Goal: Task Accomplishment & Management: Use online tool/utility

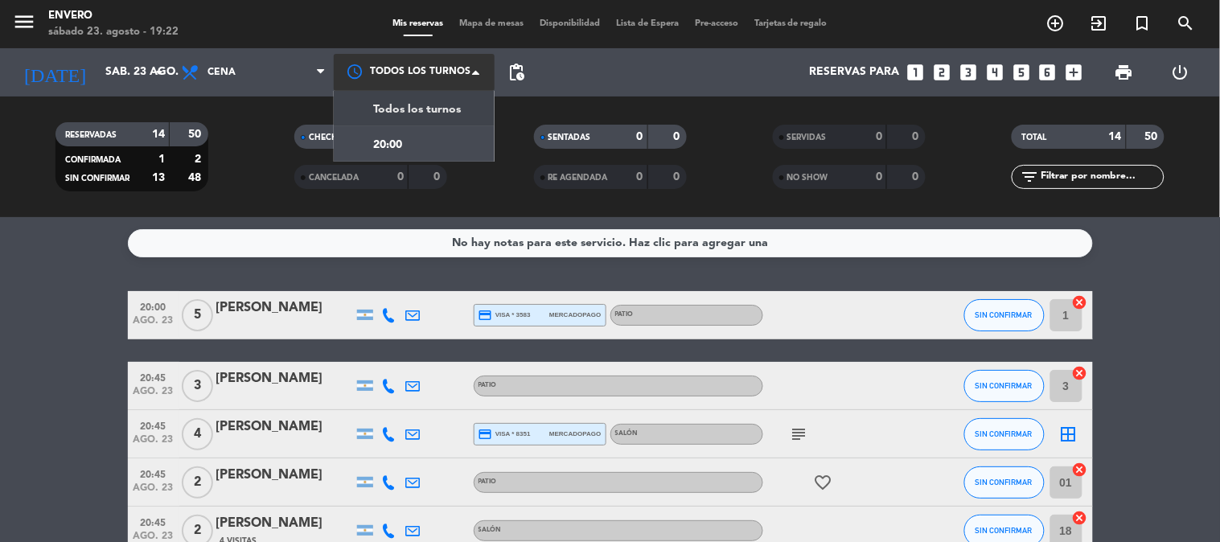
click at [408, 69] on div at bounding box center [414, 72] width 161 height 36
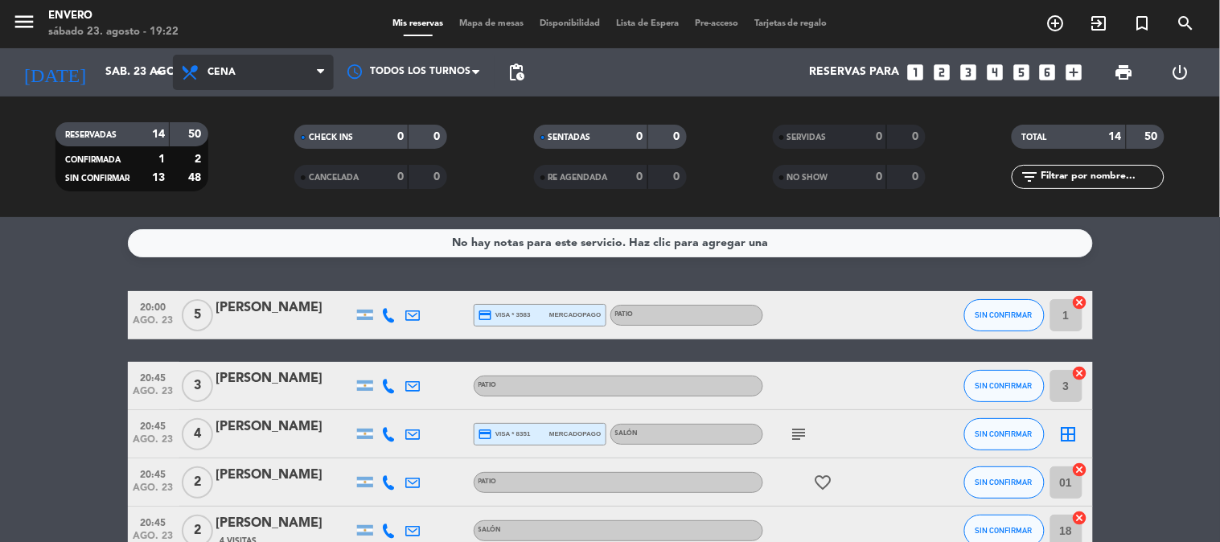
click at [266, 62] on span "Cena" at bounding box center [253, 72] width 161 height 35
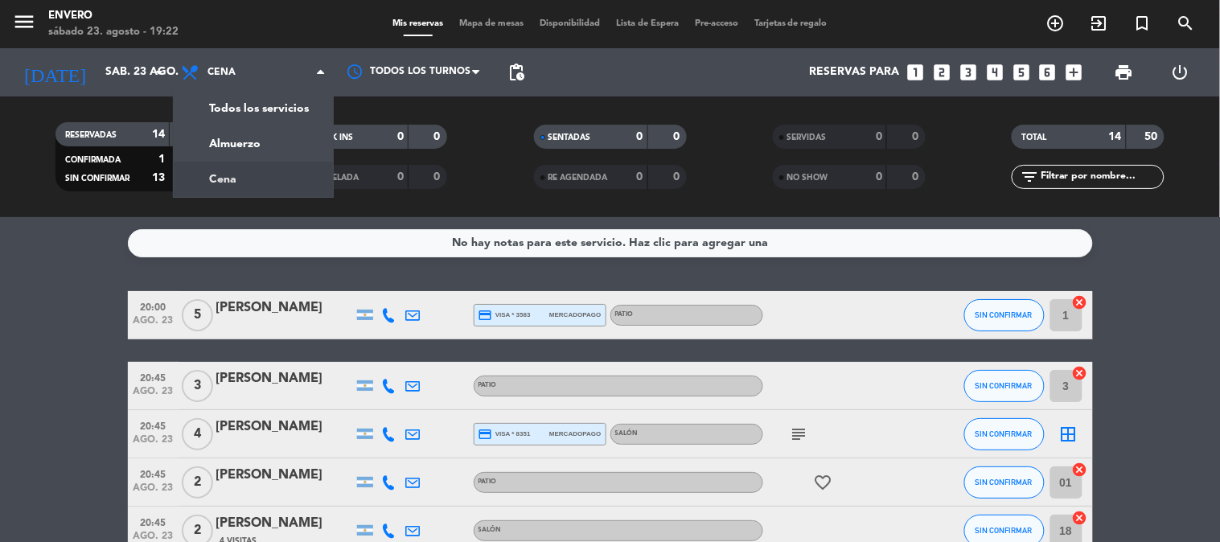
click at [494, 22] on span "Mapa de mesas" at bounding box center [491, 23] width 80 height 9
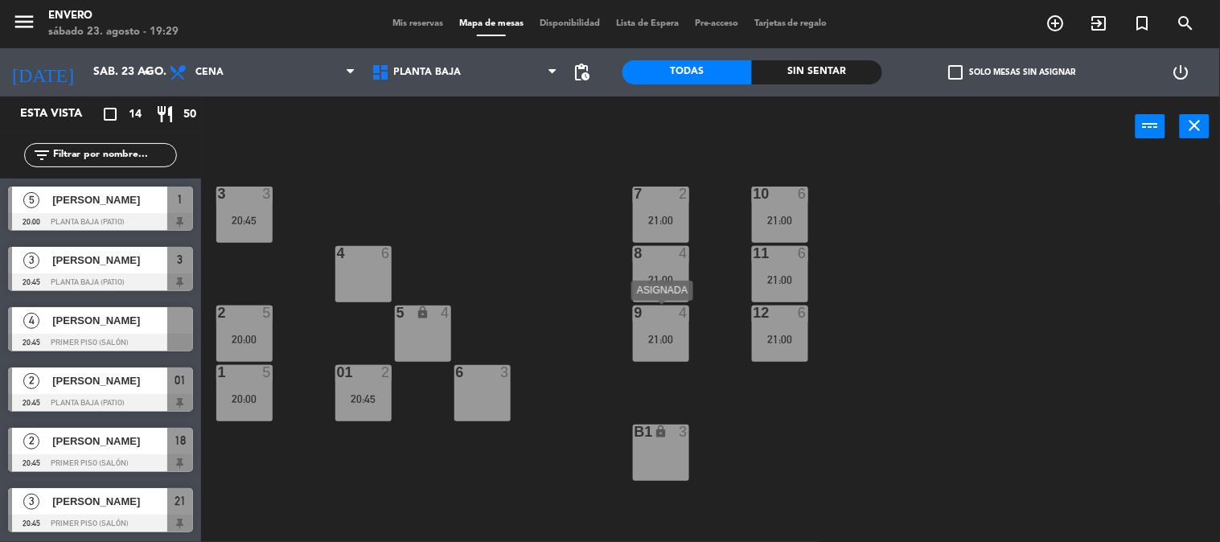
click at [654, 335] on div "21:00" at bounding box center [661, 339] width 56 height 11
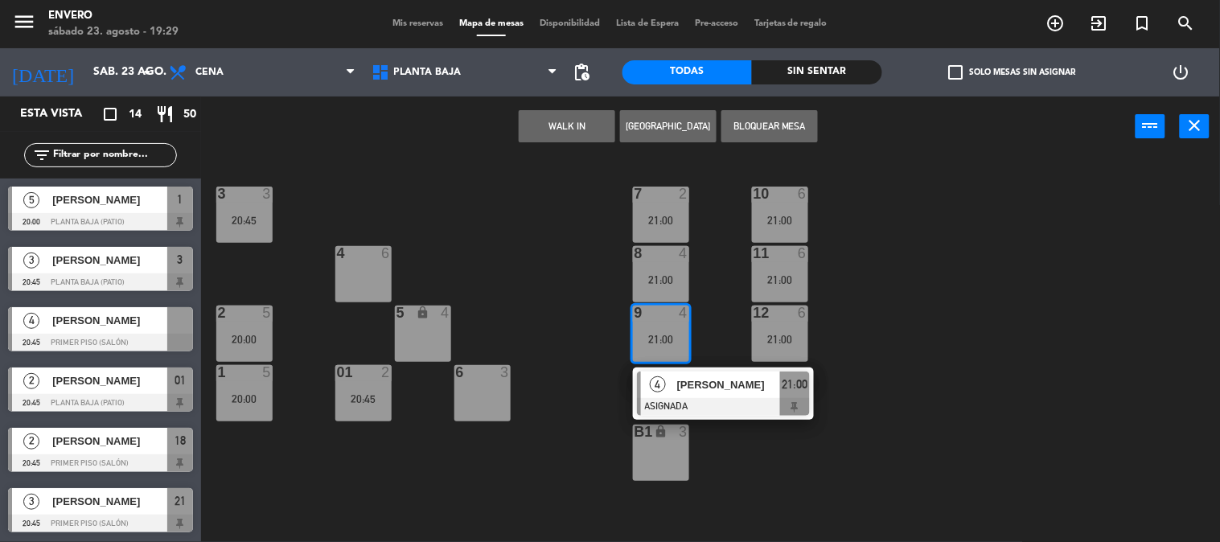
click at [591, 306] on div "3 3 20:45 7 2 21:00 10 6 21:00 4 6 8 4 21:00 11 6 21:00 2 5 20:00 5 lock 4 9 4 …" at bounding box center [716, 350] width 1007 height 385
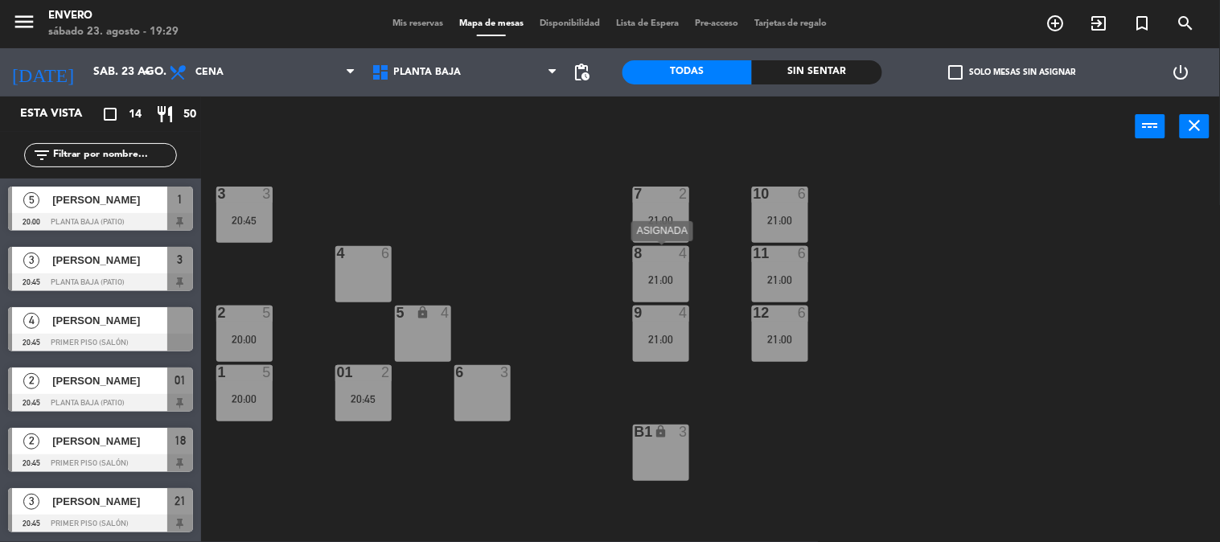
click at [659, 276] on div "21:00" at bounding box center [661, 279] width 56 height 11
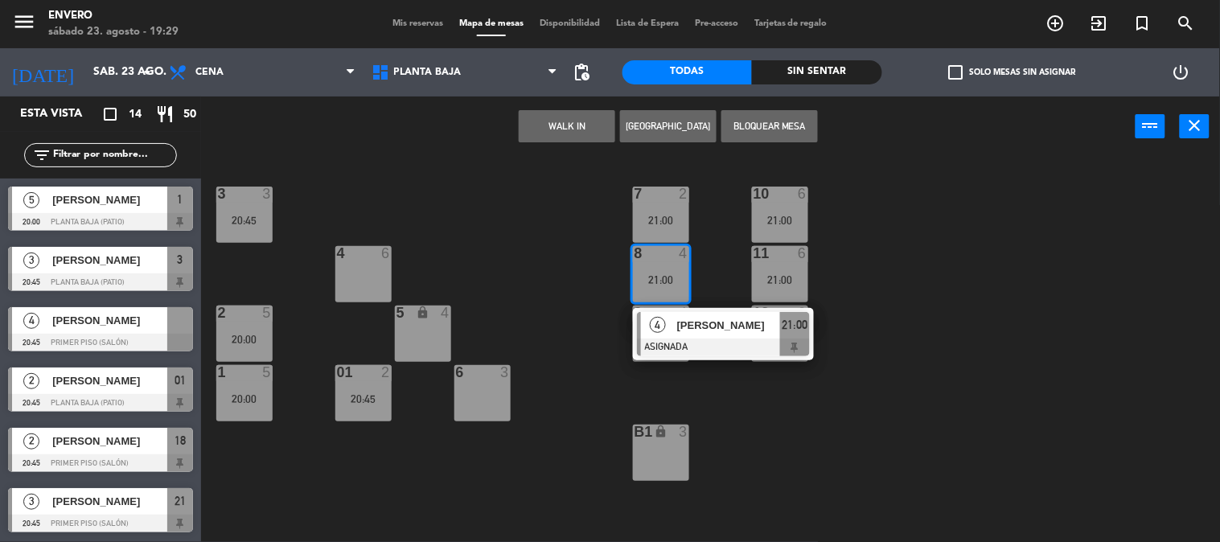
click at [510, 213] on div "3 3 20:45 7 2 21:00 10 6 21:00 4 6 8 4 21:00 4 Eleonora Cerati ASIGNADA 21:00 1…" at bounding box center [716, 350] width 1007 height 385
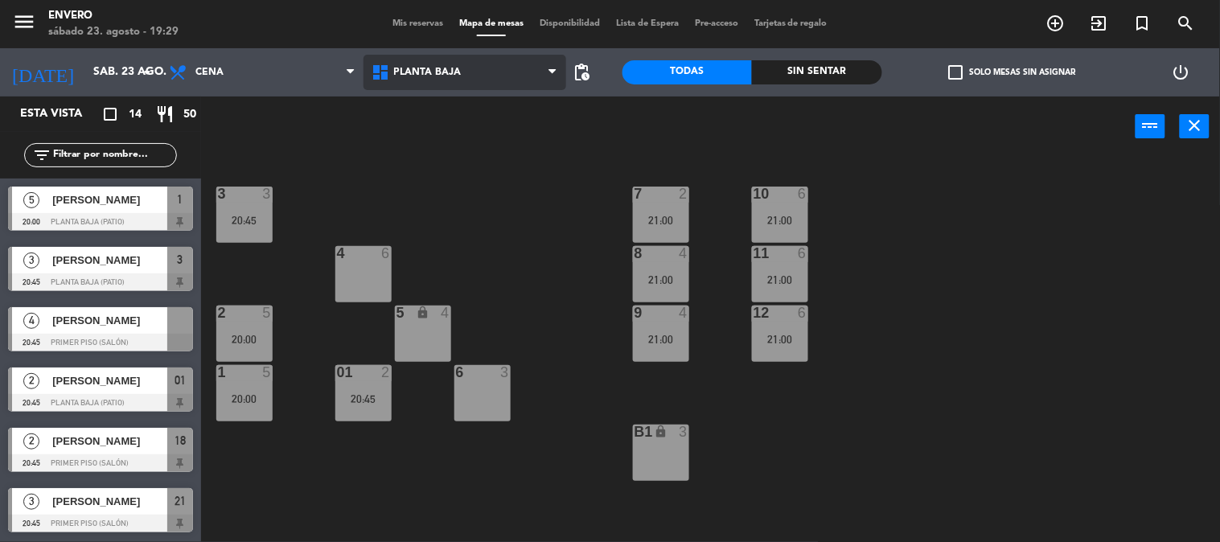
click at [448, 64] on span "Planta Baja" at bounding box center [464, 72] width 203 height 35
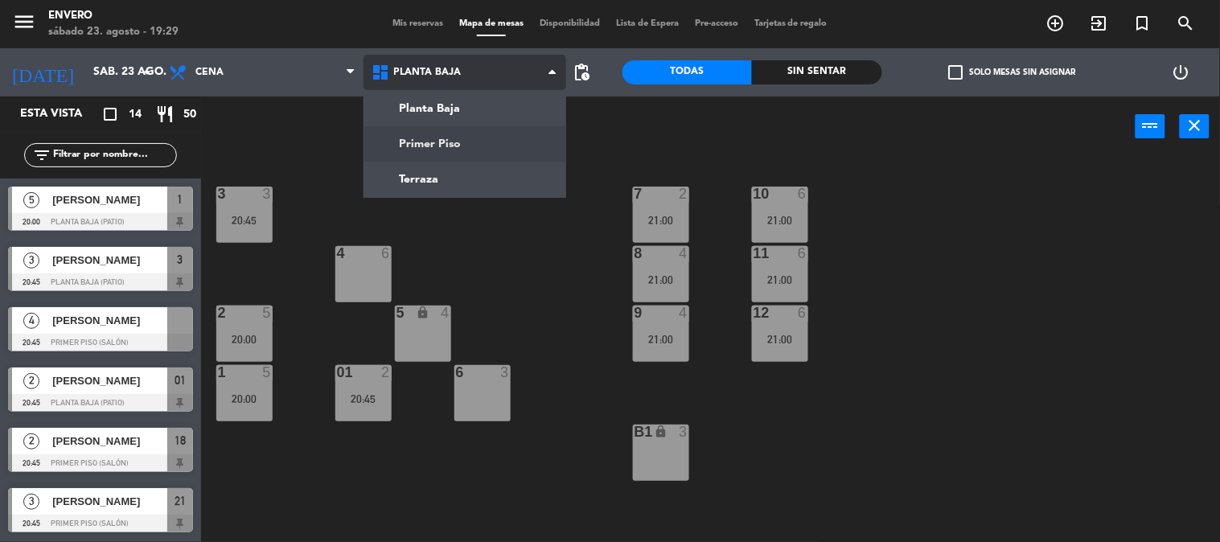
click at [451, 146] on ng-component "menu Envero sábado 23. agosto - 19:29 Mis reservas Mapa de mesas Disponibilidad…" at bounding box center [610, 271] width 1220 height 543
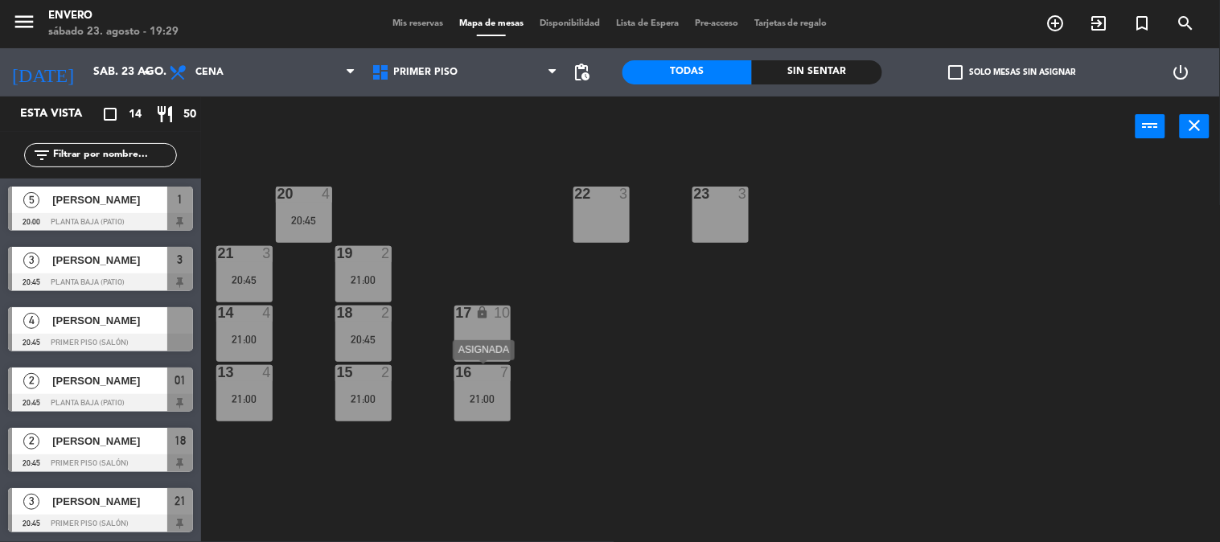
click at [461, 403] on div "21:00" at bounding box center [482, 398] width 56 height 11
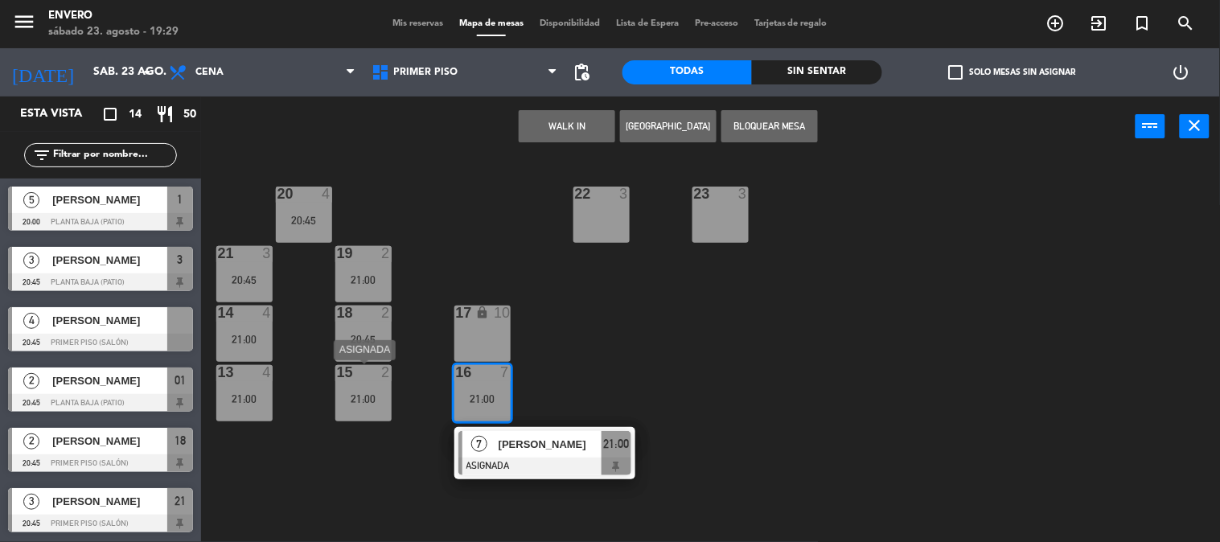
click at [375, 404] on div "15 2 21:00" at bounding box center [363, 393] width 56 height 56
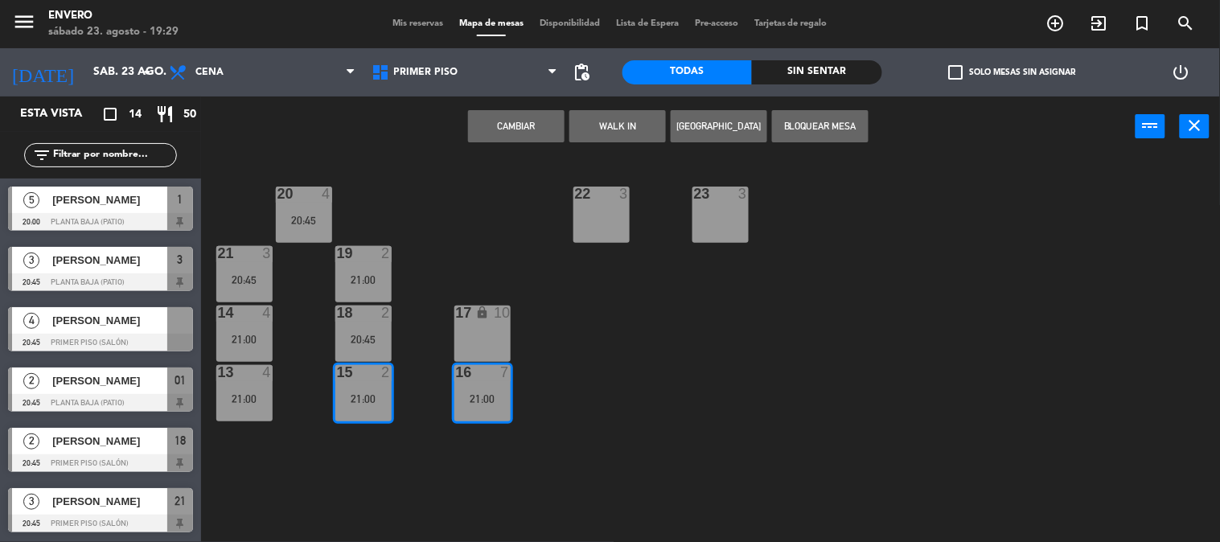
click at [376, 404] on div "15 2 21:00" at bounding box center [363, 393] width 56 height 56
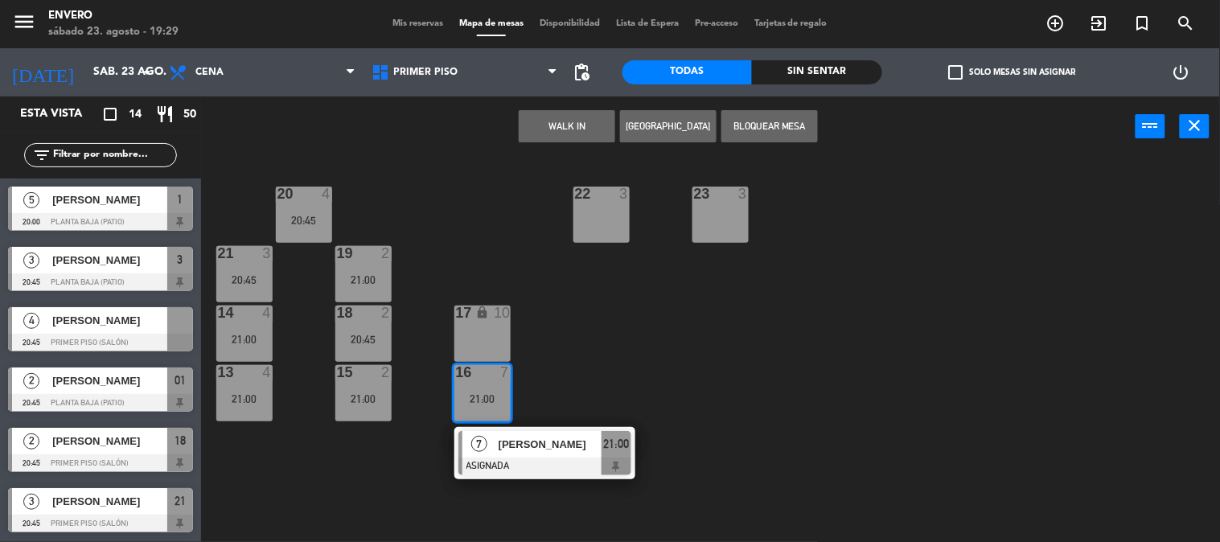
drag, startPoint x: 491, startPoint y: 195, endPoint x: 479, endPoint y: 194, distance: 12.2
click at [491, 194] on div "20 4 20:45 22 3 23 3 21 3 20:45 19 2 21:00 14 4 21:00 18 2 20:45 17 lock 10 13 …" at bounding box center [716, 350] width 1007 height 385
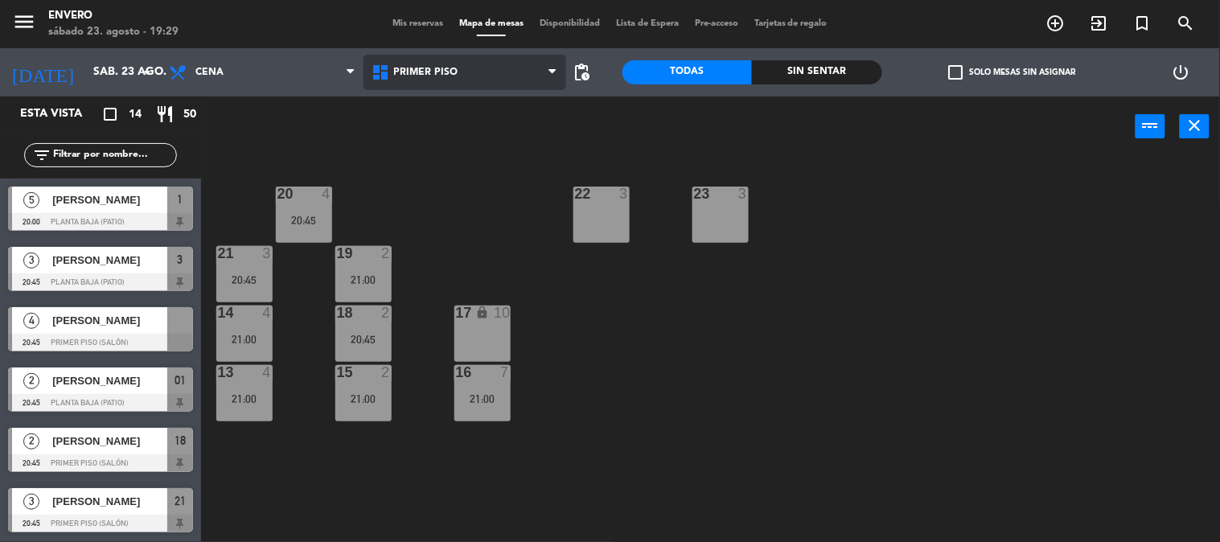
click at [440, 68] on span "Primer Piso" at bounding box center [426, 72] width 64 height 11
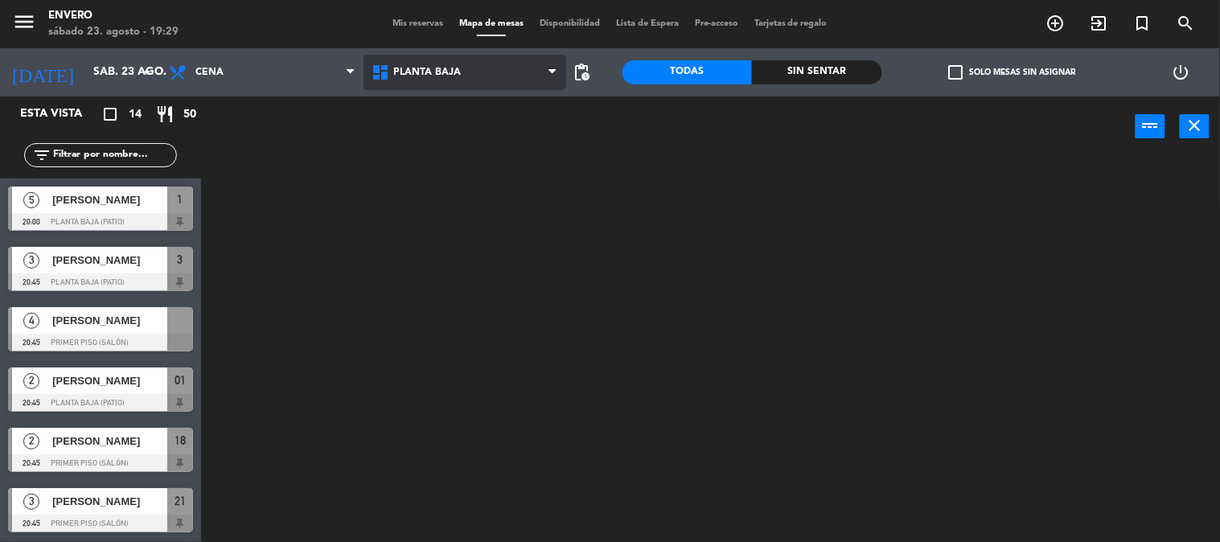
click at [445, 115] on ng-component "menu Envero sábado 23. agosto - 19:29 Mis reservas Mapa de mesas Disponibilidad…" at bounding box center [610, 271] width 1220 height 543
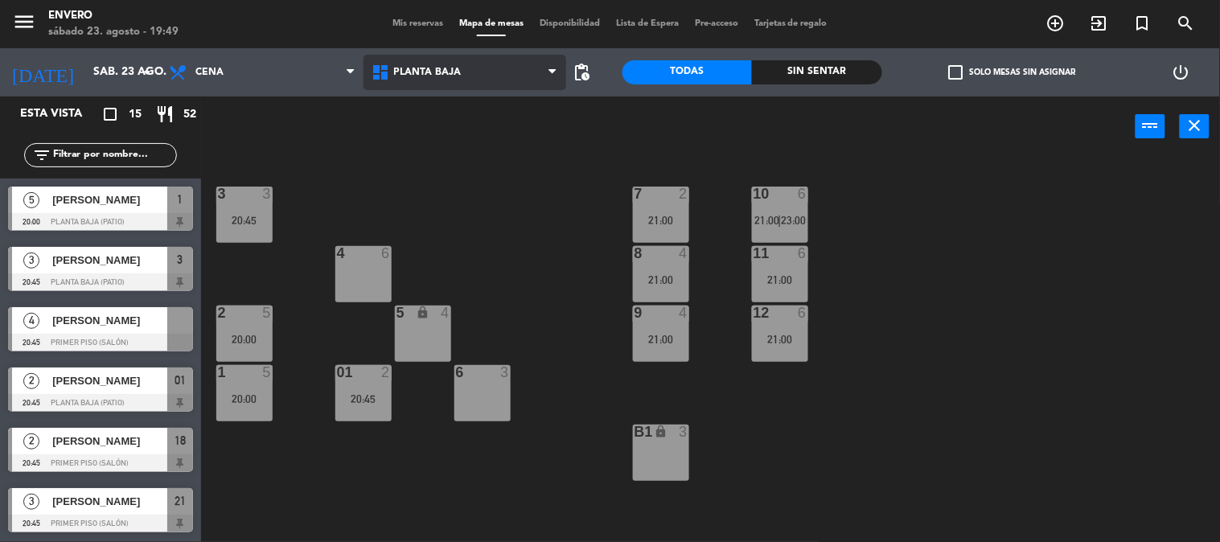
click at [404, 68] on span "Planta Baja" at bounding box center [428, 72] width 68 height 11
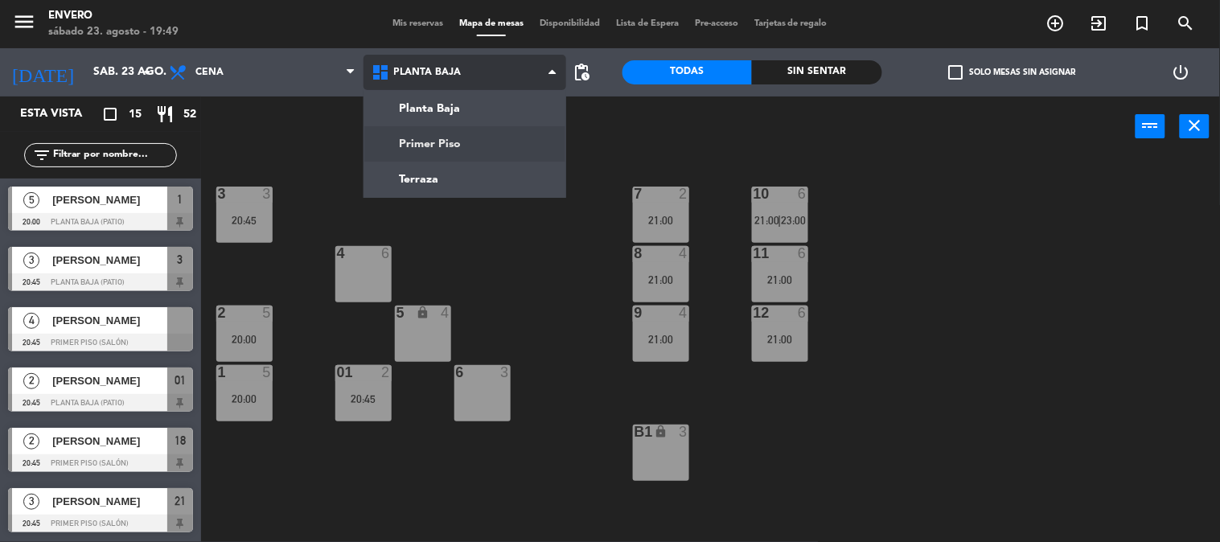
click at [435, 146] on ng-component "menu Envero sábado 23. agosto - 19:49 Mis reservas Mapa de mesas Disponibilidad…" at bounding box center [610, 271] width 1220 height 543
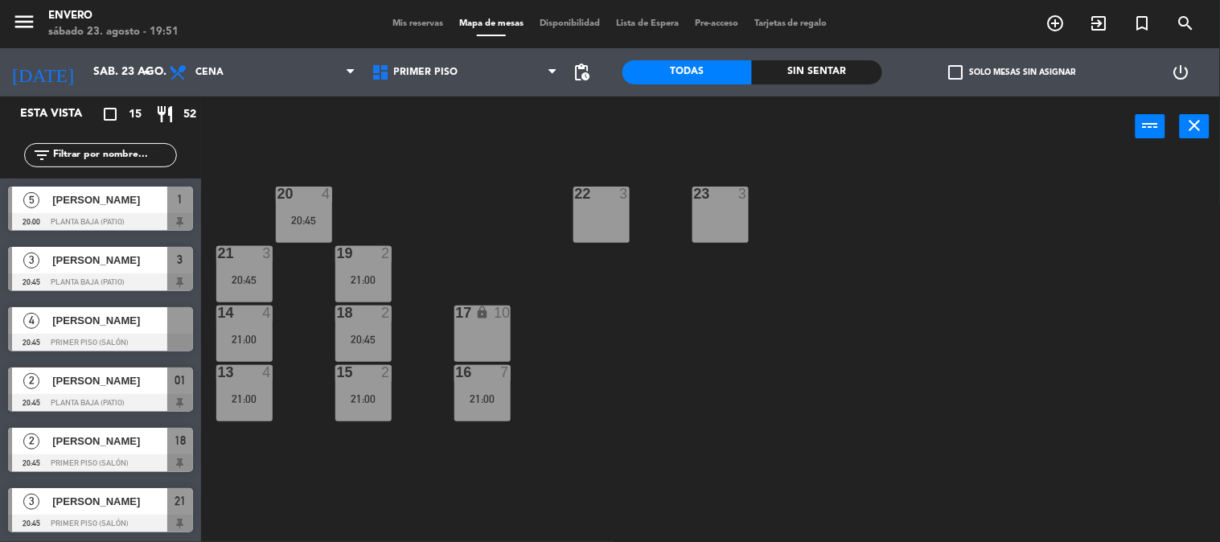
click at [408, 23] on span "Mis reservas" at bounding box center [417, 23] width 67 height 9
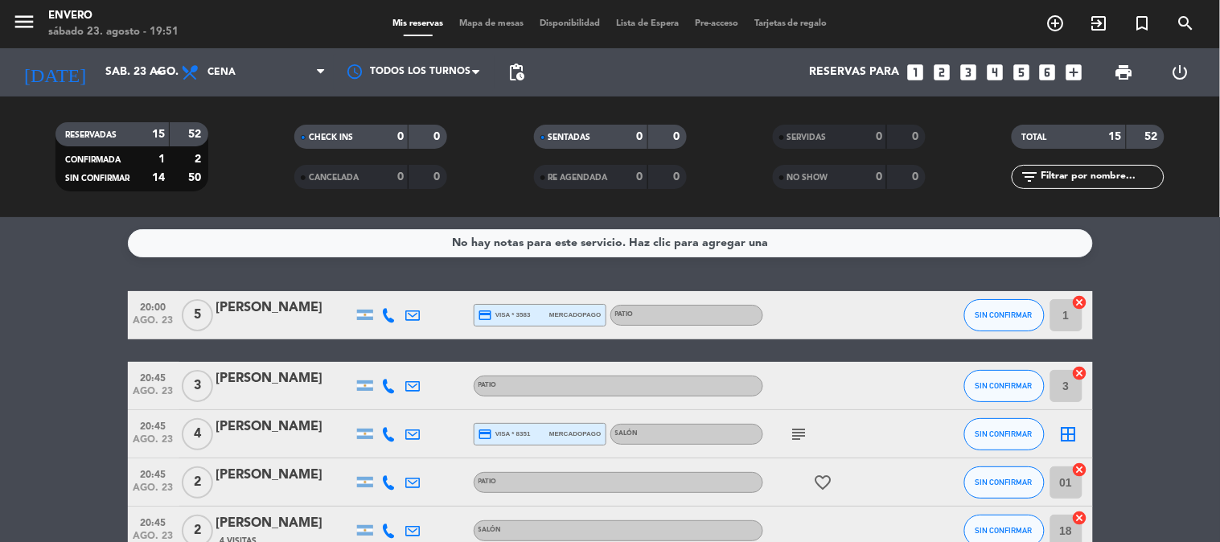
click at [796, 430] on icon "subject" at bounding box center [798, 433] width 19 height 19
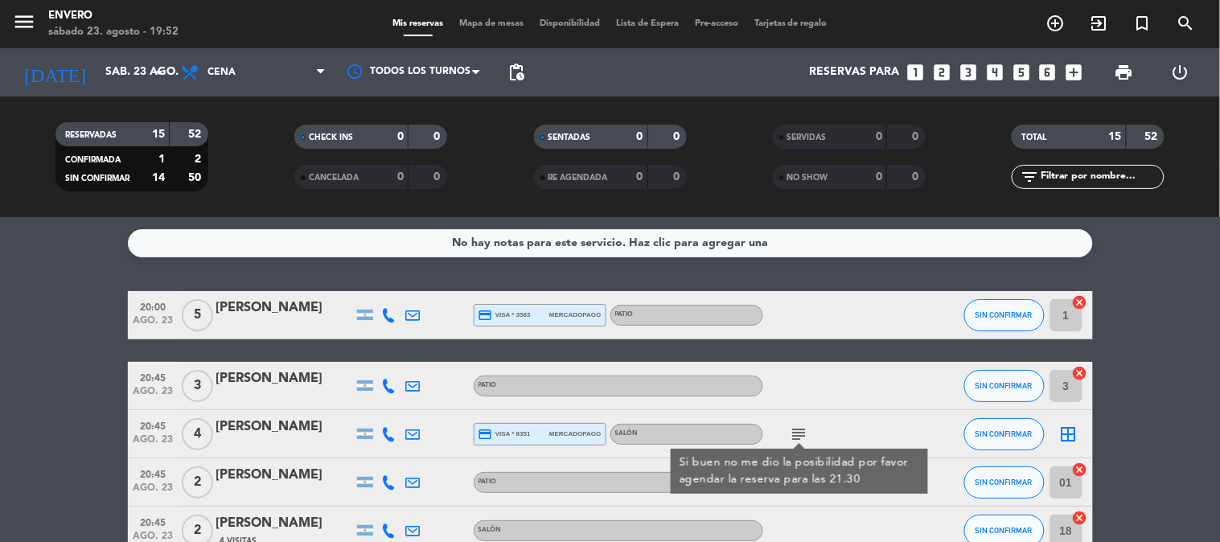
click at [1071, 435] on icon "border_all" at bounding box center [1068, 433] width 19 height 19
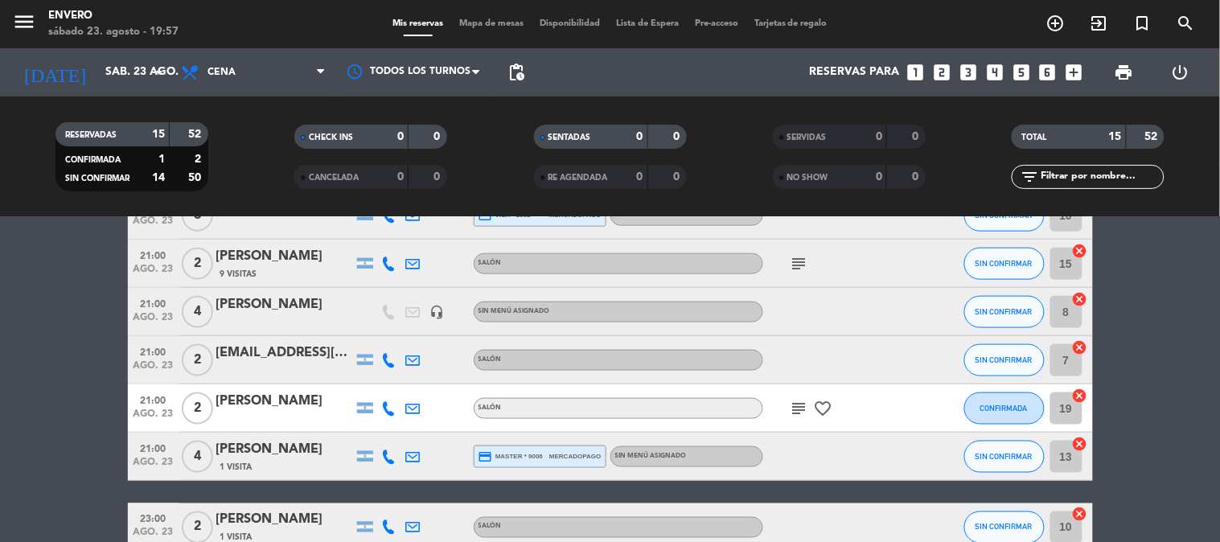
scroll to position [620, 0]
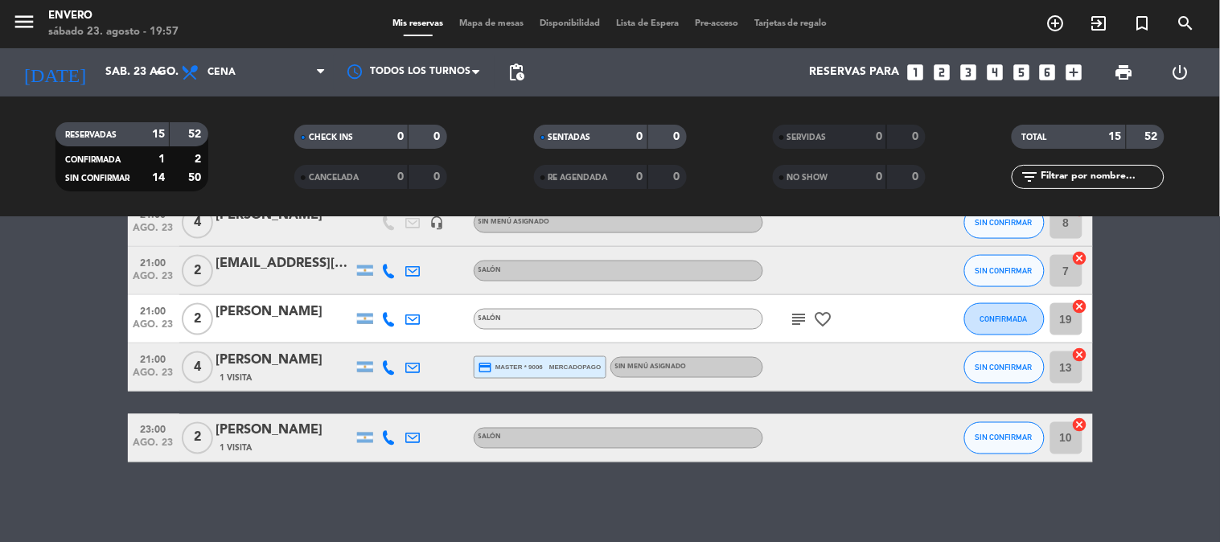
click at [800, 318] on icon "subject" at bounding box center [798, 319] width 19 height 19
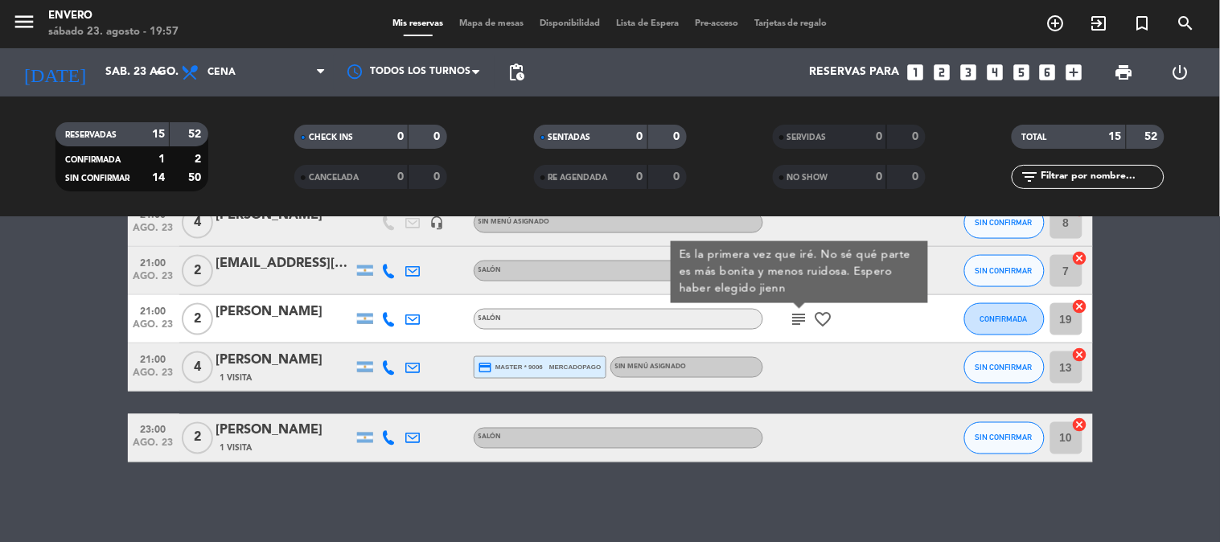
click at [20, 322] on bookings-row "20:00 ago. 23 5 Mariano Carmelé credit_card visa * 3583 mercadopago Patio SIN C…" at bounding box center [610, 66] width 1220 height 791
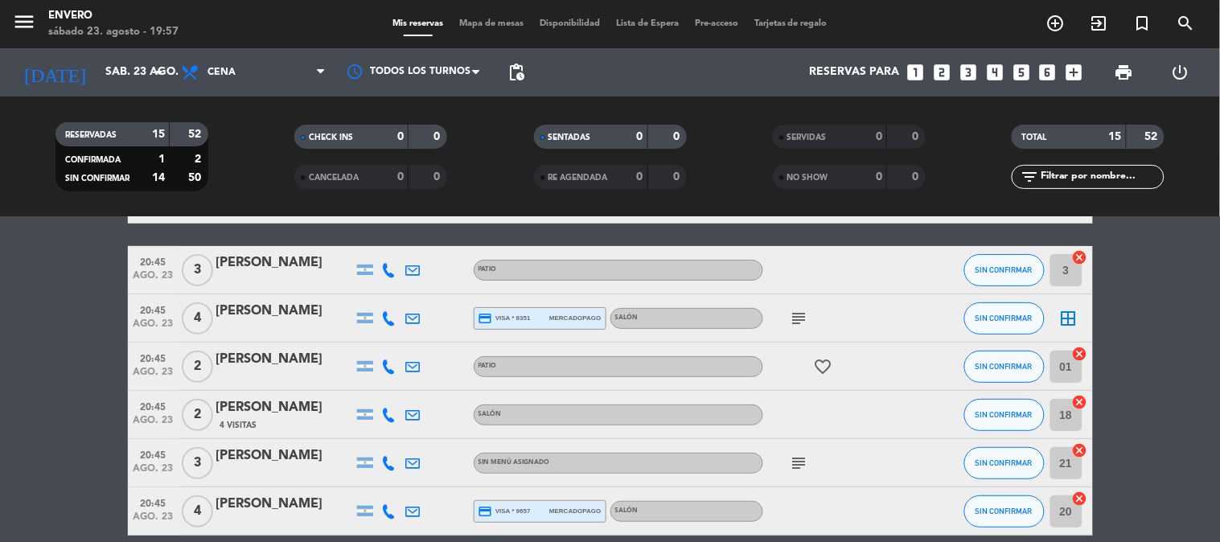
scroll to position [84, 0]
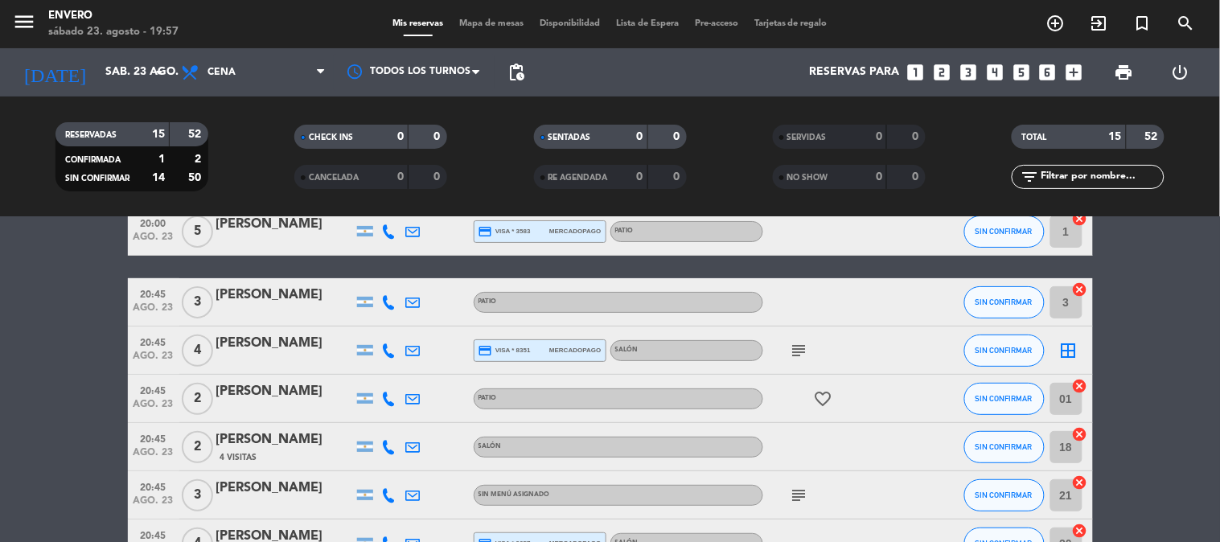
click at [804, 347] on icon "subject" at bounding box center [798, 350] width 19 height 19
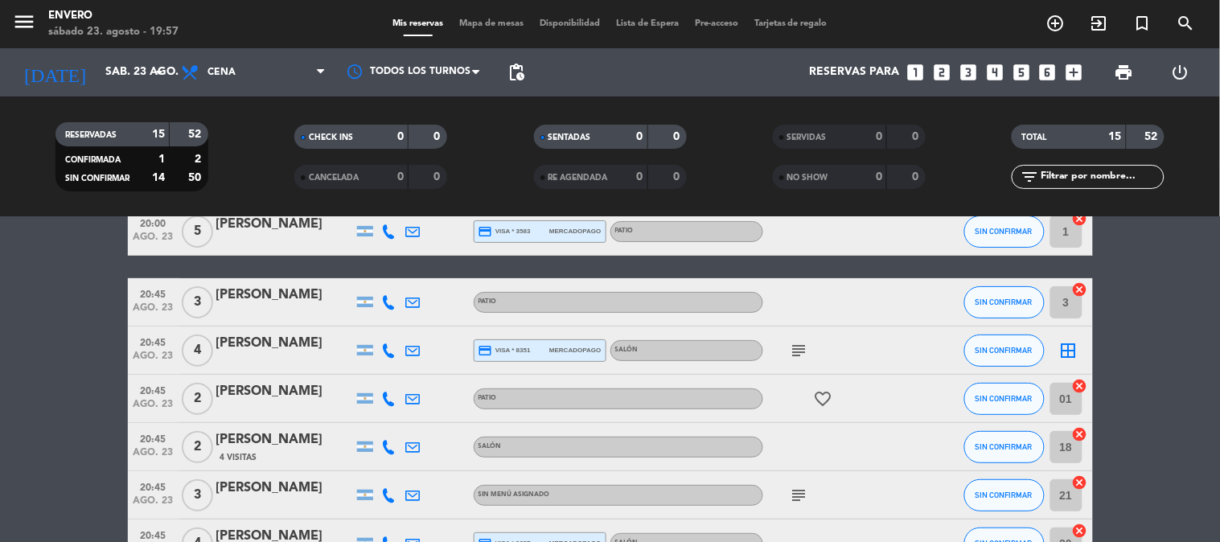
click at [387, 351] on icon at bounding box center [389, 350] width 14 height 14
click at [496, 26] on span "Mapa de mesas" at bounding box center [491, 23] width 80 height 9
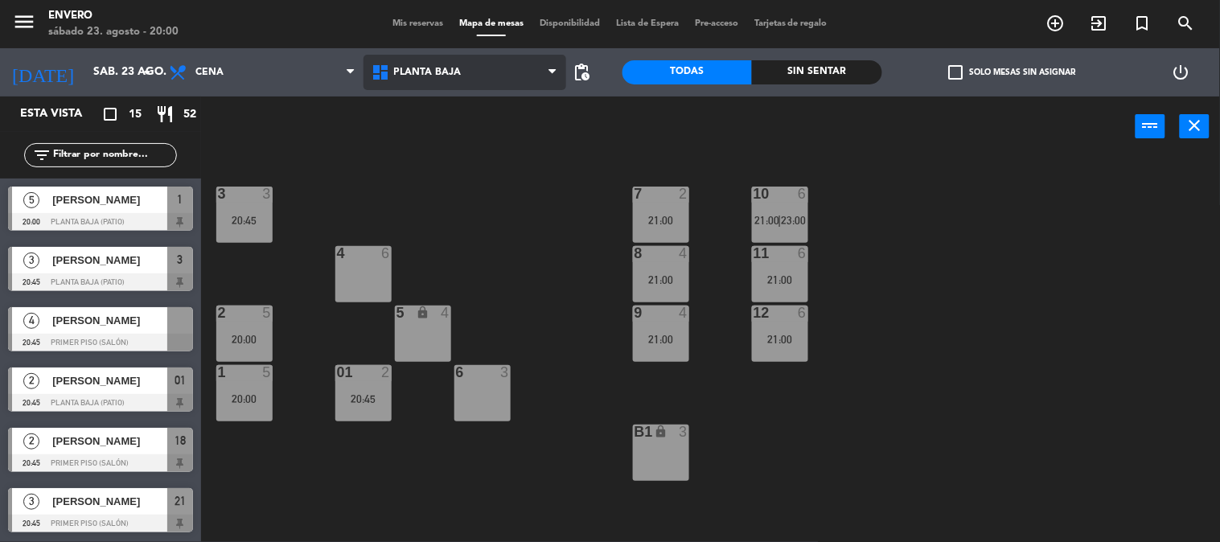
click at [437, 61] on span "Planta Baja" at bounding box center [464, 72] width 203 height 35
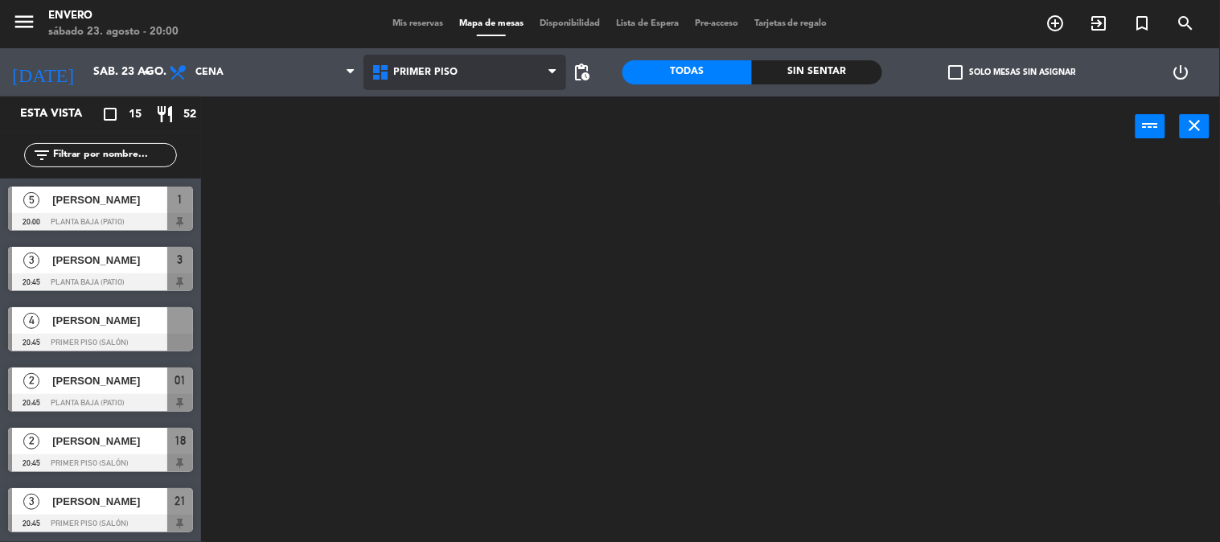
click at [476, 133] on ng-component "menu Envero sábado 23. agosto - 20:00 Mis reservas Mapa de mesas Disponibilidad…" at bounding box center [610, 271] width 1220 height 543
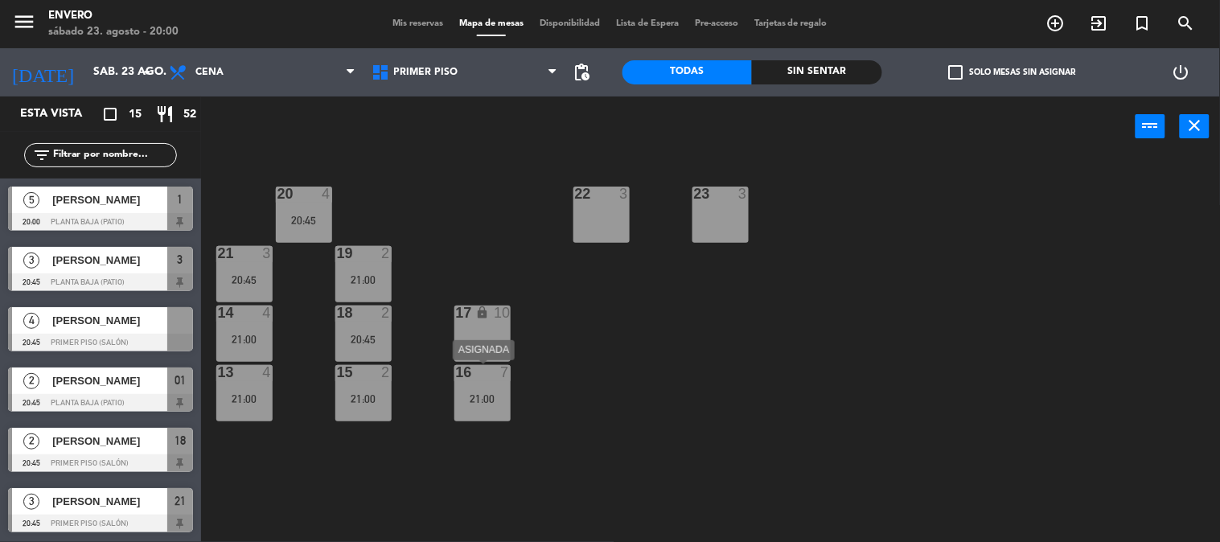
click at [506, 416] on div "16 7 21:00" at bounding box center [482, 393] width 56 height 56
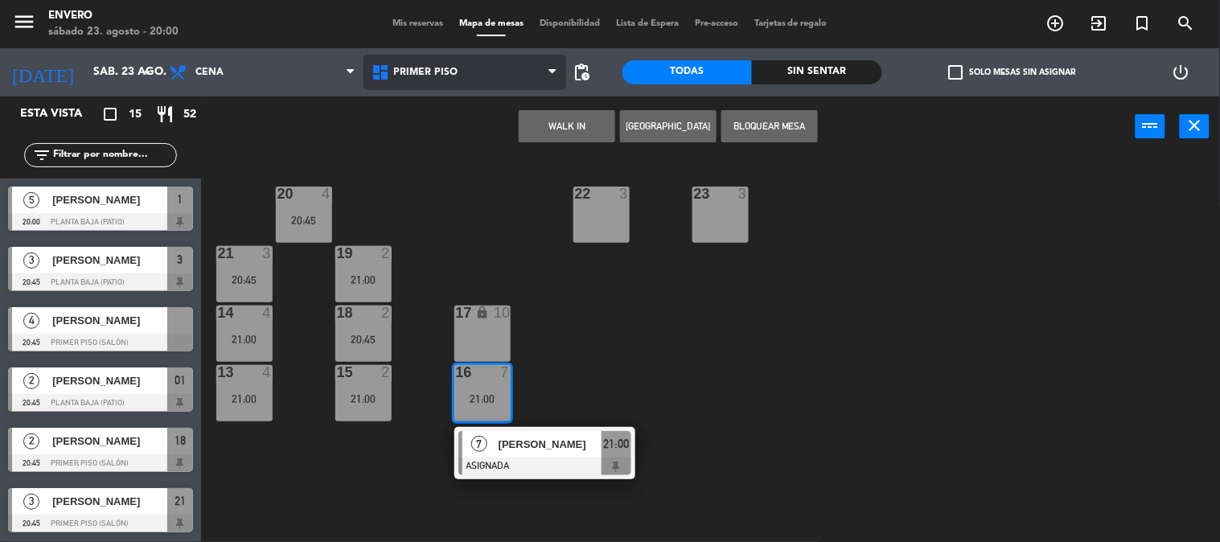
click at [432, 85] on span "Primer Piso" at bounding box center [464, 72] width 203 height 35
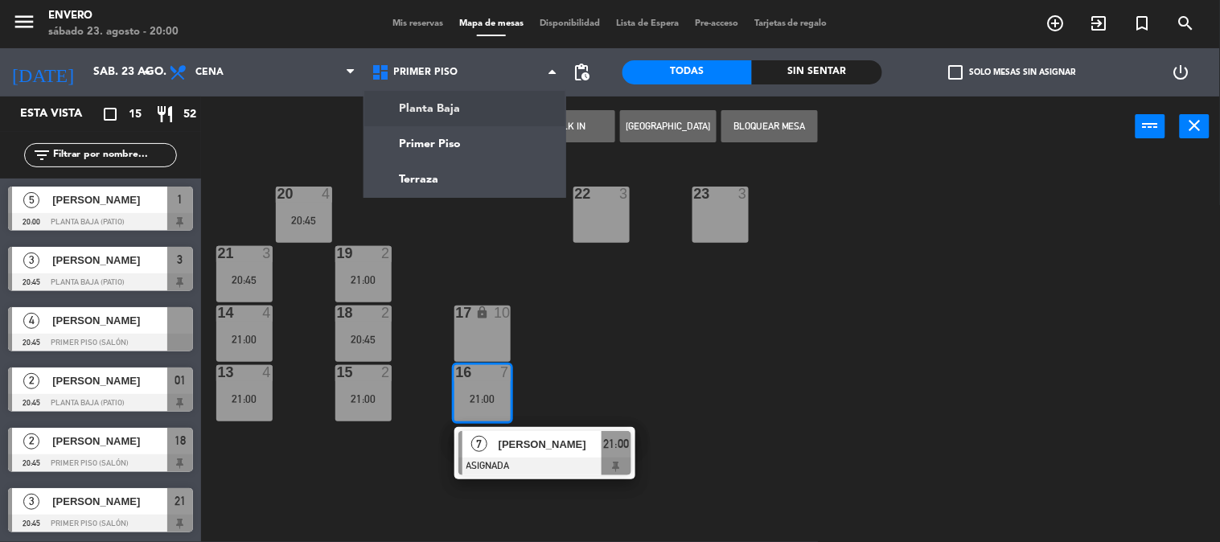
click at [437, 117] on ng-component "menu Envero sábado 23. agosto - 20:00 Mis reservas Mapa de mesas Disponibilidad…" at bounding box center [610, 271] width 1220 height 543
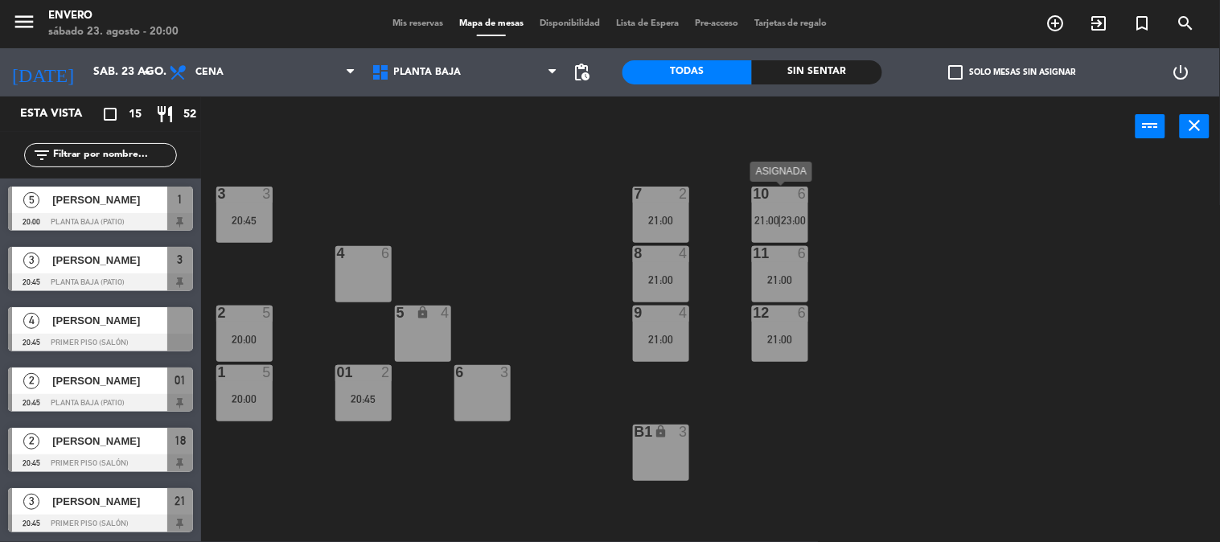
click at [761, 220] on span "21:00" at bounding box center [767, 220] width 25 height 13
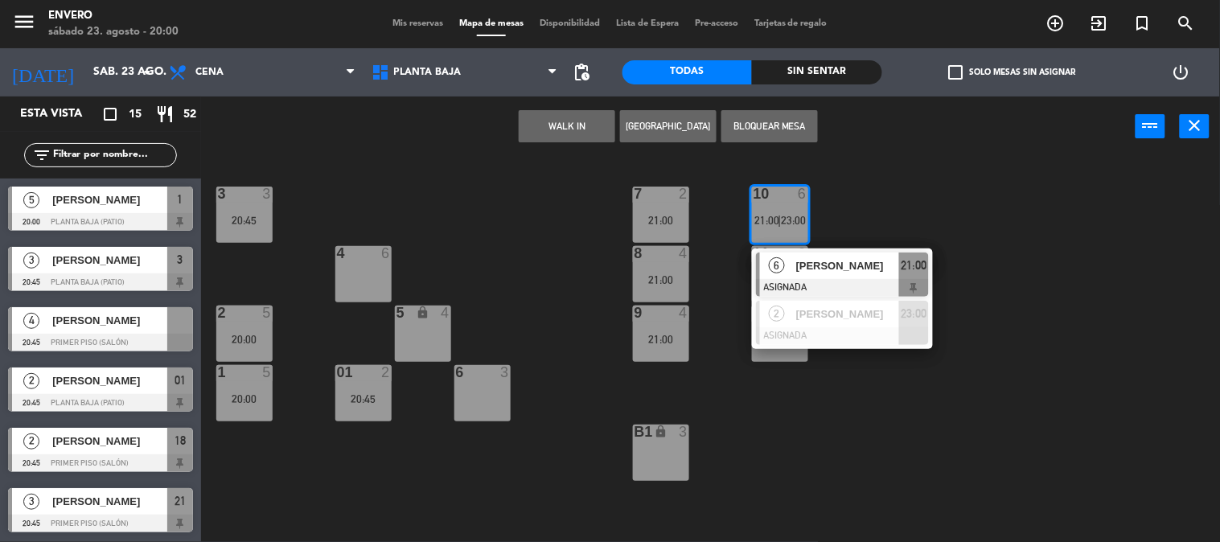
click at [768, 477] on div "3 3 20:45 7 2 21:00 10 6 21:00 | 23:00 6 Andrea Trejo ASIGNADA 21:00 2 Maricel …" at bounding box center [716, 350] width 1007 height 385
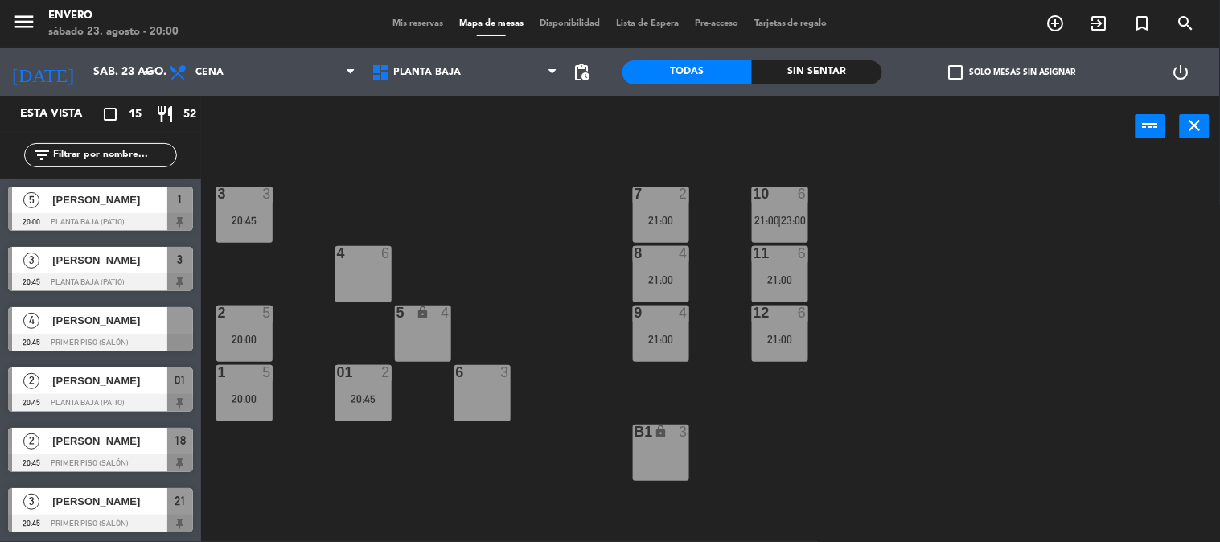
click at [254, 393] on div "20:00" at bounding box center [244, 398] width 56 height 11
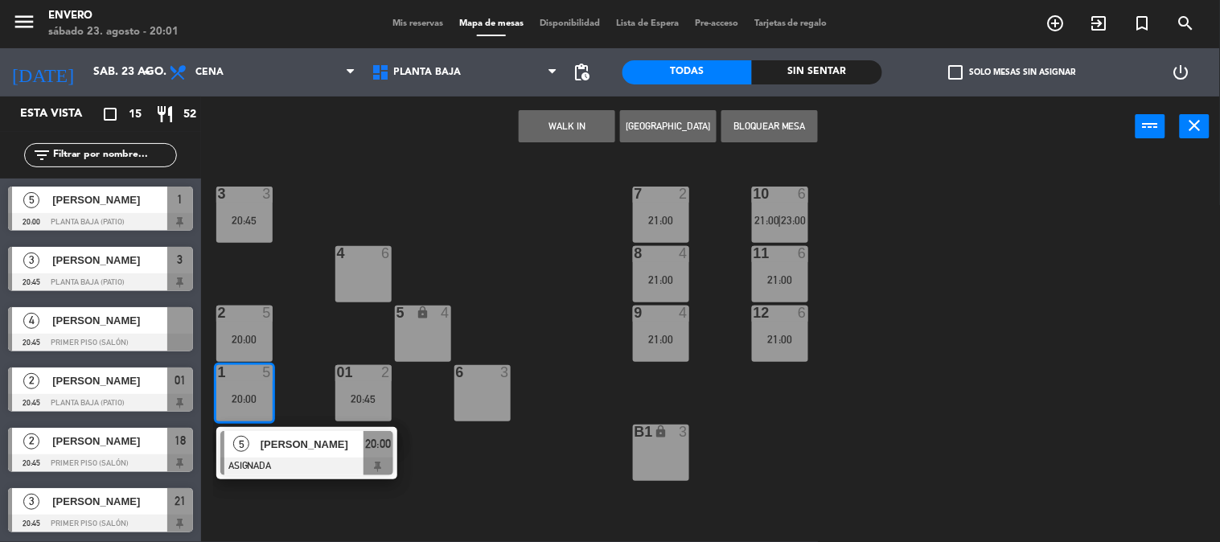
click at [390, 195] on div "3 3 20:45 7 2 21:00 10 6 21:00 | 23:00 4 6 8 4 21:00 11 6 21:00 2 5 20:00 5 loc…" at bounding box center [716, 350] width 1007 height 385
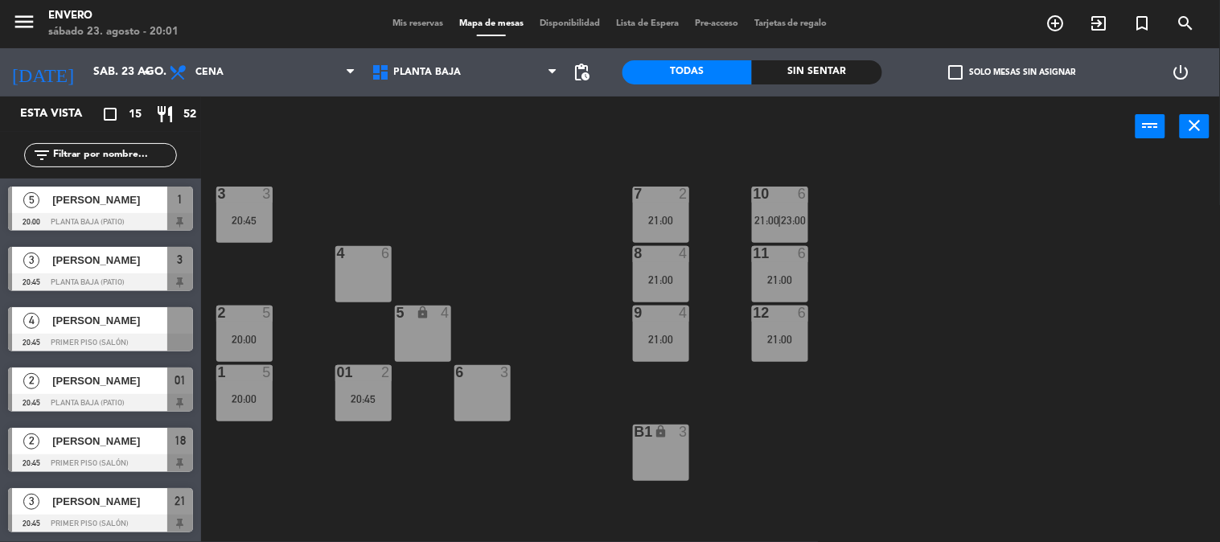
click at [544, 191] on div "3 3 20:45 7 2 21:00 10 6 21:00 | 23:00 4 6 8 4 21:00 11 6 21:00 2 5 20:00 5 loc…" at bounding box center [716, 350] width 1007 height 385
click at [432, 22] on span "Mis reservas" at bounding box center [417, 23] width 67 height 9
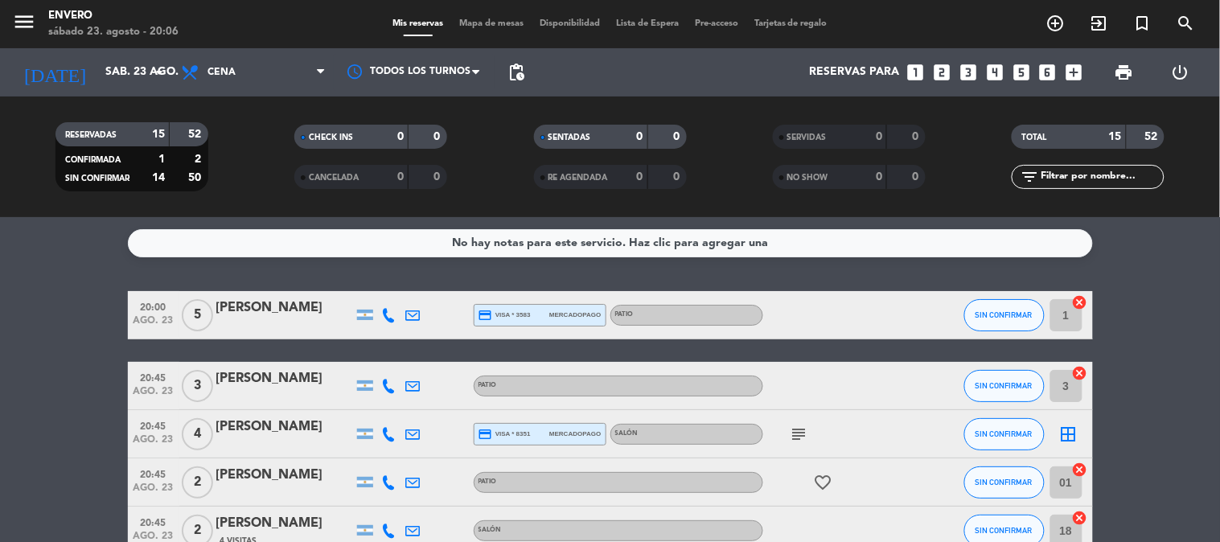
click at [478, 22] on span "Mapa de mesas" at bounding box center [491, 23] width 80 height 9
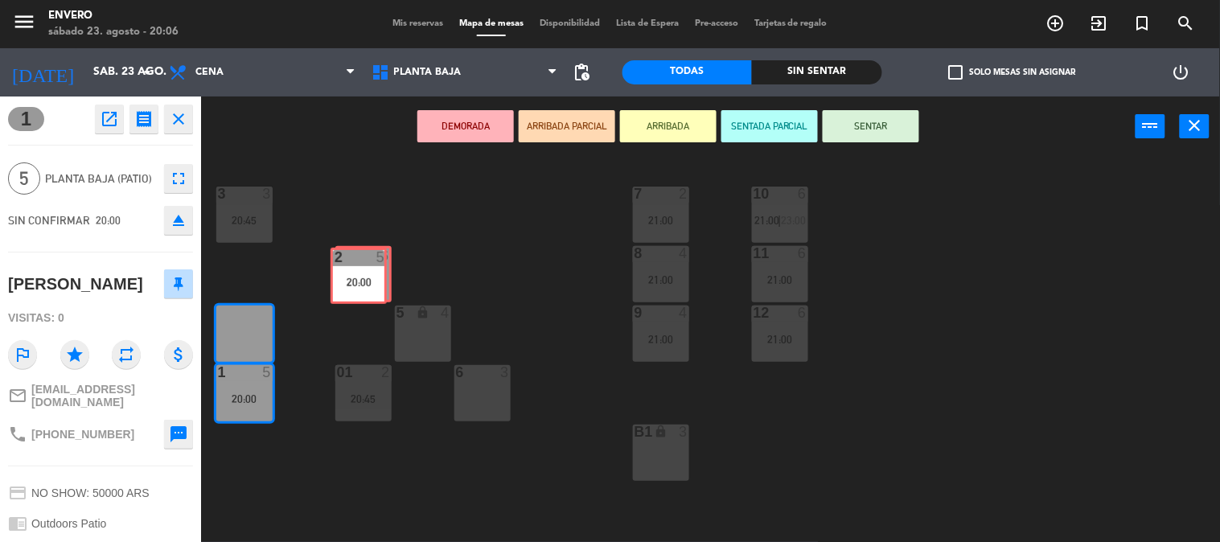
drag, startPoint x: 252, startPoint y: 336, endPoint x: 366, endPoint y: 278, distance: 128.0
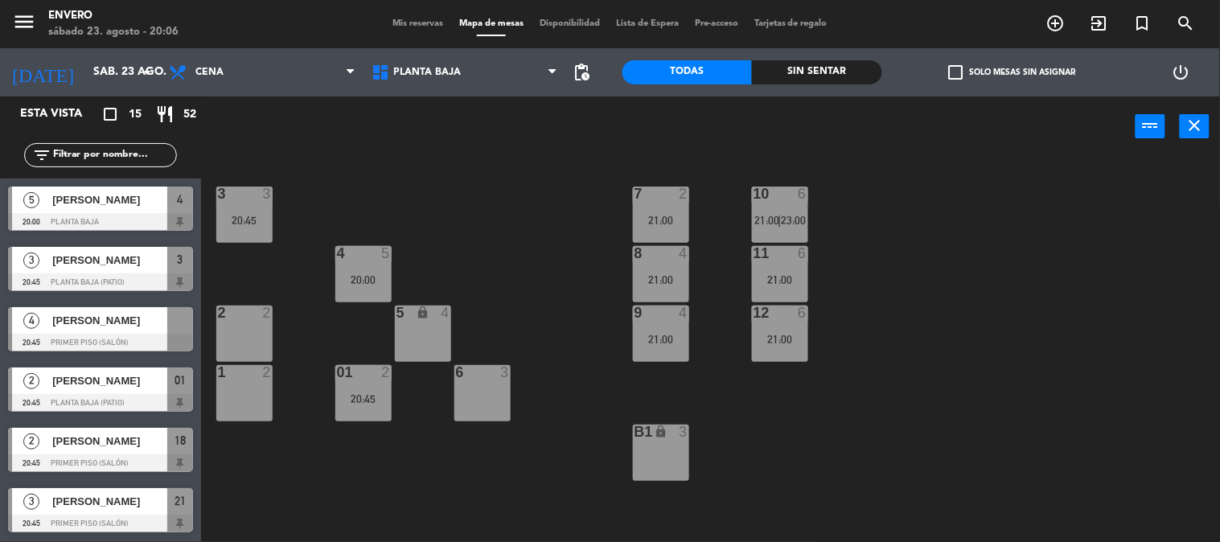
click at [370, 281] on div "20:00" at bounding box center [363, 279] width 56 height 11
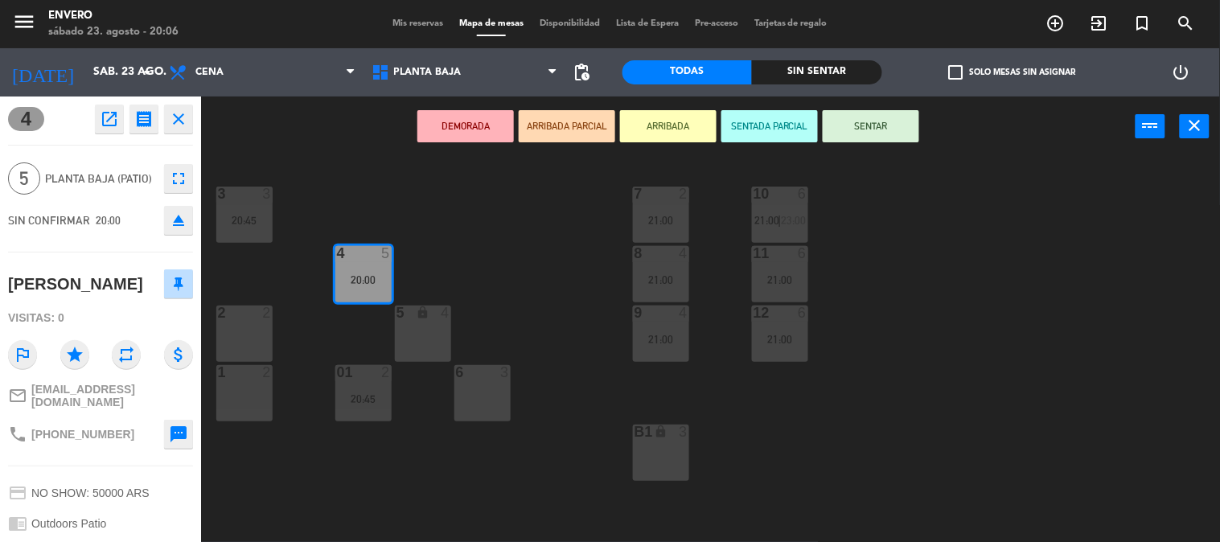
click at [182, 172] on icon "fullscreen" at bounding box center [178, 178] width 19 height 19
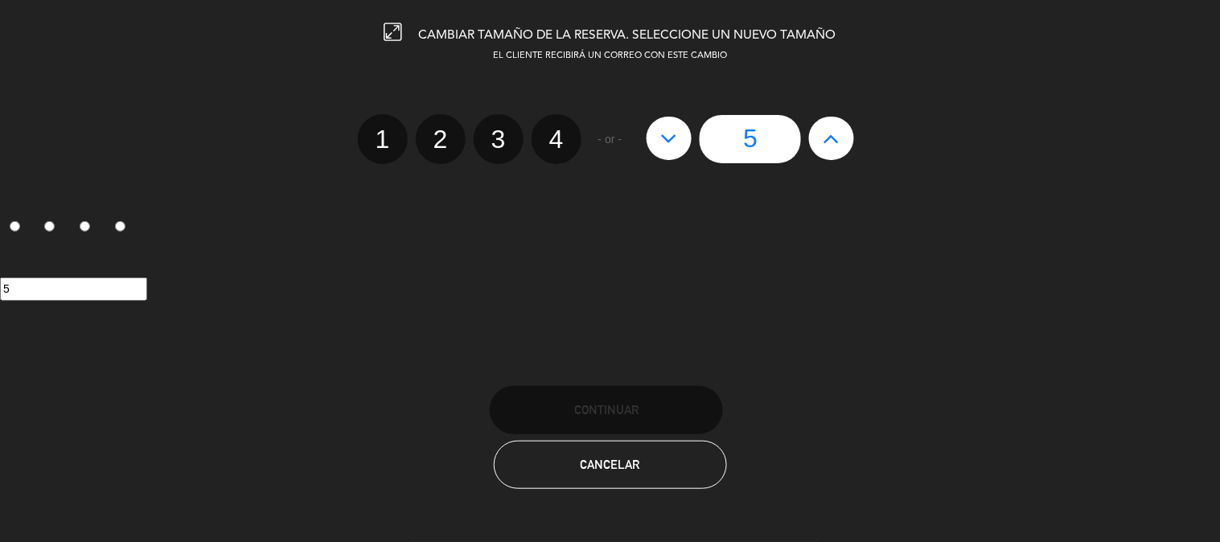
click at [830, 141] on icon at bounding box center [831, 138] width 17 height 26
type input "6"
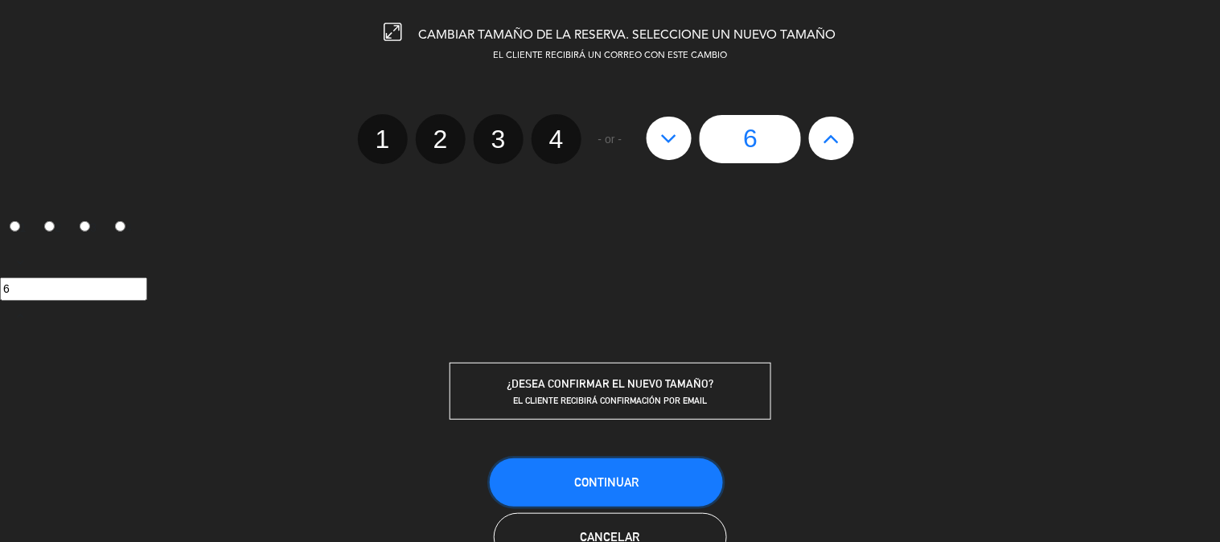
click at [673, 472] on button "Continuar" at bounding box center [606, 482] width 233 height 48
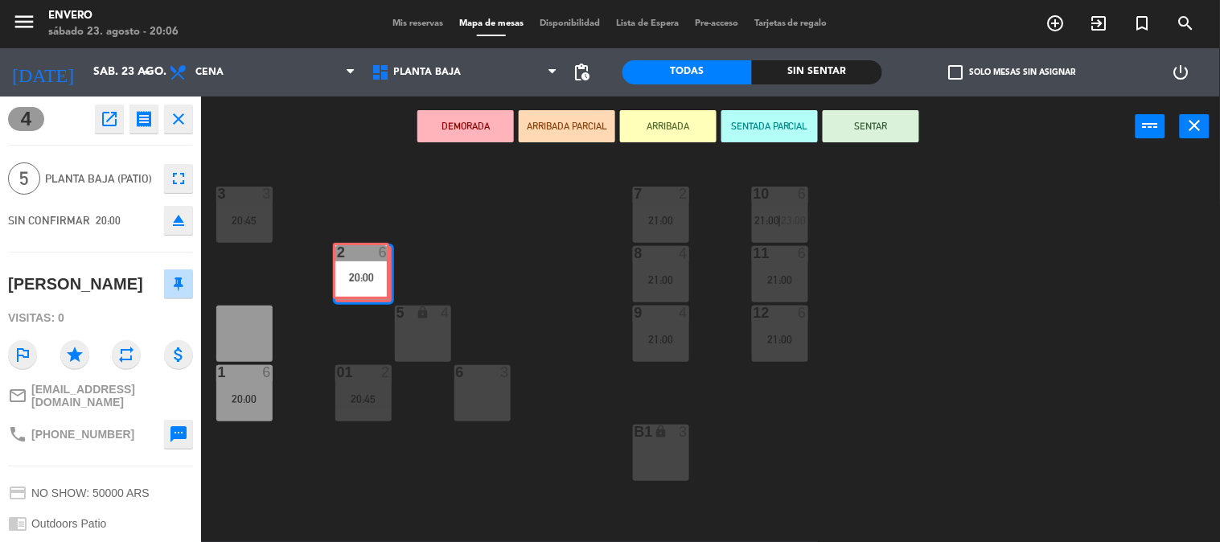
drag, startPoint x: 261, startPoint y: 333, endPoint x: 378, endPoint y: 270, distance: 132.4
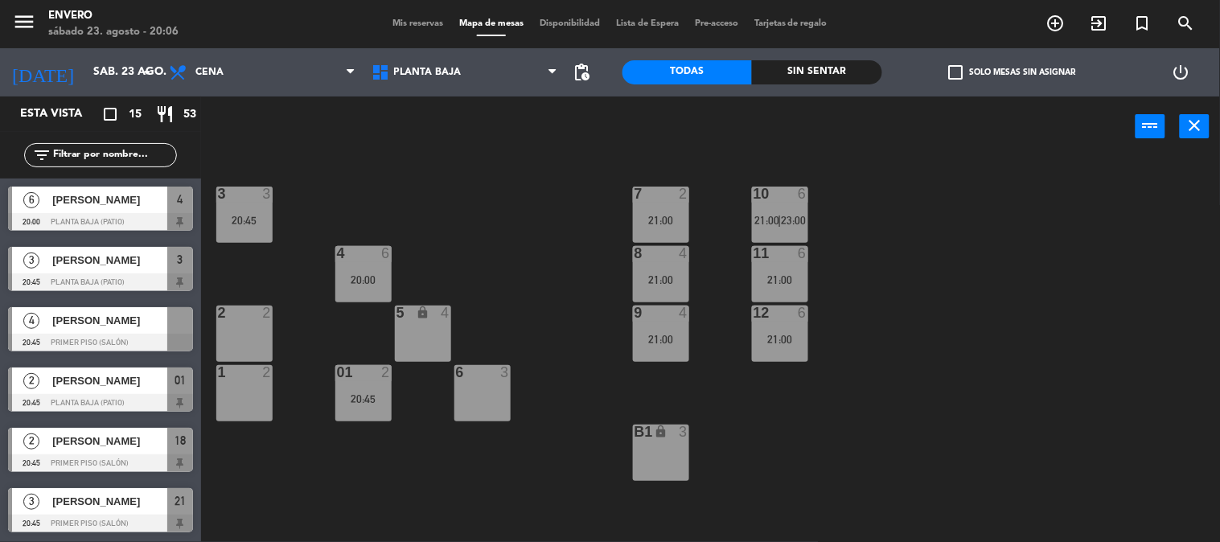
click at [469, 246] on div "3 3 20:45 7 2 21:00 10 6 21:00 | 23:00 4 6 20:00 8 4 21:00 11 6 21:00 2 2 5 loc…" at bounding box center [716, 350] width 1007 height 385
click at [382, 263] on div "4 6 20:00" at bounding box center [363, 274] width 56 height 56
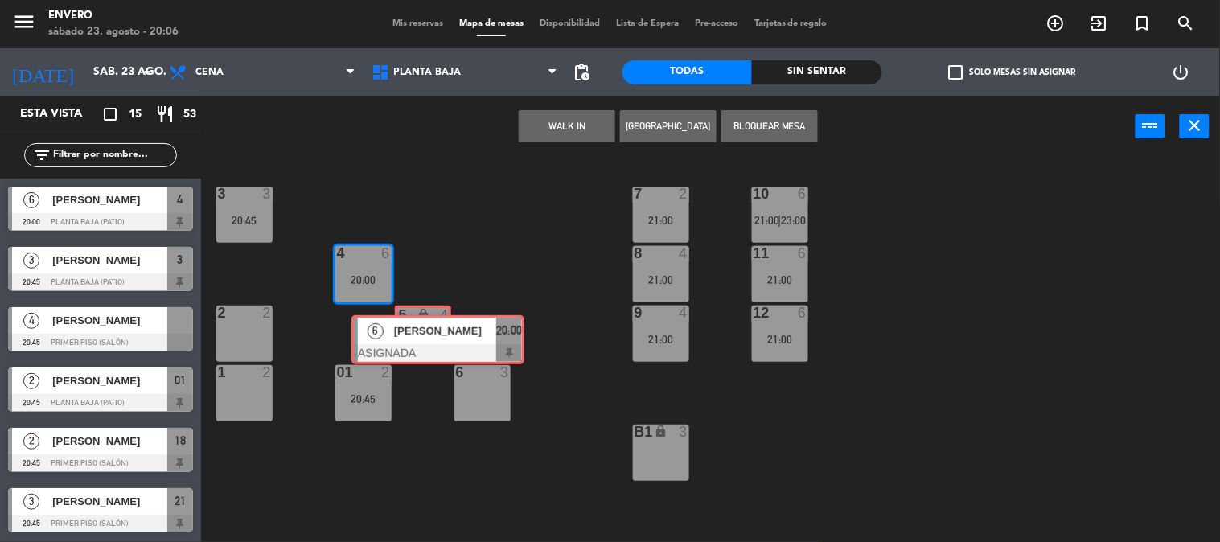
drag, startPoint x: 416, startPoint y: 322, endPoint x: 428, endPoint y: 325, distance: 12.5
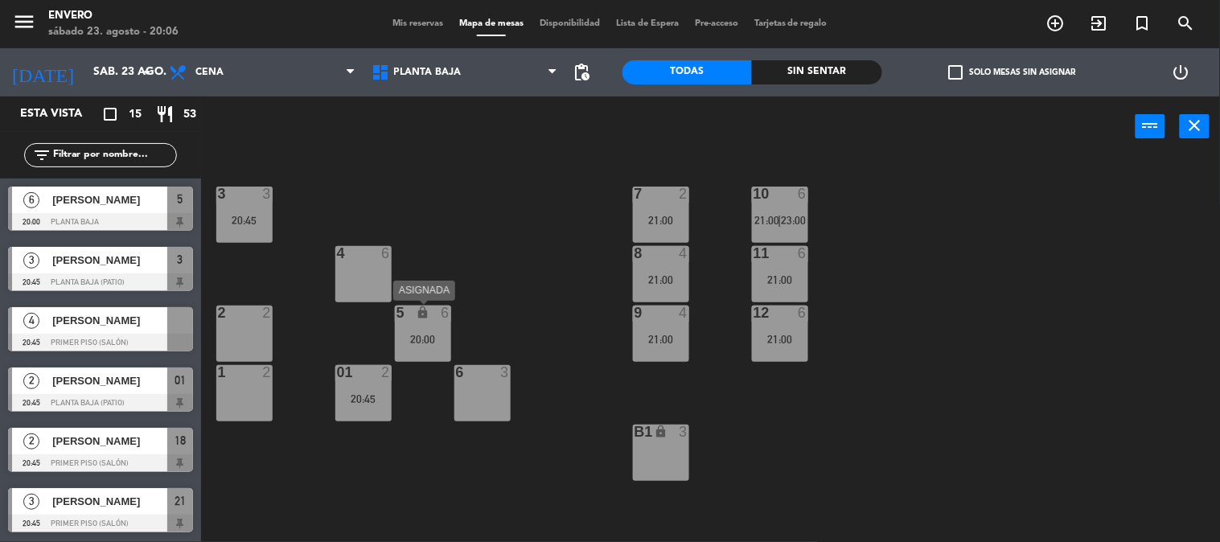
click at [434, 338] on div "20:00" at bounding box center [423, 339] width 56 height 11
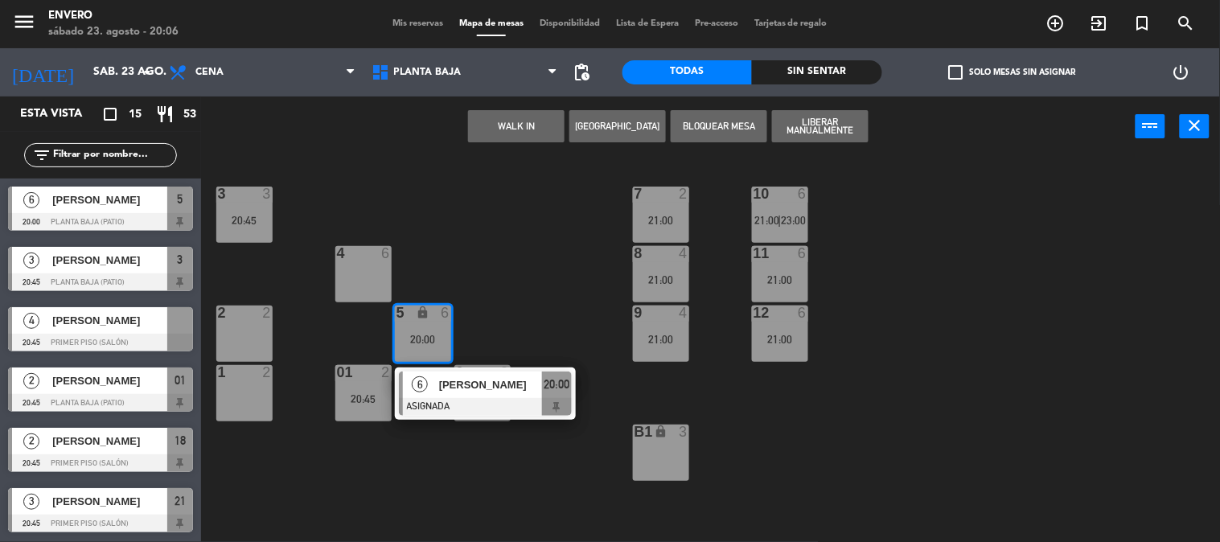
click at [470, 283] on div "3 3 20:45 7 2 21:00 10 6 21:00 | 23:00 4 6 8 4 21:00 11 6 21:00 2 2 5 lock 6 20…" at bounding box center [716, 350] width 1007 height 385
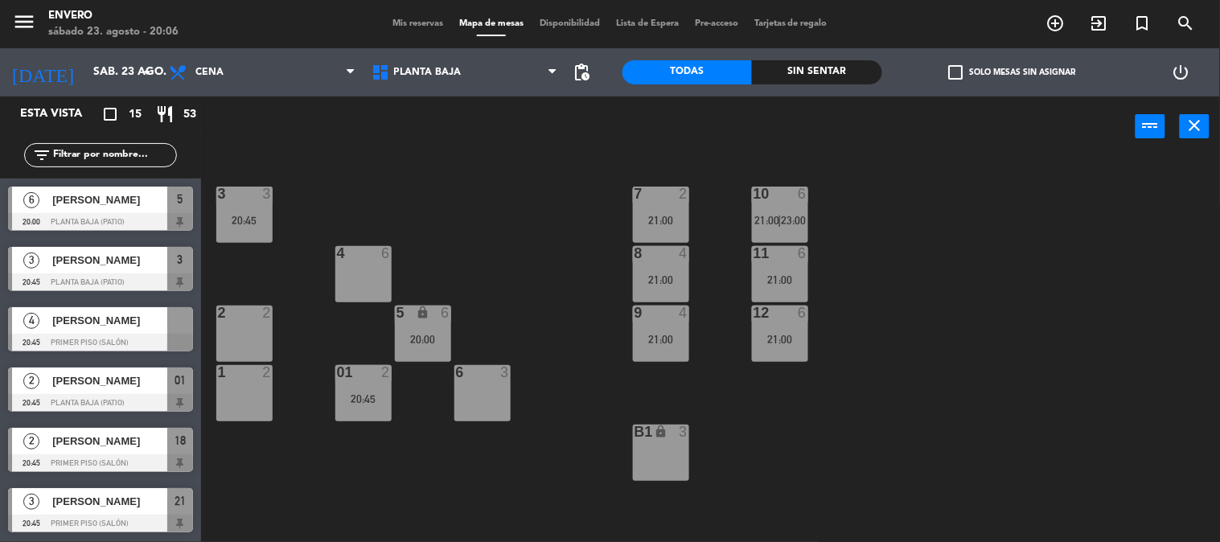
click at [411, 343] on div "20:00" at bounding box center [423, 339] width 56 height 11
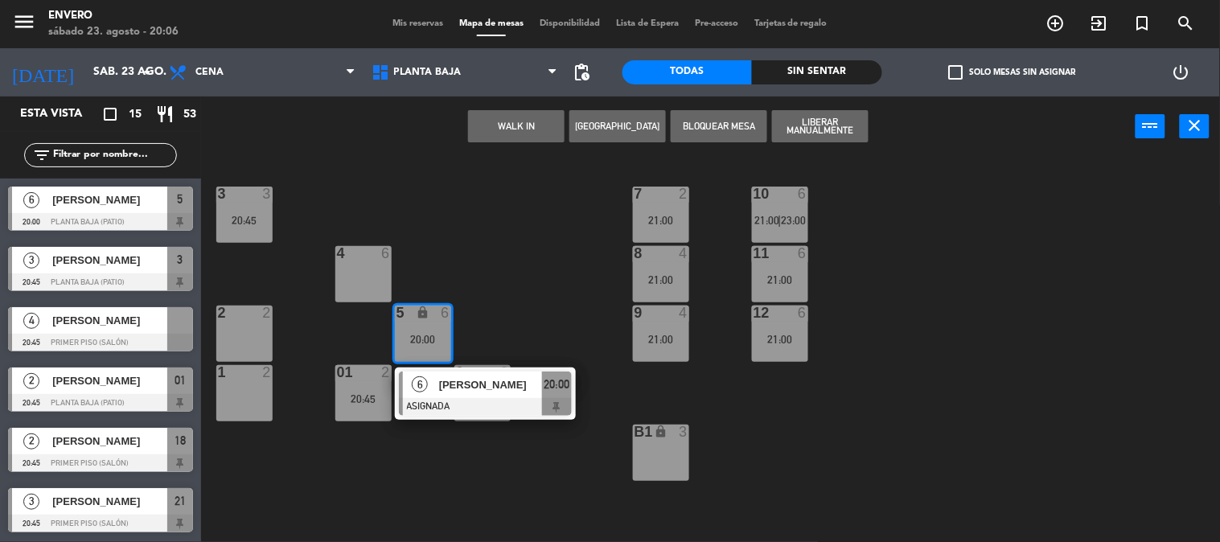
click at [440, 402] on div at bounding box center [485, 407] width 173 height 18
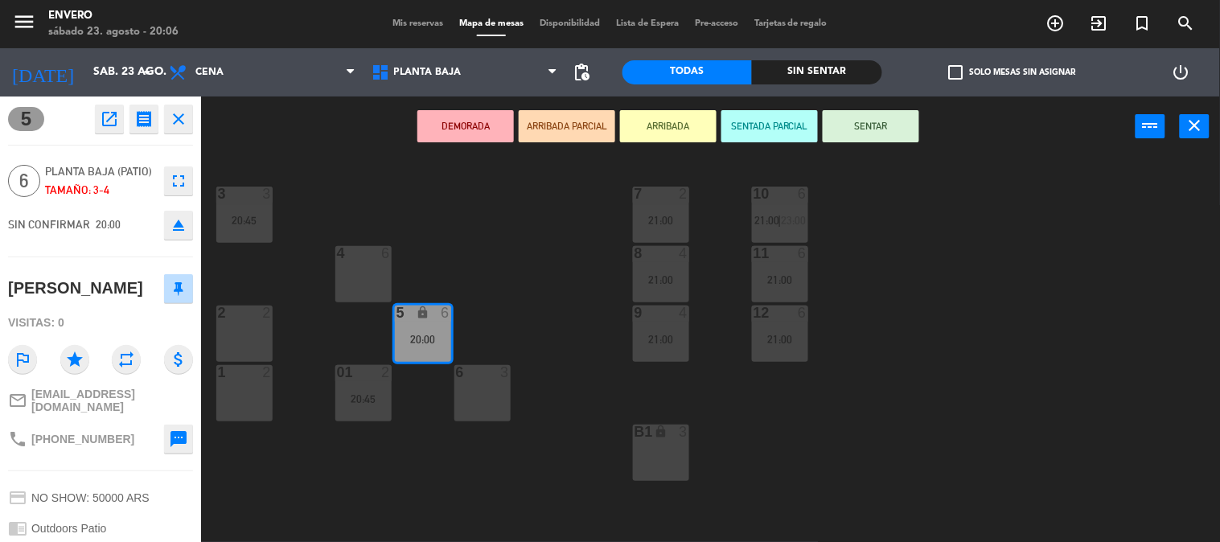
click at [371, 265] on div "4 6" at bounding box center [363, 274] width 56 height 56
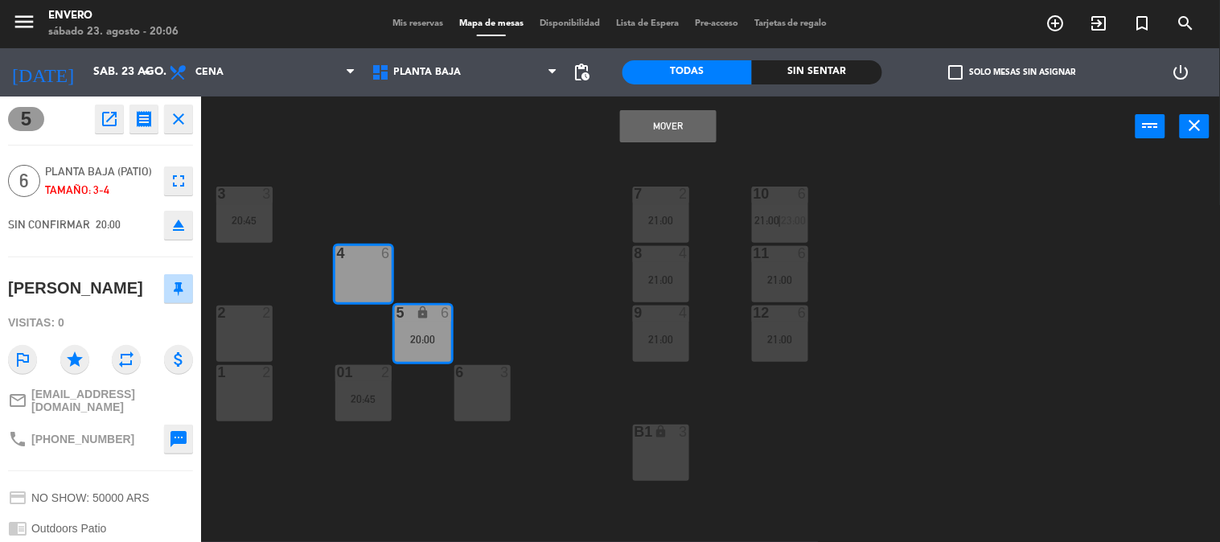
click at [457, 375] on div "6" at bounding box center [456, 372] width 1 height 14
click at [474, 391] on div "6 3" at bounding box center [482, 393] width 56 height 56
drag, startPoint x: 477, startPoint y: 299, endPoint x: 472, endPoint y: 315, distance: 16.8
click at [477, 300] on div "3 3 20:45 7 2 21:00 10 6 21:00 | 23:00 4 6 8 4 21:00 11 6 21:00 2 2 5 lock 6 20…" at bounding box center [716, 350] width 1007 height 385
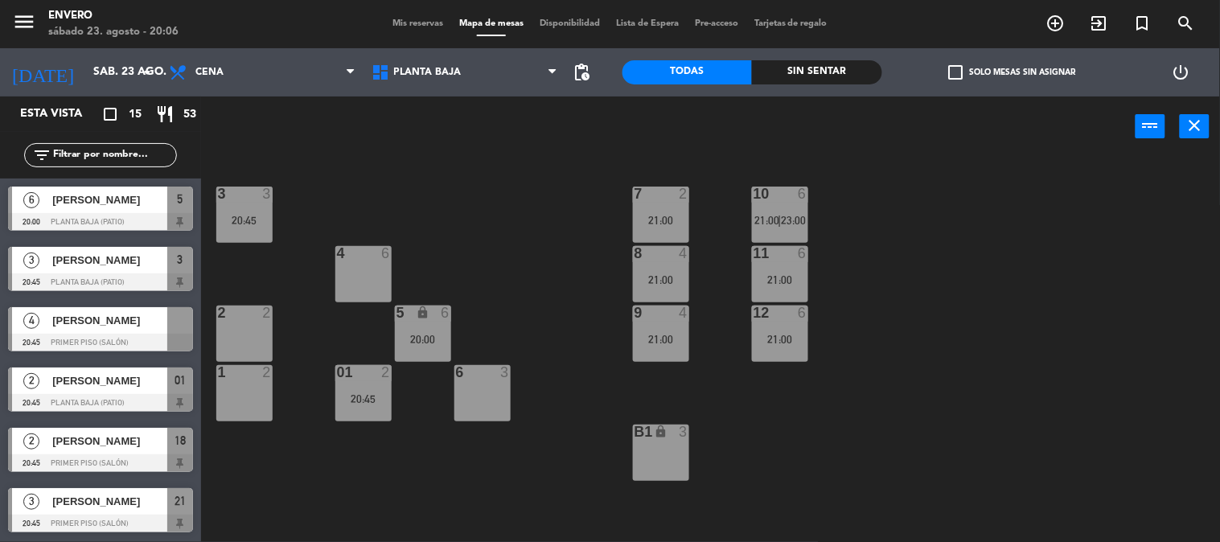
click at [428, 338] on div "20:00" at bounding box center [423, 339] width 56 height 11
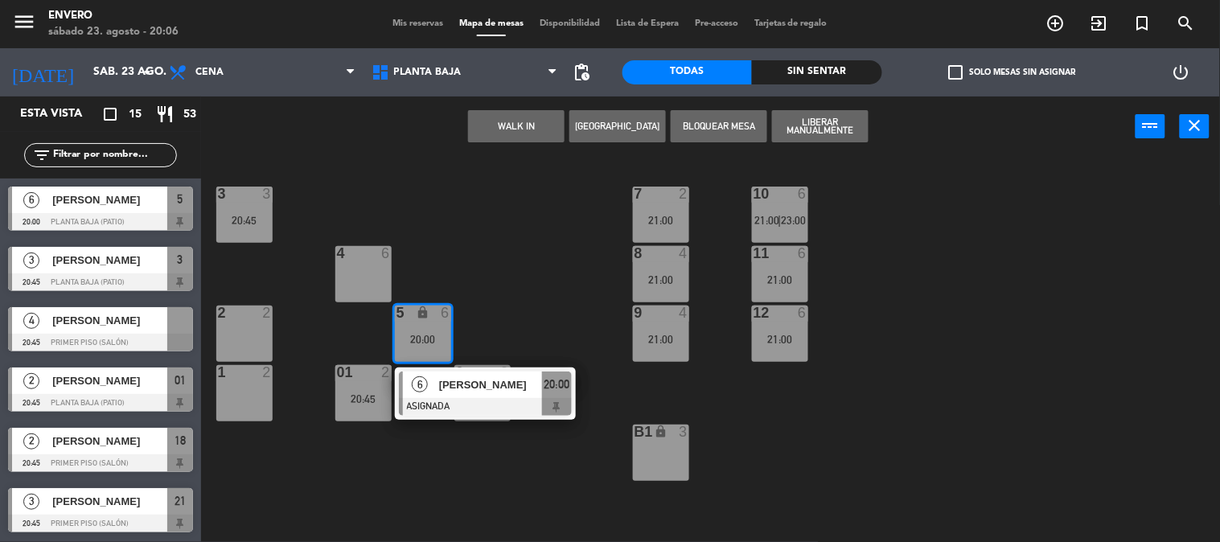
click at [475, 389] on span "[PERSON_NAME]" at bounding box center [490, 384] width 103 height 17
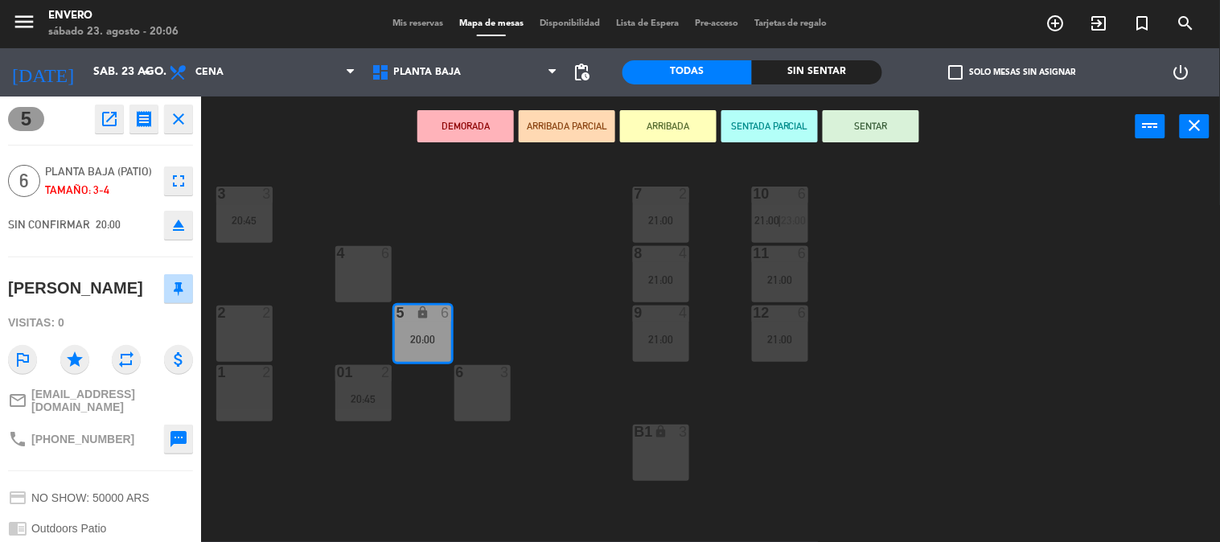
click at [471, 245] on div "3 3 20:45 7 2 21:00 10 6 21:00 | 23:00 4 6 8 4 21:00 11 6 21:00 2 2 5 lock 6 20…" at bounding box center [716, 350] width 1007 height 385
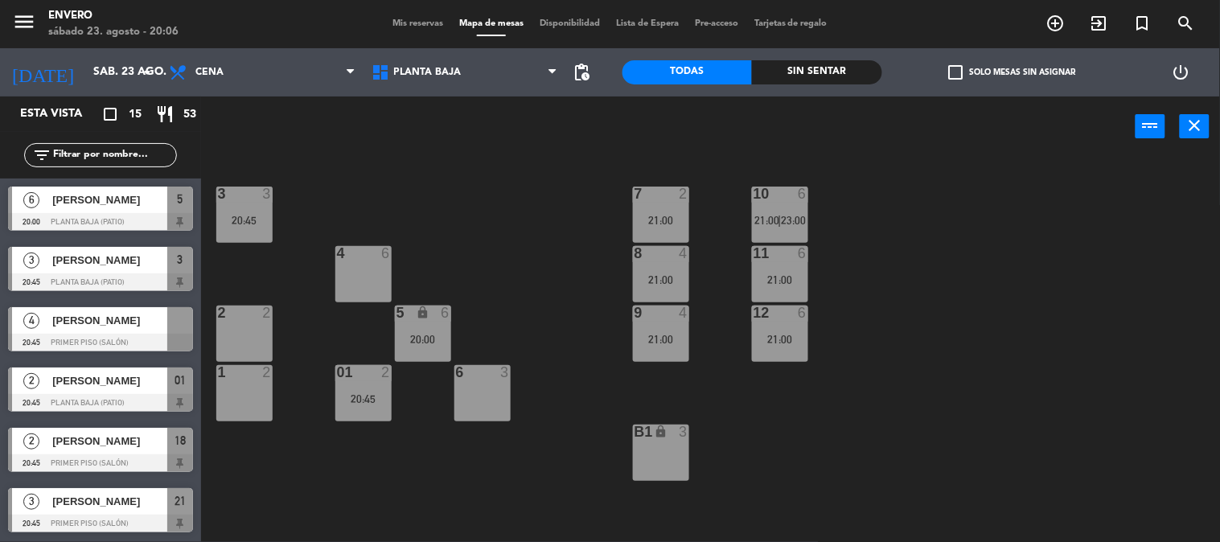
click at [428, 326] on div "5 lock 6 20:00" at bounding box center [423, 333] width 56 height 56
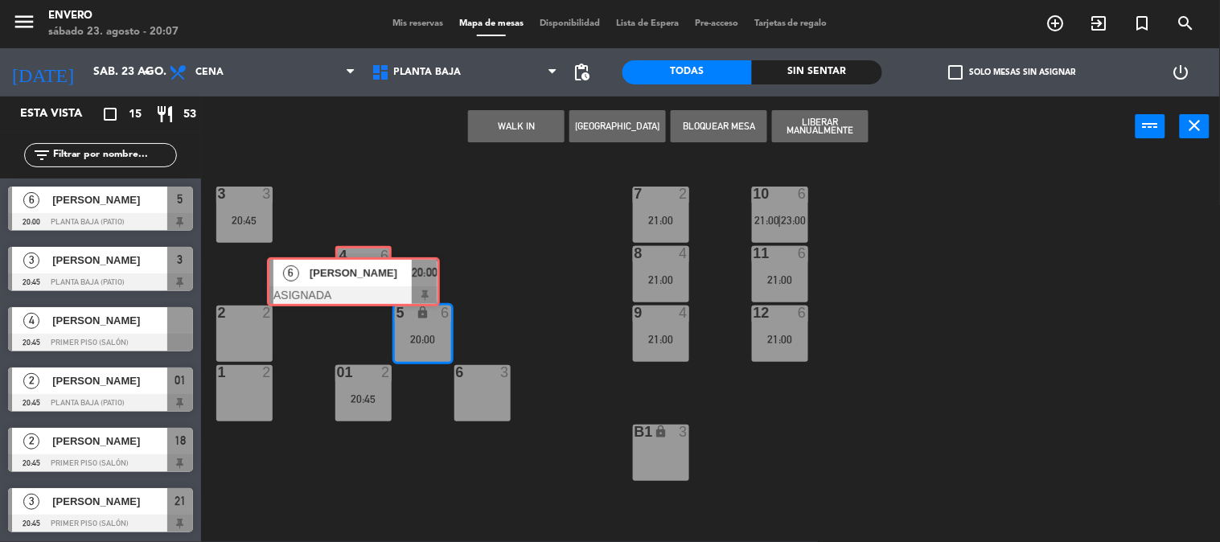
drag, startPoint x: 515, startPoint y: 391, endPoint x: 378, endPoint y: 277, distance: 178.1
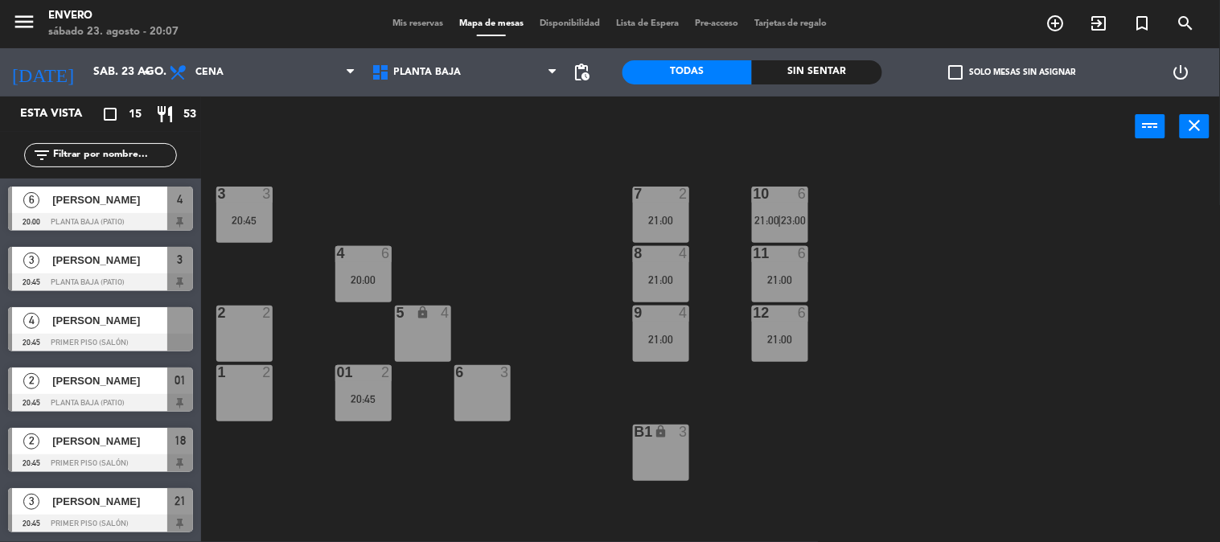
click at [443, 341] on div "5 lock 4" at bounding box center [423, 333] width 56 height 56
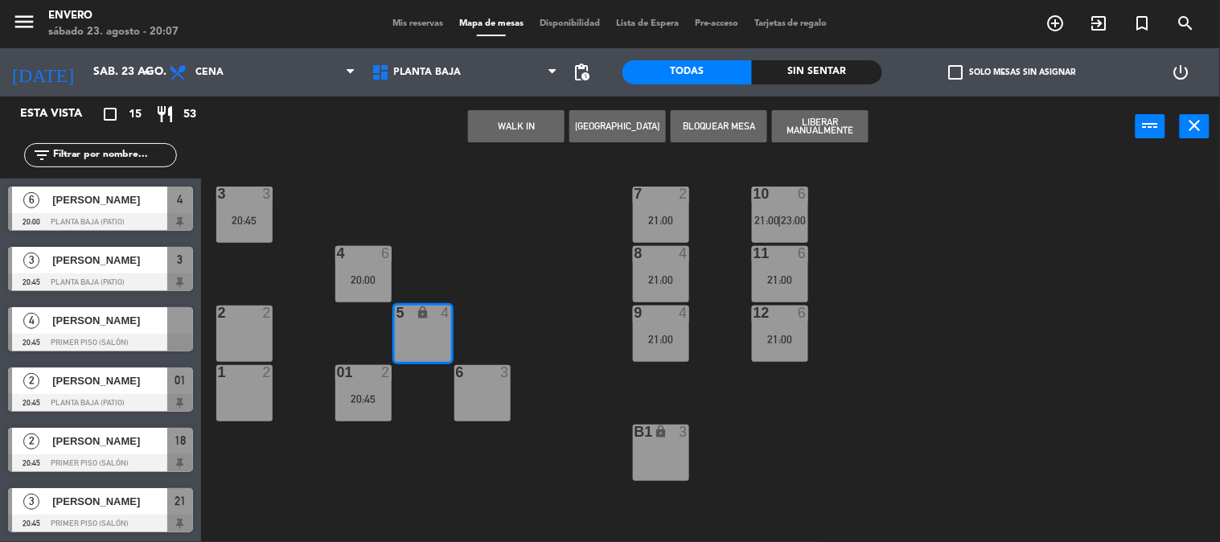
click at [741, 132] on button "Bloquear Mesa" at bounding box center [718, 126] width 96 height 32
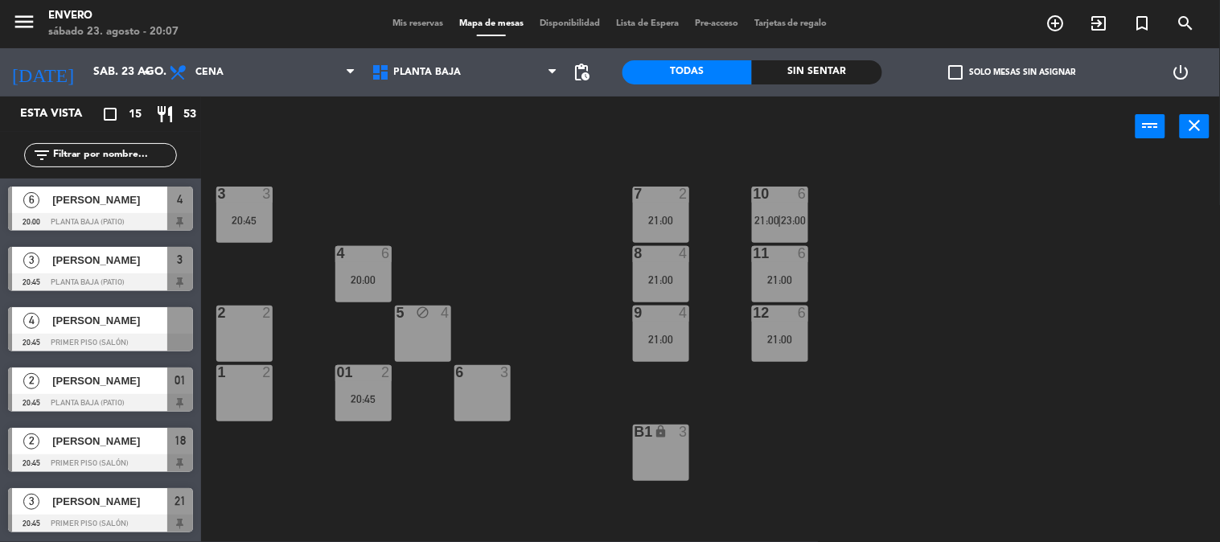
click at [518, 273] on div "3 3 20:45 7 2 21:00 10 6 21:00 | 23:00 4 6 20:00 8 4 21:00 11 6 21:00 2 2 5 blo…" at bounding box center [716, 350] width 1007 height 385
click at [484, 386] on div "6 3" at bounding box center [482, 393] width 56 height 56
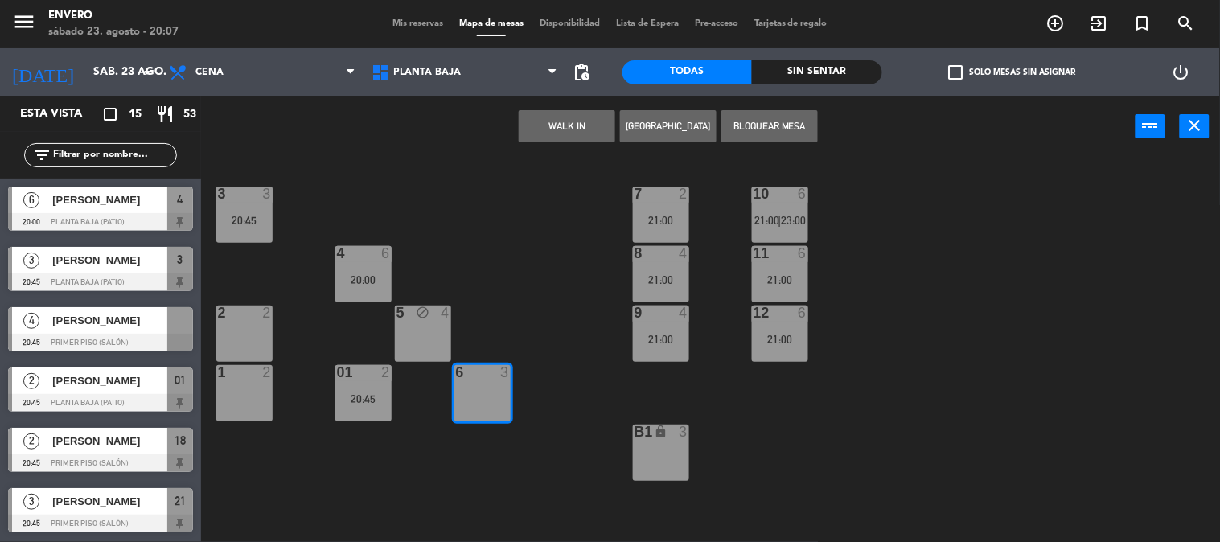
click at [754, 126] on button "Bloquear Mesa" at bounding box center [769, 126] width 96 height 32
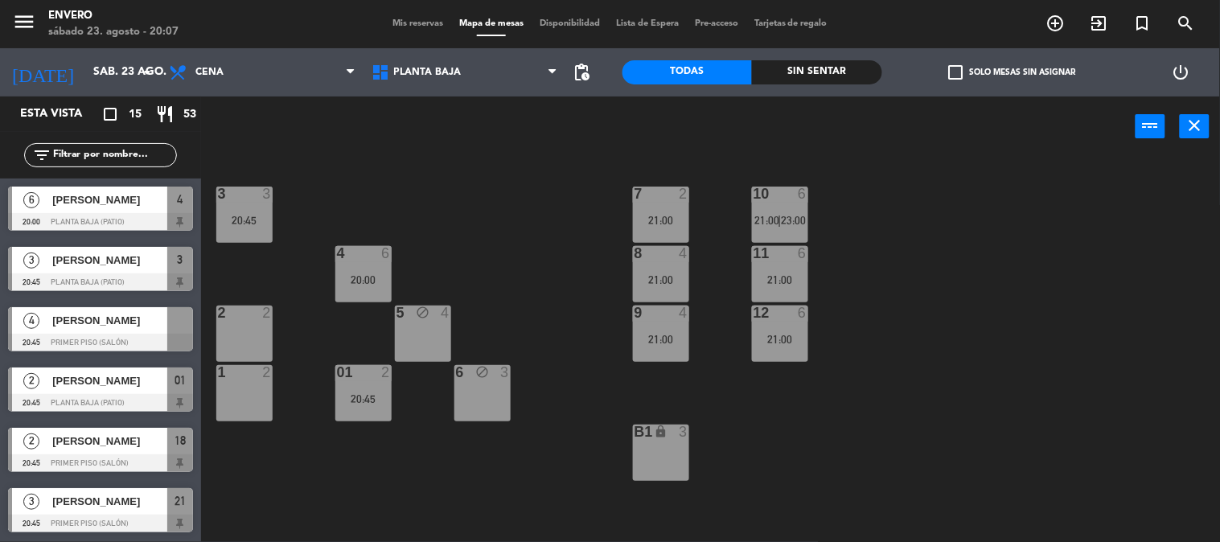
click at [535, 263] on div "3 3 20:45 7 2 21:00 10 6 21:00 | 23:00 4 6 20:00 8 4 21:00 11 6 21:00 2 2 5 blo…" at bounding box center [716, 350] width 1007 height 385
click at [424, 22] on span "Mis reservas" at bounding box center [417, 23] width 67 height 9
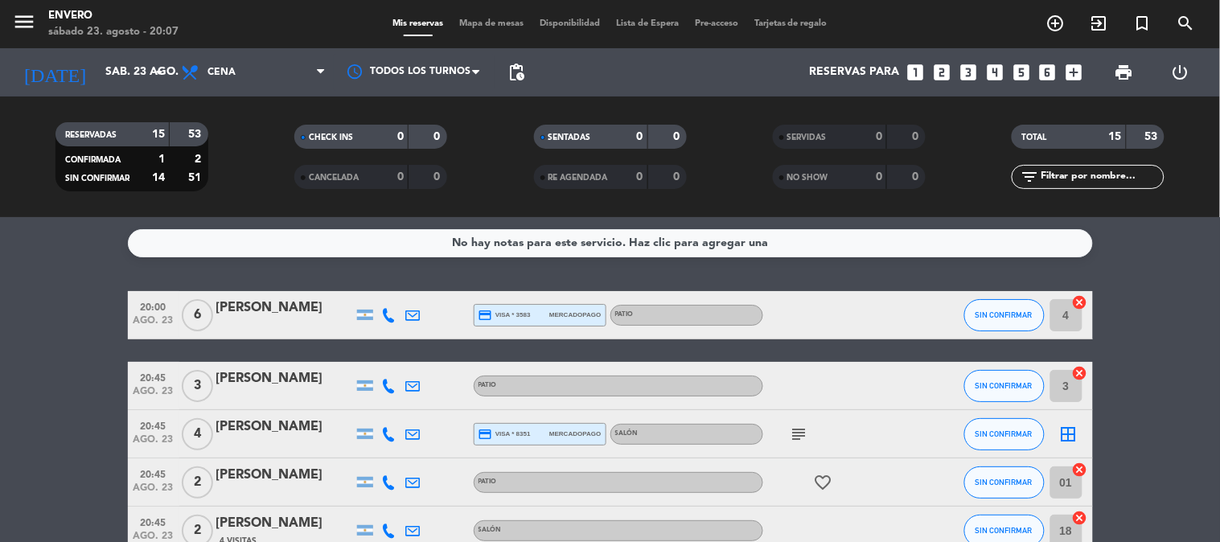
click at [910, 325] on div at bounding box center [929, 314] width 43 height 47
click at [307, 314] on div "[PERSON_NAME]" at bounding box center [284, 307] width 137 height 21
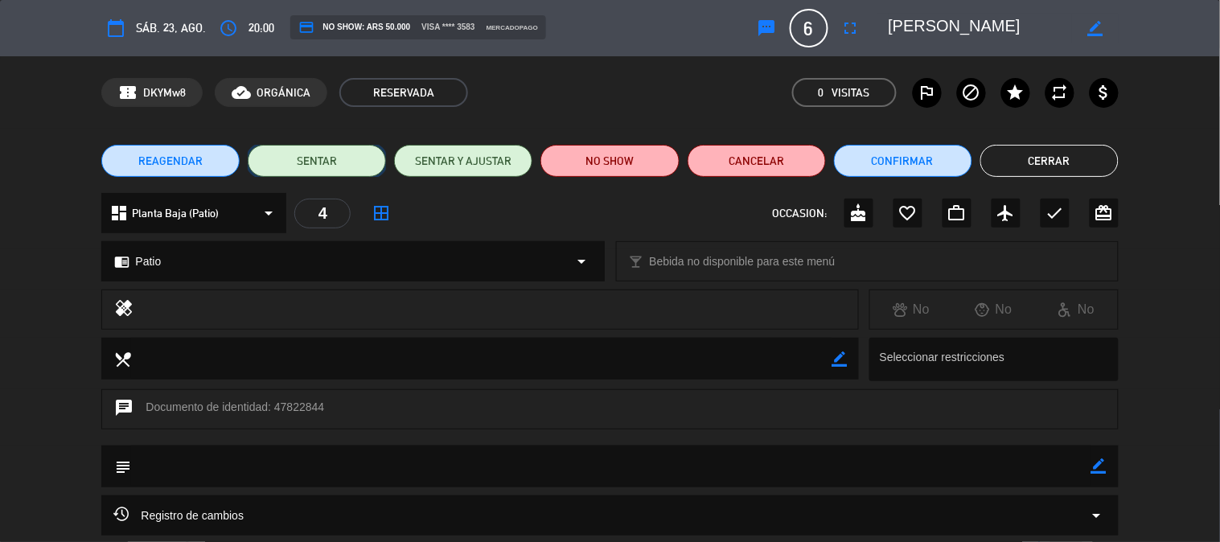
click at [375, 158] on button "SENTAR" at bounding box center [317, 161] width 138 height 32
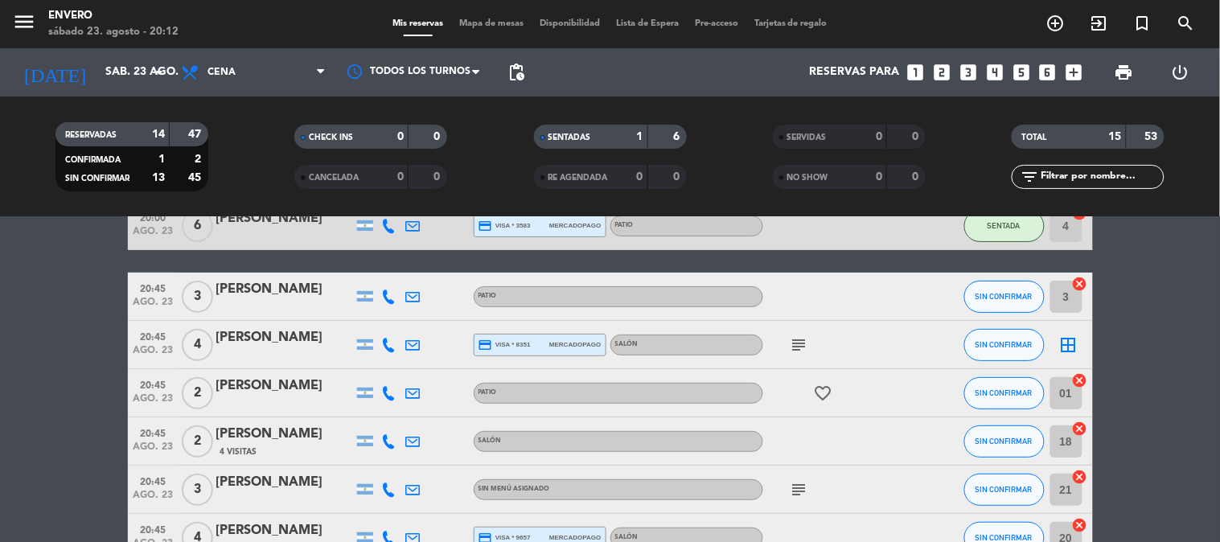
click at [510, 28] on div "Mis reservas Mapa de mesas Disponibilidad Lista de Espera Pre-acceso Tarjetas d…" at bounding box center [609, 24] width 451 height 14
click at [508, 26] on span "Mapa de mesas" at bounding box center [491, 23] width 80 height 9
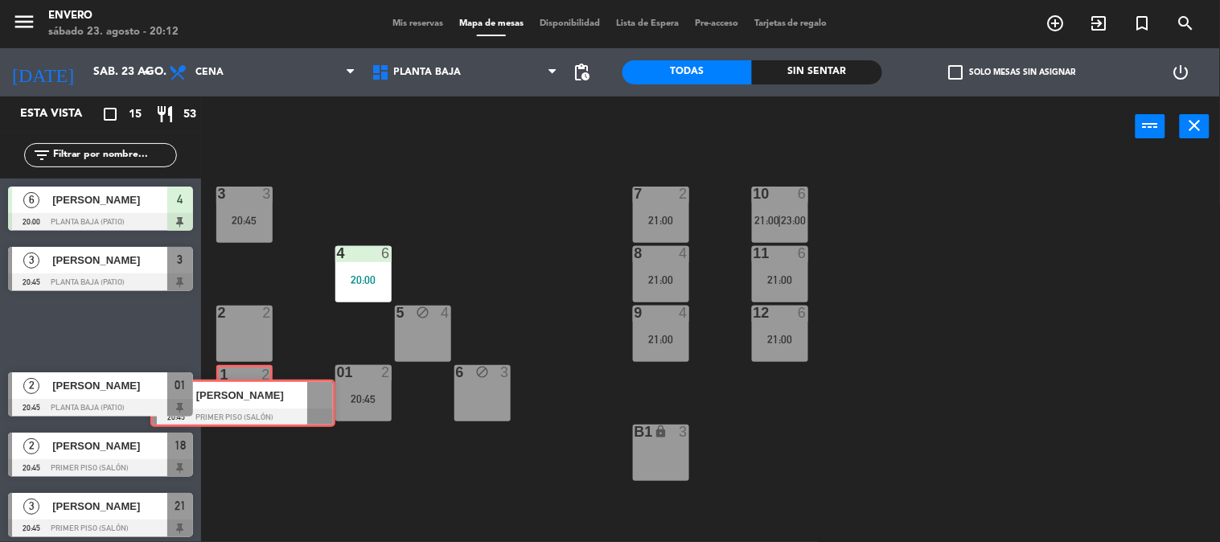
drag, startPoint x: 123, startPoint y: 325, endPoint x: 265, endPoint y: 397, distance: 159.6
click at [265, 397] on div "Esta vista crop_square 15 restaurant 53 filter_list 6 Mariano Carmelé 20:00 Pla…" at bounding box center [610, 319] width 1220 height 446
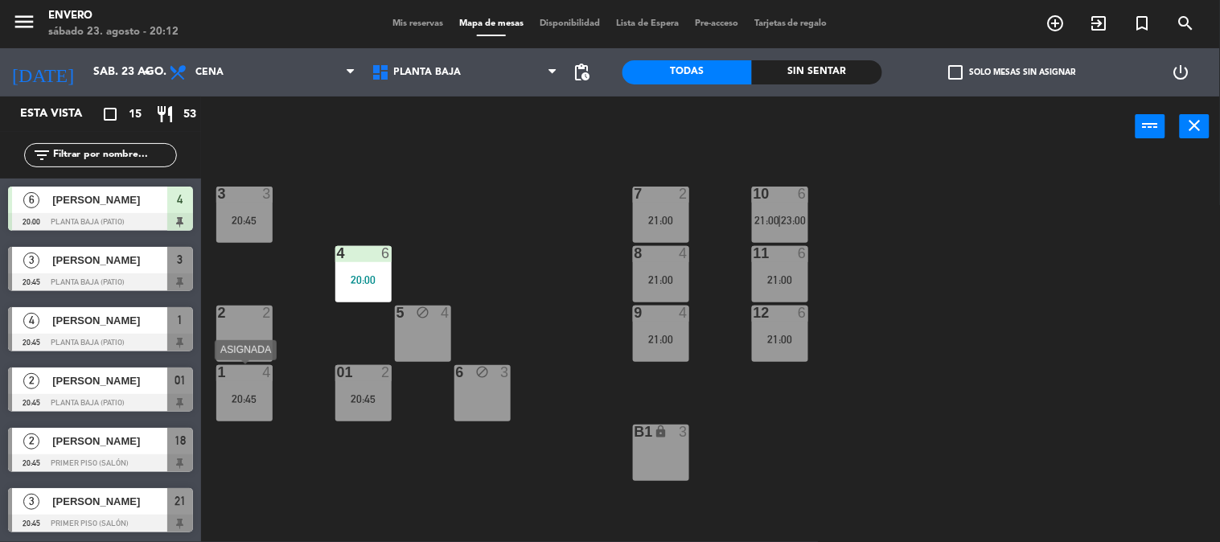
click at [251, 387] on div "1 4 20:45" at bounding box center [244, 393] width 56 height 56
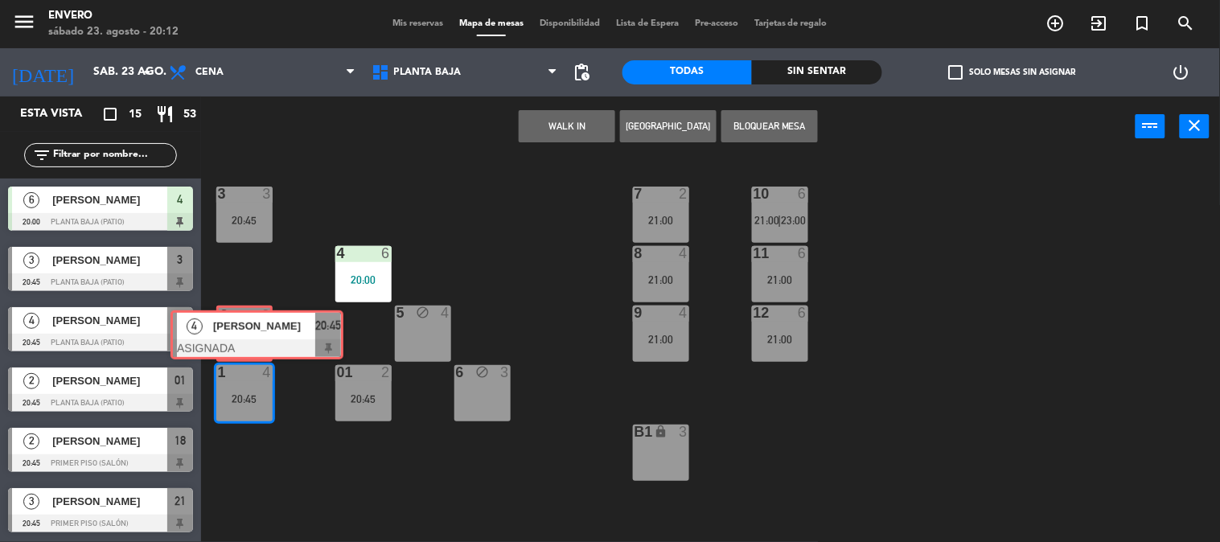
drag, startPoint x: 293, startPoint y: 447, endPoint x: 243, endPoint y: 326, distance: 130.5
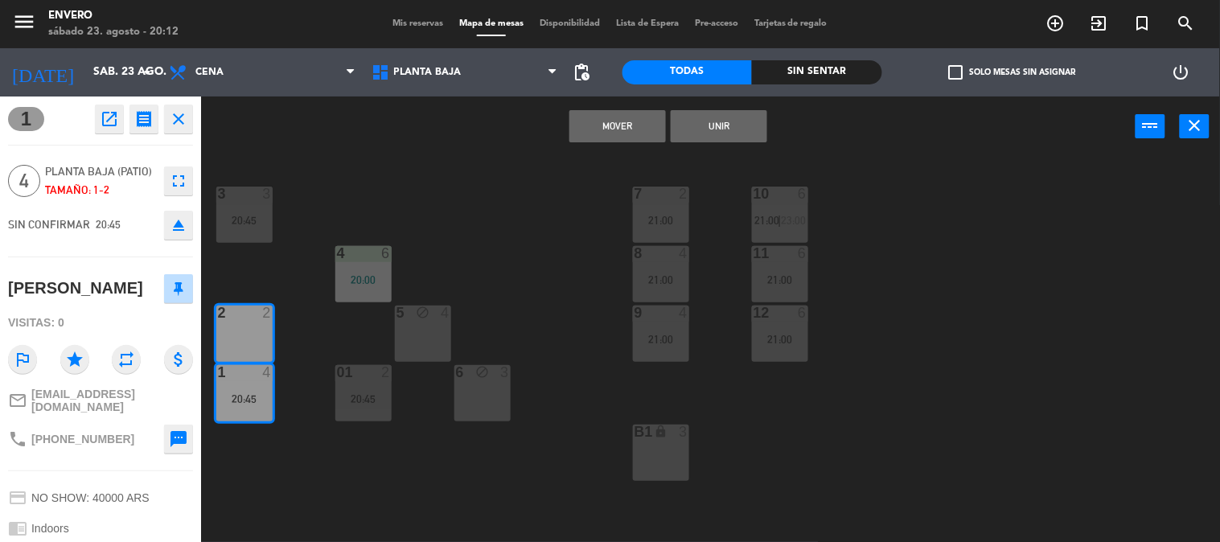
click at [726, 114] on button "Unir" at bounding box center [718, 126] width 96 height 32
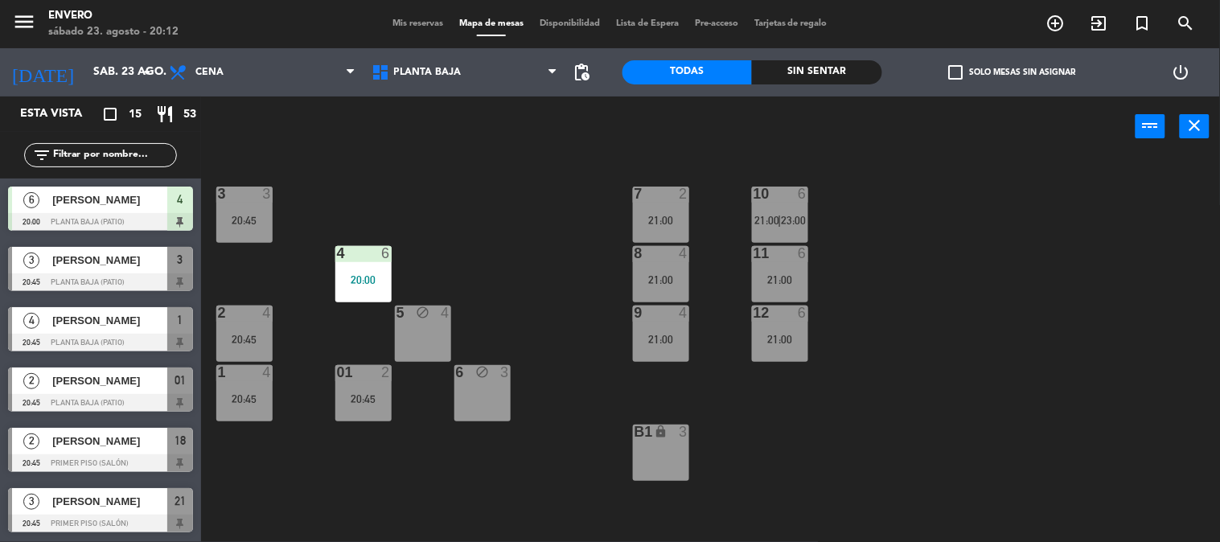
click at [499, 223] on div "3 3 20:45 7 2 21:00 10 6 21:00 | 23:00 4 6 20:00 8 4 21:00 11 6 21:00 2 4 20:45…" at bounding box center [716, 350] width 1007 height 385
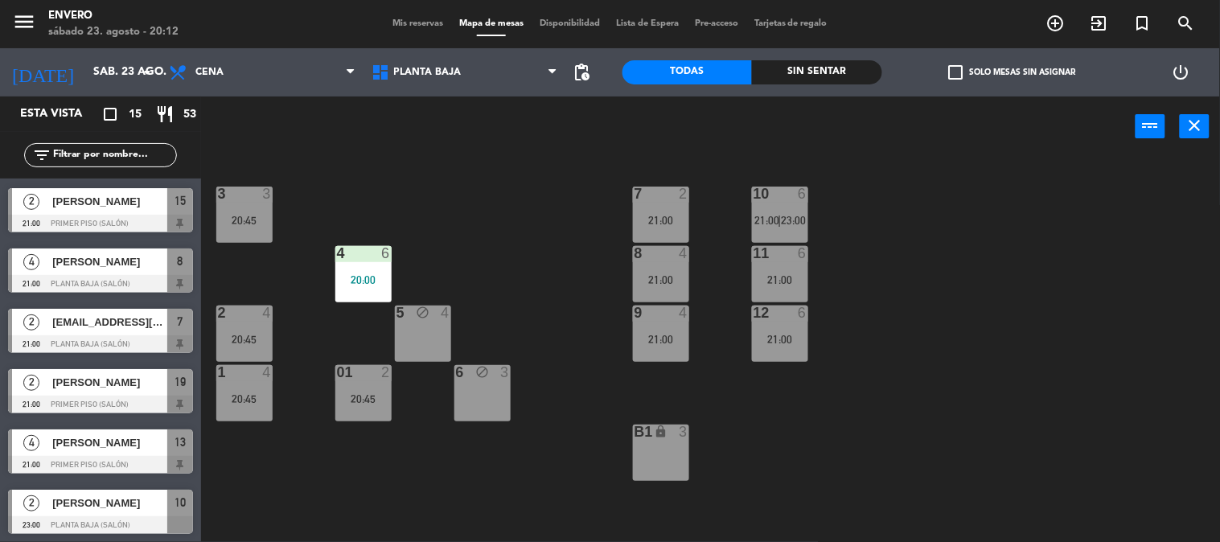
scroll to position [542, 0]
click at [463, 242] on div "3 3 20:45 7 2 21:00 10 6 21:00 | 23:00 4 6 20:00 8 4 21:00 11 6 21:00 2 4 20:45…" at bounding box center [716, 350] width 1007 height 385
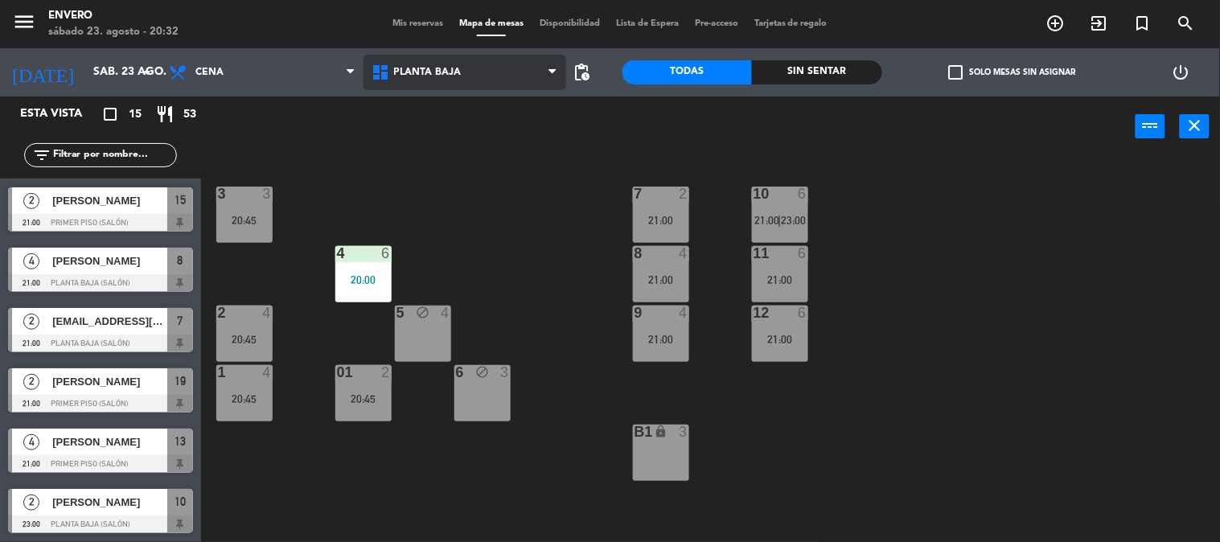
click at [496, 80] on span "Planta Baja" at bounding box center [464, 72] width 203 height 35
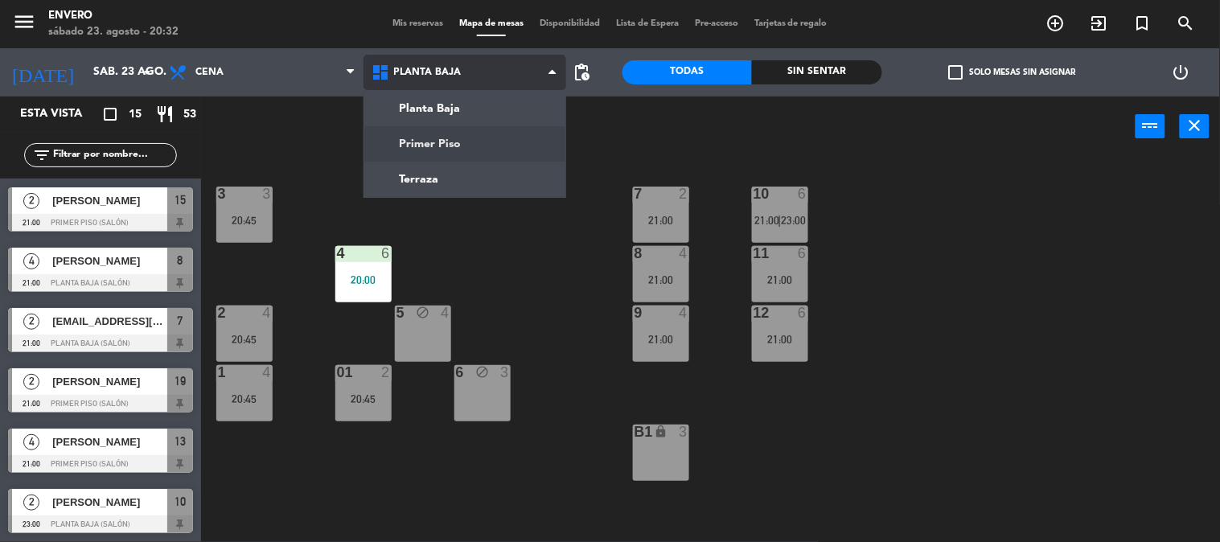
click at [477, 150] on ng-component "menu Envero sábado 23. agosto - 20:32 Mis reservas Mapa de mesas Disponibilidad…" at bounding box center [610, 271] width 1220 height 543
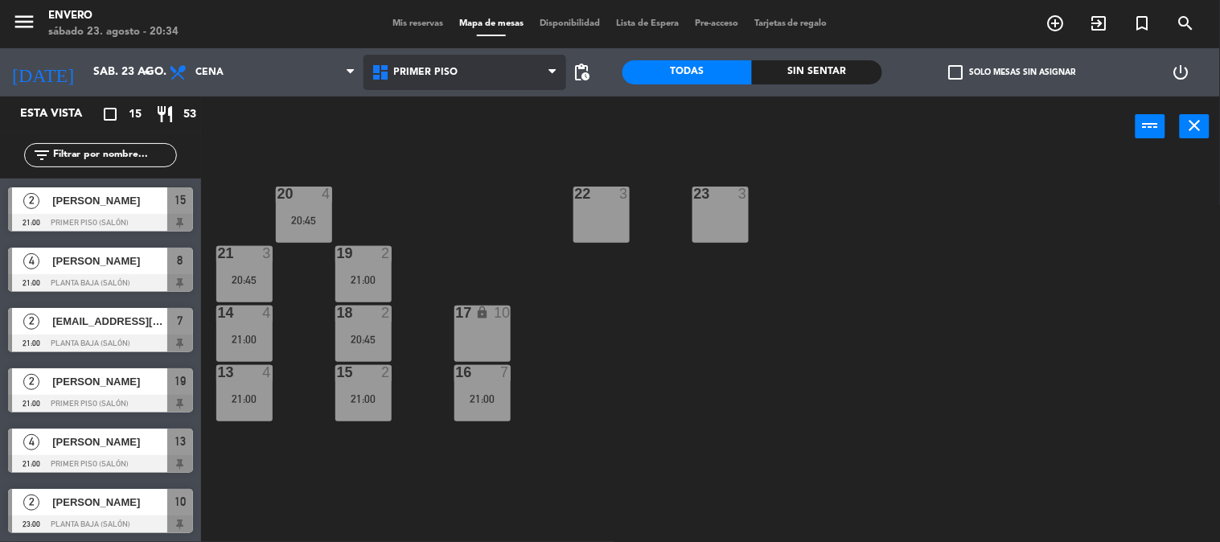
click at [439, 73] on span "Primer Piso" at bounding box center [426, 72] width 64 height 11
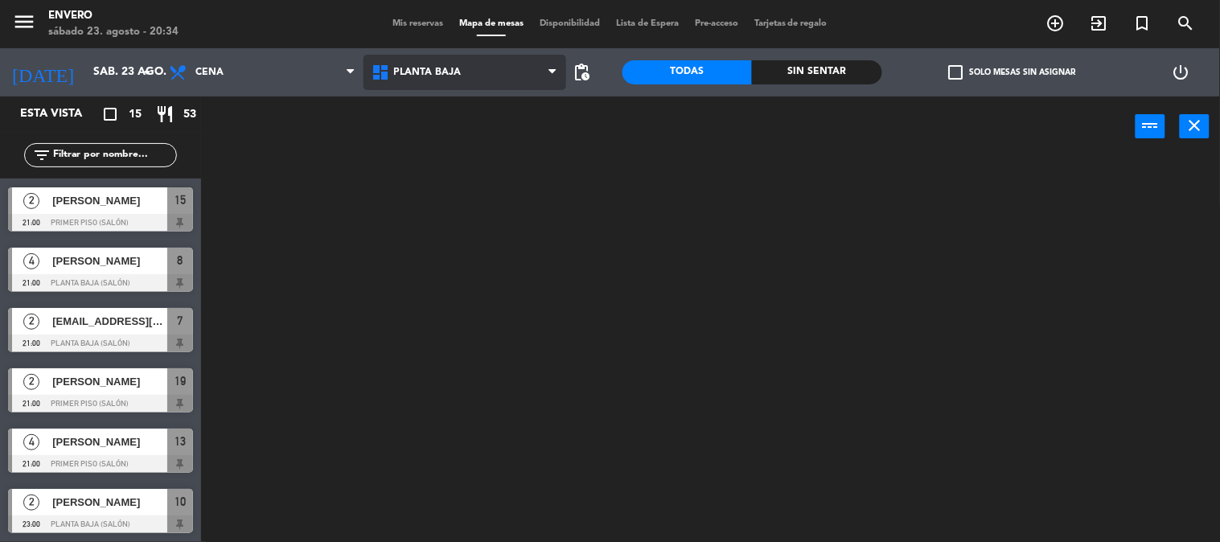
click at [475, 111] on ng-component "menu Envero sábado 23. agosto - 20:34 Mis reservas Mapa de mesas Disponibilidad…" at bounding box center [610, 271] width 1220 height 543
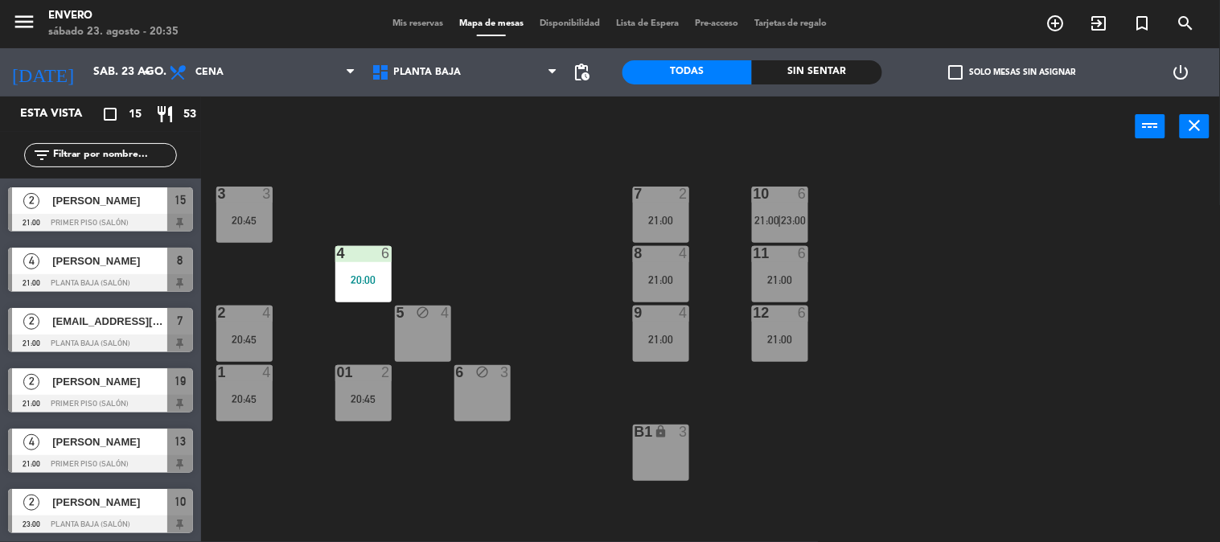
click at [527, 199] on div "3 3 20:45 7 2 21:00 10 6 21:00 | 23:00 4 6 20:00 8 4 21:00 11 6 21:00 2 4 20:45…" at bounding box center [716, 350] width 1007 height 385
click at [256, 334] on div "20:45" at bounding box center [244, 339] width 56 height 11
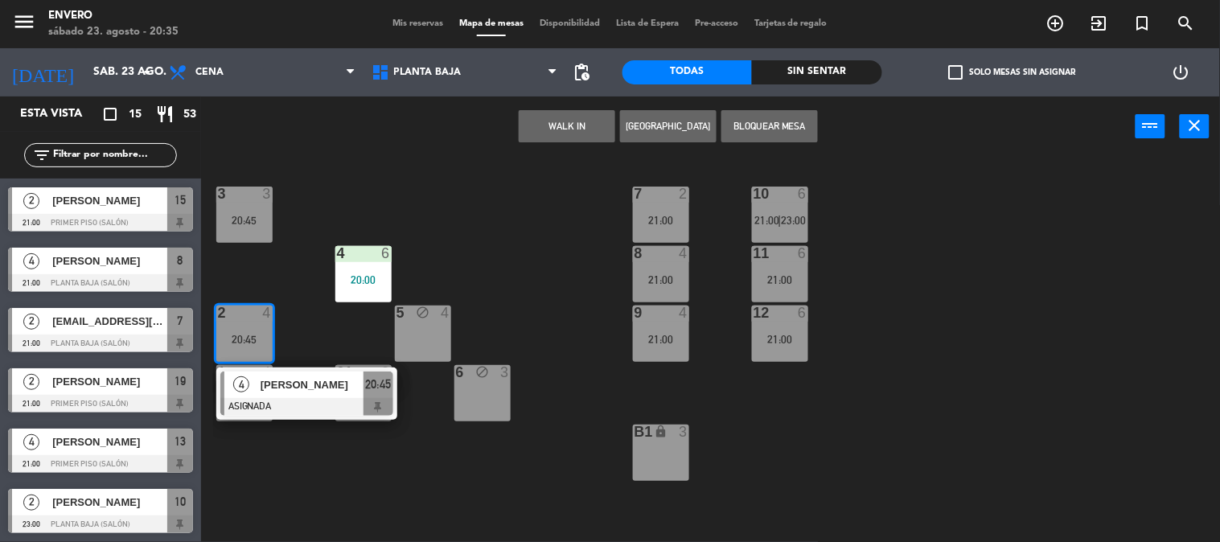
click at [517, 262] on div "3 3 20:45 7 2 21:00 10 6 21:00 | 23:00 4 6 20:00 8 4 21:00 11 6 21:00 2 4 20:45…" at bounding box center [716, 350] width 1007 height 385
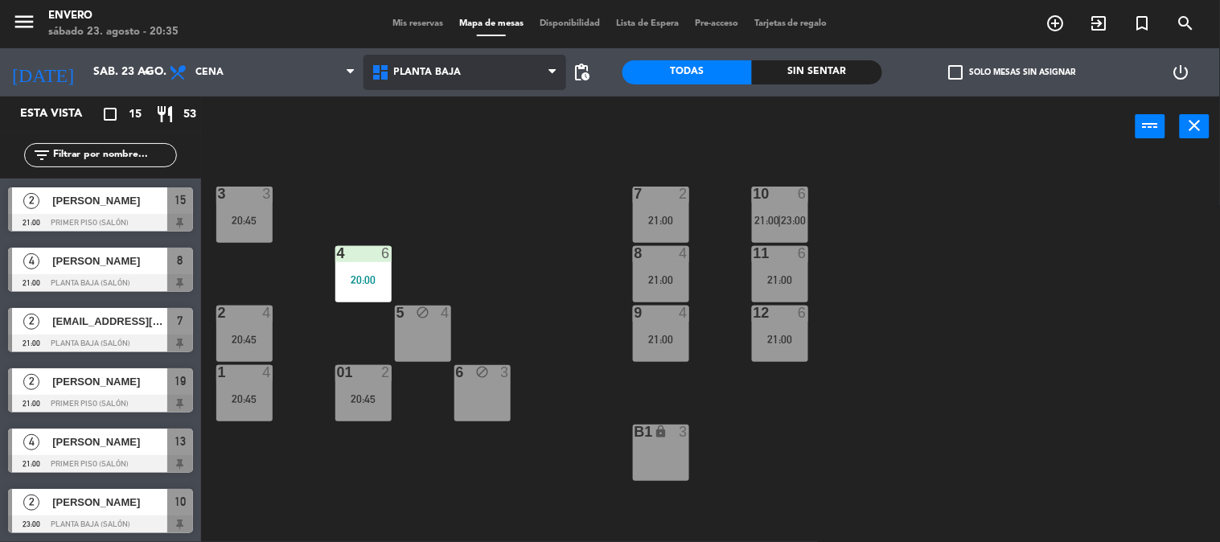
click at [475, 78] on span "Planta Baja" at bounding box center [464, 72] width 203 height 35
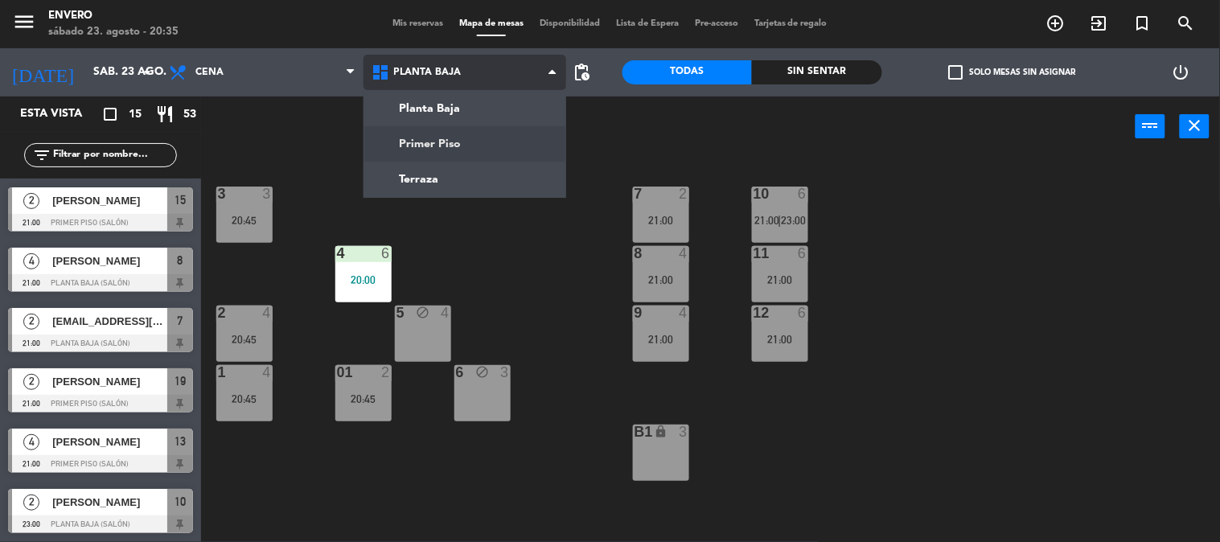
click at [477, 141] on ng-component "menu Envero sábado 23. agosto - 20:35 Mis reservas Mapa de mesas Disponibilidad…" at bounding box center [610, 271] width 1220 height 543
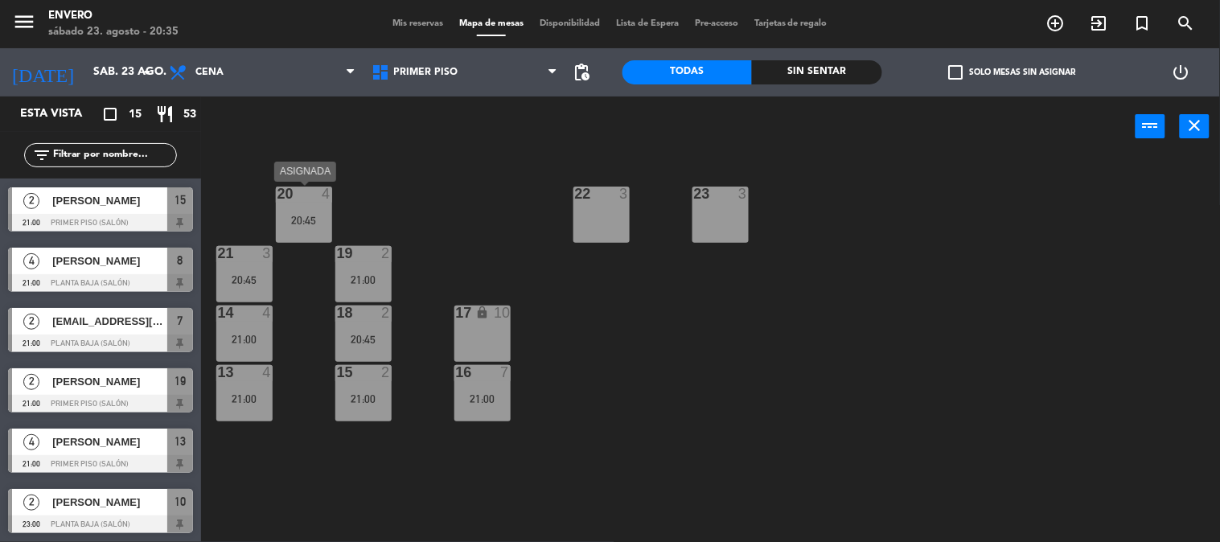
click at [314, 226] on div "20:45" at bounding box center [304, 220] width 56 height 11
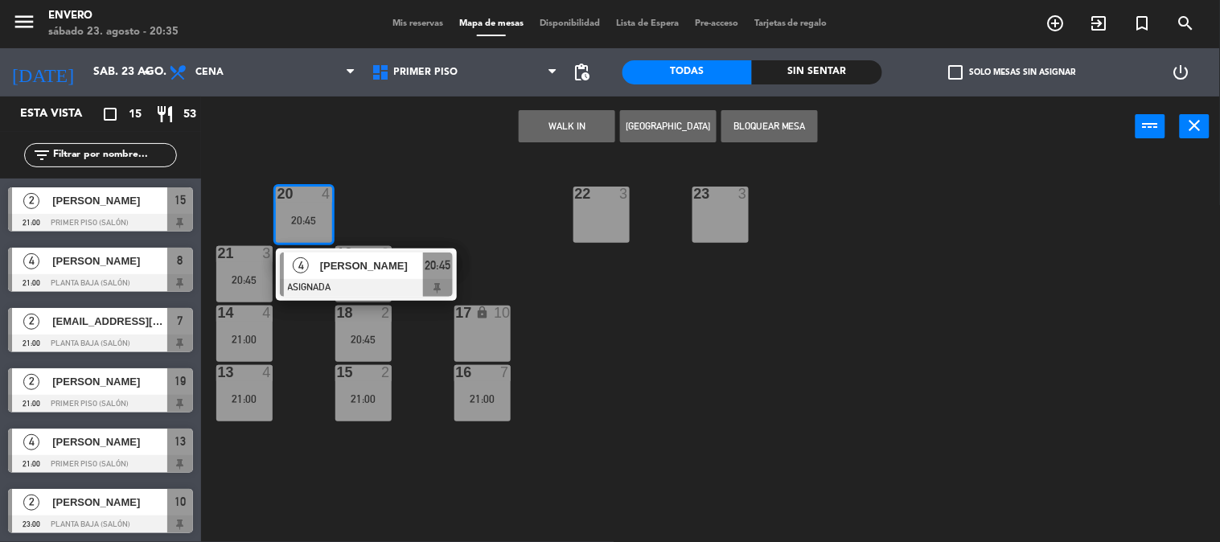
drag, startPoint x: 464, startPoint y: 181, endPoint x: 465, endPoint y: 147, distance: 33.8
click at [465, 178] on div "20 4 20:45 4 Yanina Rossi ASIGNADA 20:45 22 3 23 3 21 3 20:45 19 2 21:00 14 4 2…" at bounding box center [716, 350] width 1007 height 385
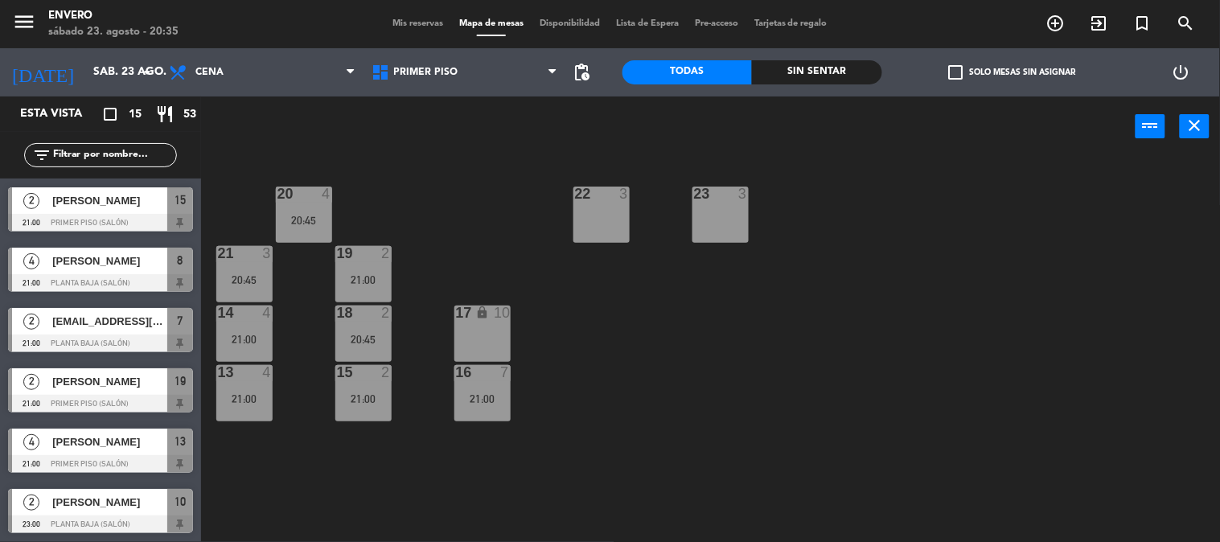
click at [432, 22] on span "Mis reservas" at bounding box center [417, 23] width 67 height 9
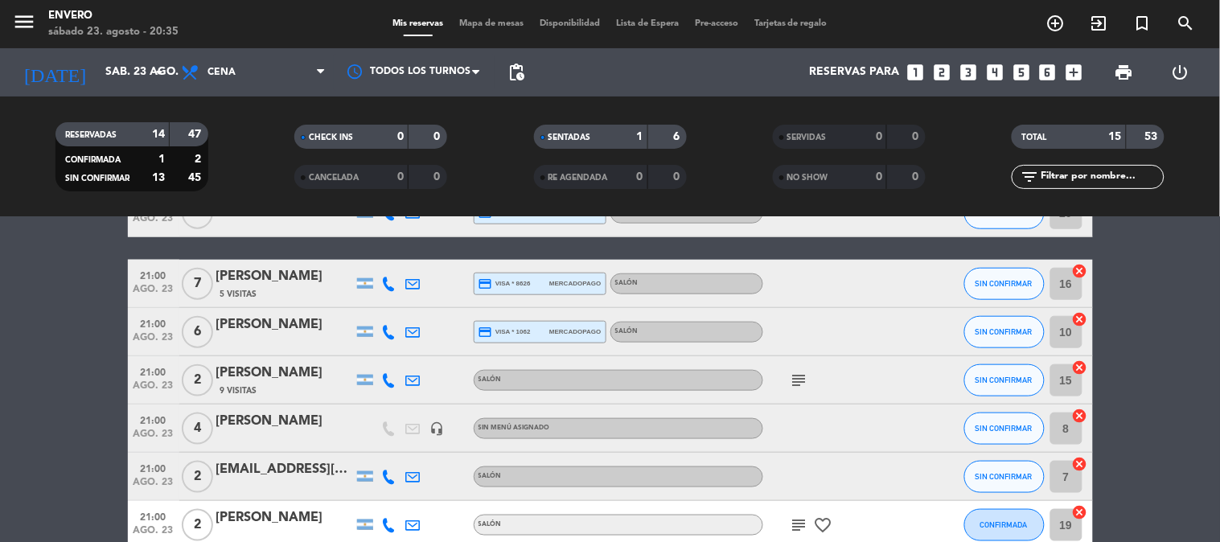
scroll to position [446, 0]
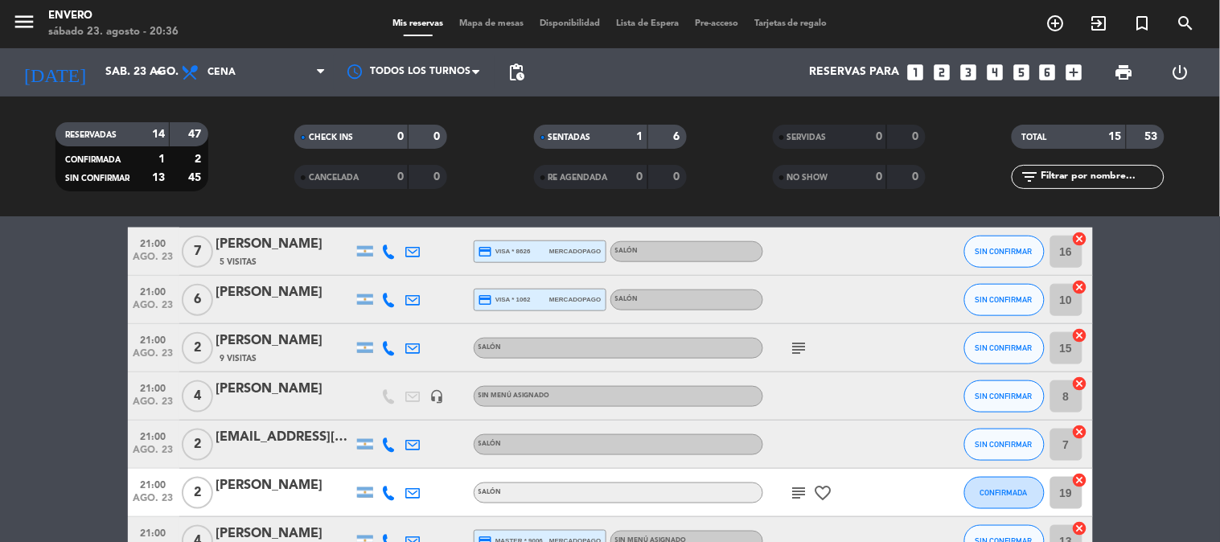
click at [793, 492] on icon "subject" at bounding box center [798, 492] width 19 height 19
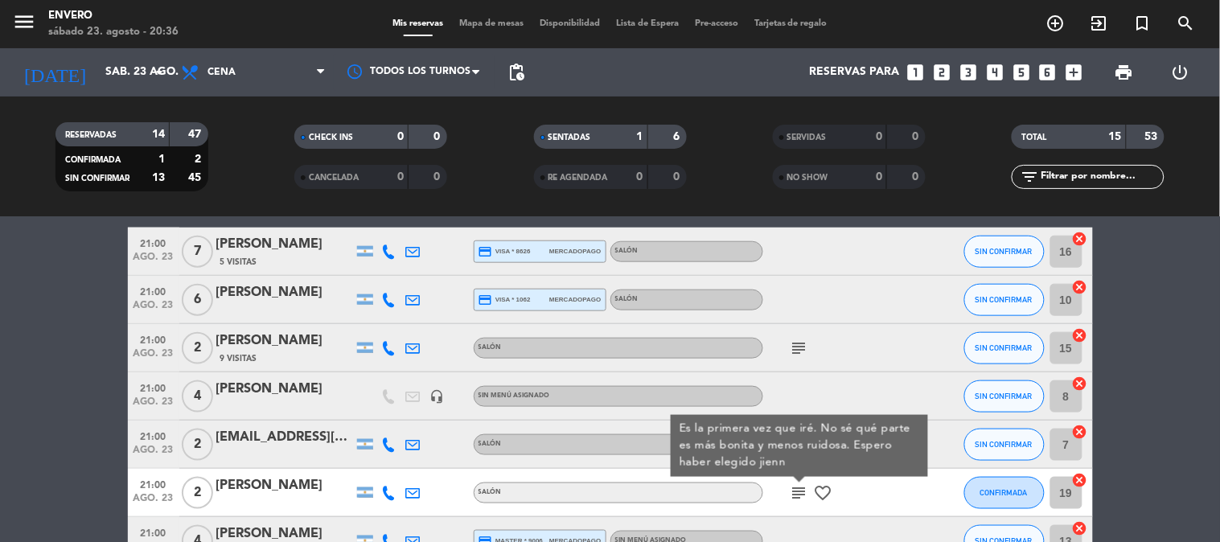
click at [792, 494] on icon "subject" at bounding box center [798, 492] width 19 height 19
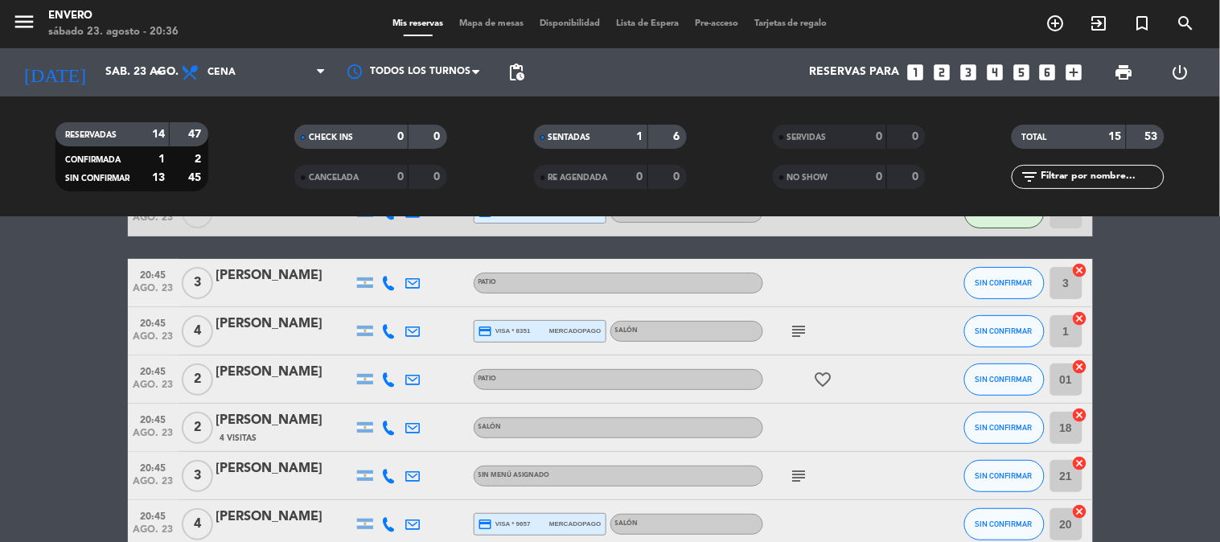
scroll to position [89, 0]
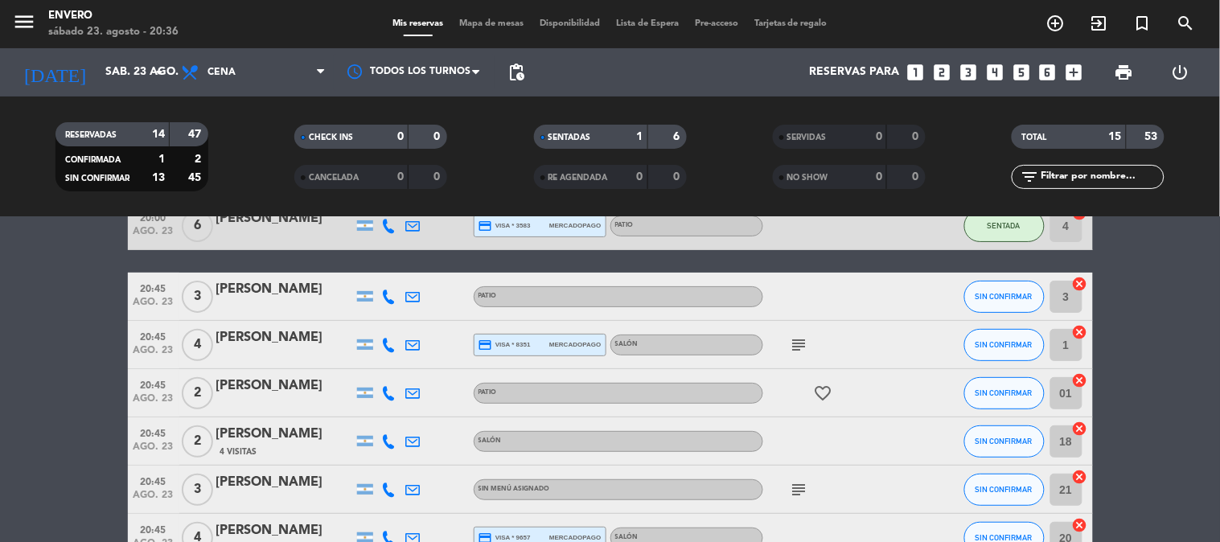
click at [798, 493] on icon "subject" at bounding box center [798, 489] width 19 height 19
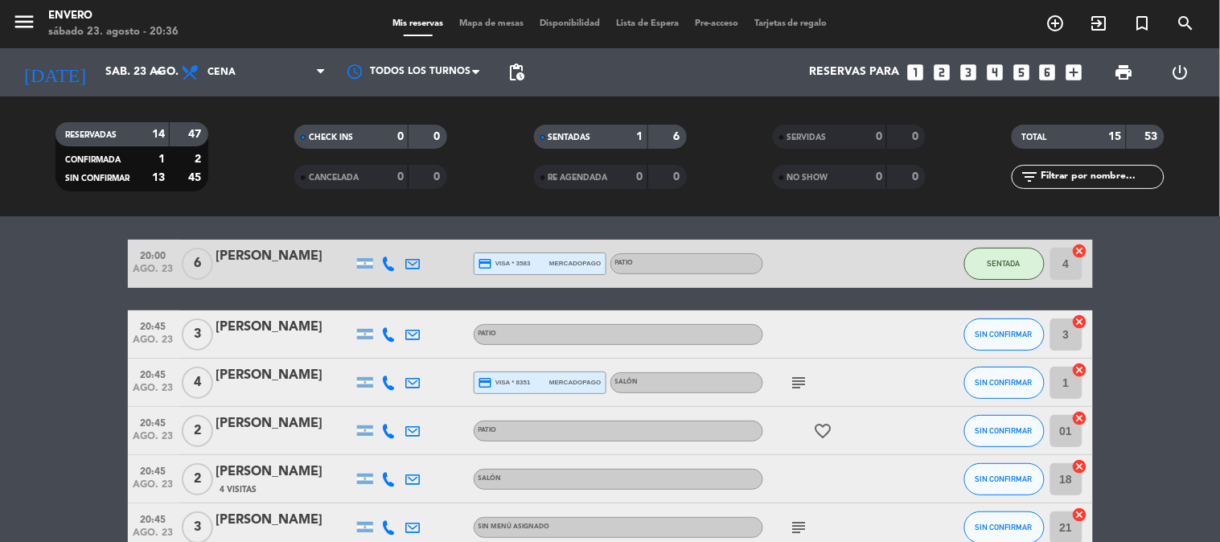
scroll to position [0, 0]
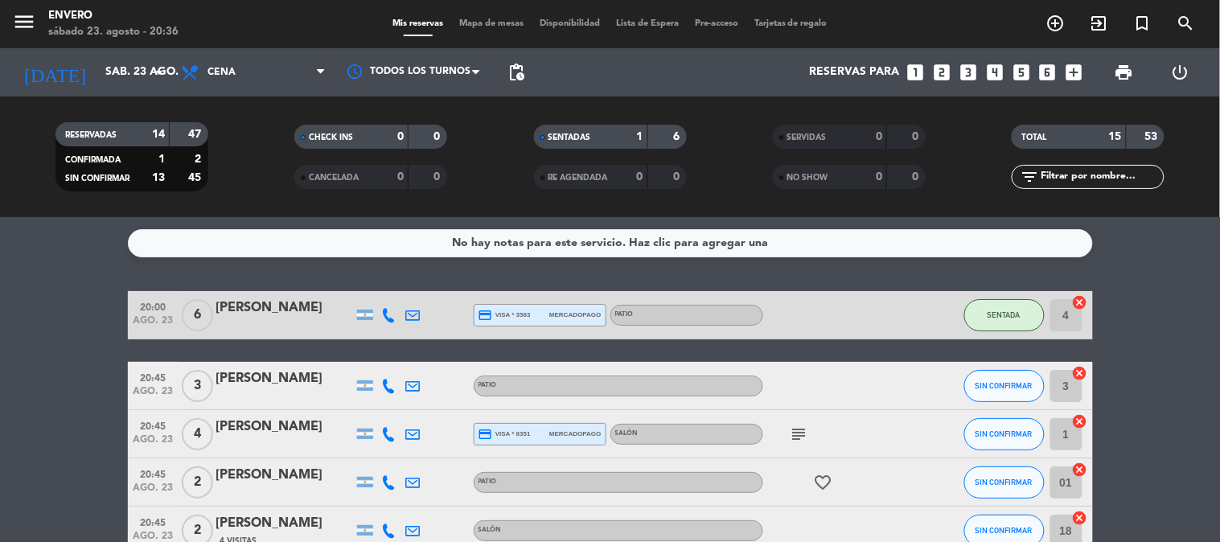
click at [797, 431] on icon "subject" at bounding box center [798, 433] width 19 height 19
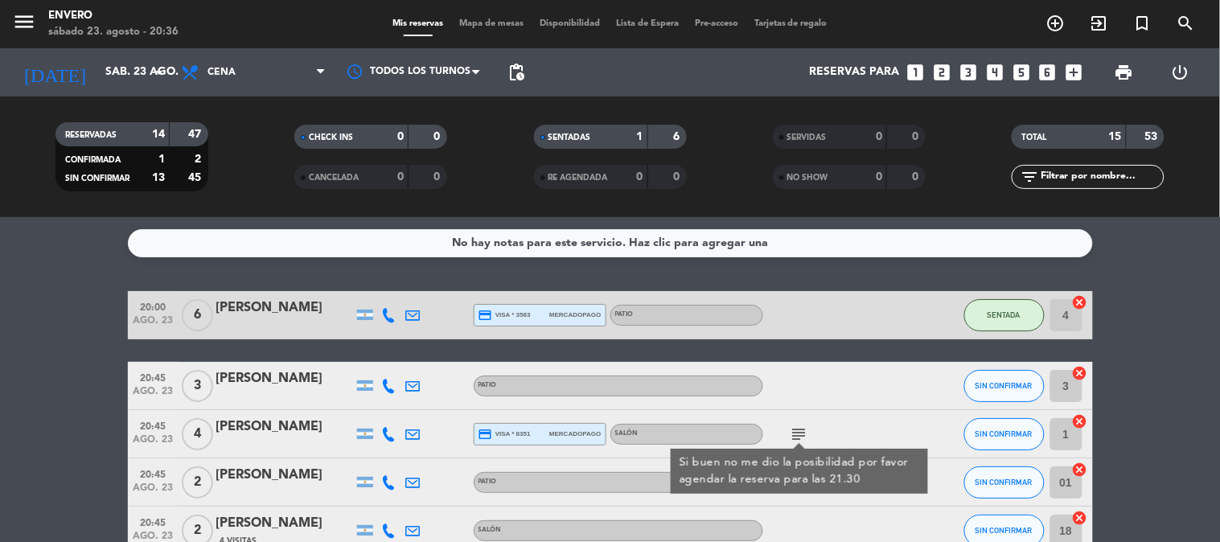
click at [798, 431] on icon "subject" at bounding box center [798, 433] width 19 height 19
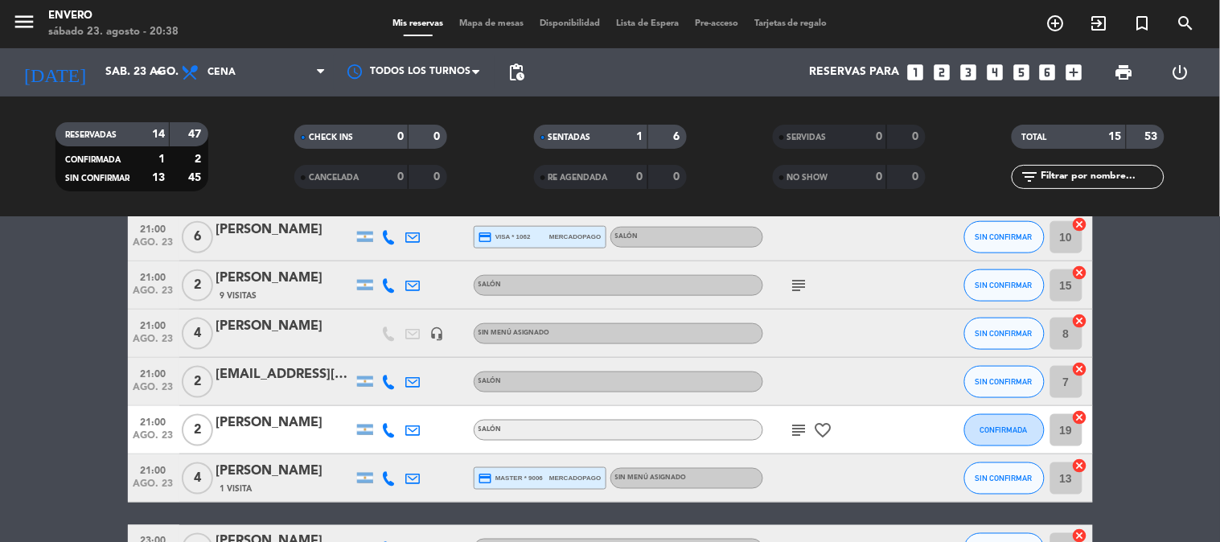
scroll to position [535, 0]
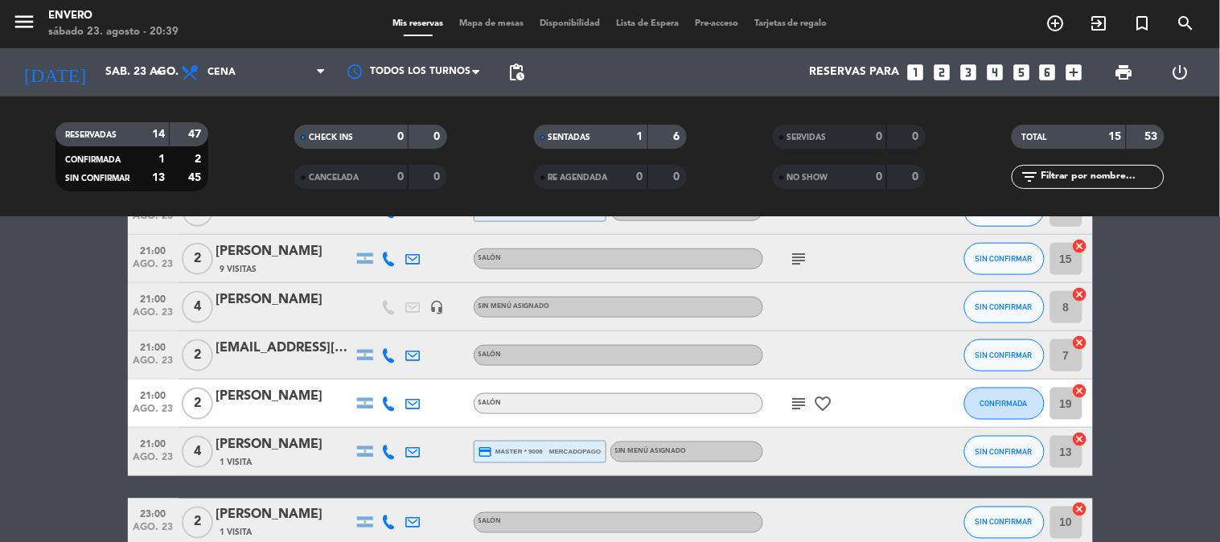
click at [799, 402] on icon "subject" at bounding box center [798, 403] width 19 height 19
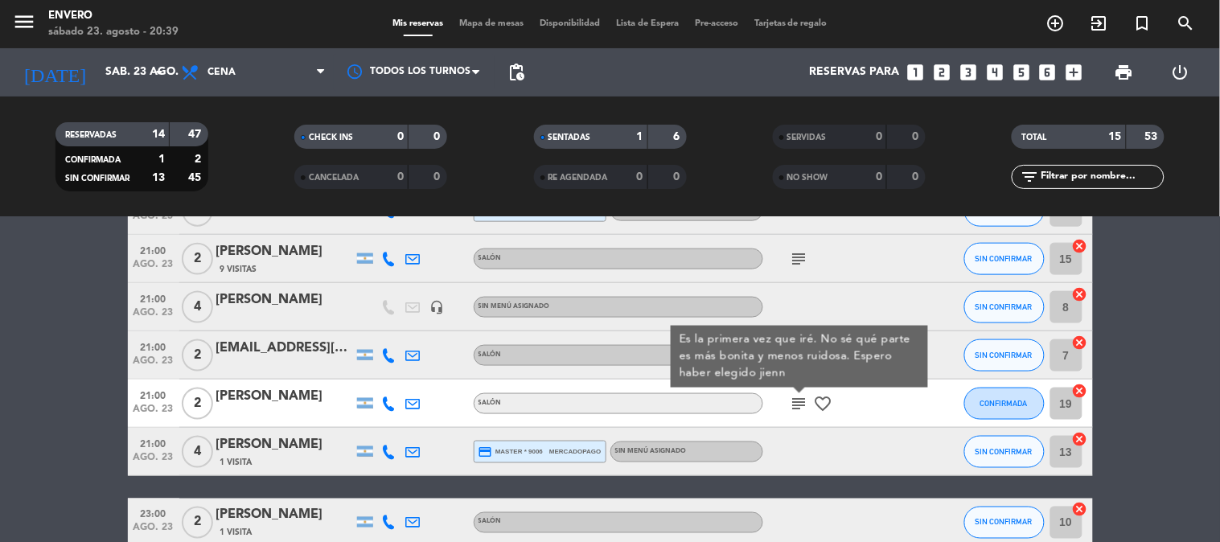
click at [17, 379] on bookings-row "20:00 ago. 23 6 Mariano Carmelé credit_card visa * 3583 mercadopago Patio SENTA…" at bounding box center [610, 151] width 1220 height 791
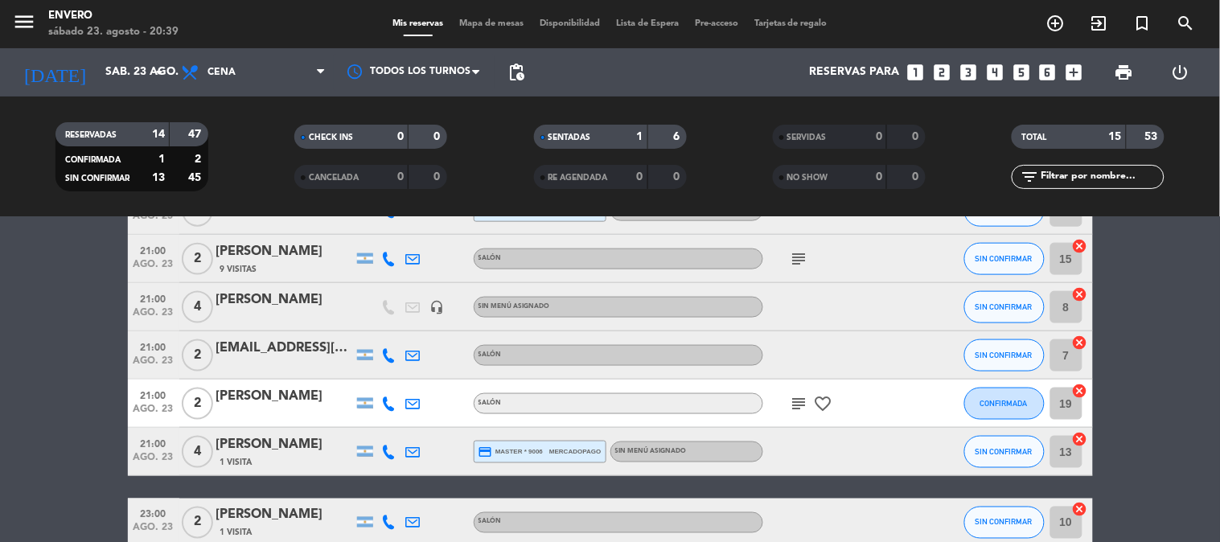
click at [798, 406] on icon "subject" at bounding box center [798, 403] width 19 height 19
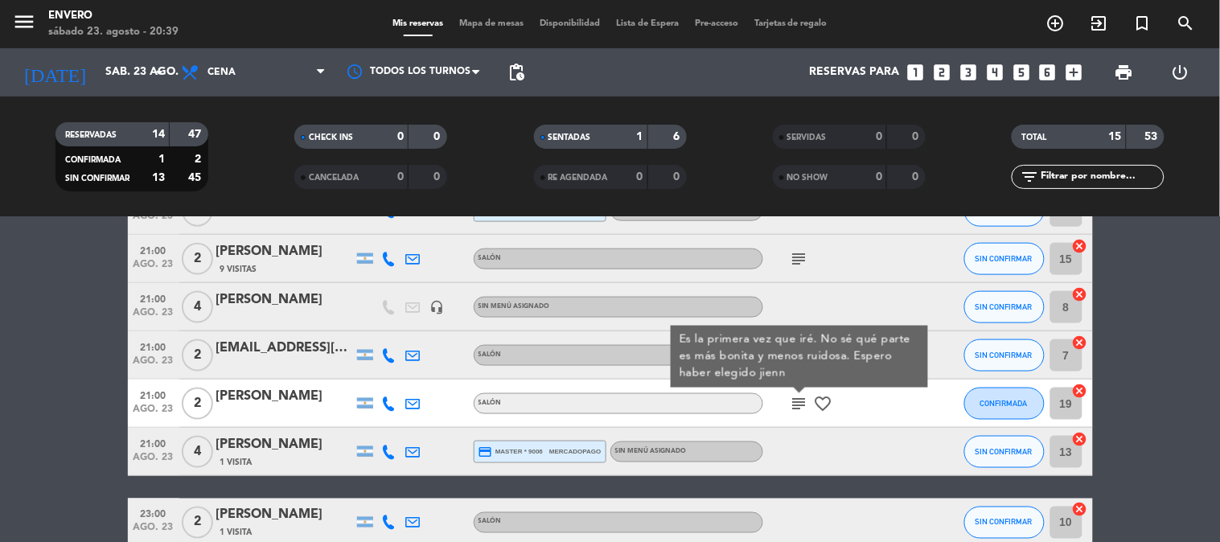
click at [48, 367] on bookings-row "20:00 ago. 23 6 Mariano Carmelé credit_card visa * 3583 mercadopago Patio SENTA…" at bounding box center [610, 151] width 1220 height 791
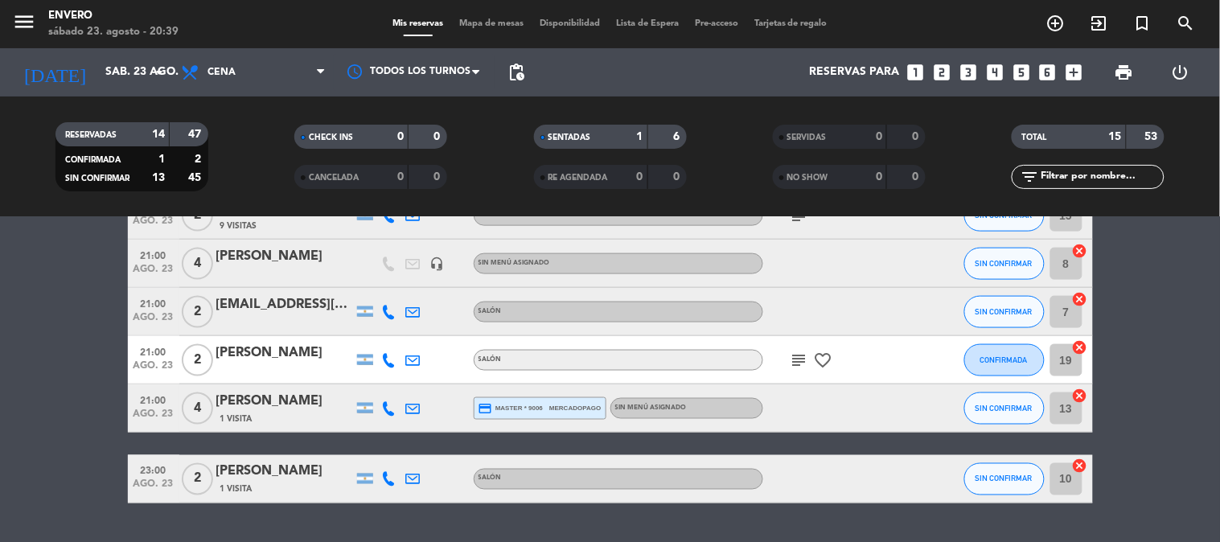
scroll to position [620, 0]
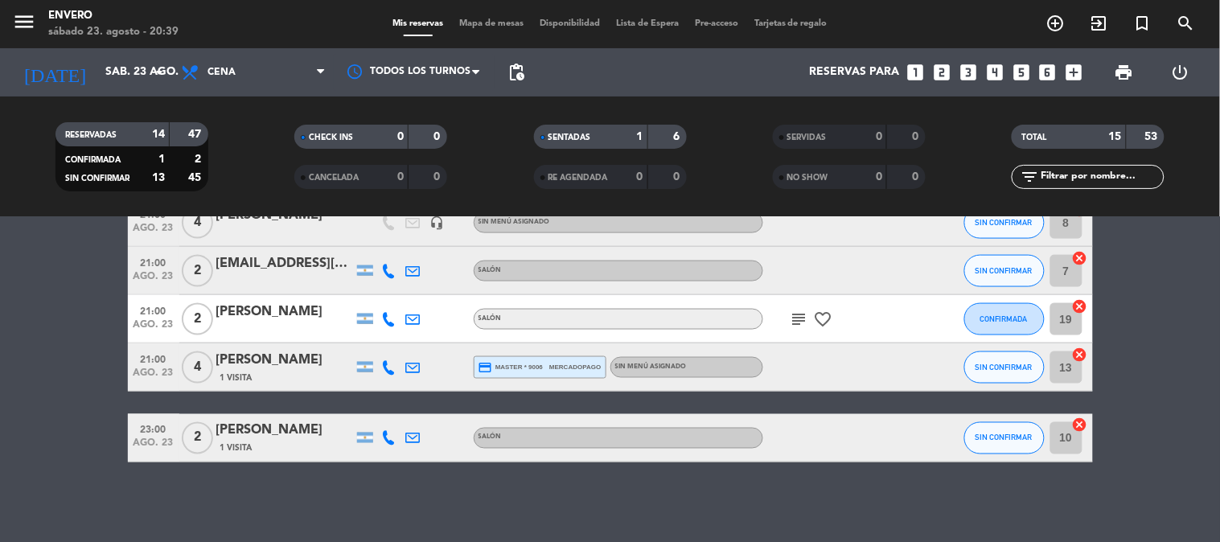
click at [866, 451] on div at bounding box center [835, 437] width 145 height 47
click at [283, 445] on div "1 Visita" at bounding box center [284, 448] width 137 height 14
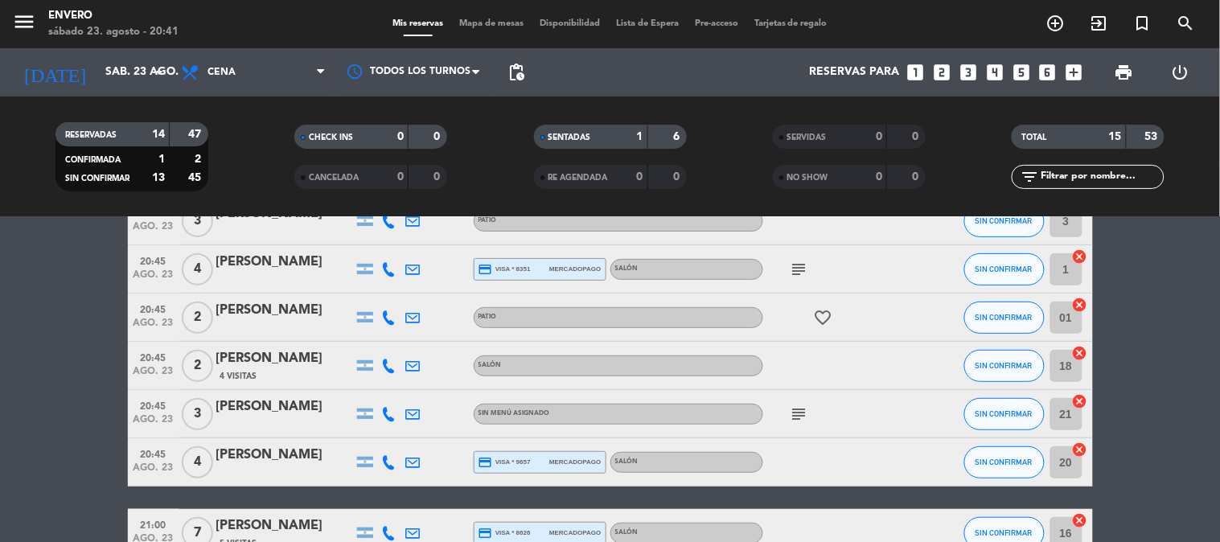
scroll to position [178, 0]
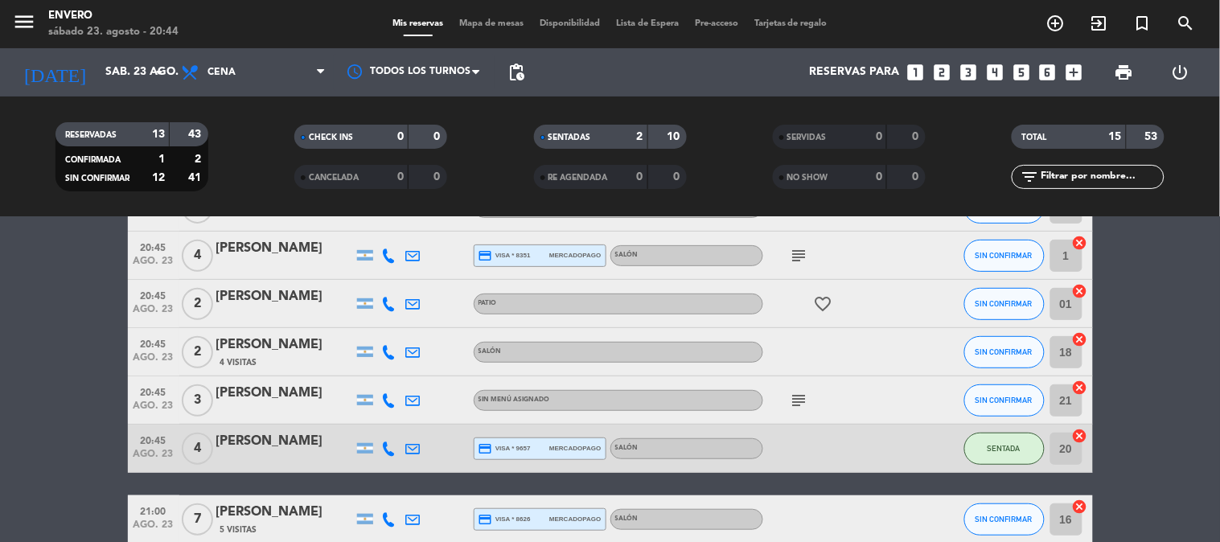
click at [485, 19] on span "Mapa de mesas" at bounding box center [491, 23] width 80 height 9
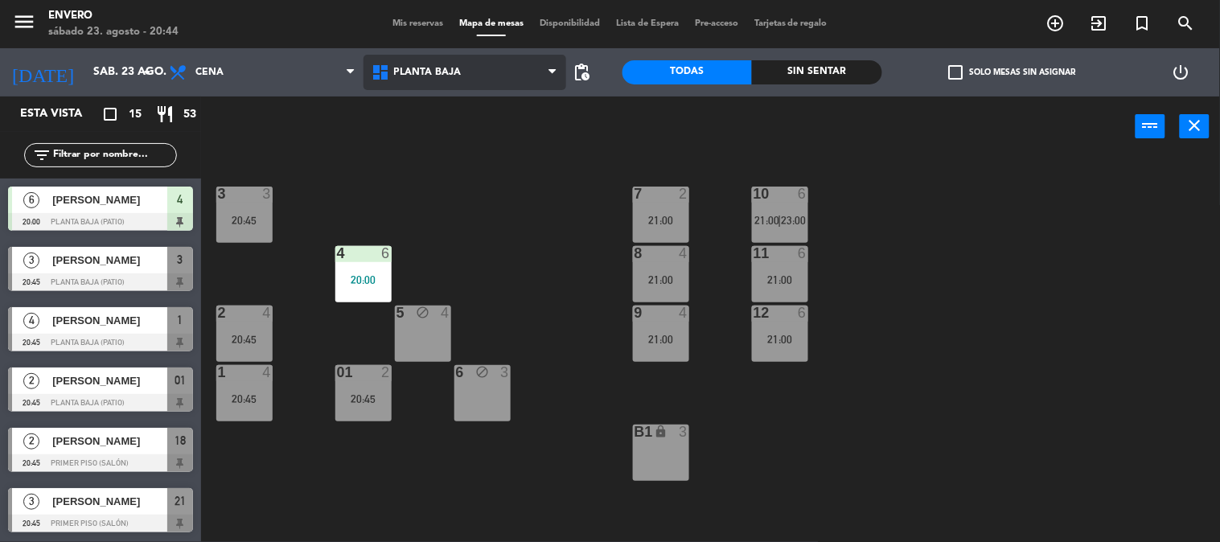
click at [454, 78] on span "Planta Baja" at bounding box center [464, 72] width 203 height 35
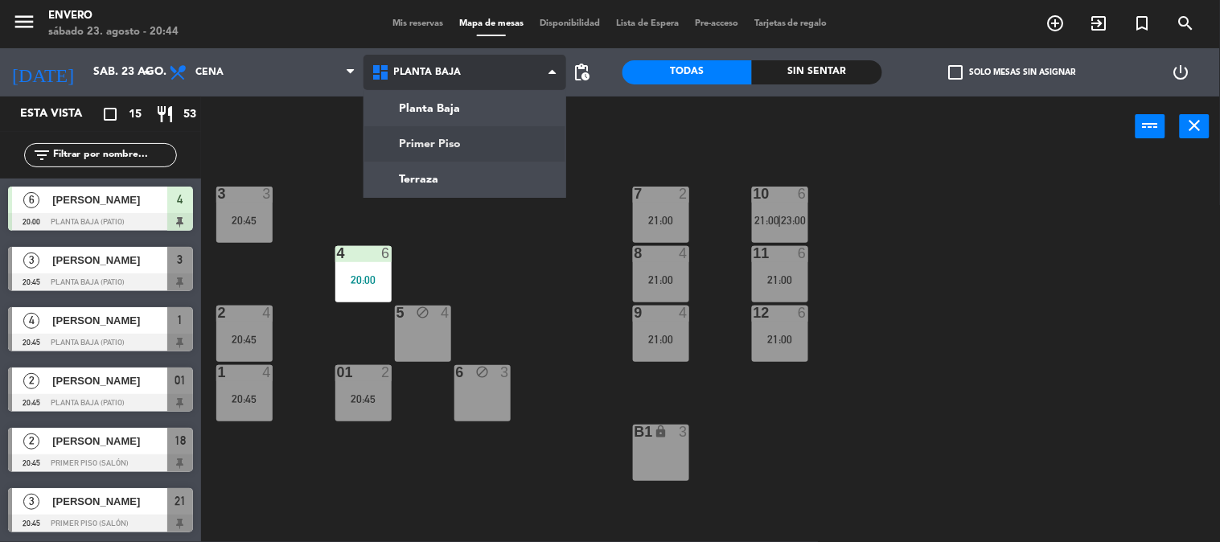
click at [473, 143] on ng-component "menu Envero [DATE] 23. agosto - 20:44 Mis reservas Mapa de mesas Disponibilidad…" at bounding box center [610, 271] width 1220 height 543
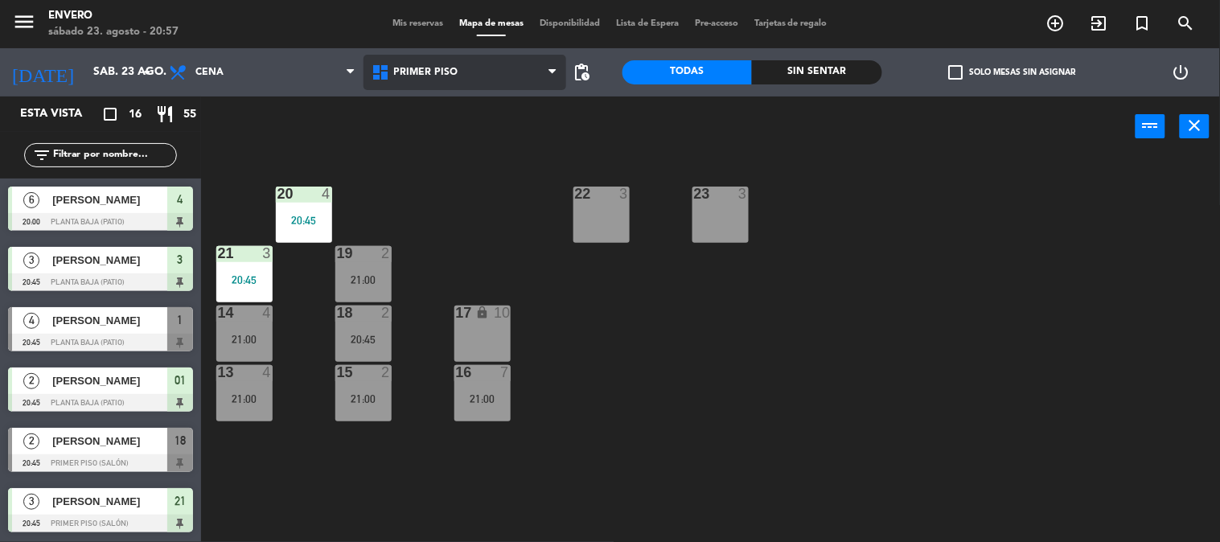
click at [477, 70] on span "Primer Piso" at bounding box center [464, 72] width 203 height 35
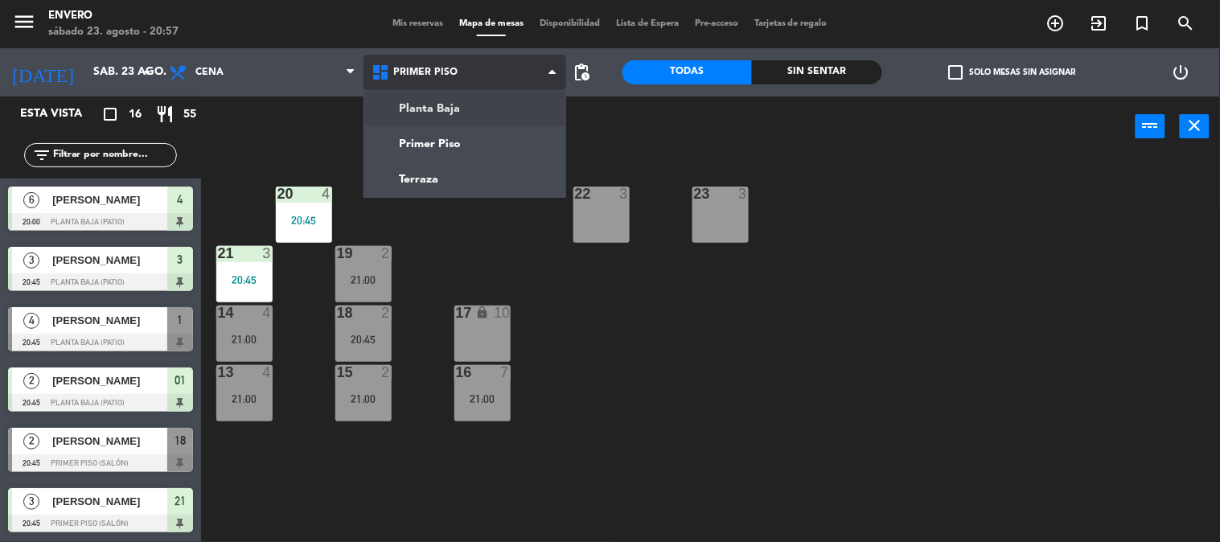
click at [477, 105] on ng-component "menu Envero [DATE] 23. agosto - 20:57 Mis reservas Mapa de mesas Disponibilidad…" at bounding box center [610, 271] width 1220 height 543
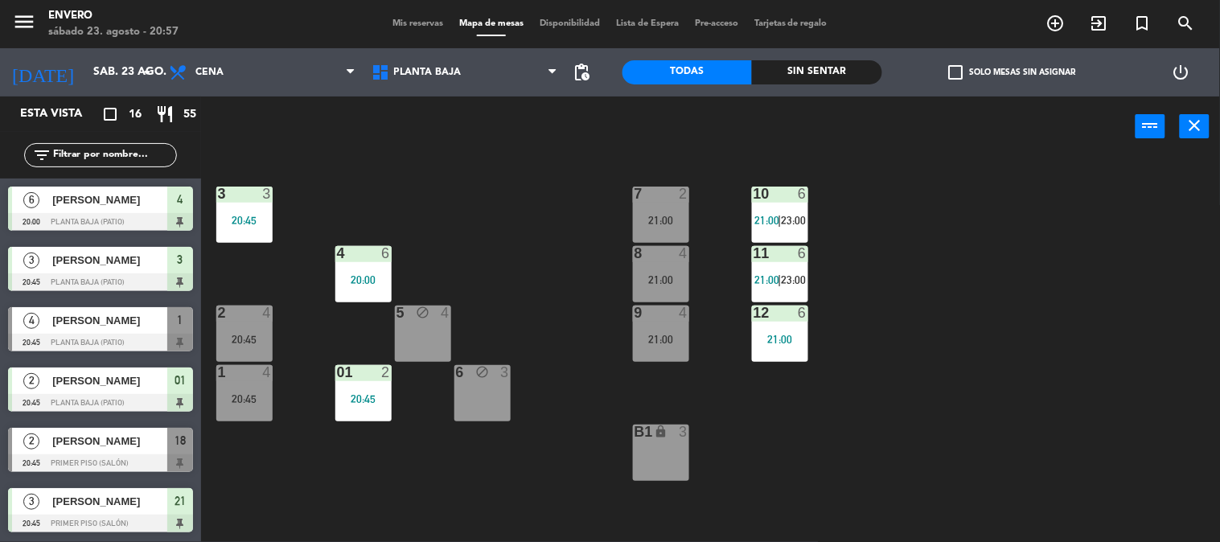
click at [575, 430] on div "3 3 20:45 7 2 21:00 10 6 21:00 | 23:00 4 6 20:00 8 4 21:00 11 6 21:00 | 23:00 2…" at bounding box center [716, 350] width 1007 height 385
click at [560, 412] on div "3 3 20:45 7 2 21:00 10 6 21:00 | 23:00 4 6 20:00 8 4 21:00 11 6 21:00 | 23:00 2…" at bounding box center [716, 350] width 1007 height 385
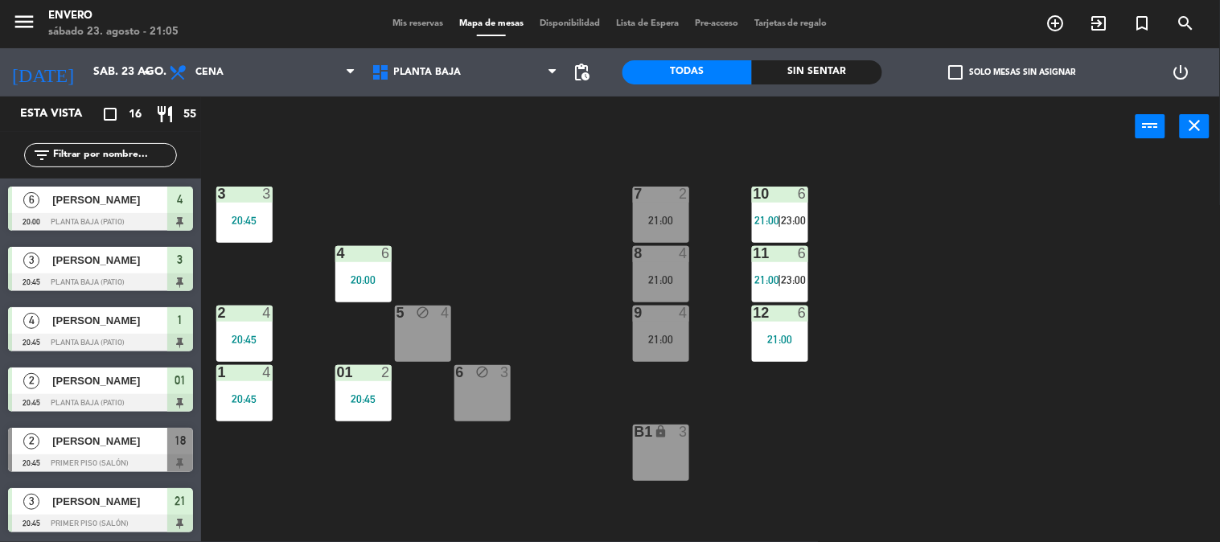
click at [541, 249] on div "3 3 20:45 7 2 21:00 10 6 21:00 | 23:00 4 6 20:00 8 4 21:00 11 6 21:00 | 23:00 2…" at bounding box center [716, 350] width 1007 height 385
click at [472, 85] on span "Planta Baja" at bounding box center [464, 72] width 203 height 35
click at [472, 83] on span "Planta Baja" at bounding box center [464, 72] width 203 height 35
click at [471, 84] on span "Planta Baja" at bounding box center [464, 72] width 203 height 35
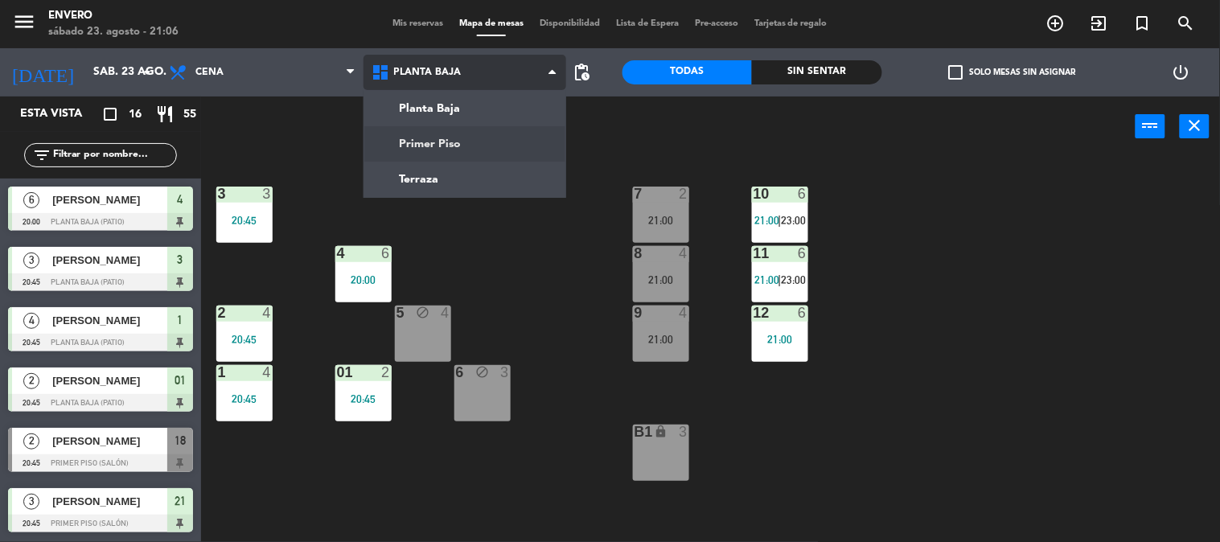
click at [471, 141] on ng-component "menu Envero [DATE] 23. agosto - 21:06 Mis reservas Mapa de mesas Disponibilidad…" at bounding box center [610, 271] width 1220 height 543
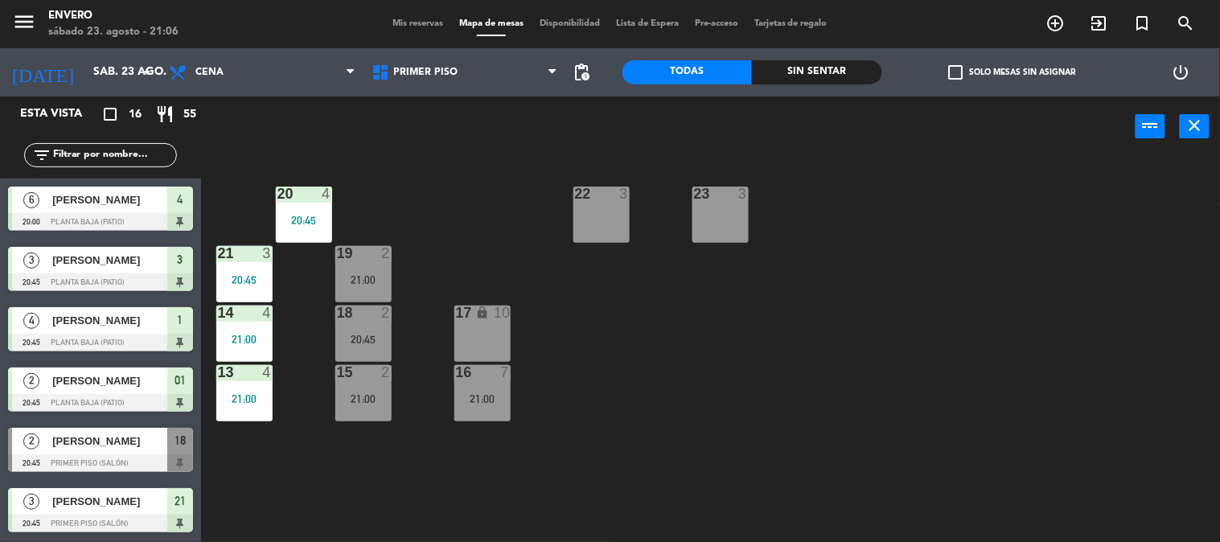
click at [699, 348] on div "20 4 20:45 22 3 23 3 21 3 20:45 19 2 21:00 14 4 21:00 18 2 20:45 17 lock 10 13 …" at bounding box center [716, 350] width 1007 height 385
click at [366, 277] on div "21:00" at bounding box center [363, 279] width 56 height 11
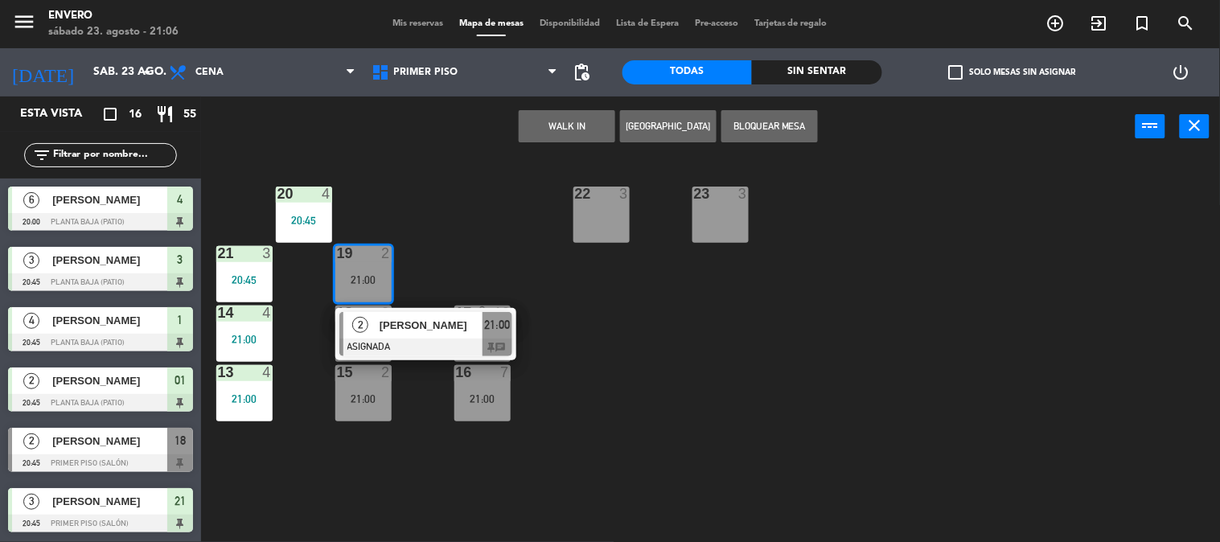
click at [441, 251] on div "20 4 20:45 22 3 23 3 21 3 20:45 19 2 21:00 2 [PERSON_NAME] 21:00 chat 14 4 21:0…" at bounding box center [716, 350] width 1007 height 385
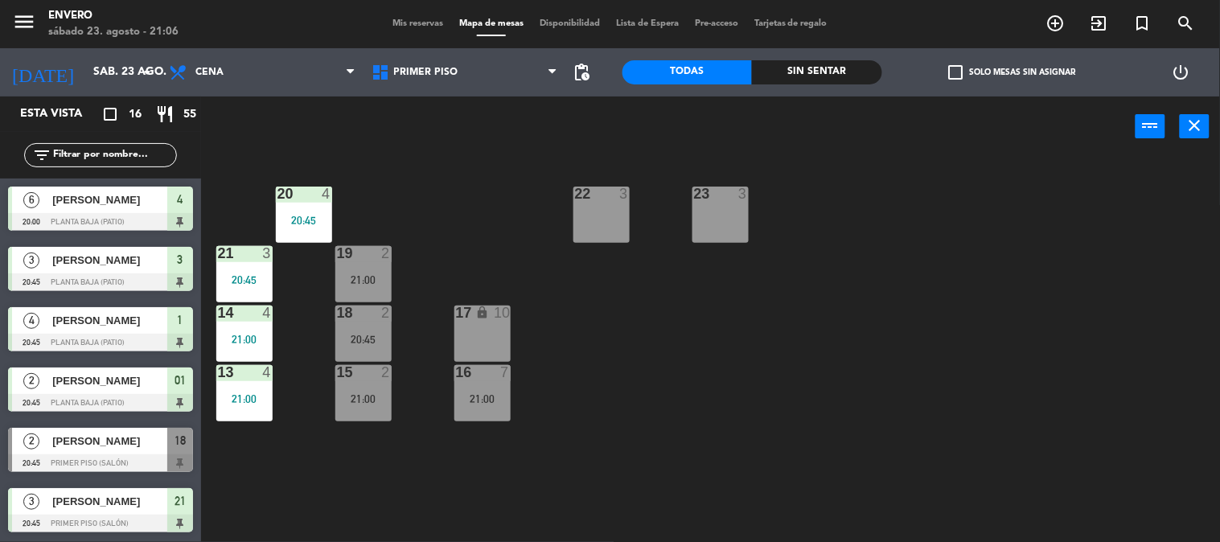
click at [431, 292] on div "20 4 20:45 22 3 23 3 21 3 20:45 19 2 21:00 14 4 21:00 18 2 20:45 17 lock 10 13 …" at bounding box center [716, 350] width 1007 height 385
click at [371, 331] on div "18 2 20:45" at bounding box center [363, 333] width 56 height 56
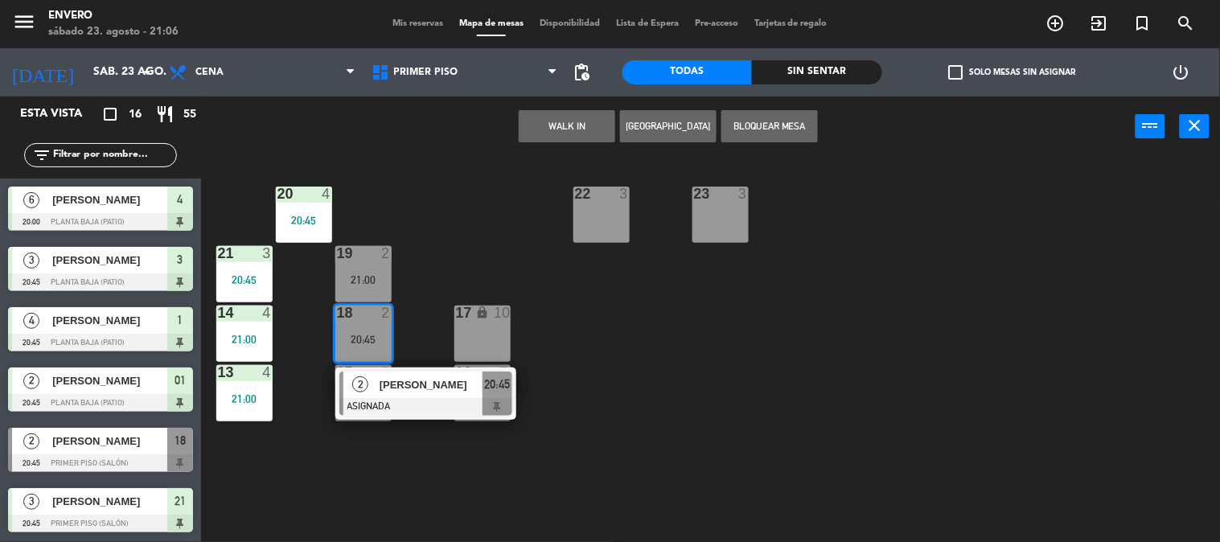
click at [490, 258] on div "20 4 20:45 22 3 23 3 21 3 20:45 19 2 21:00 14 4 21:00 18 2 20:45 2 [PERSON_NAME…" at bounding box center [716, 350] width 1007 height 385
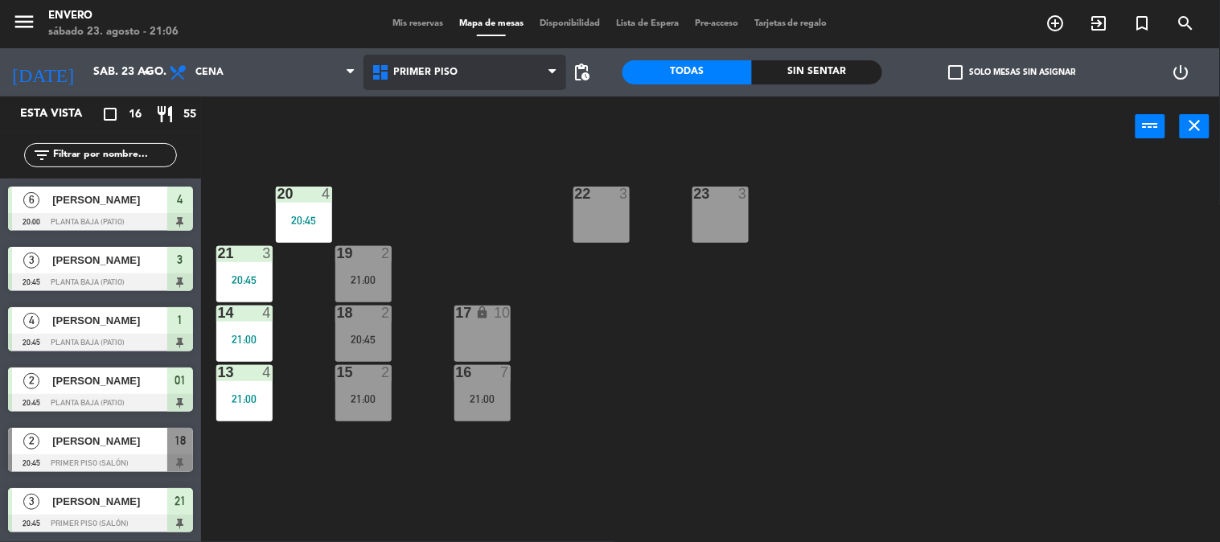
click at [456, 70] on span "Primer Piso" at bounding box center [464, 72] width 203 height 35
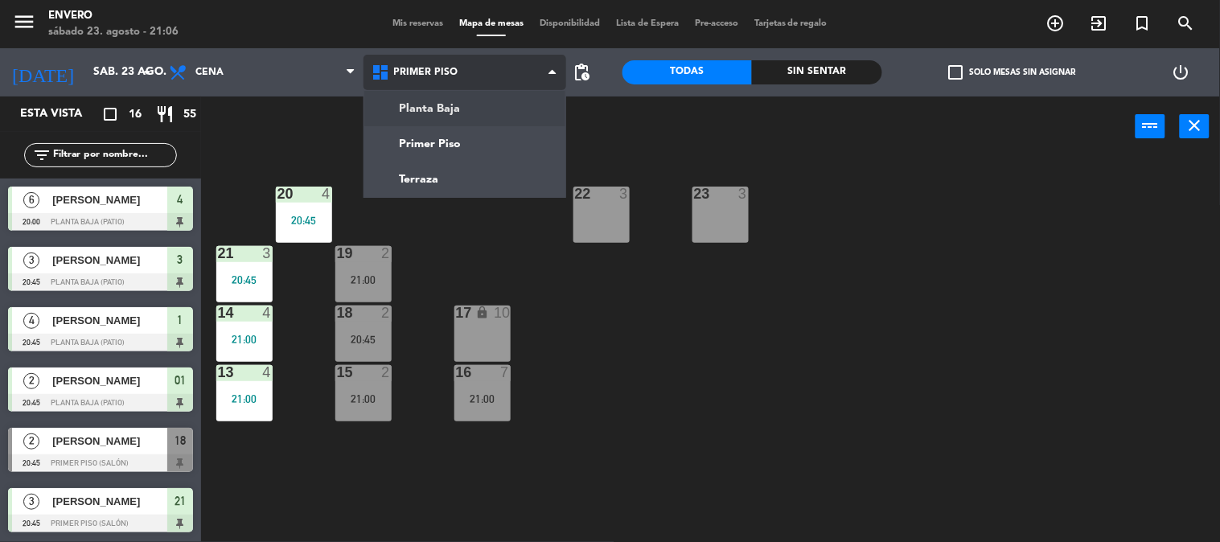
click at [438, 102] on ng-component "menu Envero [DATE] 23. agosto - 21:06 Mis reservas Mapa de mesas Disponibilidad…" at bounding box center [610, 271] width 1220 height 543
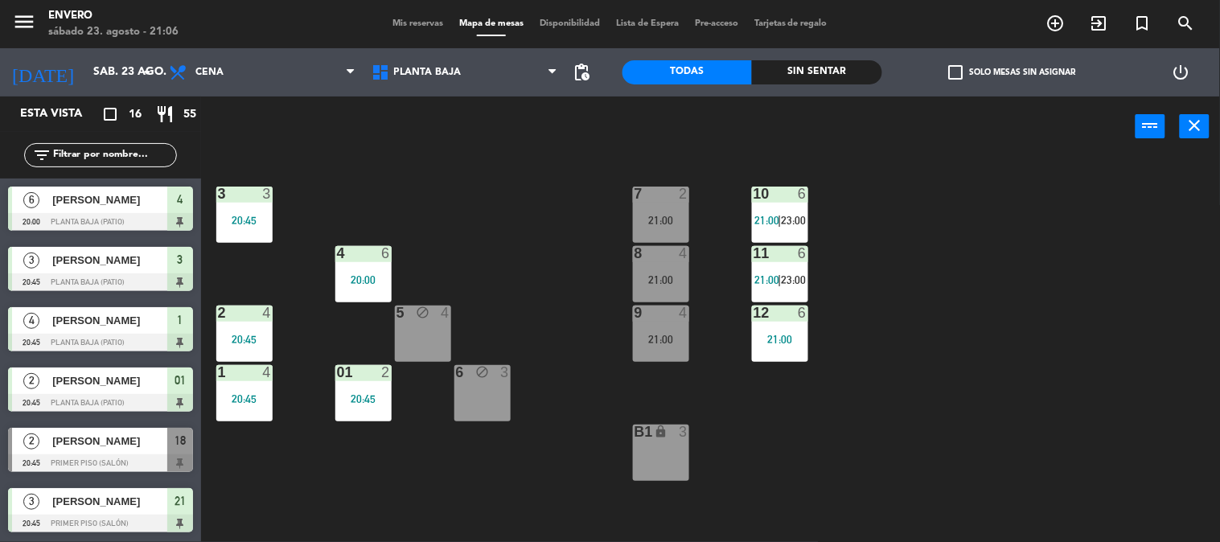
click at [509, 249] on div "3 3 20:45 7 2 21:00 10 6 21:00 | 23:00 4 6 20:00 8 4 21:00 11 6 21:00 | 23:00 2…" at bounding box center [716, 350] width 1007 height 385
click at [668, 205] on div "7 2 21:00" at bounding box center [661, 215] width 56 height 56
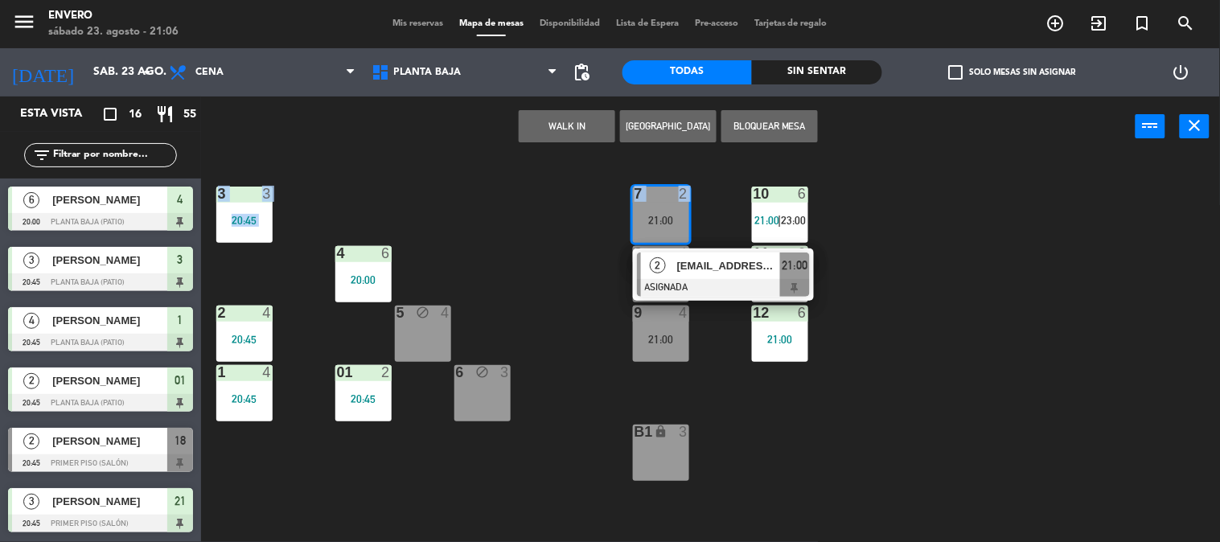
click at [569, 221] on div "3 3 20:45 7 2 21:00 2 [EMAIL_ADDRESS][DOMAIN_NAME] ASIGNADA 21:00 10 6 21:00 | …" at bounding box center [716, 350] width 1007 height 385
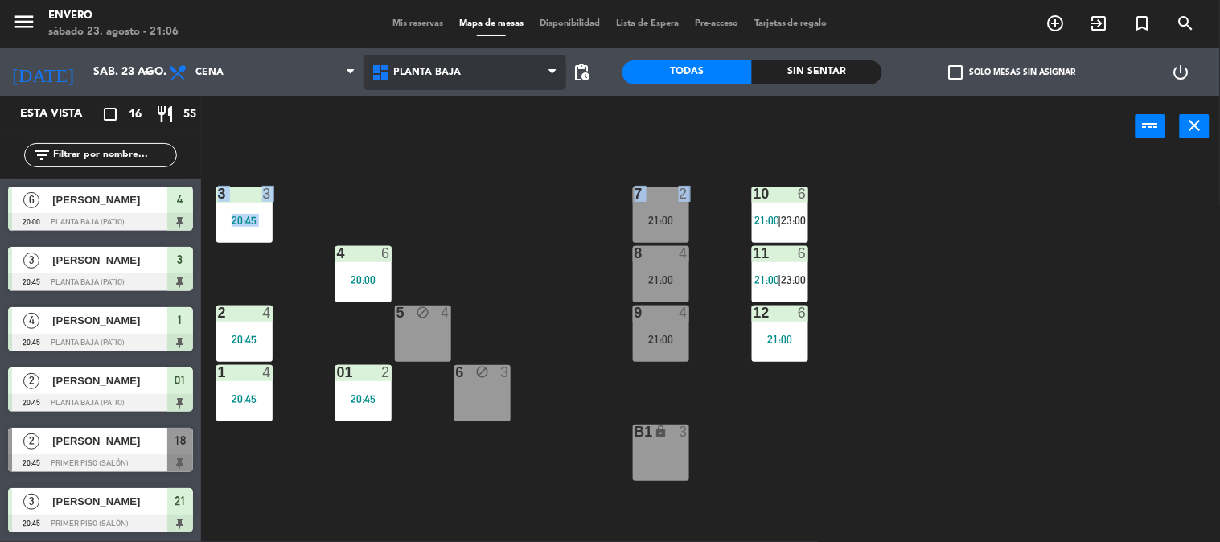
drag, startPoint x: 517, startPoint y: 84, endPoint x: 488, endPoint y: 96, distance: 31.7
click at [515, 84] on span "Planta Baja" at bounding box center [464, 72] width 203 height 35
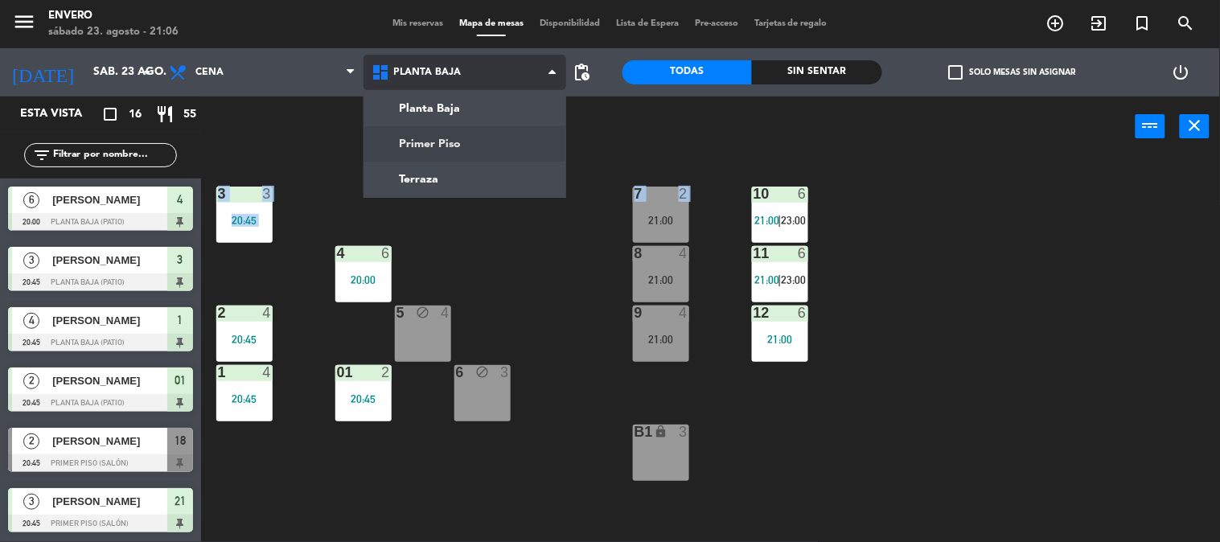
click at [469, 130] on ng-component "menu Envero [DATE] 23. agosto - 21:06 Mis reservas Mapa de mesas Disponibilidad…" at bounding box center [610, 271] width 1220 height 543
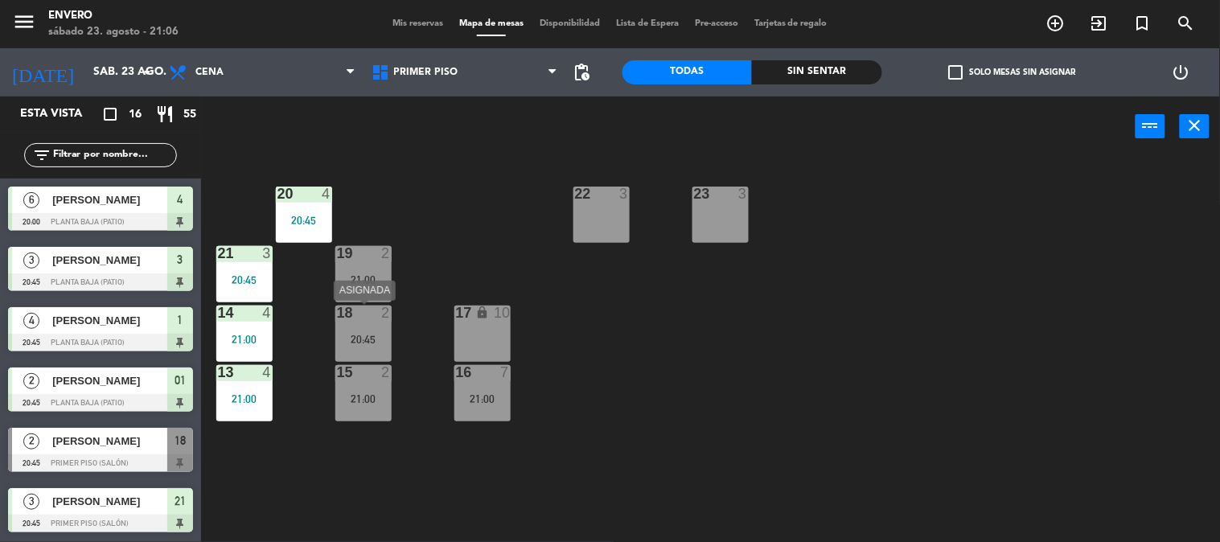
click at [380, 322] on div "18 2 20:45" at bounding box center [363, 333] width 56 height 56
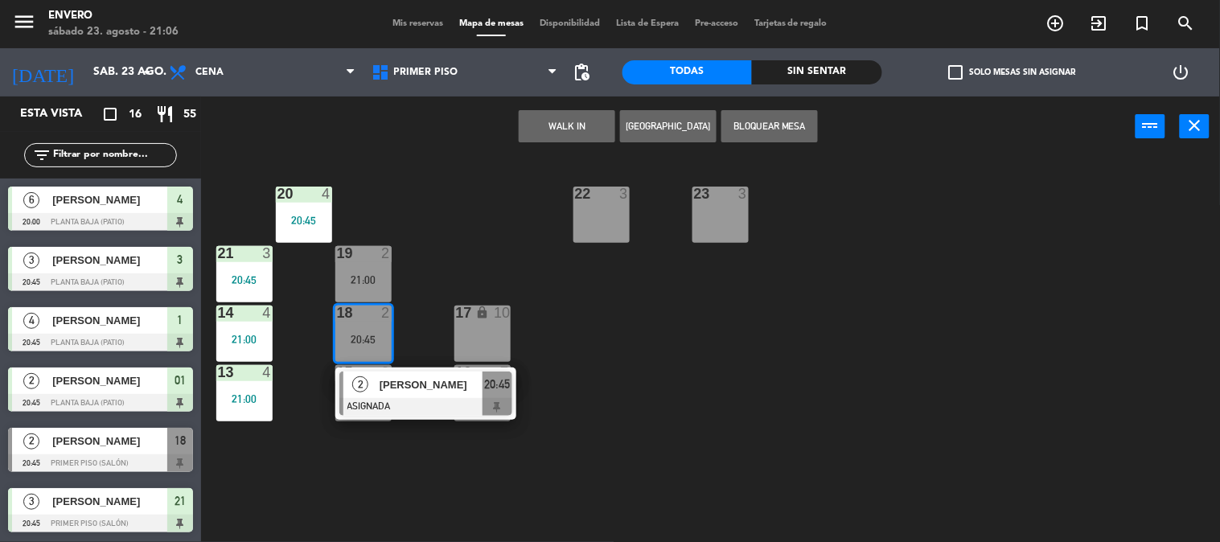
click at [452, 255] on div "20 4 20:45 22 3 23 3 21 3 20:45 19 2 21:00 14 4 21:00 18 2 20:45 2 [PERSON_NAME…" at bounding box center [716, 350] width 1007 height 385
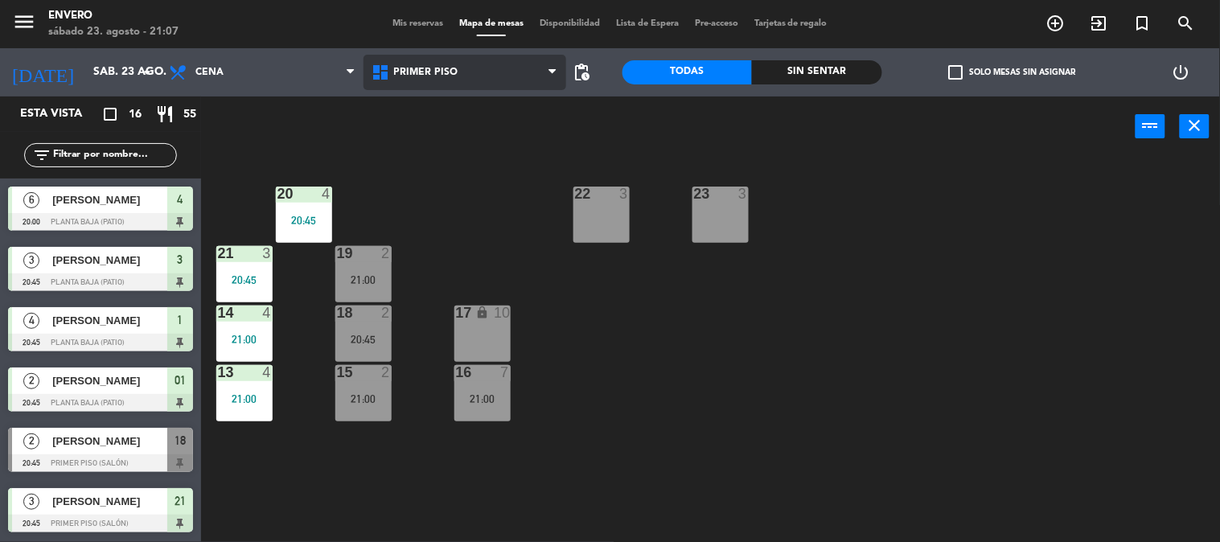
click at [399, 69] on span "Primer Piso" at bounding box center [426, 72] width 64 height 11
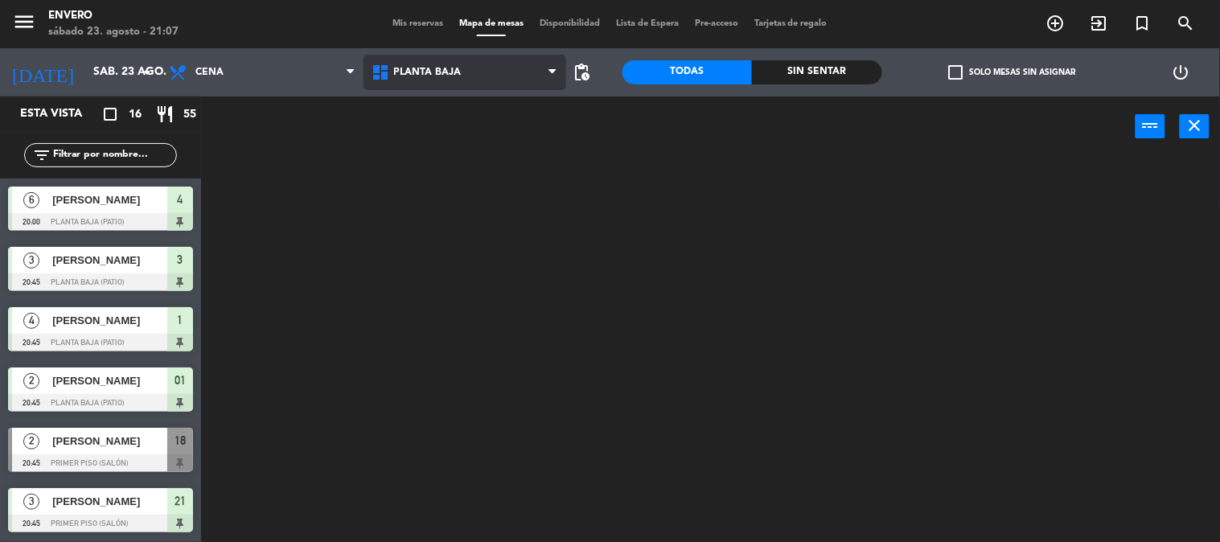
click at [420, 105] on ng-component "menu Envero [DATE] 23. agosto - 21:07 Mis reservas Mapa de mesas Disponibilidad…" at bounding box center [610, 271] width 1220 height 543
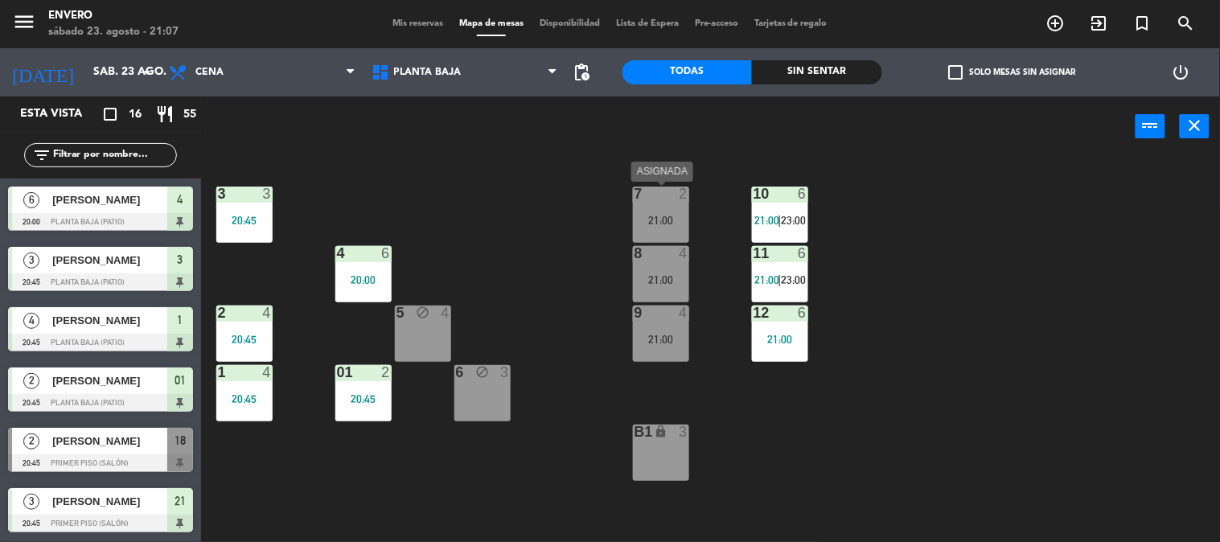
click at [662, 228] on div "7 2 21:00" at bounding box center [661, 215] width 56 height 56
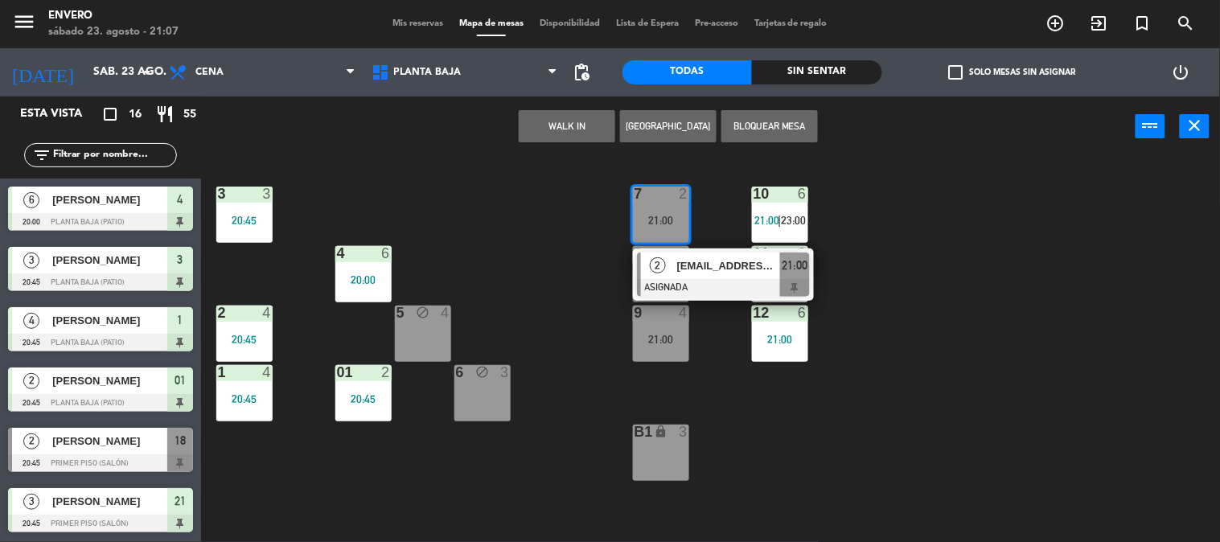
click at [597, 225] on div "3 3 20:45 7 2 21:00 2 [EMAIL_ADDRESS][DOMAIN_NAME] ASIGNADA 21:00 10 6 21:00 | …" at bounding box center [716, 350] width 1007 height 385
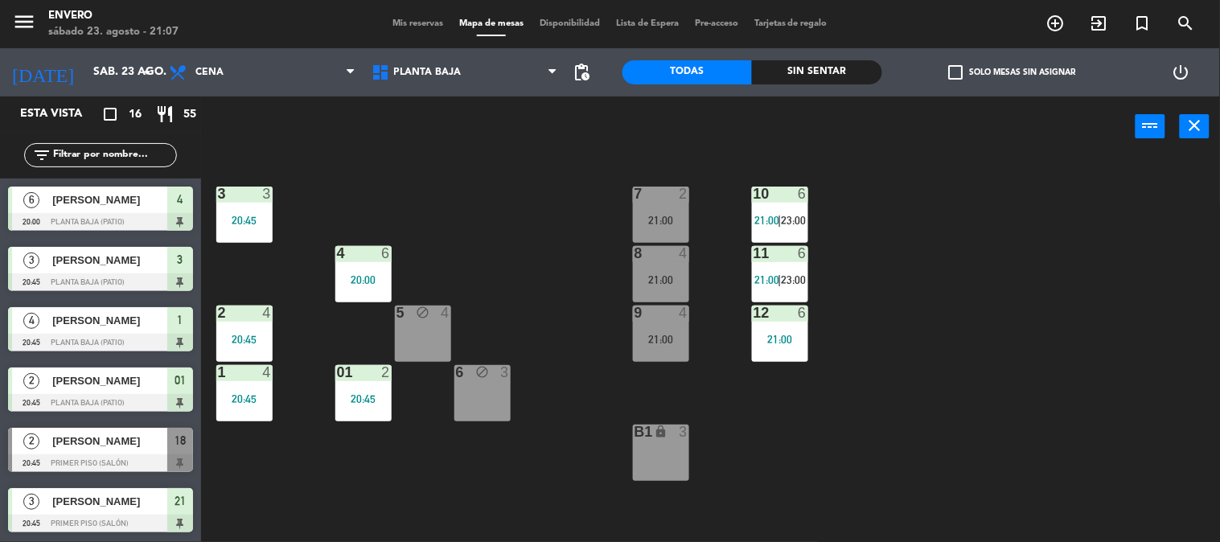
click at [665, 275] on div "21:00" at bounding box center [661, 279] width 56 height 11
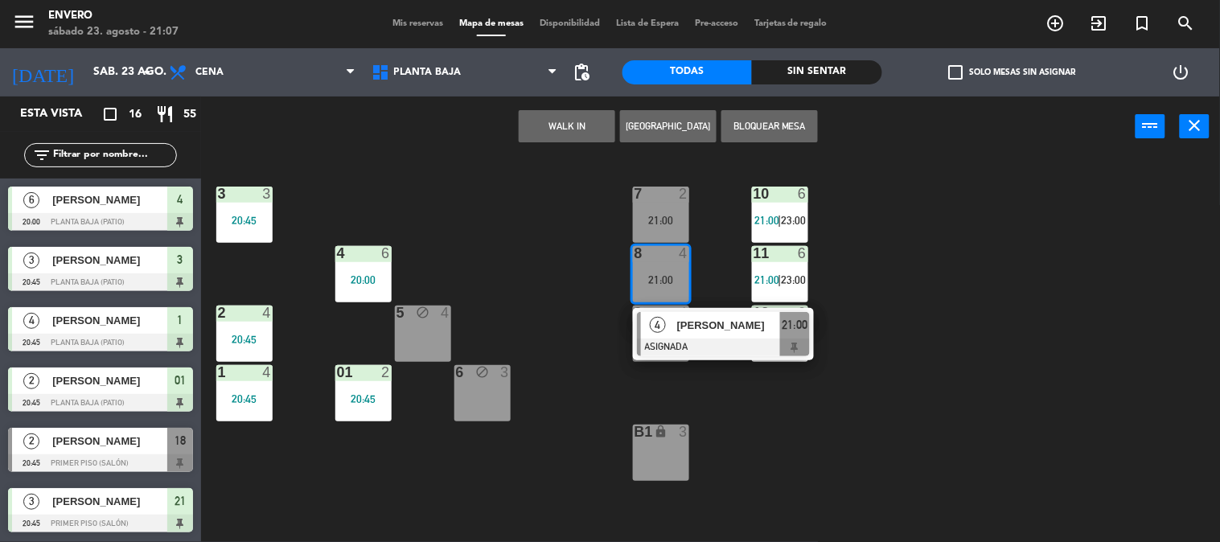
click at [706, 338] on div at bounding box center [723, 347] width 173 height 18
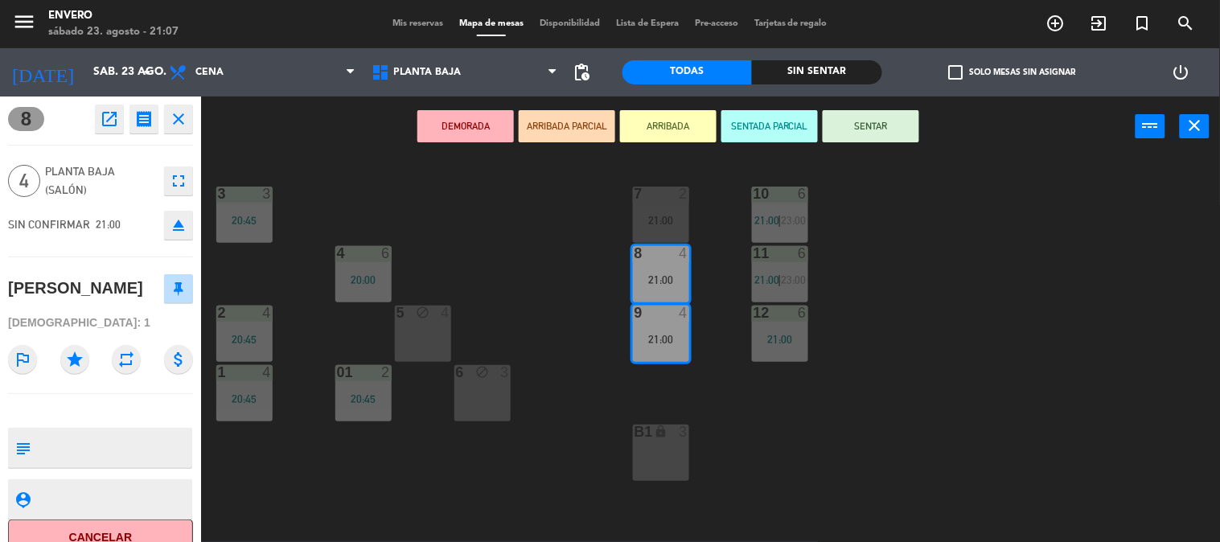
click at [880, 130] on button "SENTAR" at bounding box center [870, 126] width 96 height 32
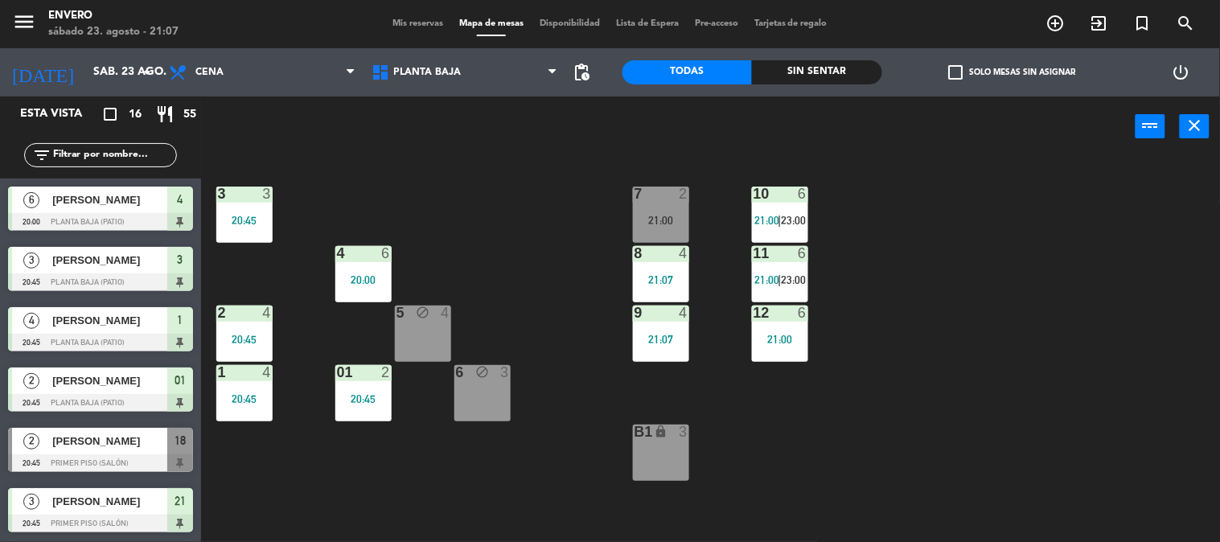
scroll to position [1, 0]
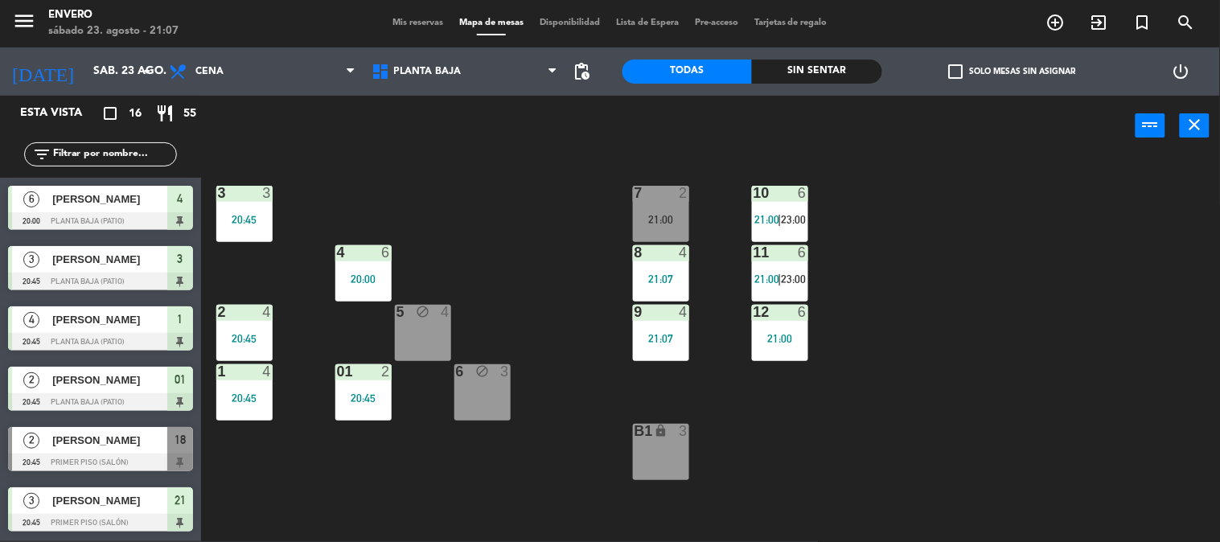
click at [507, 243] on div "3 3 20:45 7 2 21:00 10 6 21:00 | 23:00 4 6 20:00 8 4 21:07 11 6 21:00 | 23:00 2…" at bounding box center [716, 349] width 1007 height 385
click at [945, 389] on div "3 3 20:45 7 2 21:00 10 6 21:00 | 23:00 4 6 20:00 8 4 21:00 11 6 21:00 | 23:00 2…" at bounding box center [716, 349] width 1007 height 385
click at [658, 206] on div "7 2 21:00" at bounding box center [661, 214] width 56 height 56
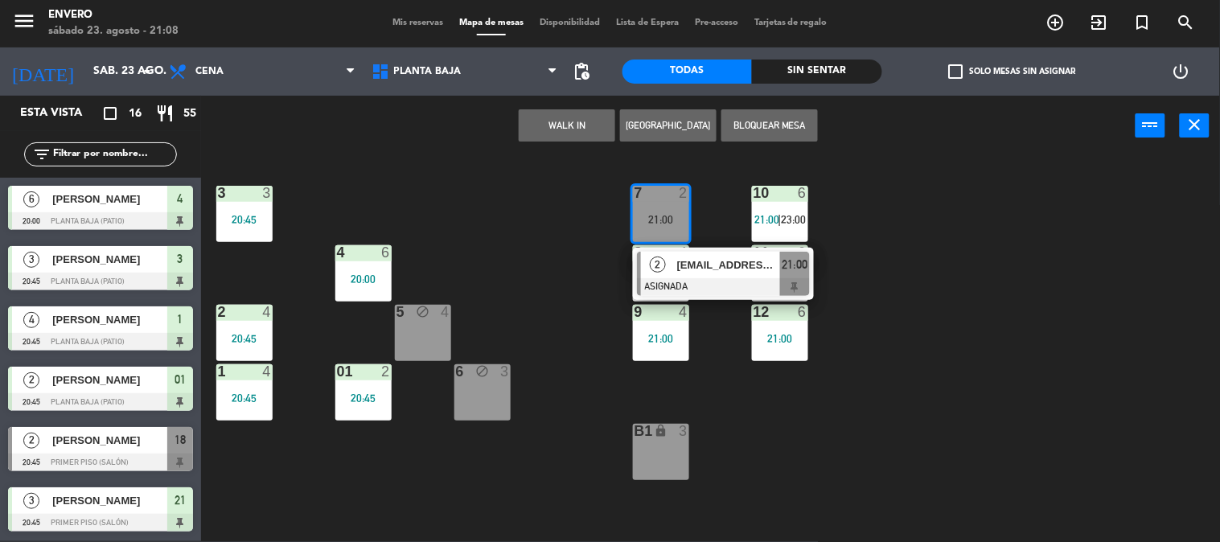
click at [581, 219] on div "3 3 20:45 7 2 21:00 2 [EMAIL_ADDRESS][DOMAIN_NAME] ASIGNADA 21:00 10 6 21:00 | …" at bounding box center [716, 349] width 1007 height 385
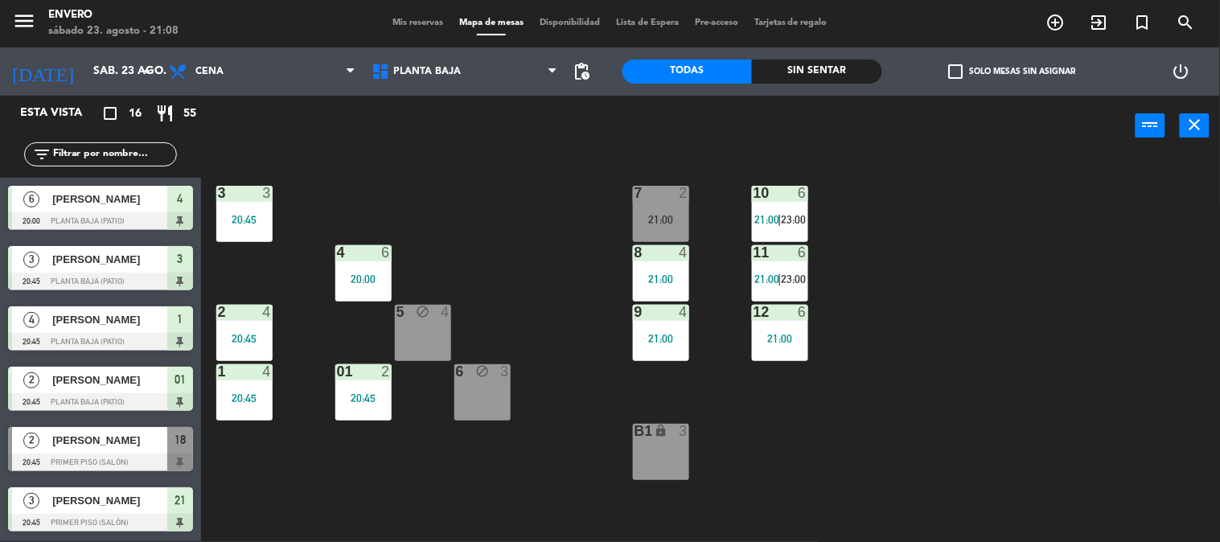
click at [643, 220] on div "21:00" at bounding box center [661, 219] width 56 height 11
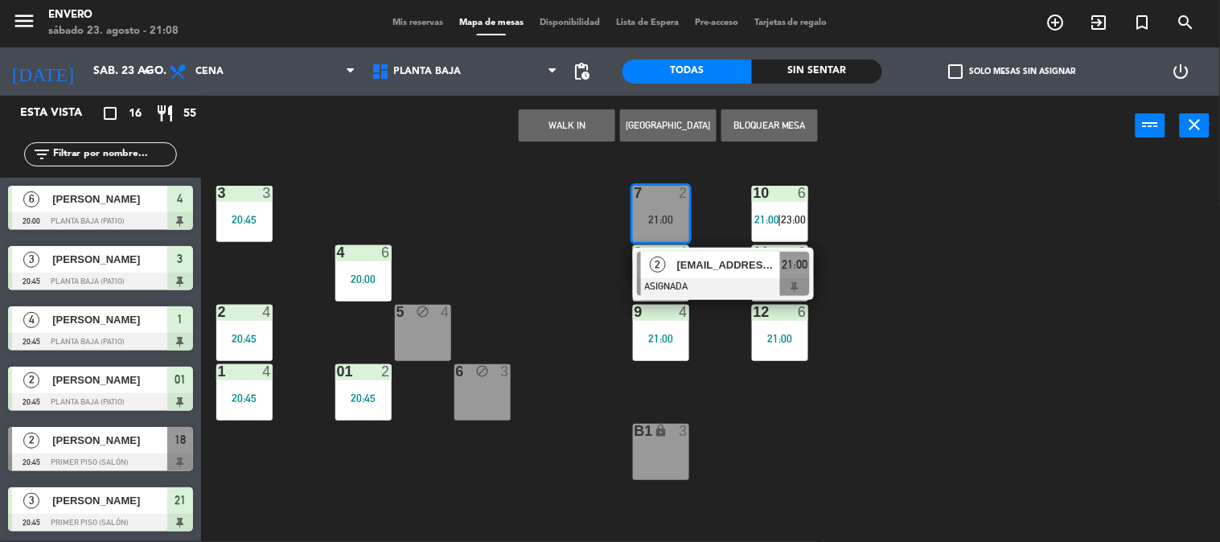
click at [713, 280] on div at bounding box center [723, 287] width 173 height 18
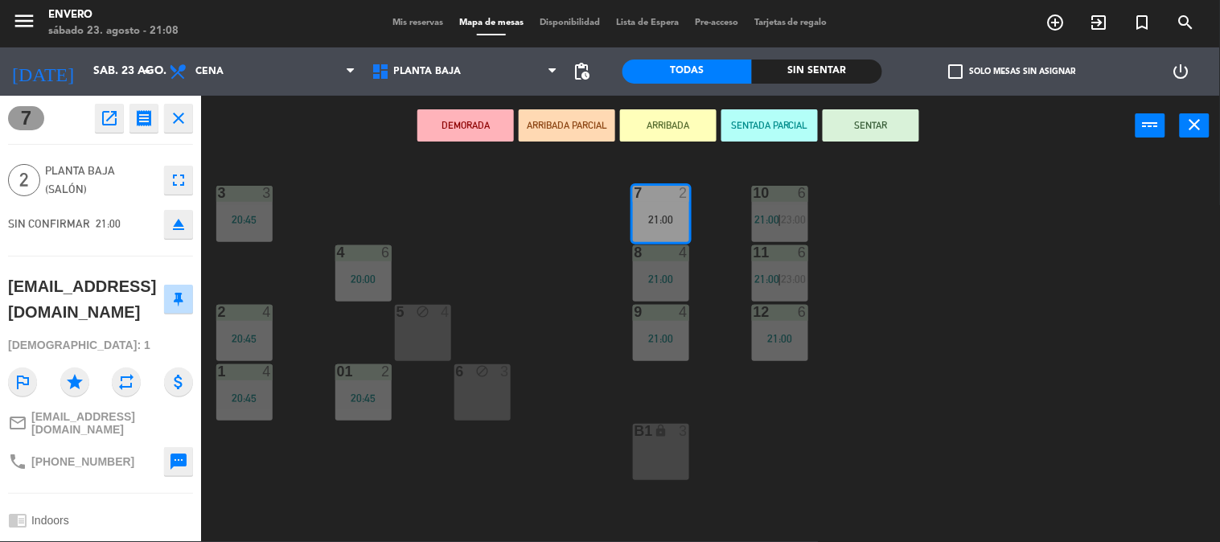
click at [182, 219] on icon "eject" at bounding box center [178, 224] width 19 height 19
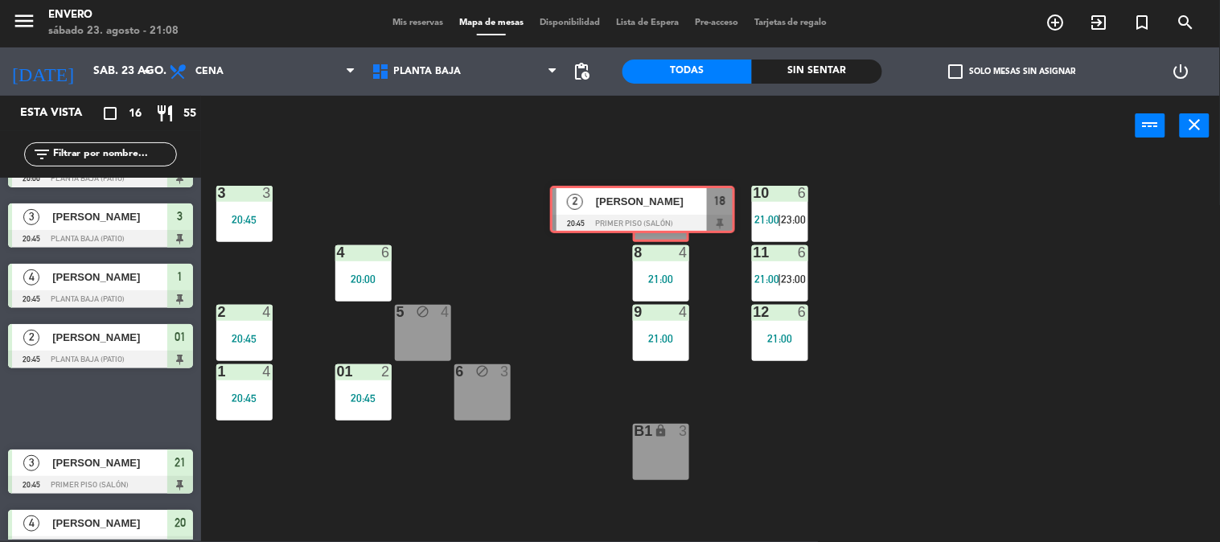
drag, startPoint x: 114, startPoint y: 405, endPoint x: 658, endPoint y: 207, distance: 578.6
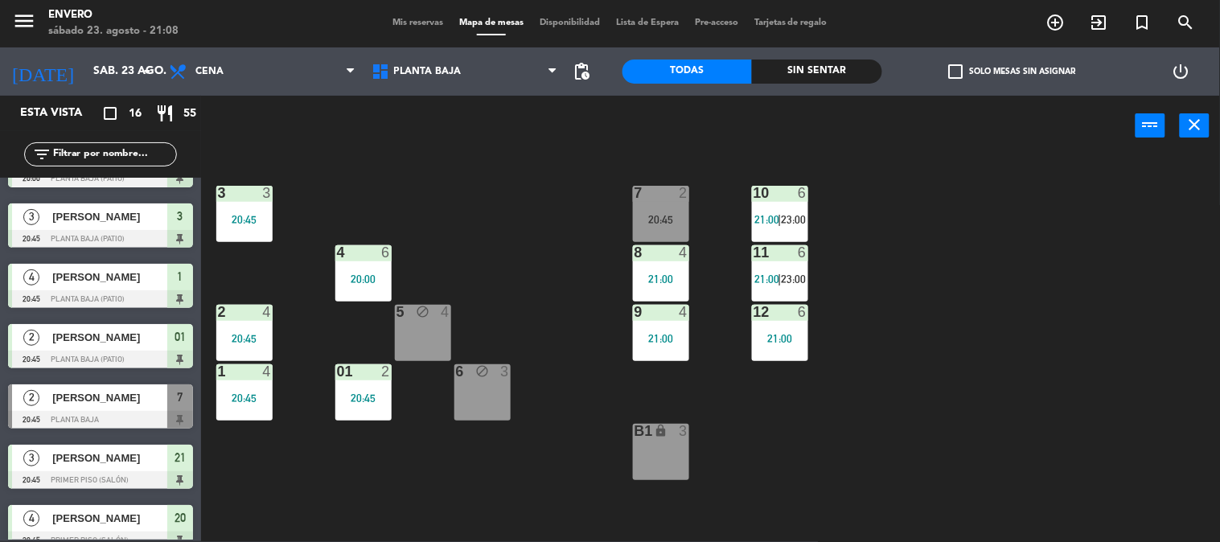
click at [658, 211] on div "7 2 20:45" at bounding box center [661, 214] width 56 height 56
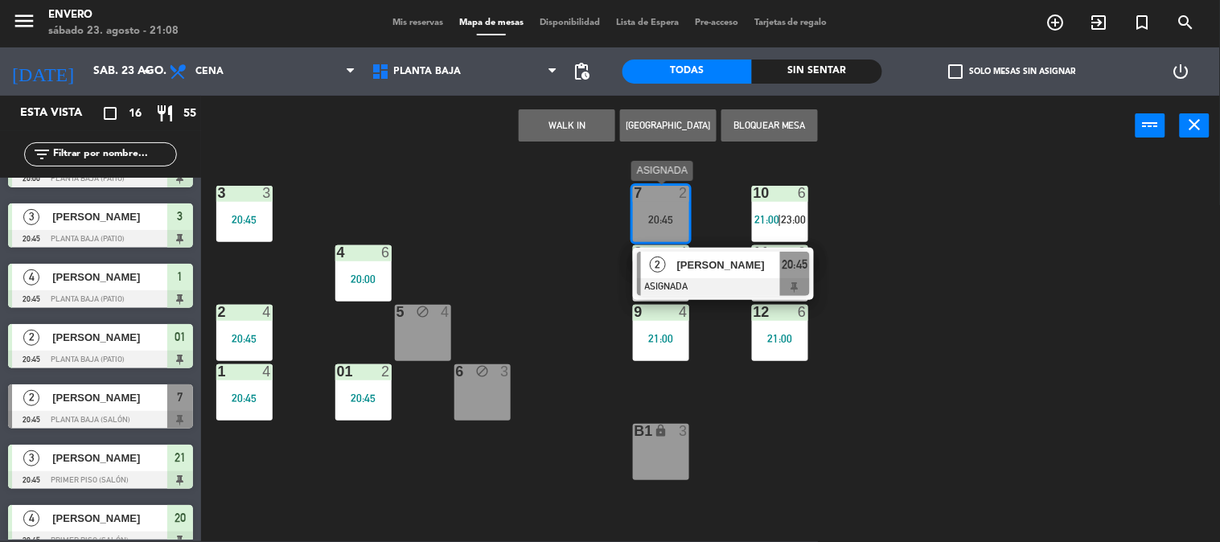
click at [704, 276] on div "[PERSON_NAME]" at bounding box center [727, 265] width 105 height 27
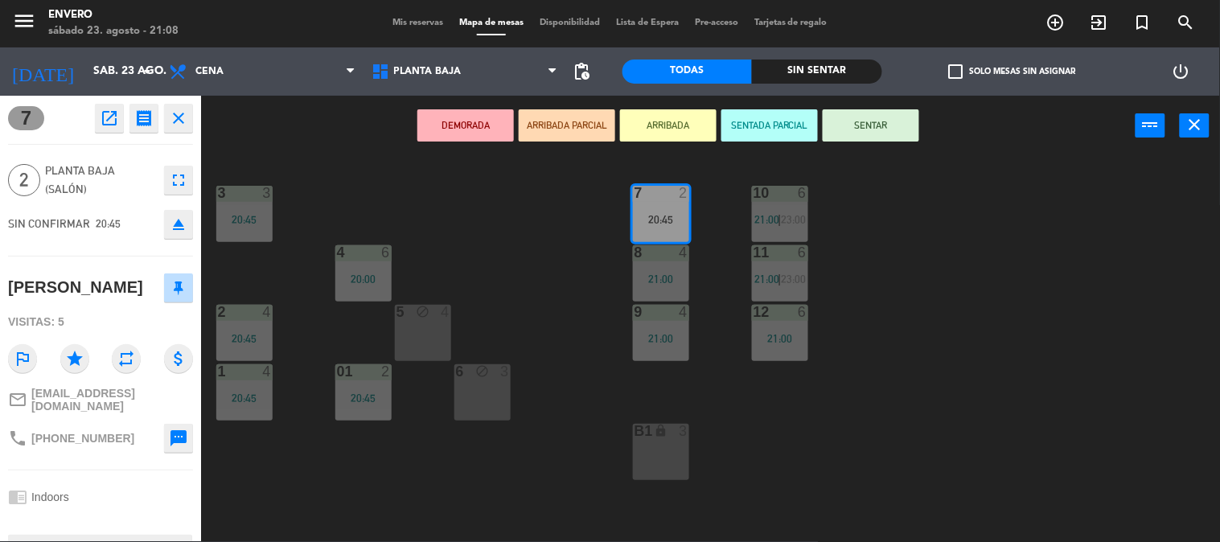
click at [892, 124] on button "SENTAR" at bounding box center [870, 125] width 96 height 32
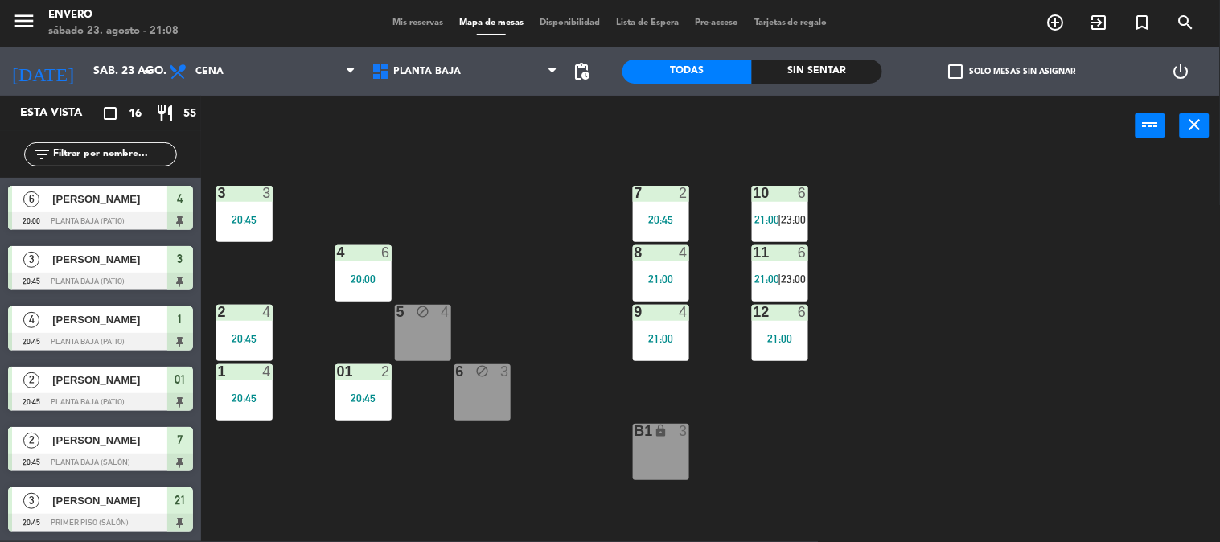
click at [560, 219] on div "3 3 20:45 7 2 20:45 10 6 21:00 | 23:00 4 6 20:00 8 4 21:00 11 6 21:00 | 23:00 2…" at bounding box center [716, 349] width 1007 height 385
click at [497, 68] on span "Planta Baja" at bounding box center [464, 71] width 203 height 35
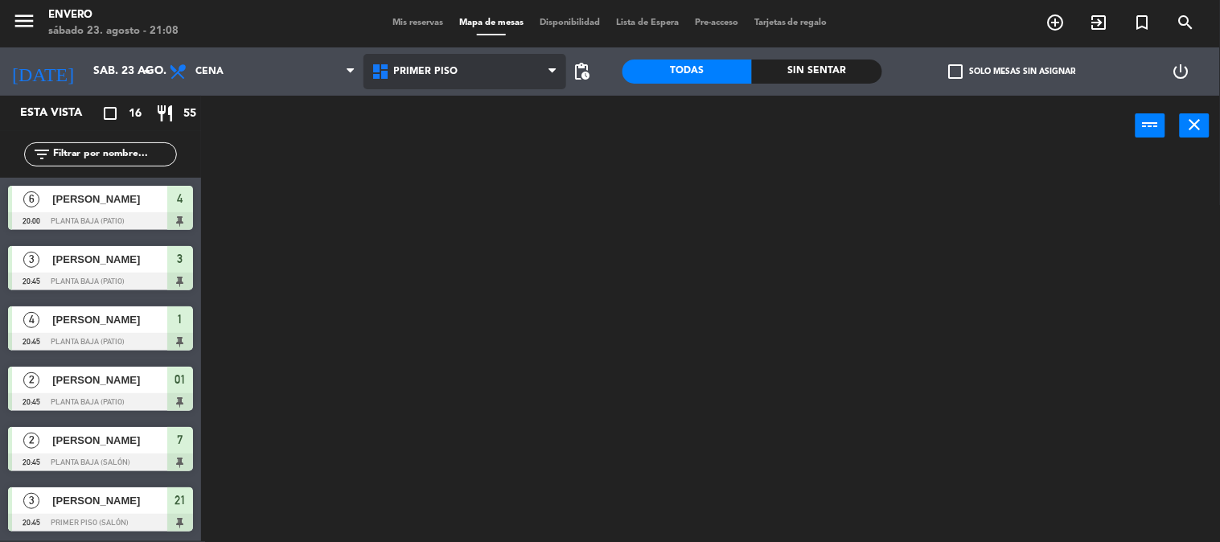
click at [484, 141] on ng-component "menu Envero [DATE] 23. agosto - 21:08 Mis reservas Mapa de mesas Disponibilidad…" at bounding box center [610, 270] width 1220 height 543
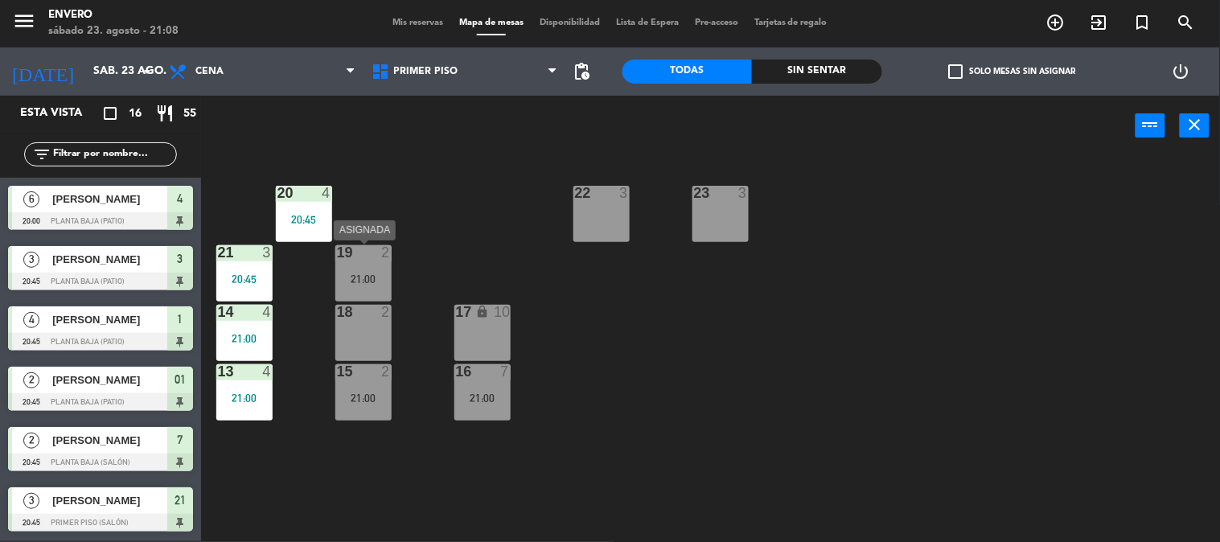
click at [372, 283] on div "21:00" at bounding box center [363, 278] width 56 height 11
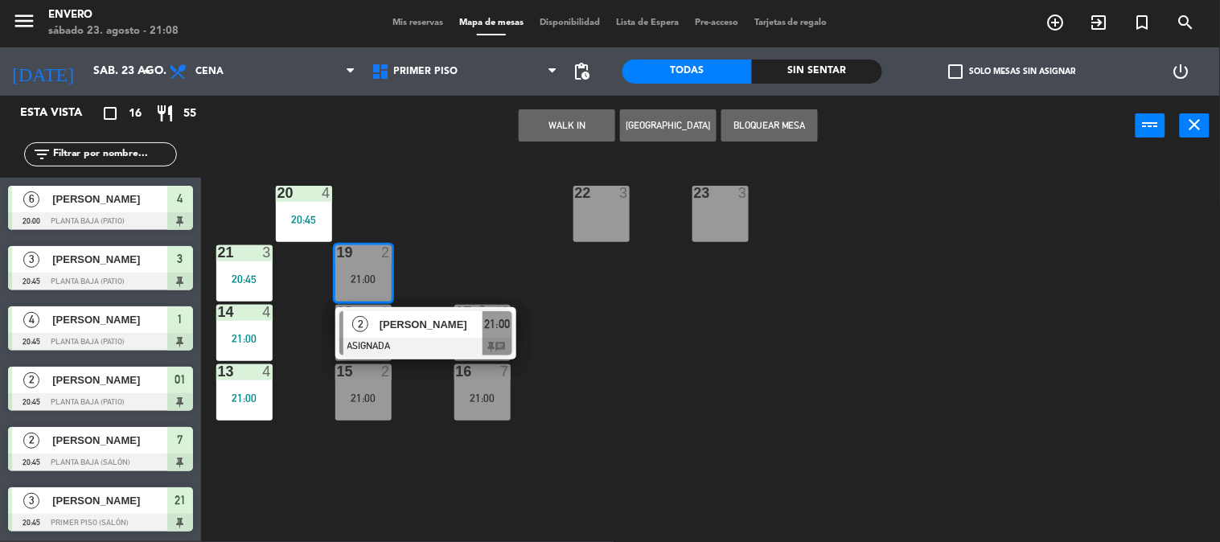
click at [406, 330] on div "2 [PERSON_NAME] ASIGNADA 21:00 chat" at bounding box center [425, 333] width 205 height 52
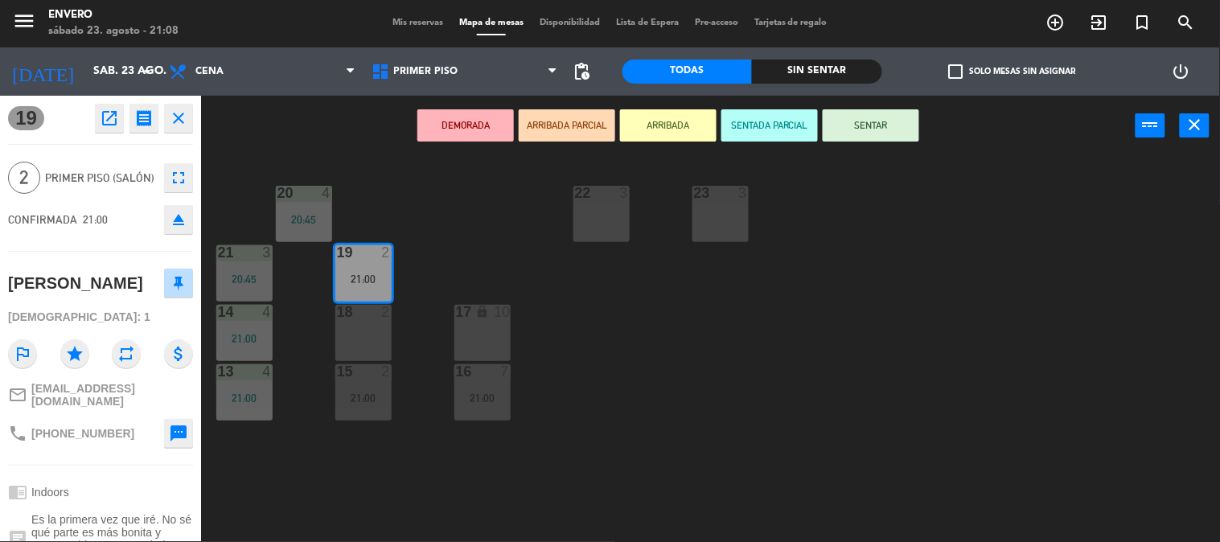
click at [175, 217] on icon "eject" at bounding box center [178, 219] width 19 height 19
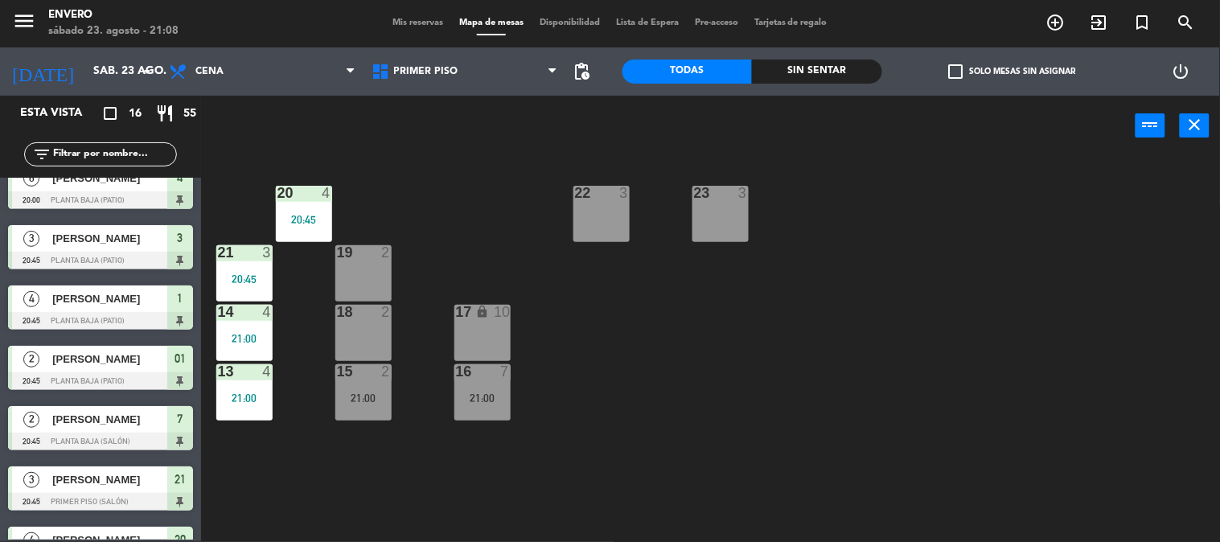
scroll to position [0, 0]
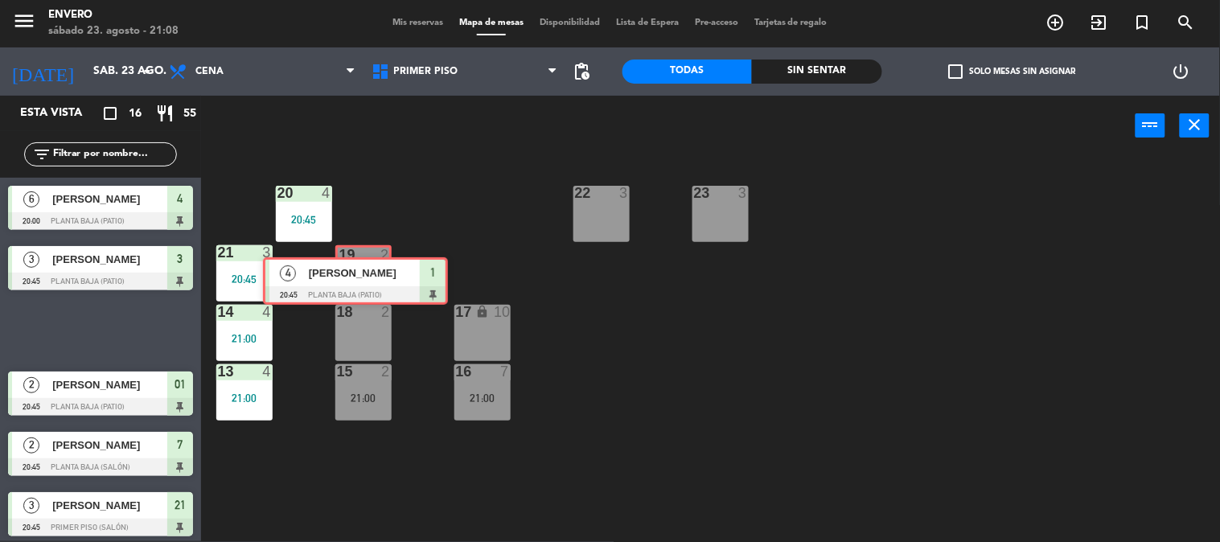
drag, startPoint x: 121, startPoint y: 326, endPoint x: 376, endPoint y: 277, distance: 259.5
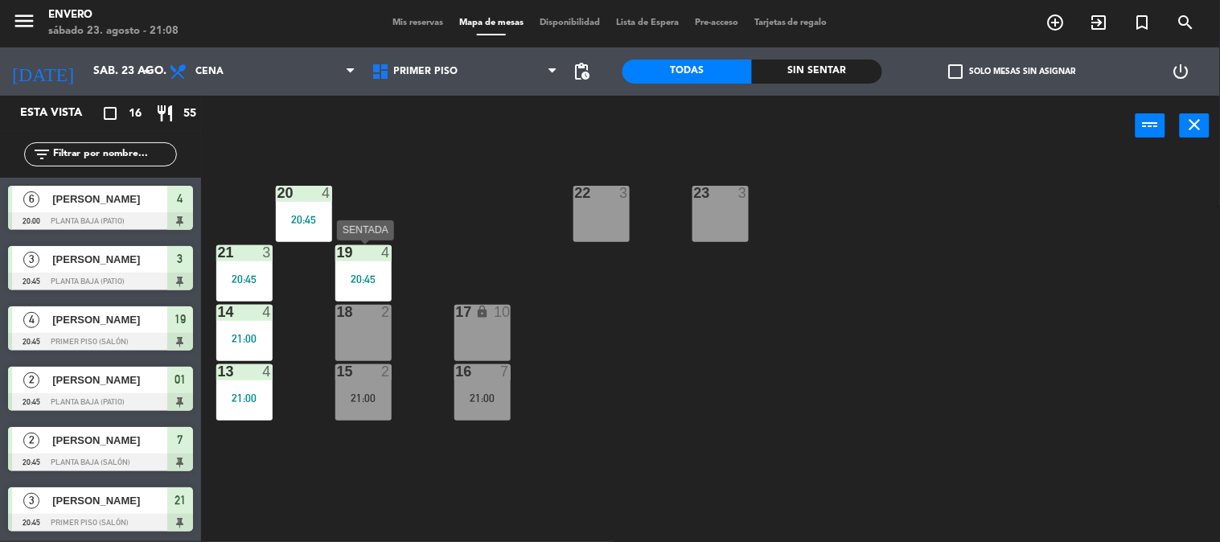
click at [382, 277] on div "20:45" at bounding box center [363, 278] width 56 height 11
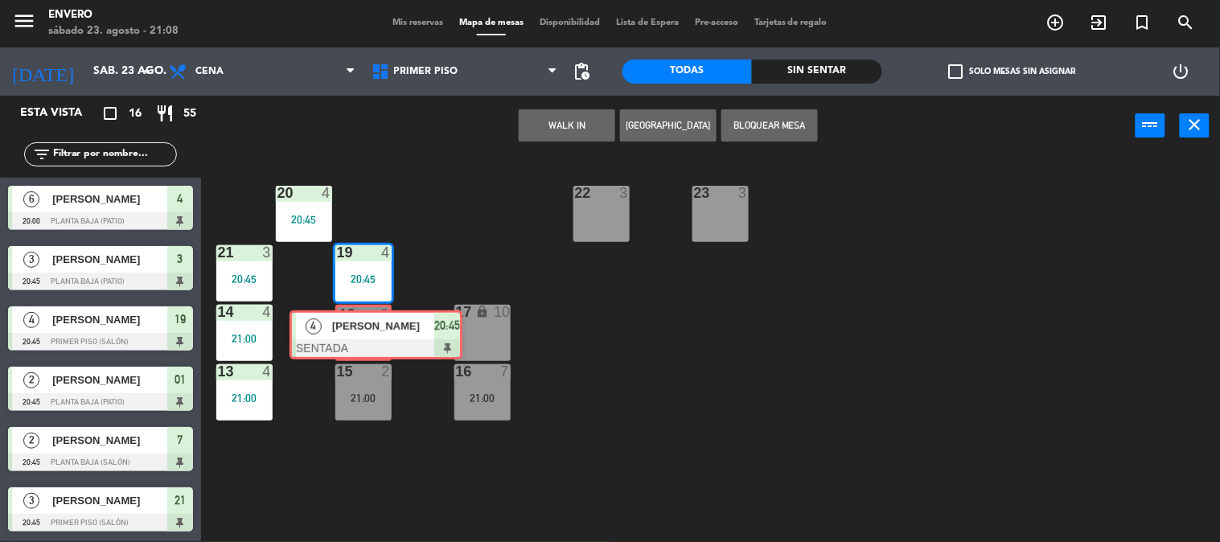
drag, startPoint x: 424, startPoint y: 327, endPoint x: 375, endPoint y: 326, distance: 49.9
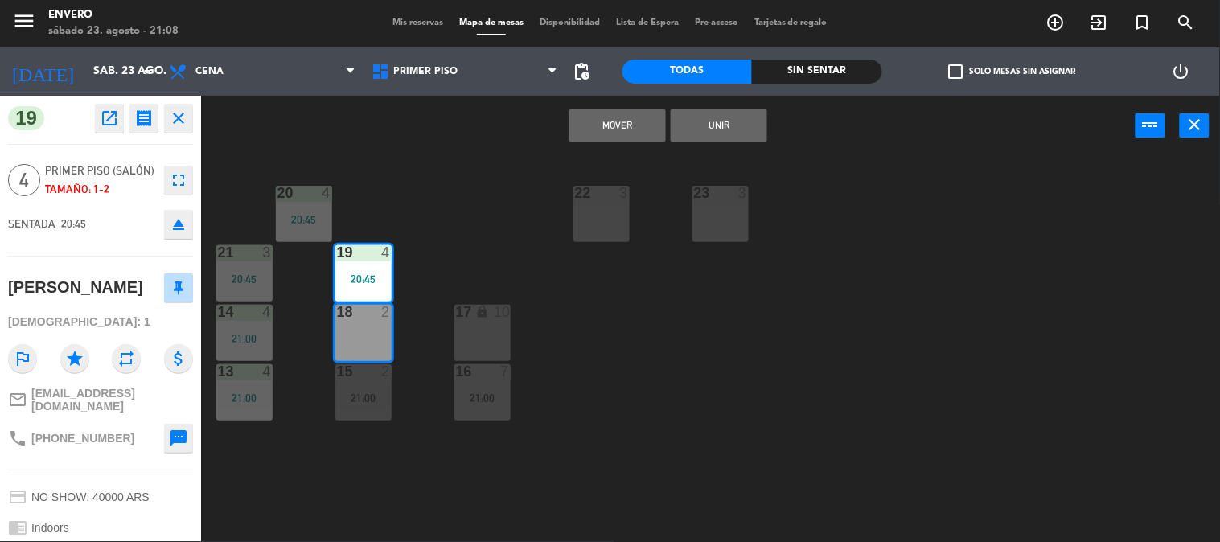
click at [692, 127] on button "Unir" at bounding box center [718, 125] width 96 height 32
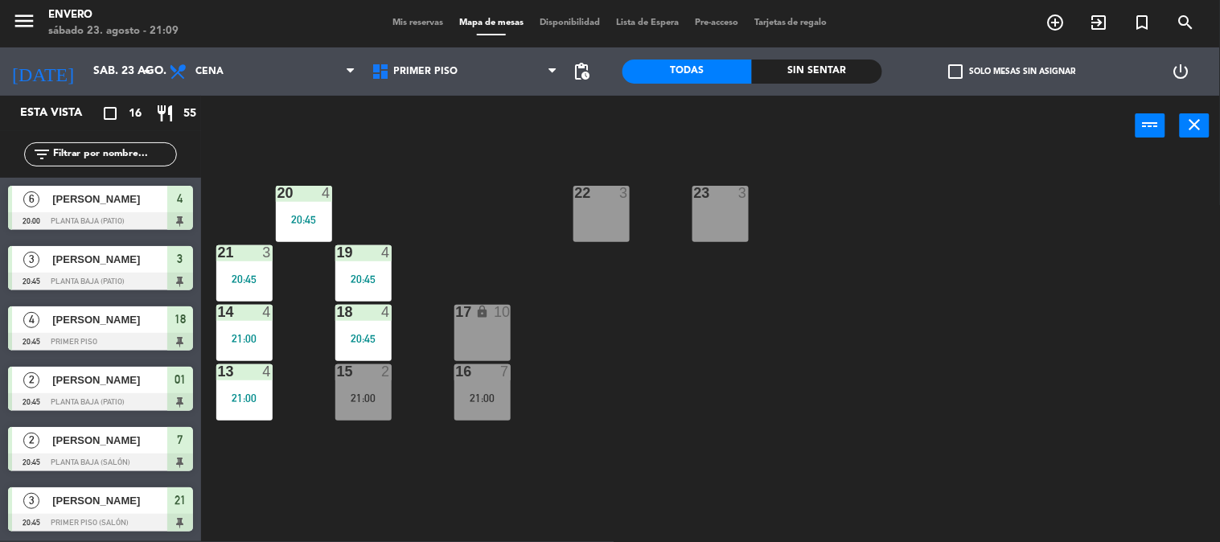
click at [463, 203] on div "20 4 20:45 22 3 23 3 21 3 20:45 19 4 20:45 14 4 21:00 18 4 20:45 17 lock 10 13 …" at bounding box center [716, 349] width 1007 height 385
click at [382, 392] on div "21:00" at bounding box center [363, 397] width 56 height 11
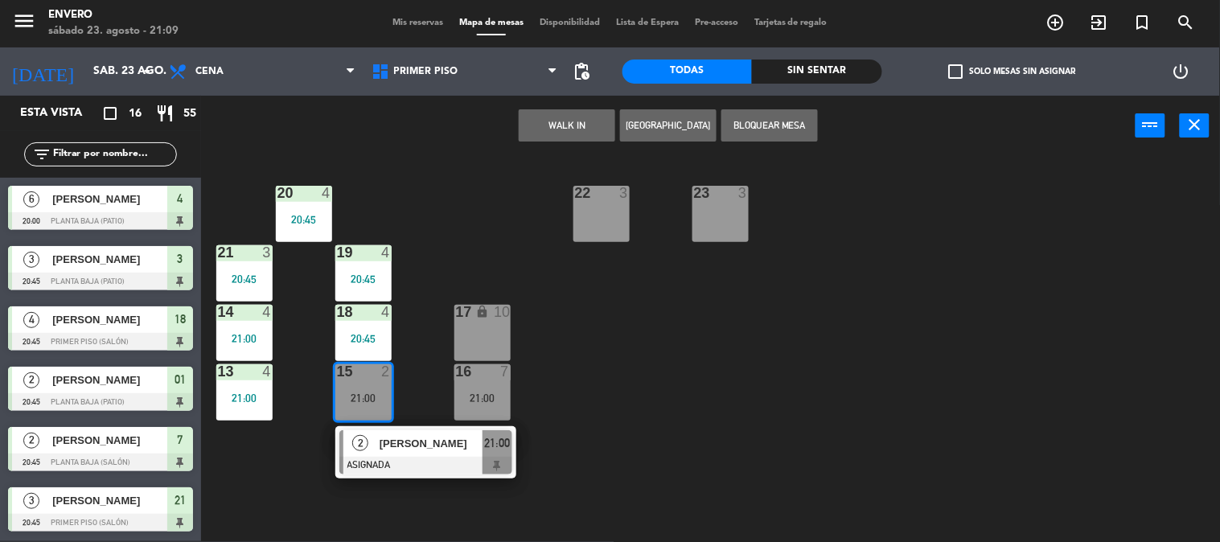
click at [433, 325] on div "20 4 20:45 22 3 23 3 21 3 20:45 19 4 20:45 14 4 21:00 18 4 20:45 17 lock 10 13 …" at bounding box center [716, 349] width 1007 height 385
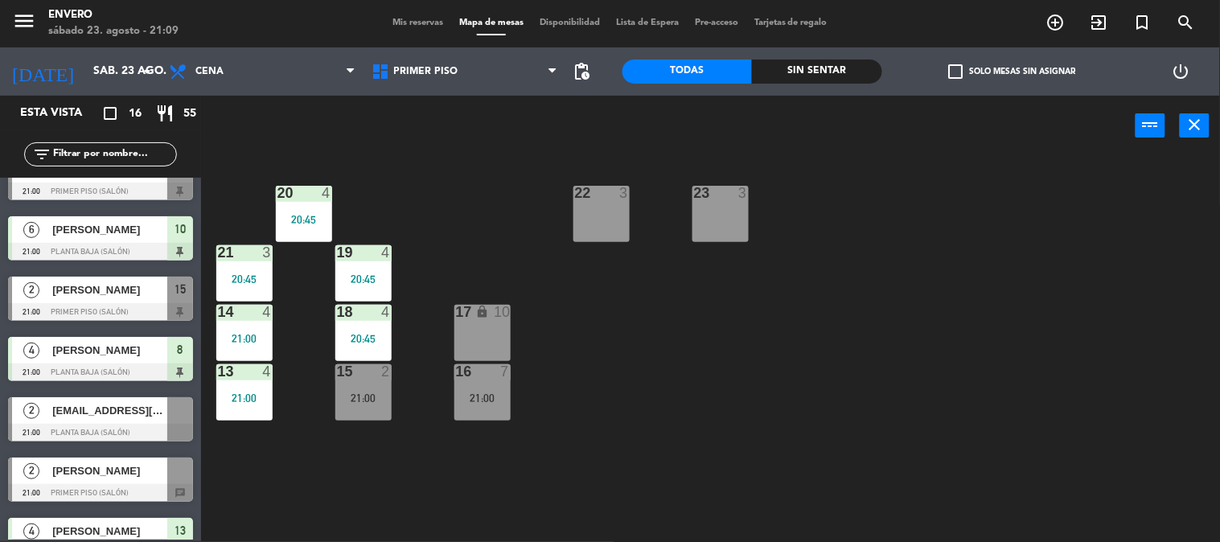
scroll to position [603, 0]
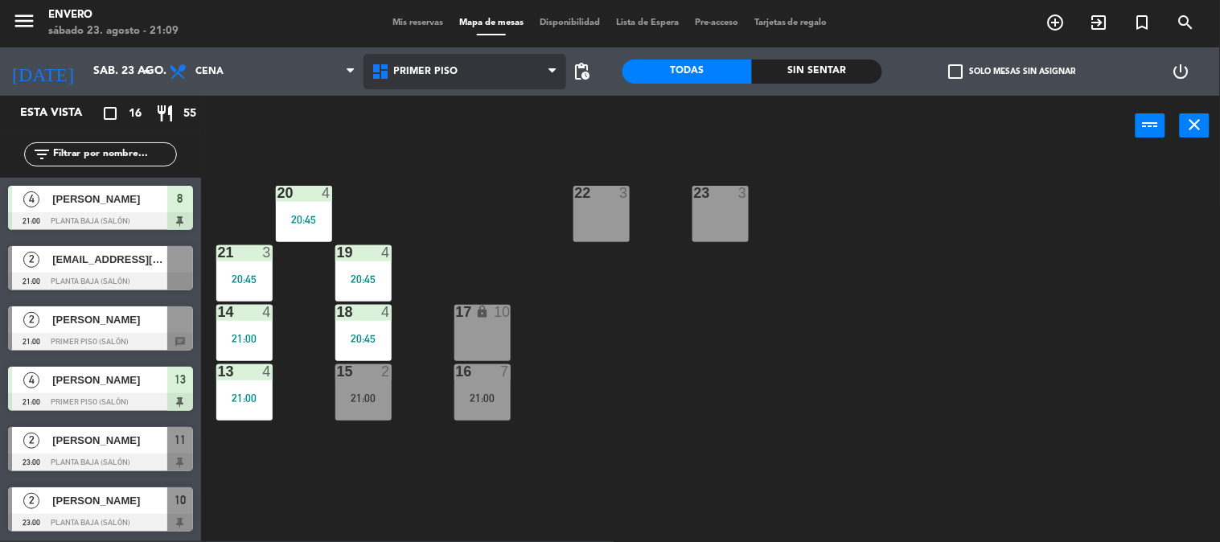
click at [467, 77] on span "Primer Piso" at bounding box center [464, 71] width 203 height 35
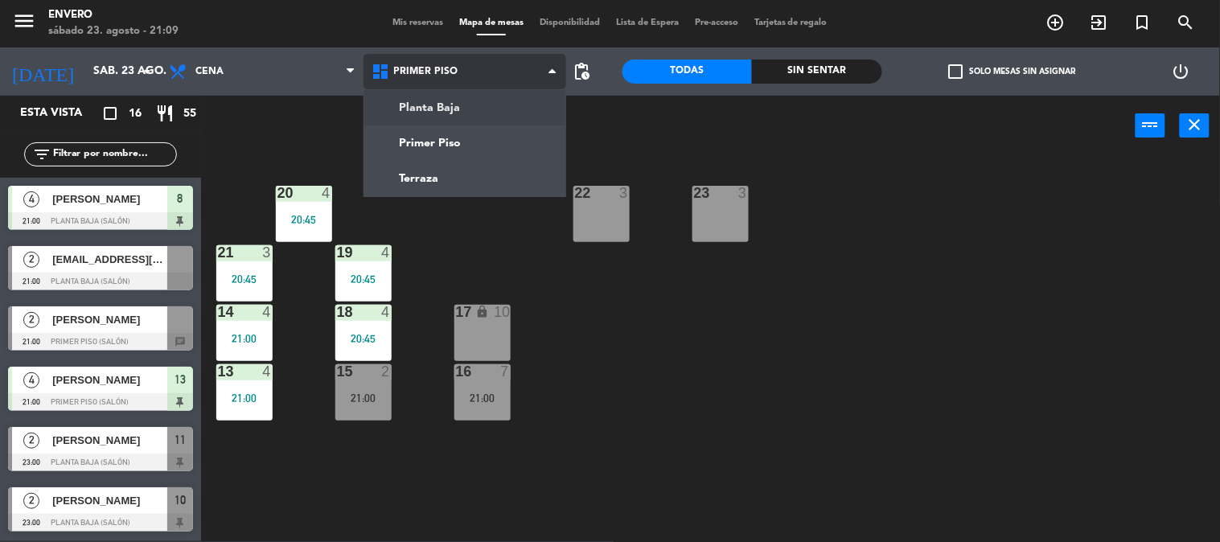
click at [463, 105] on ng-component "menu Envero [DATE] 23. agosto - 21:09 Mis reservas Mapa de mesas Disponibilidad…" at bounding box center [610, 270] width 1220 height 543
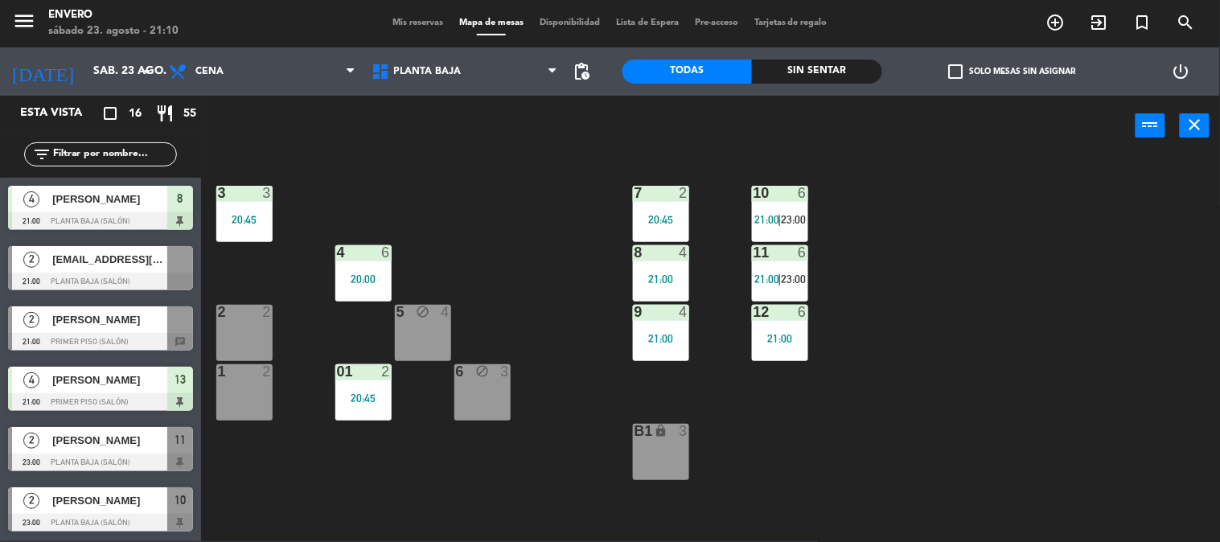
click at [478, 238] on div "3 3 20:45 7 2 20:45 10 6 21:00 | 23:00 4 6 20:00 8 4 21:00 11 6 21:00 | 23:00 2…" at bounding box center [716, 349] width 1007 height 385
click at [535, 243] on div "3 3 20:45 7 2 20:45 10 6 21:00 | 23:00 4 6 20:00 8 4 21:00 11 6 21:00 | 23:00 2…" at bounding box center [716, 349] width 1007 height 385
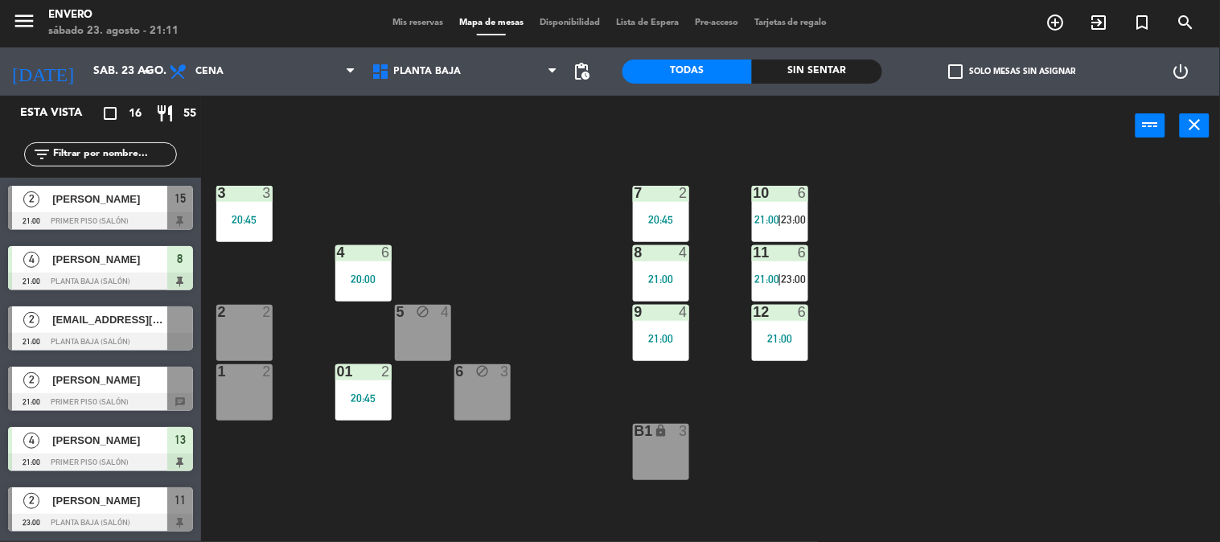
scroll to position [513, 0]
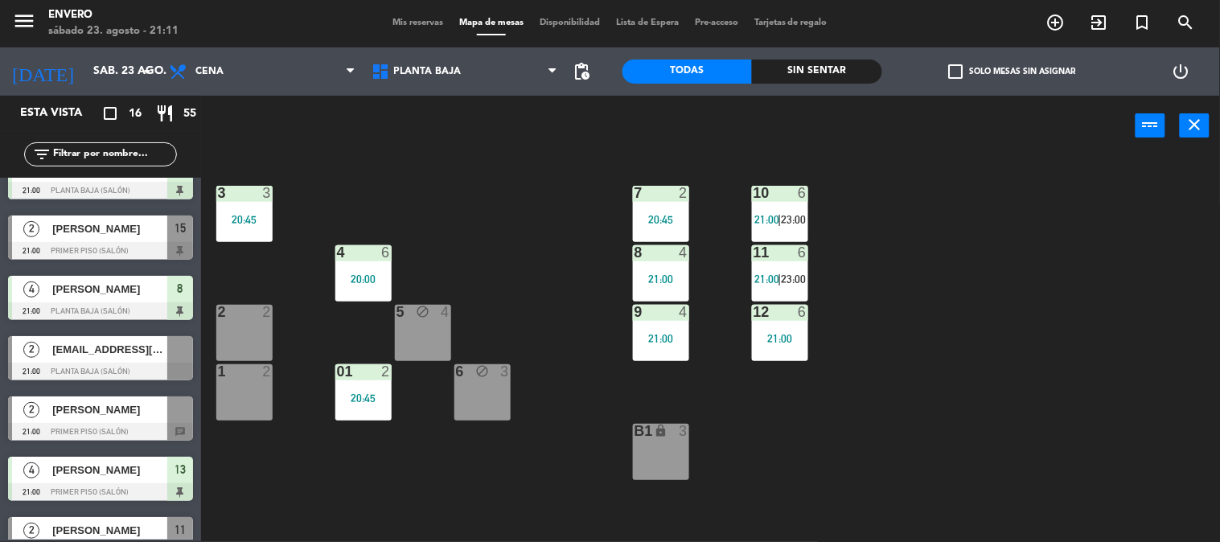
click at [501, 265] on div "3 3 20:45 7 2 20:45 10 6 21:00 | 23:00 4 6 20:00 8 4 21:00 11 6 21:00 | 23:00 2…" at bounding box center [716, 349] width 1007 height 385
click at [72, 423] on div at bounding box center [100, 432] width 185 height 18
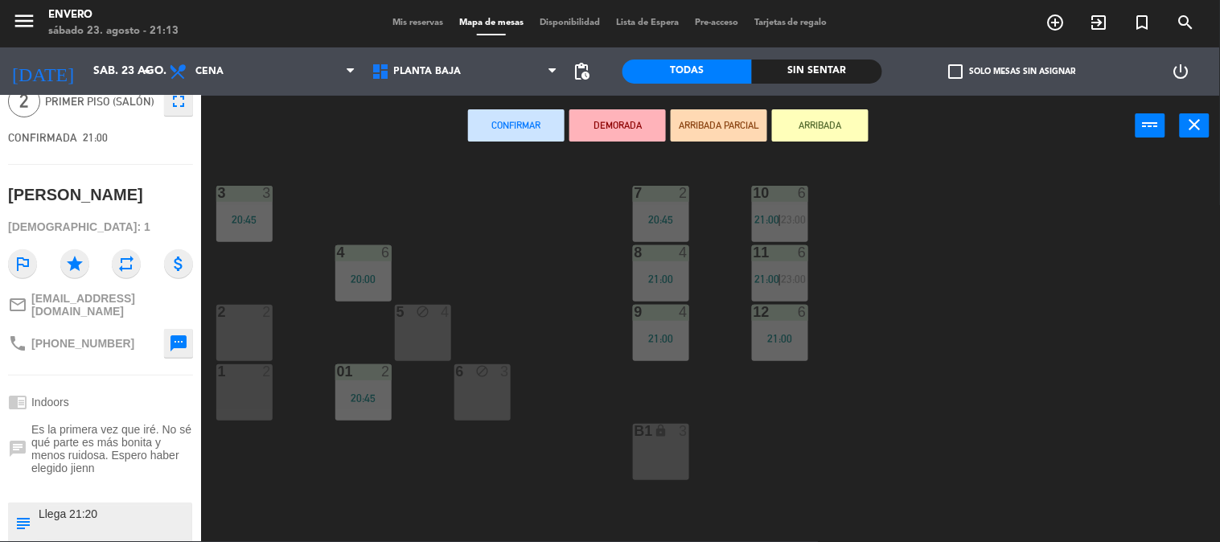
scroll to position [0, 0]
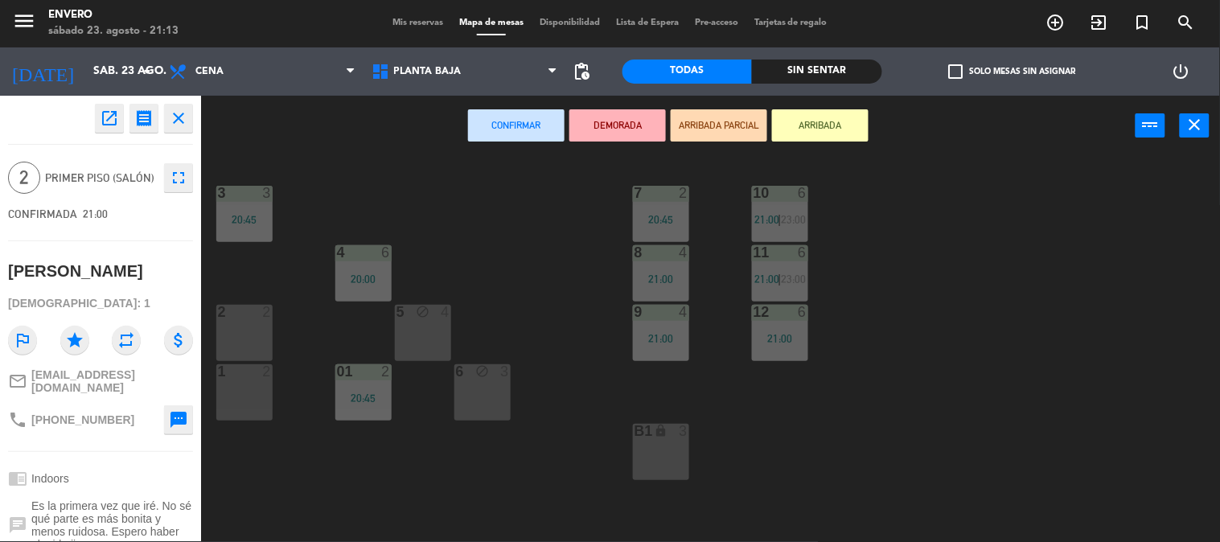
click at [526, 217] on div "3 3 20:45 7 2 20:45 10 6 21:00 | 23:00 4 6 20:00 8 4 21:00 11 6 21:00 | 23:00 2…" at bounding box center [716, 349] width 1007 height 385
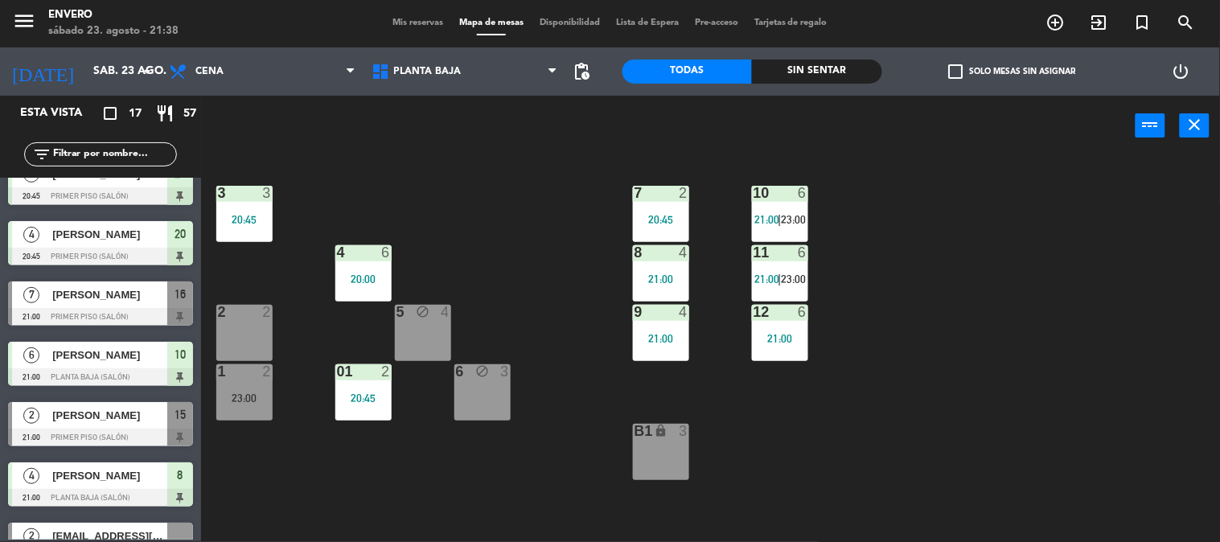
scroll to position [371, 0]
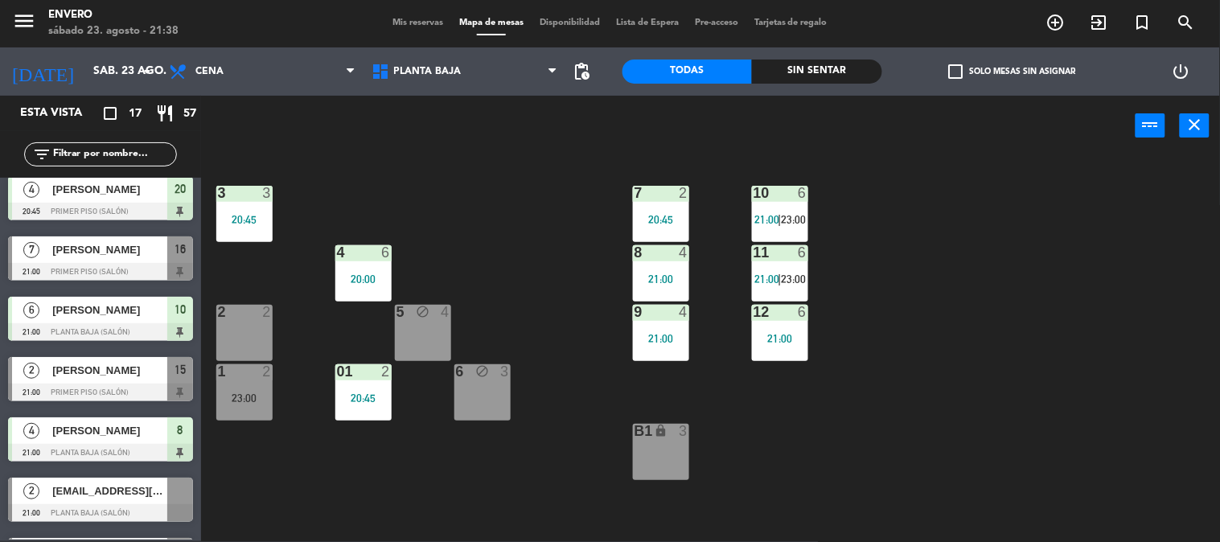
click at [129, 257] on span "[PERSON_NAME]" at bounding box center [109, 249] width 115 height 17
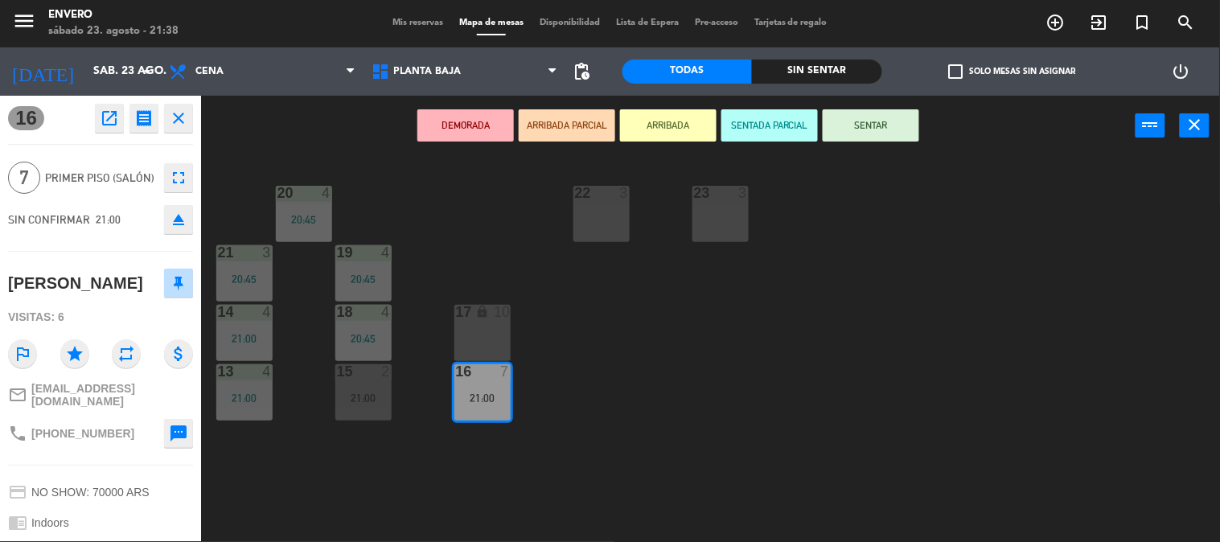
click at [909, 132] on button "SENTAR" at bounding box center [870, 125] width 96 height 32
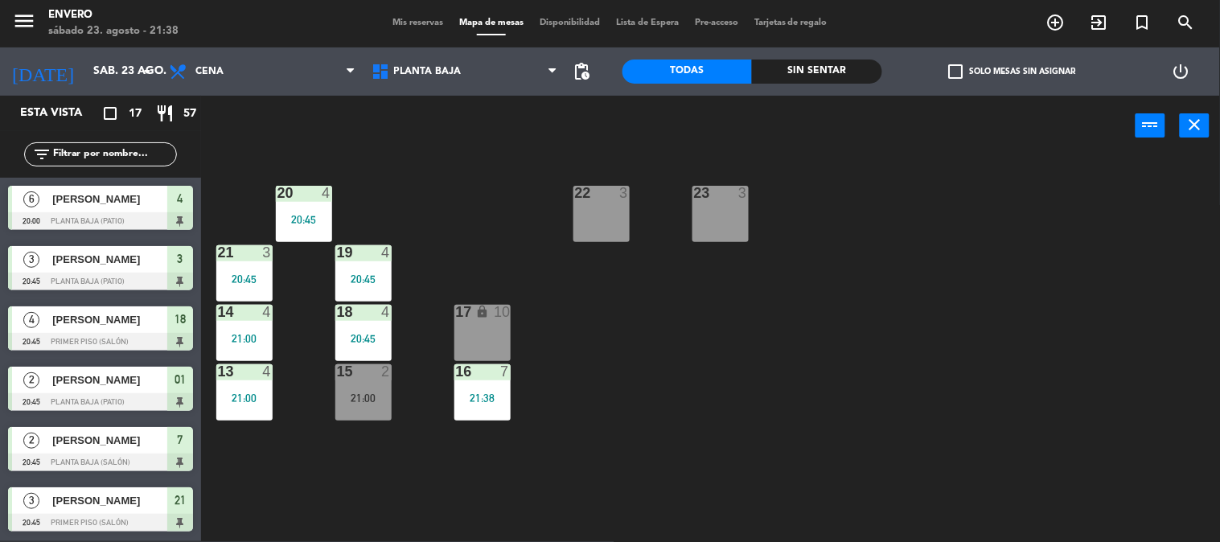
scroll to position [1, 0]
click at [343, 389] on div "15 2 21:00" at bounding box center [363, 392] width 56 height 56
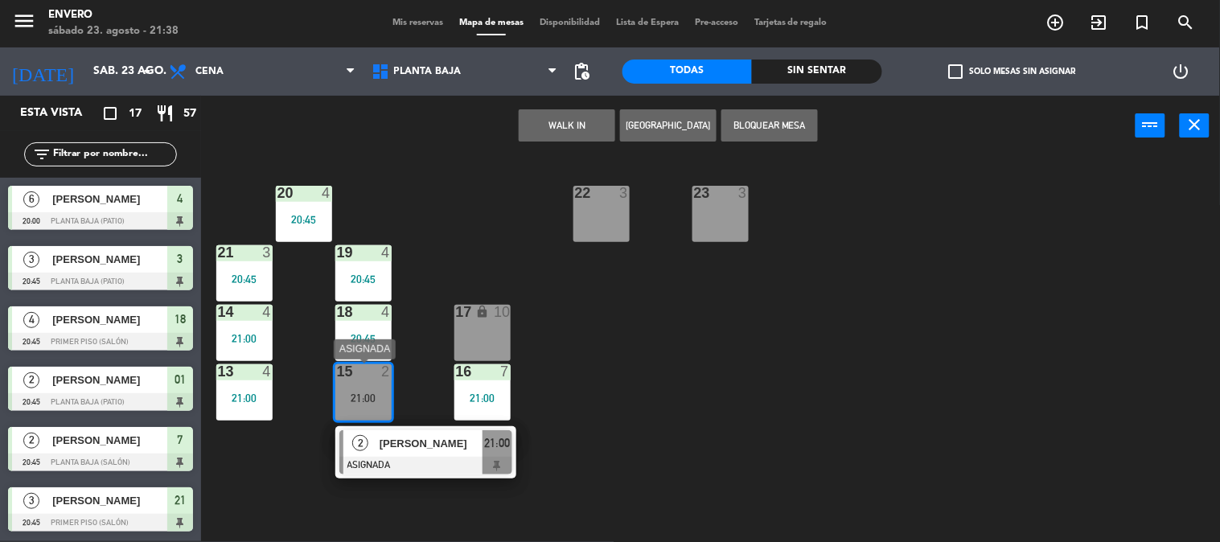
click at [431, 441] on span "[PERSON_NAME]" at bounding box center [430, 443] width 103 height 17
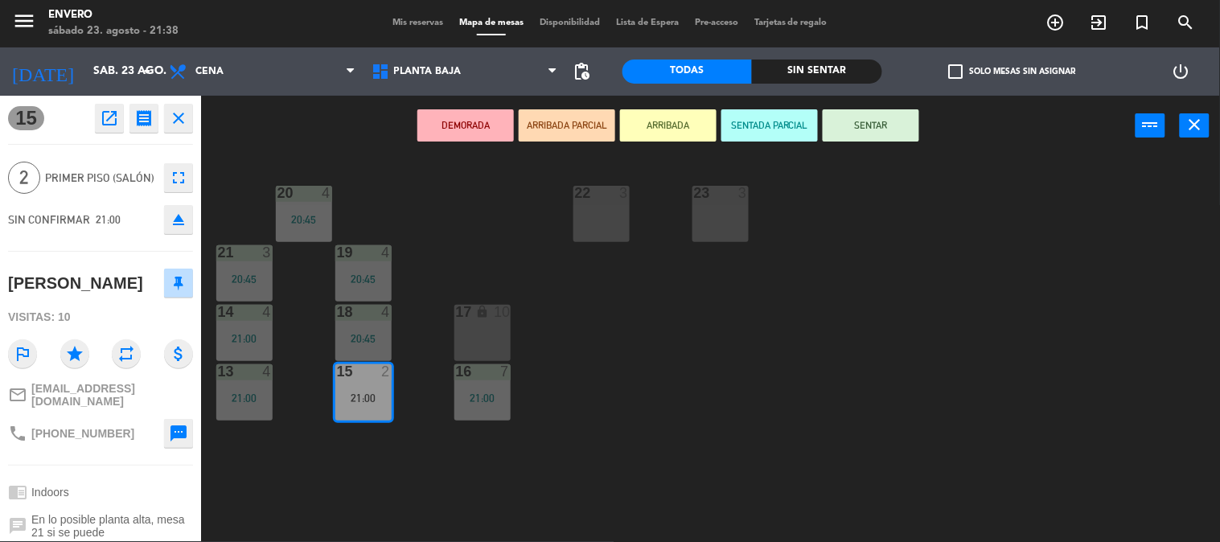
click at [863, 115] on button "SENTAR" at bounding box center [870, 125] width 96 height 32
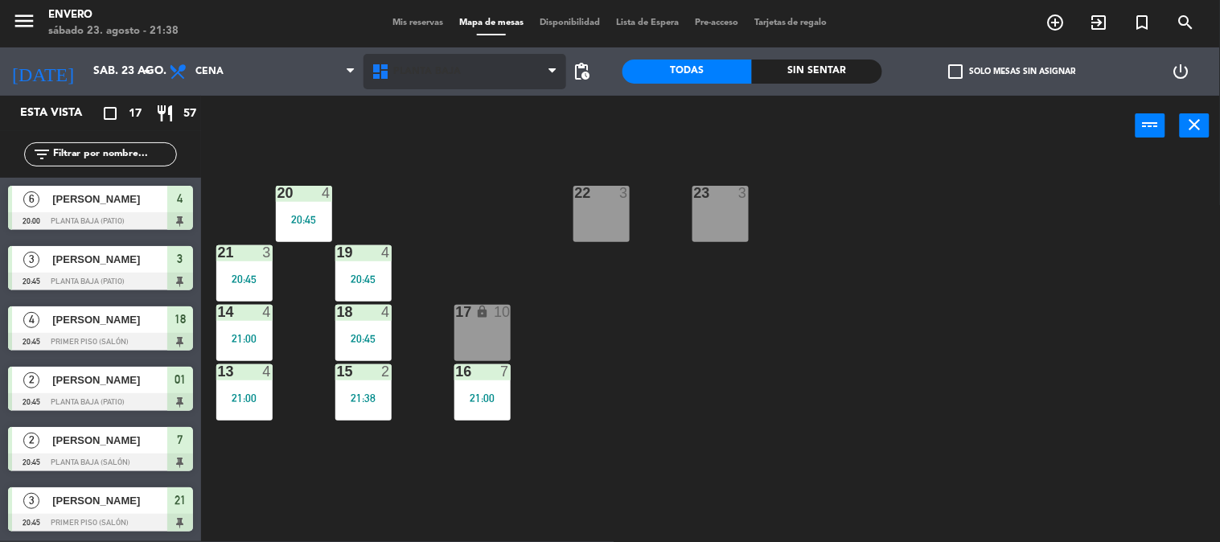
click at [434, 82] on span "Planta Baja" at bounding box center [464, 71] width 203 height 35
click at [440, 117] on ng-component "menu Envero [DATE] 23. agosto - 21:38 Mis reservas Mapa de mesas Disponibilidad…" at bounding box center [610, 270] width 1220 height 543
click at [462, 80] on span "Planta Baja" at bounding box center [464, 71] width 203 height 35
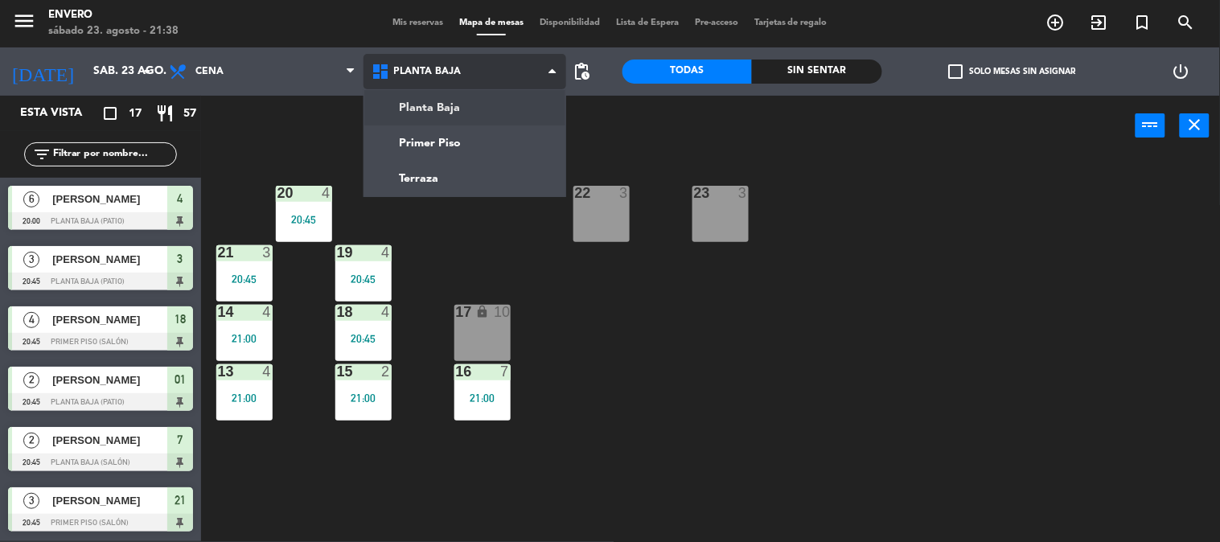
click at [469, 109] on ng-component "menu Envero [DATE] 23. agosto - 21:38 Mis reservas Mapa de mesas Disponibilidad…" at bounding box center [610, 270] width 1220 height 543
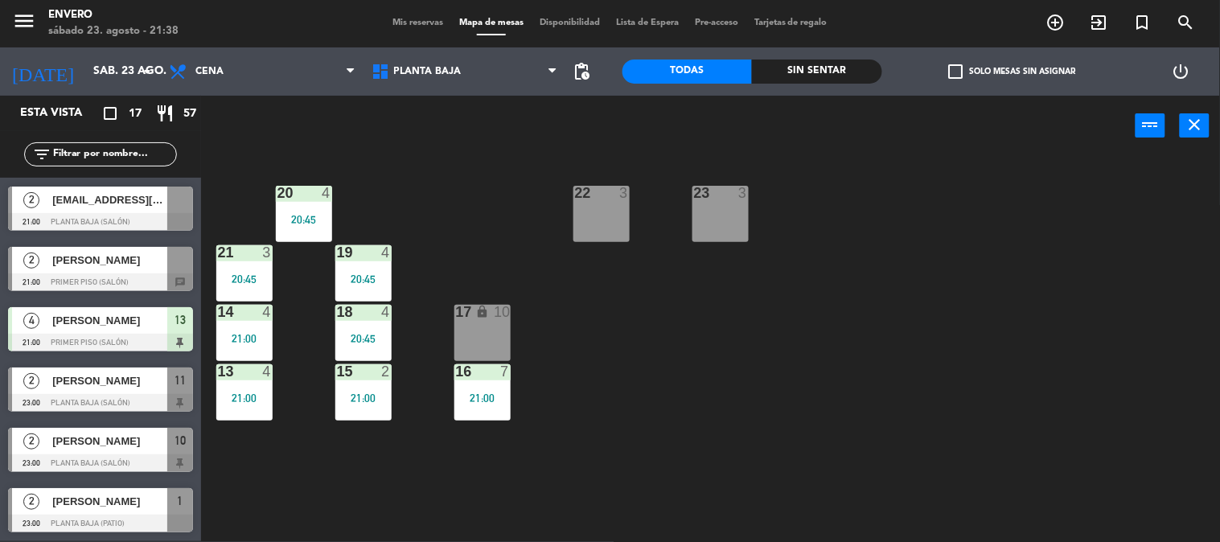
scroll to position [573, 0]
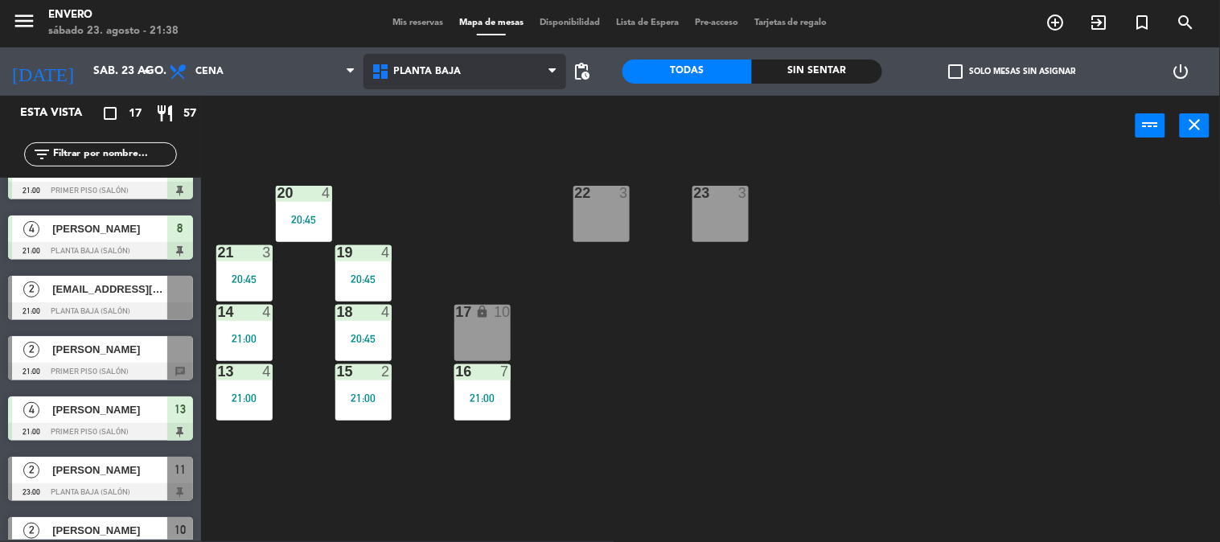
click at [455, 77] on span "Planta Baja" at bounding box center [464, 71] width 203 height 35
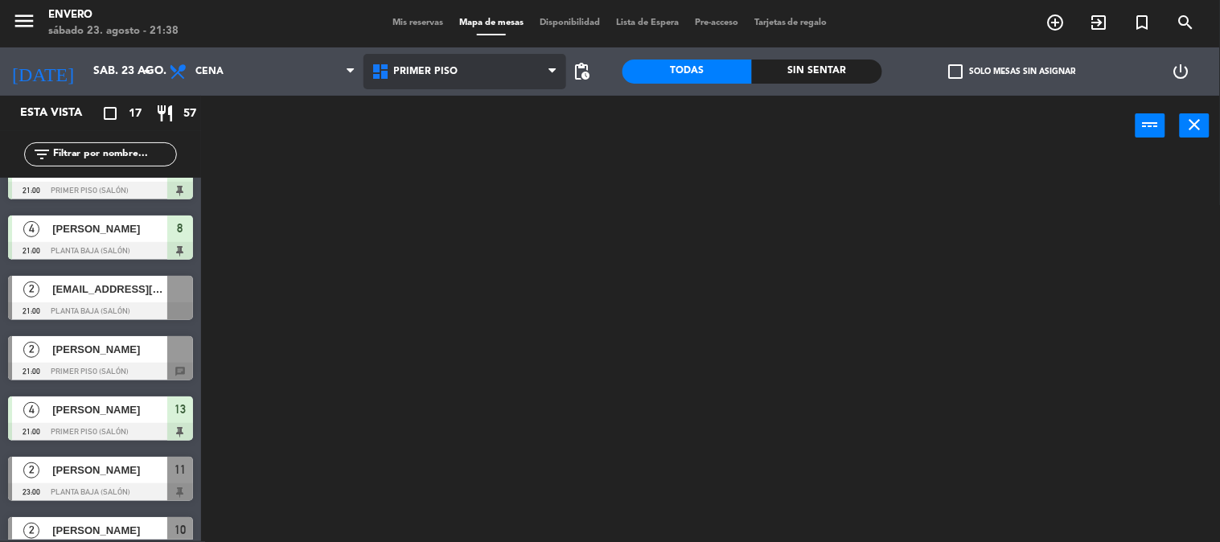
click at [449, 138] on ng-component "menu Envero [DATE] 23. agosto - 21:38 Mis reservas Mapa de mesas Disponibilidad…" at bounding box center [610, 270] width 1220 height 543
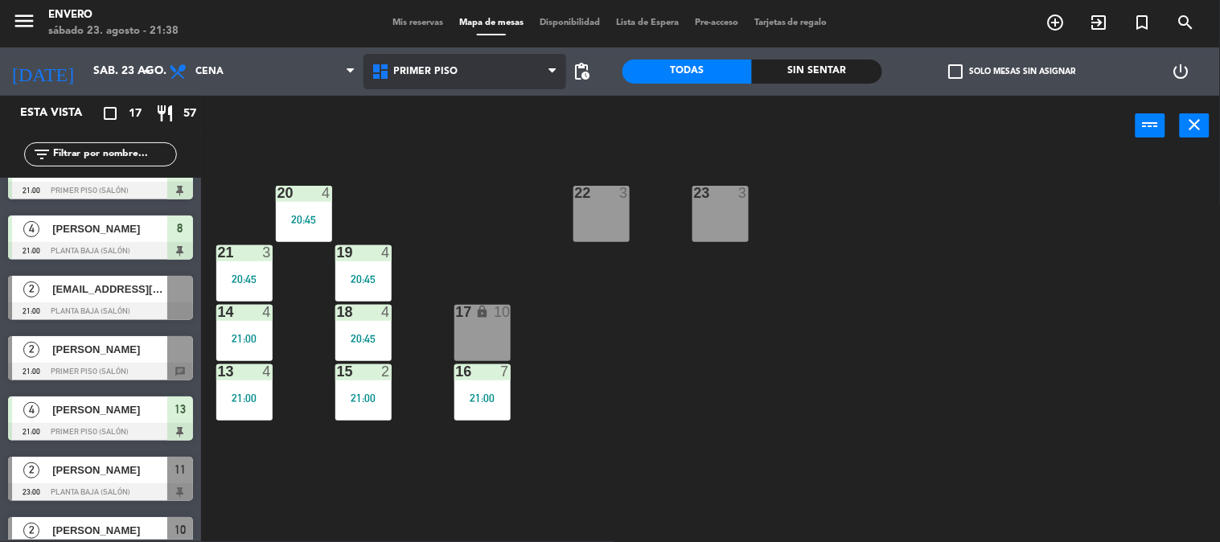
click at [458, 72] on span "Primer Piso" at bounding box center [464, 71] width 203 height 35
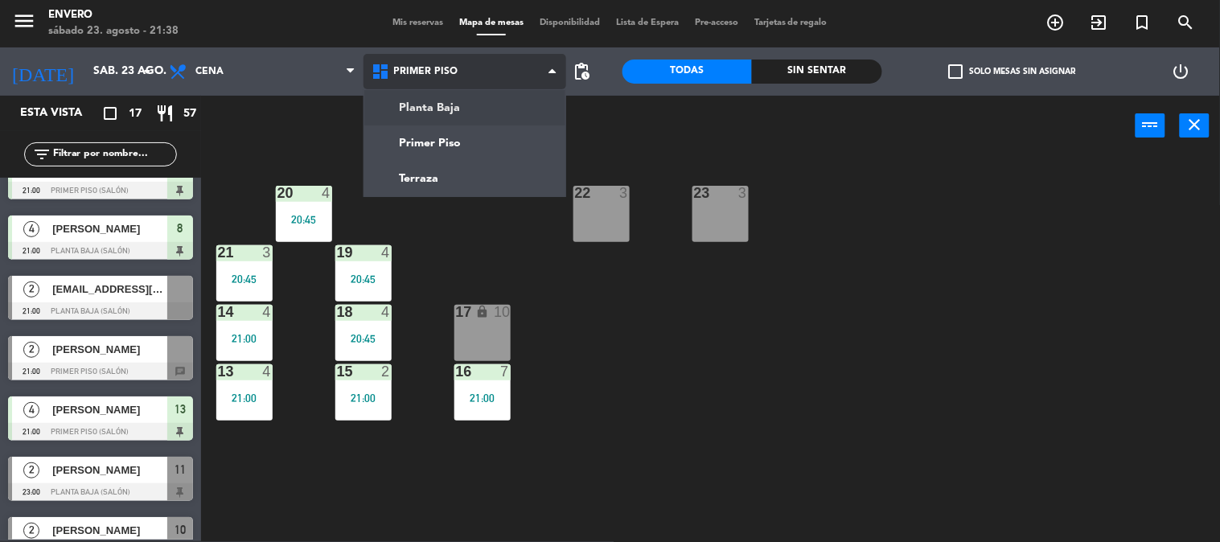
click at [456, 108] on ng-component "menu Envero [DATE] 23. agosto - 21:38 Mis reservas Mapa de mesas Disponibilidad…" at bounding box center [610, 270] width 1220 height 543
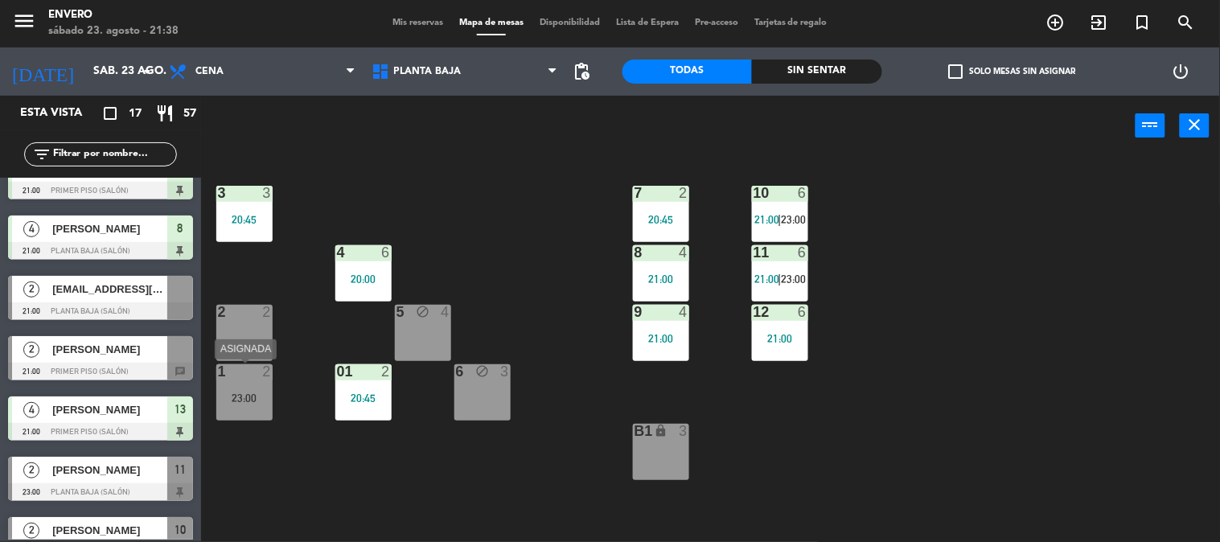
click at [231, 394] on div "23:00" at bounding box center [244, 397] width 56 height 11
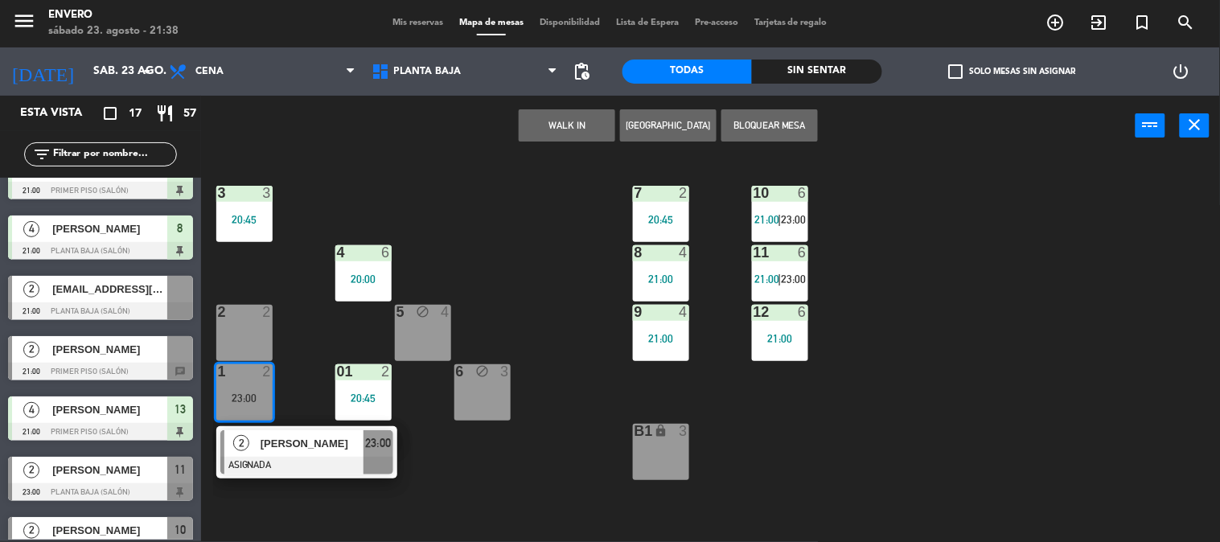
click at [318, 327] on div "3 3 20:45 7 2 20:45 10 6 21:00 | 23:00 4 6 20:00 8 4 21:00 11 6 21:00 | 23:00 2…" at bounding box center [716, 349] width 1007 height 385
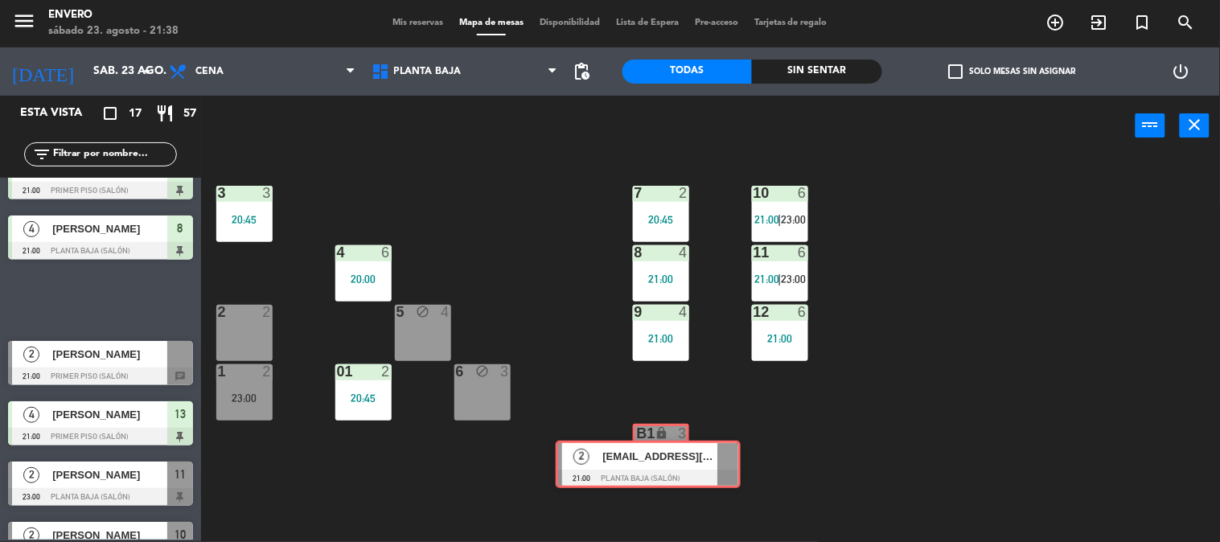
drag, startPoint x: 143, startPoint y: 299, endPoint x: 666, endPoint y: 460, distance: 546.7
click at [666, 460] on div "Esta vista crop_square 17 restaurant 57 filter_list 6 [PERSON_NAME] 20:00 Plant…" at bounding box center [610, 319] width 1220 height 446
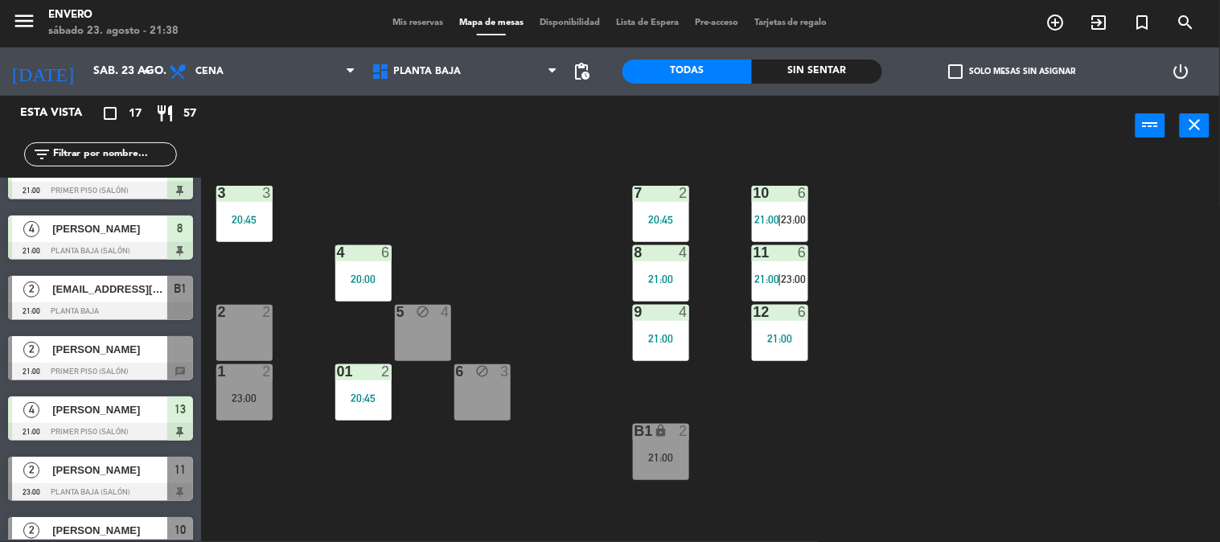
click at [664, 452] on div "21:00" at bounding box center [661, 457] width 56 height 11
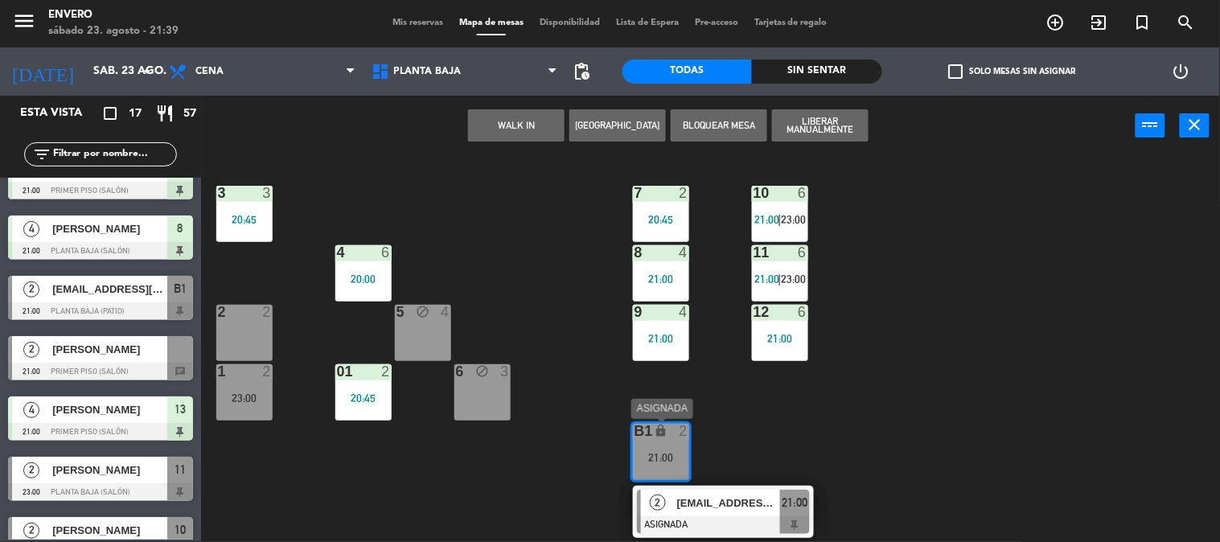
click at [717, 511] on div "[EMAIL_ADDRESS][DOMAIN_NAME]" at bounding box center [727, 503] width 105 height 27
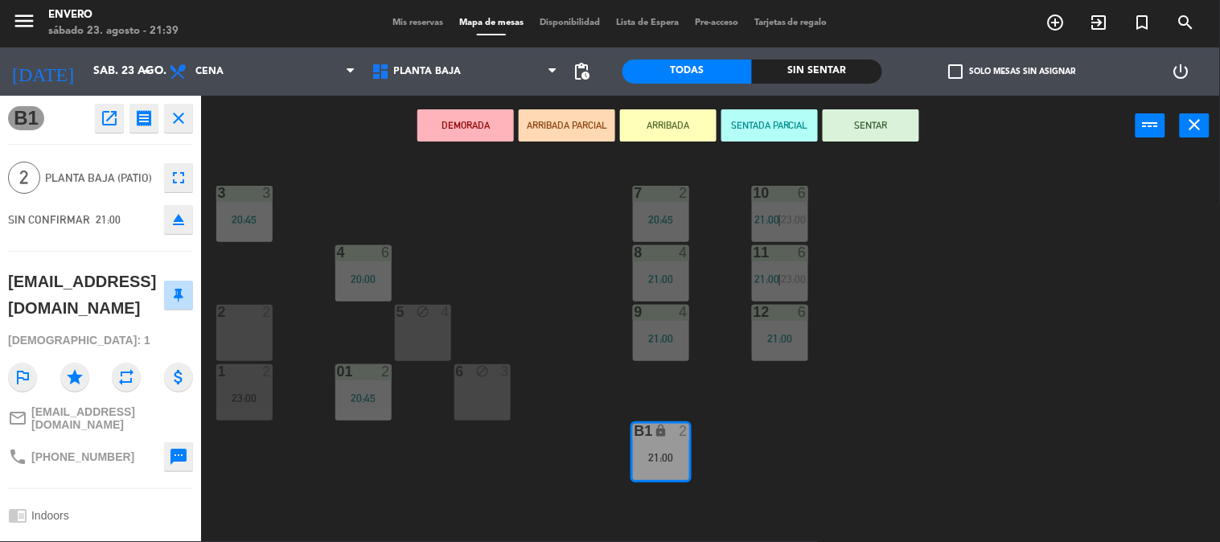
click at [888, 117] on button "SENTAR" at bounding box center [870, 125] width 96 height 32
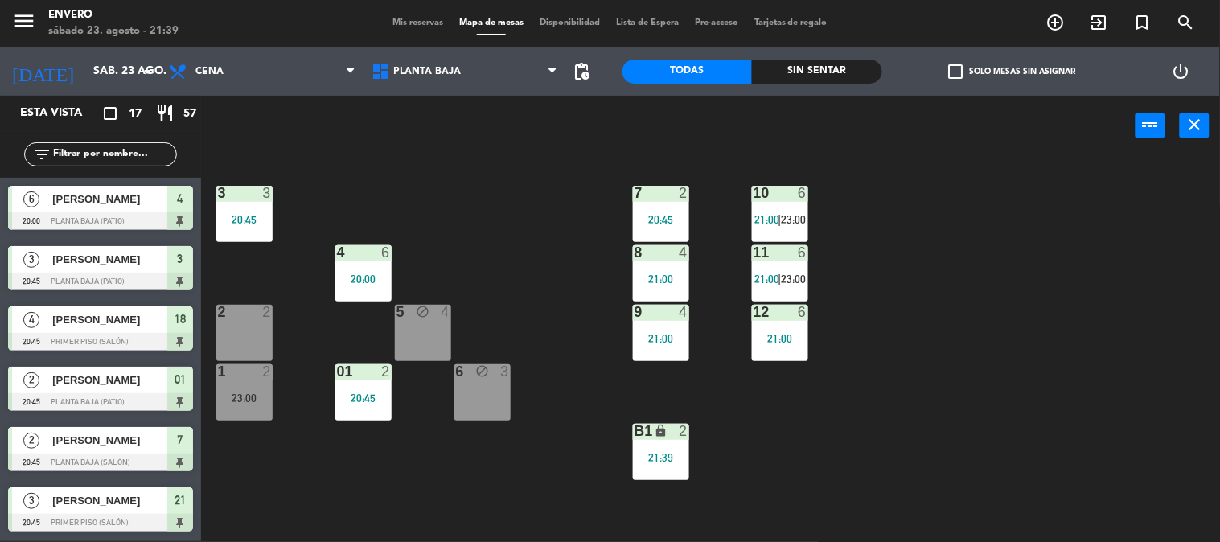
scroll to position [3, 0]
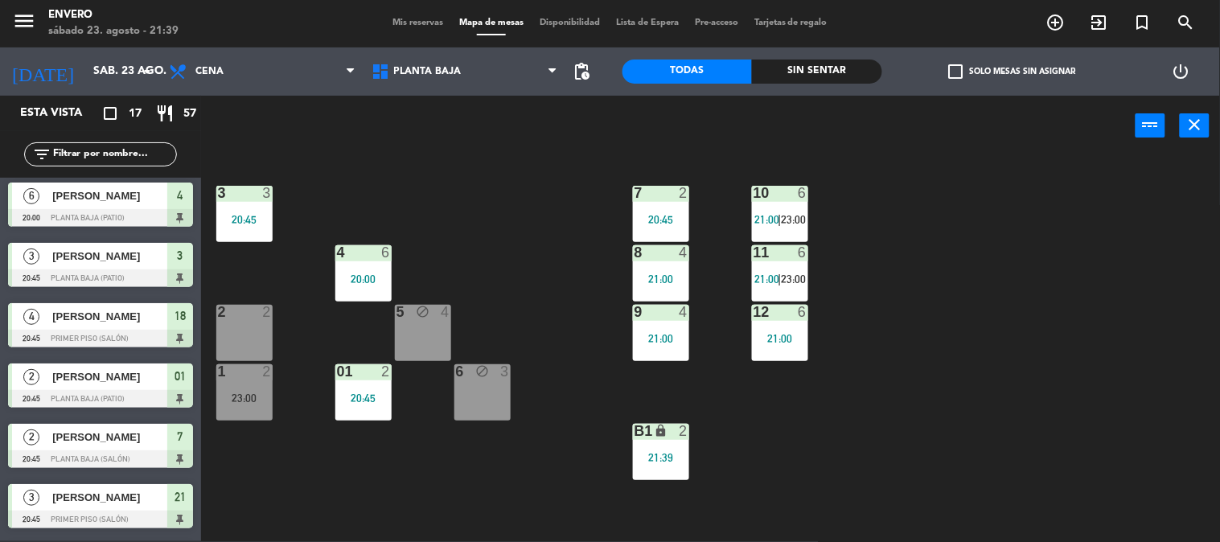
click at [486, 291] on div "3 3 20:45 7 2 20:45 10 6 21:00 | 23:00 4 6 20:00 8 4 21:00 11 6 21:00 | 23:00 2…" at bounding box center [716, 349] width 1007 height 385
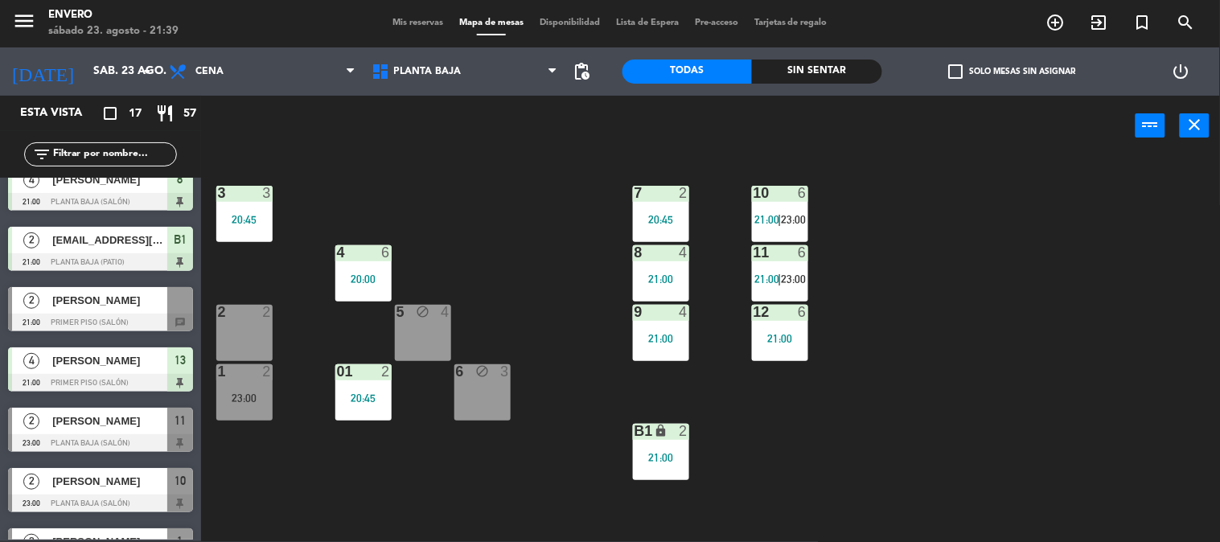
scroll to position [662, 0]
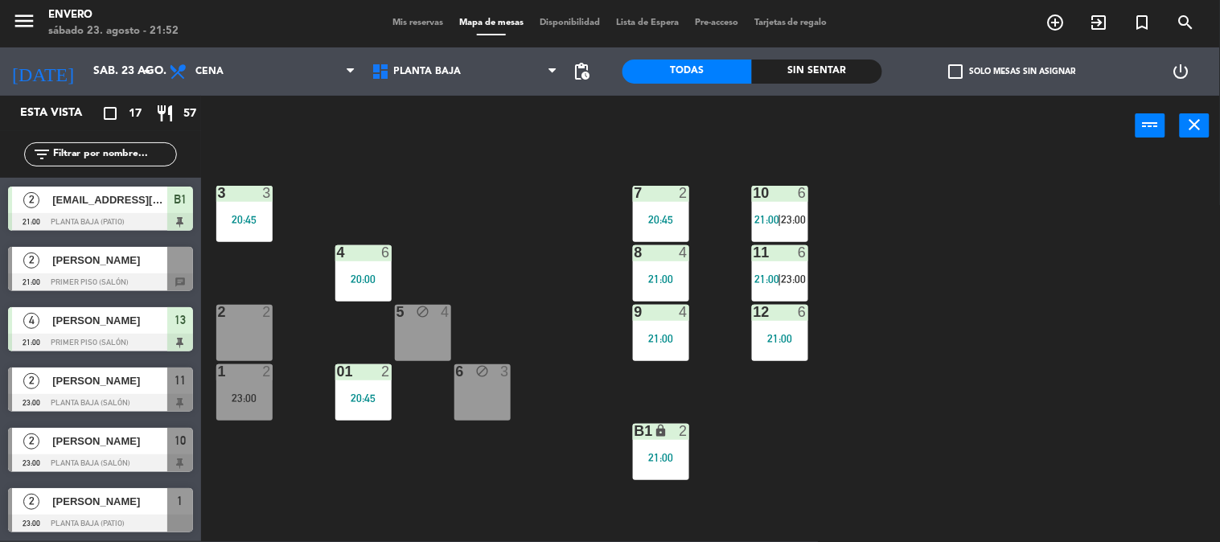
click at [227, 332] on div "2 2" at bounding box center [244, 333] width 56 height 56
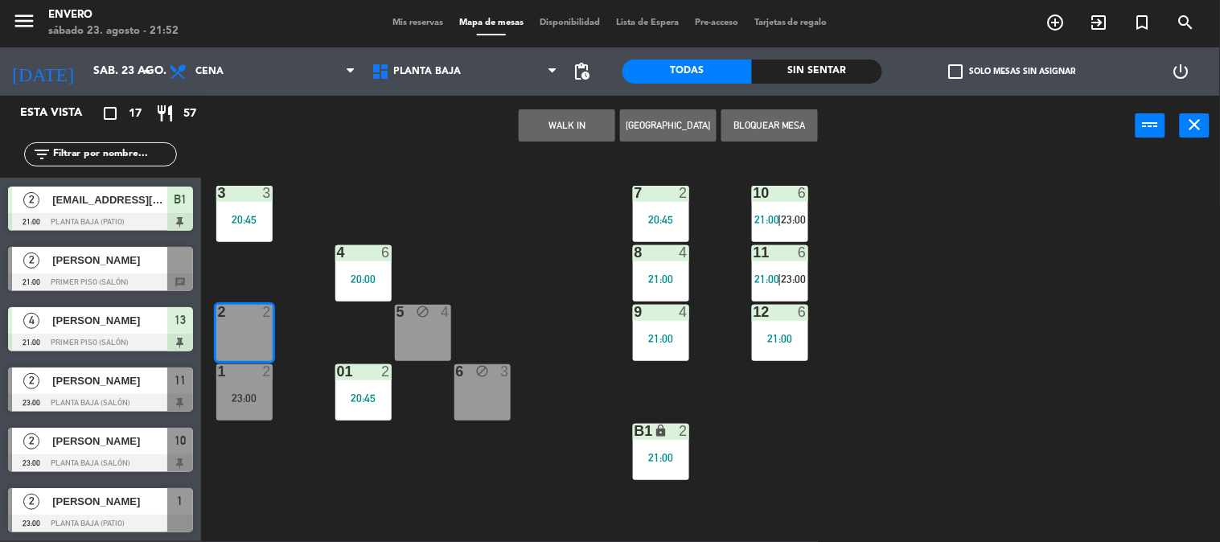
click at [571, 127] on button "WALK IN" at bounding box center [567, 125] width 96 height 32
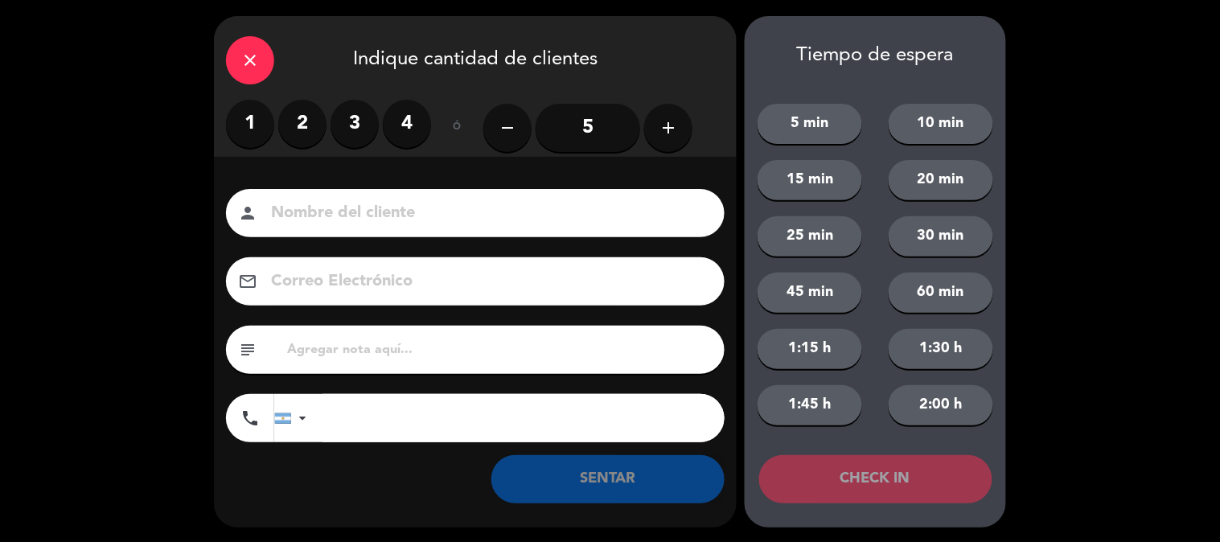
click at [309, 122] on label "2" at bounding box center [302, 124] width 48 height 48
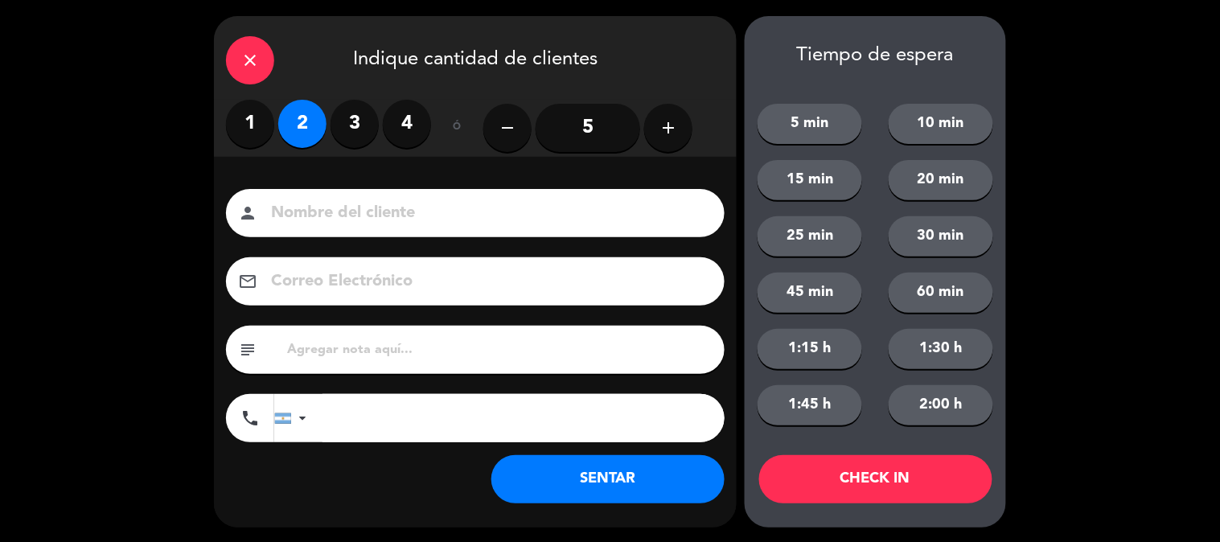
click at [534, 487] on button "SENTAR" at bounding box center [607, 479] width 233 height 48
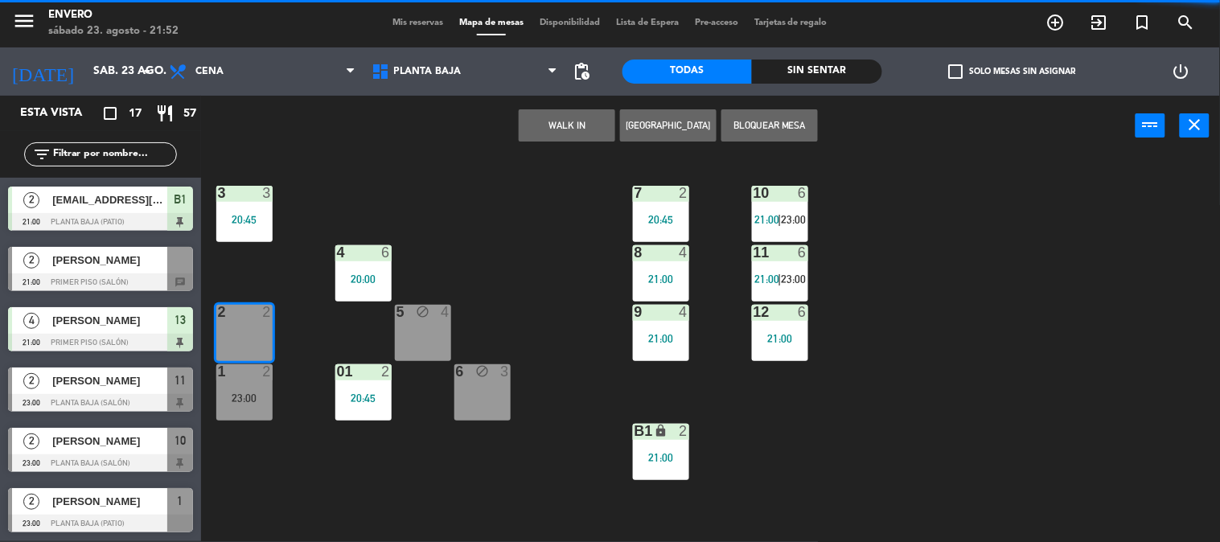
scroll to position [0, 0]
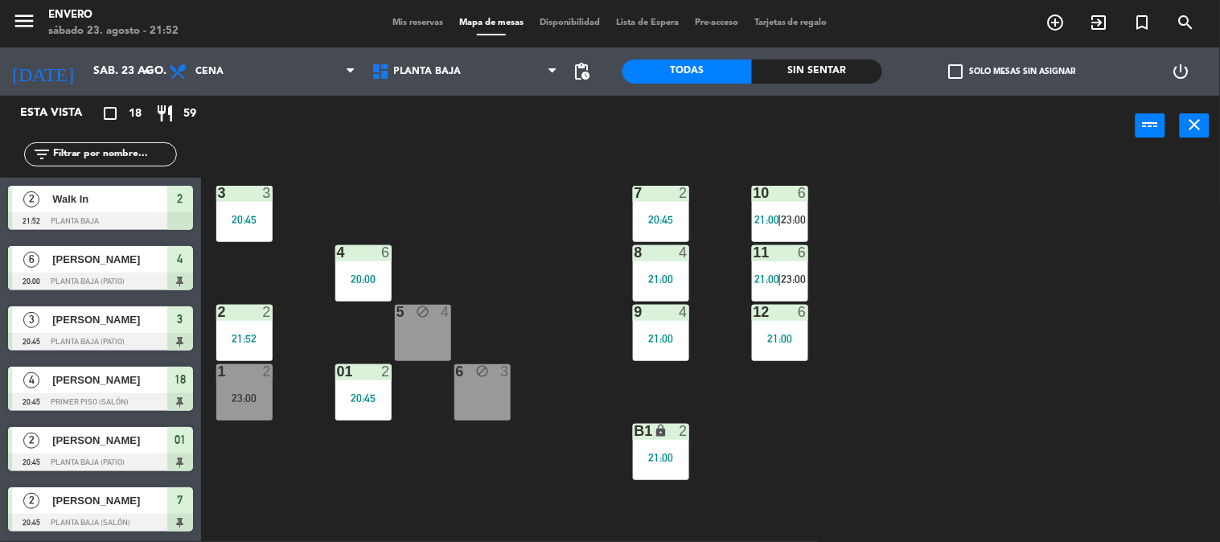
click at [577, 271] on div "3 3 20:45 7 2 20:45 10 6 21:00 | 23:00 4 6 20:00 8 4 21:00 11 6 21:00 | 23:00 2…" at bounding box center [716, 349] width 1007 height 385
click at [471, 243] on div "3 3 20:45 7 2 20:45 10 6 21:00 | 23:00 4 6 20:00 8 4 21:00 11 6 21:00 | 23:00 2…" at bounding box center [716, 349] width 1007 height 385
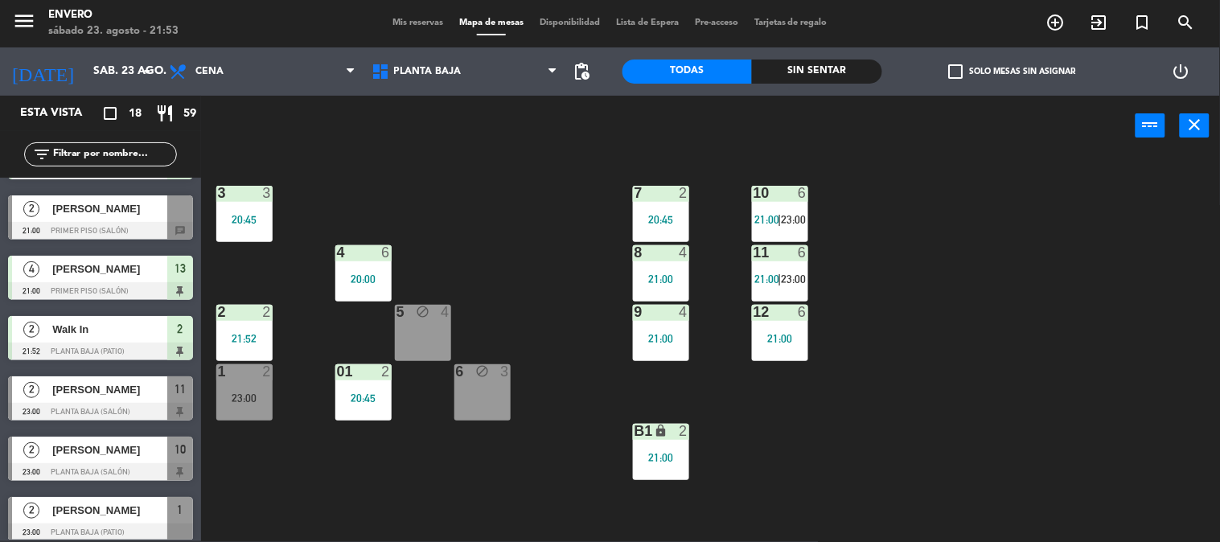
scroll to position [724, 0]
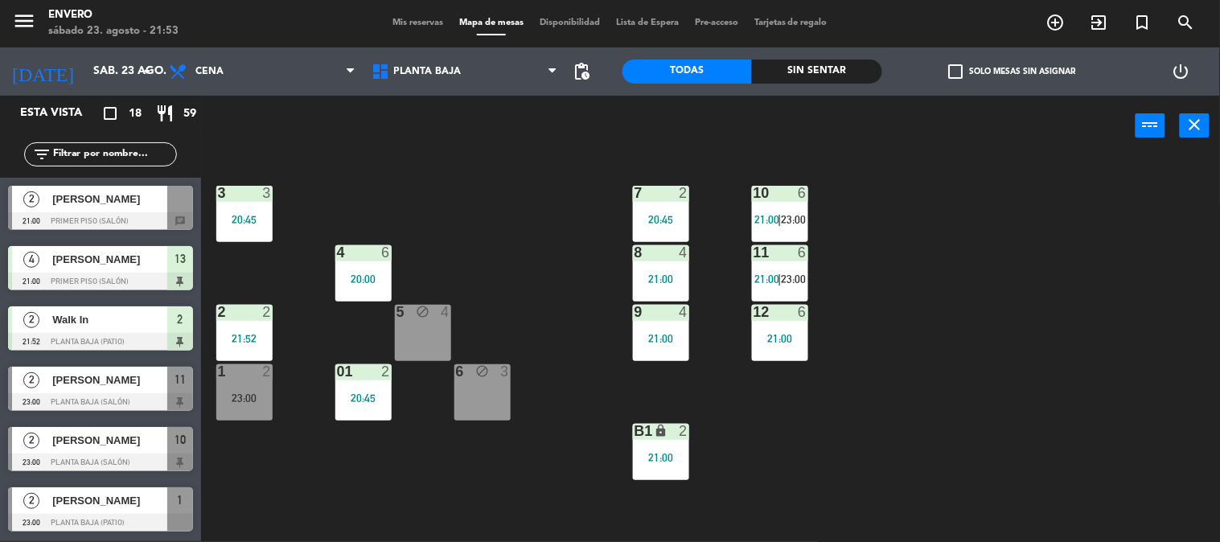
click at [262, 456] on div "3 3 20:45 7 2 20:45 10 6 21:00 | 23:00 4 6 20:00 8 4 21:00 11 6 21:00 | 23:00 2…" at bounding box center [716, 349] width 1007 height 385
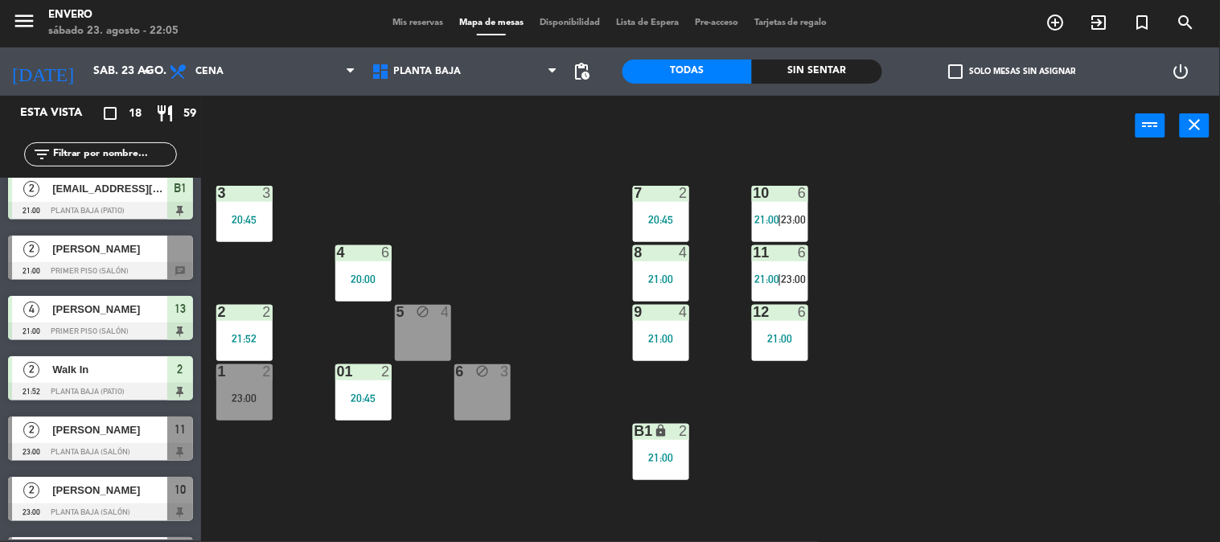
scroll to position [714, 0]
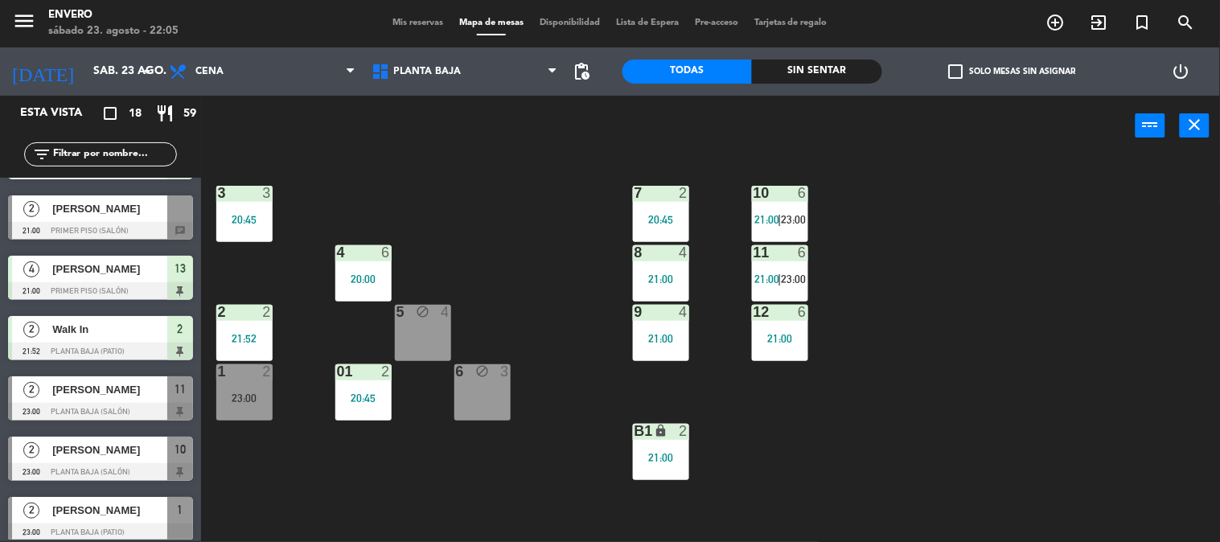
click at [342, 477] on div "3 3 20:45 7 2 20:45 10 6 21:00 | 23:00 4 6 20:00 8 4 21:00 11 6 21:00 | 23:00 2…" at bounding box center [716, 349] width 1007 height 385
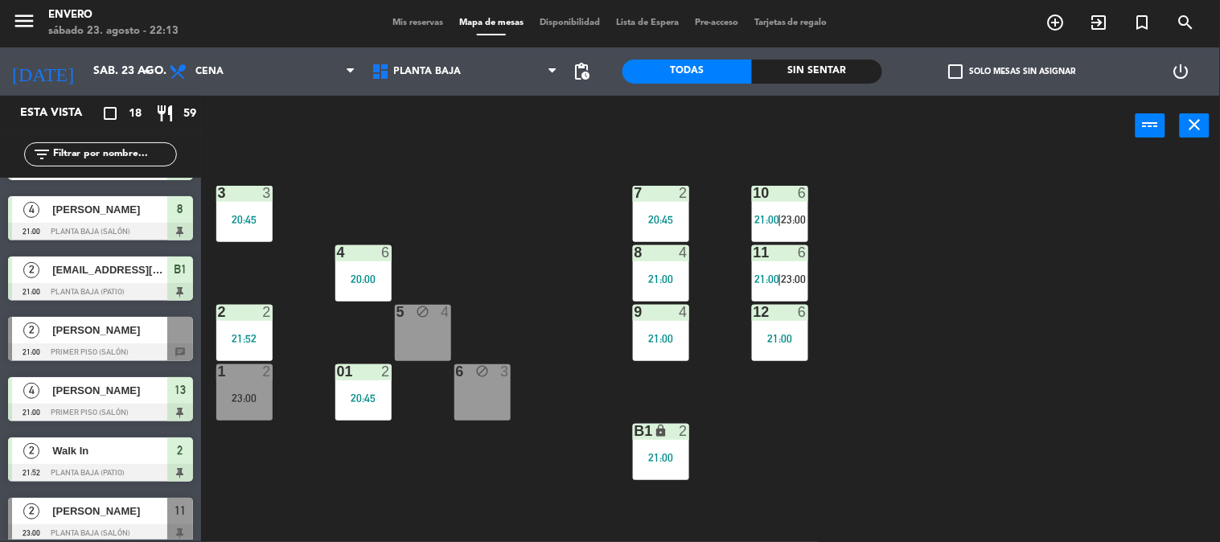
scroll to position [724, 0]
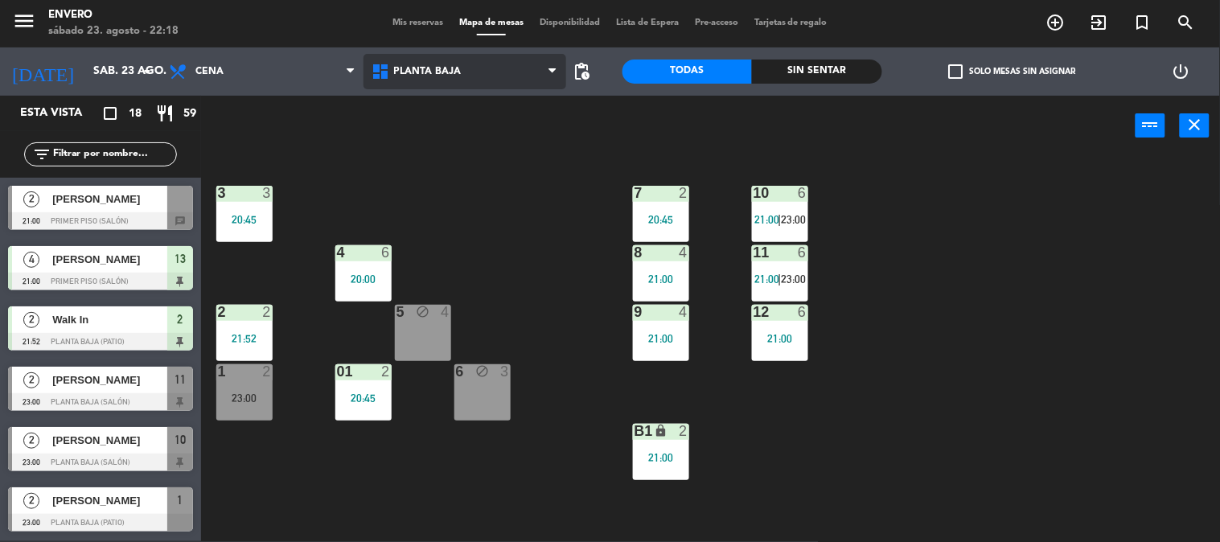
click at [434, 78] on span "Planta Baja" at bounding box center [464, 71] width 203 height 35
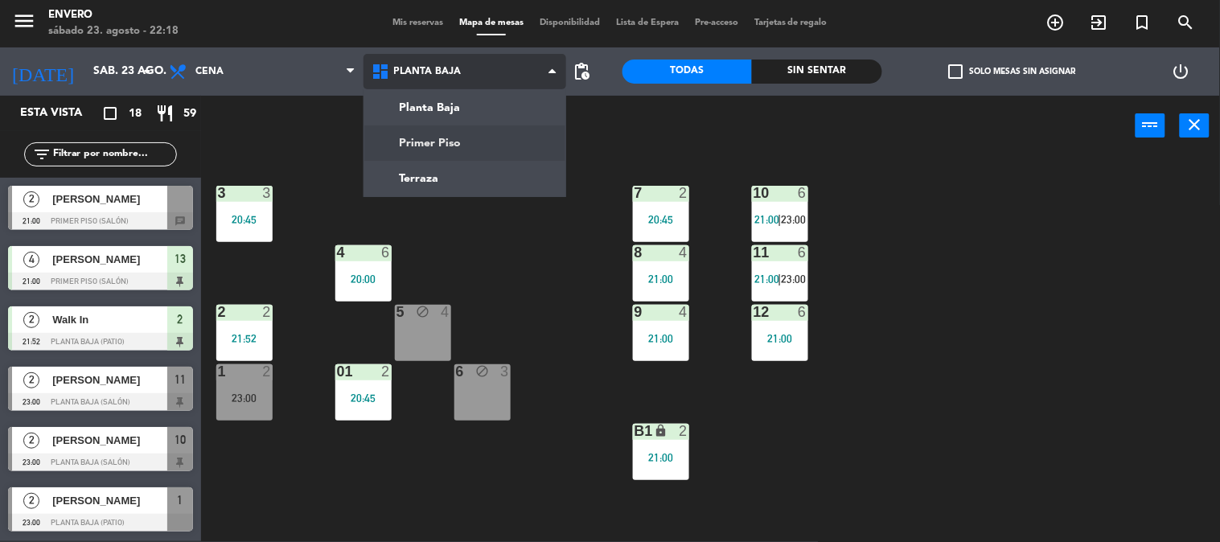
click at [440, 137] on ng-component "menu Envero [DATE] 23. agosto - 22:18 Mis reservas Mapa de mesas Disponibilidad…" at bounding box center [610, 270] width 1220 height 543
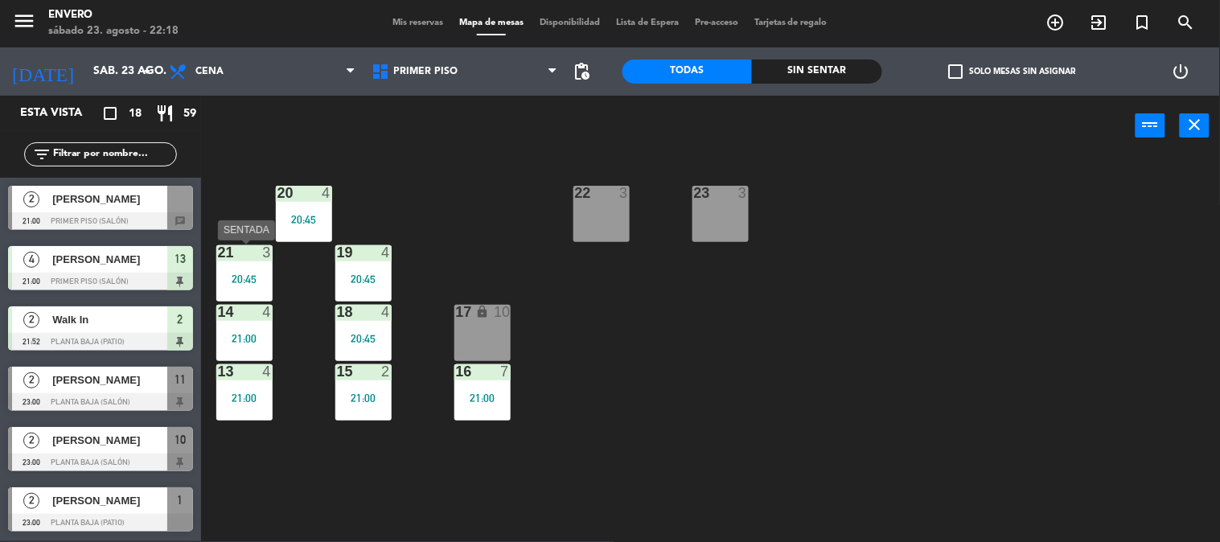
click at [227, 265] on div "21 3 20:45" at bounding box center [244, 273] width 56 height 56
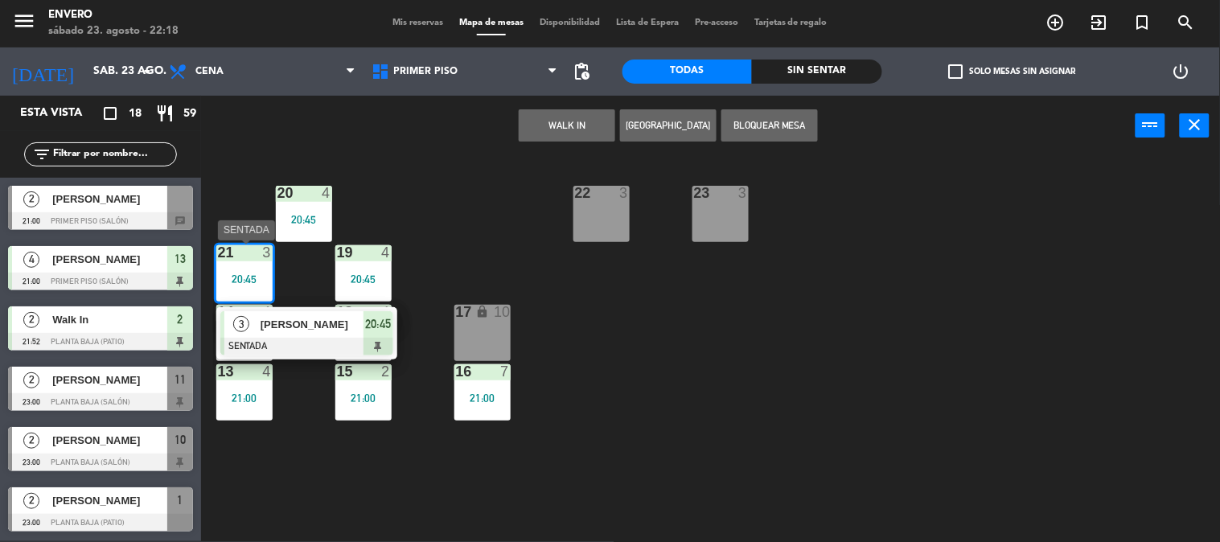
click at [325, 314] on div "[PERSON_NAME]" at bounding box center [311, 324] width 105 height 27
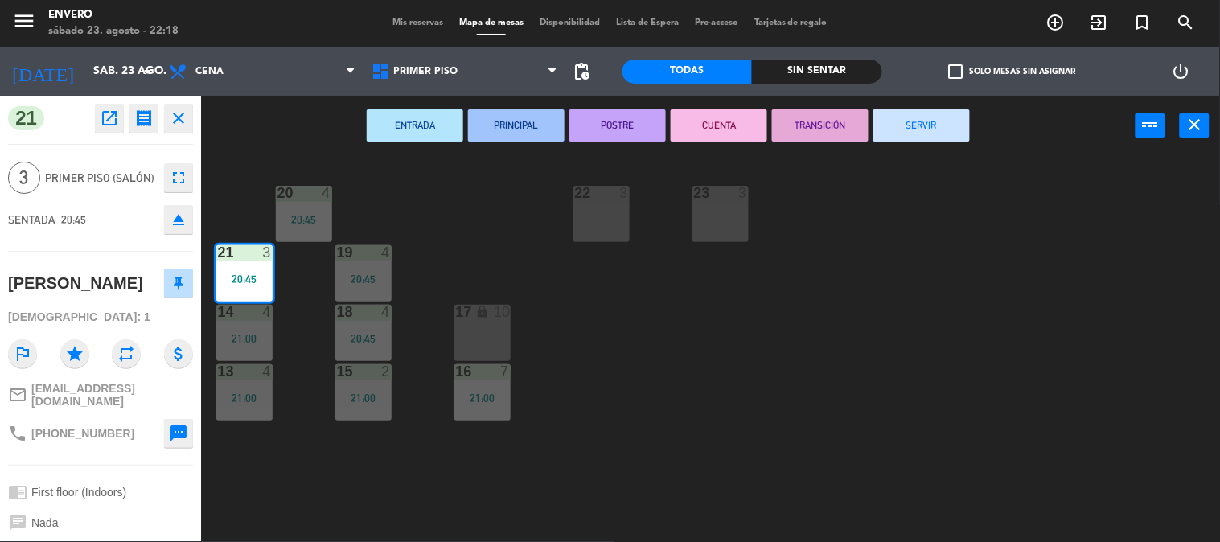
click at [895, 115] on button "SERVIR" at bounding box center [921, 125] width 96 height 32
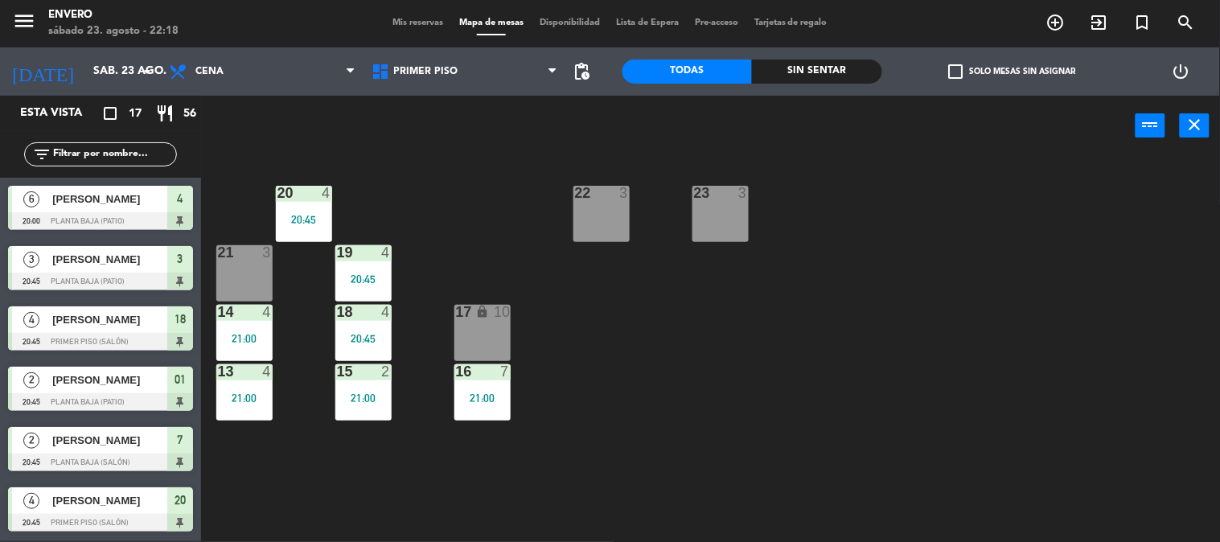
click at [259, 275] on div "21 3" at bounding box center [244, 273] width 56 height 56
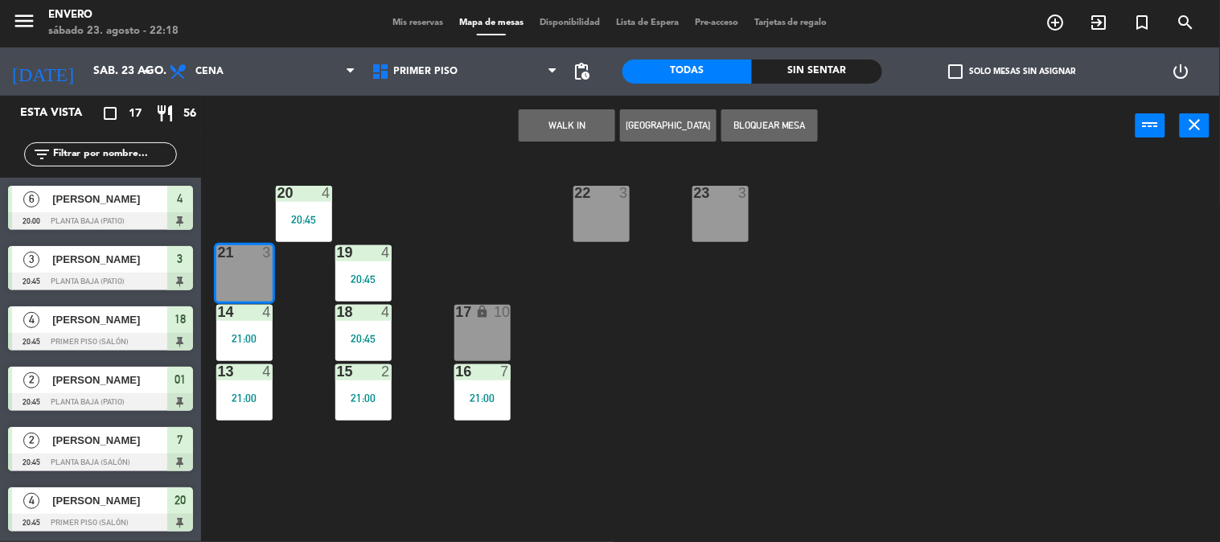
click at [551, 130] on button "WALK IN" at bounding box center [567, 125] width 96 height 32
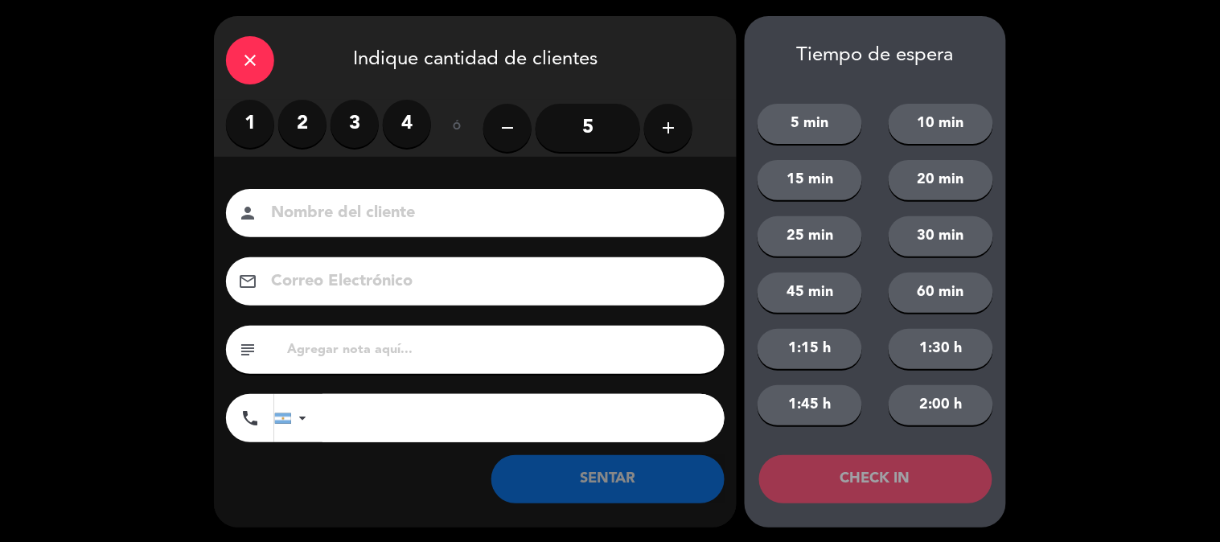
click at [311, 145] on label "2" at bounding box center [302, 124] width 48 height 48
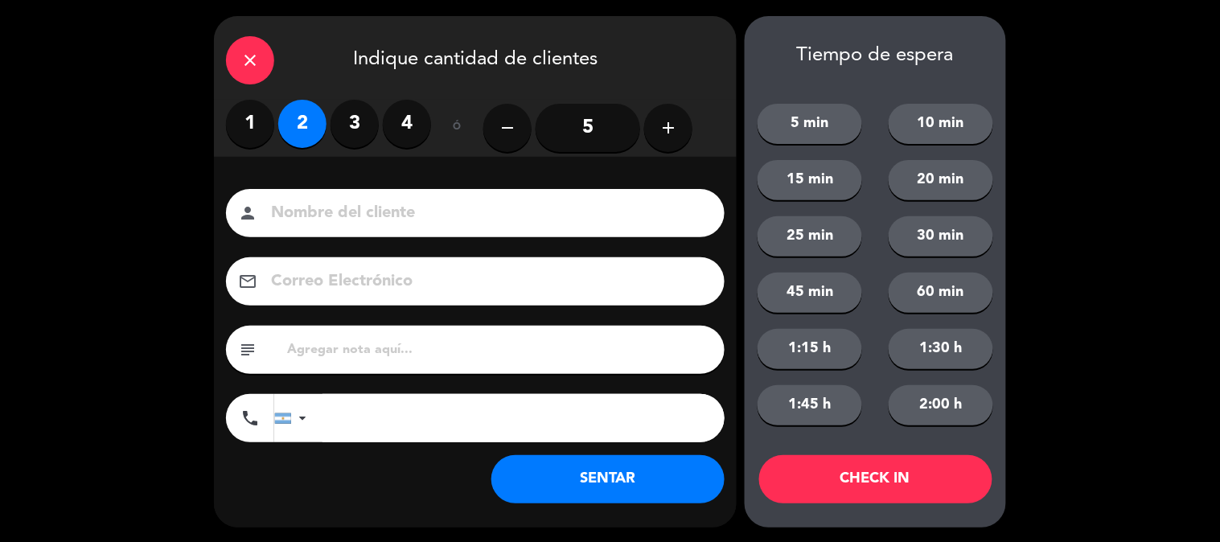
click at [543, 466] on button "SENTAR" at bounding box center [607, 479] width 233 height 48
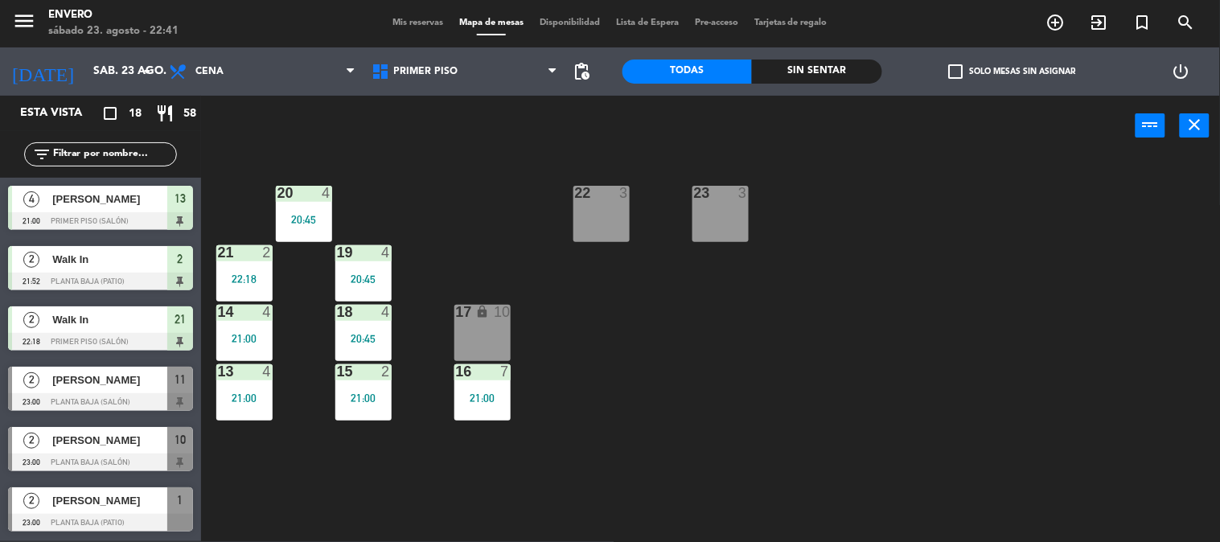
click at [151, 453] on div at bounding box center [100, 462] width 185 height 18
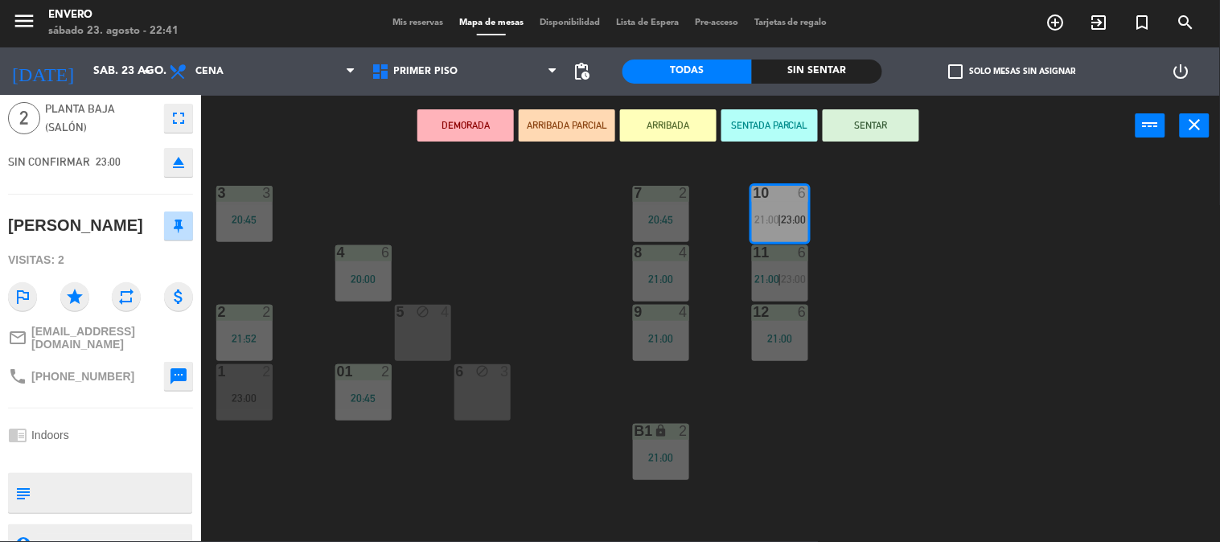
scroll to position [122, 0]
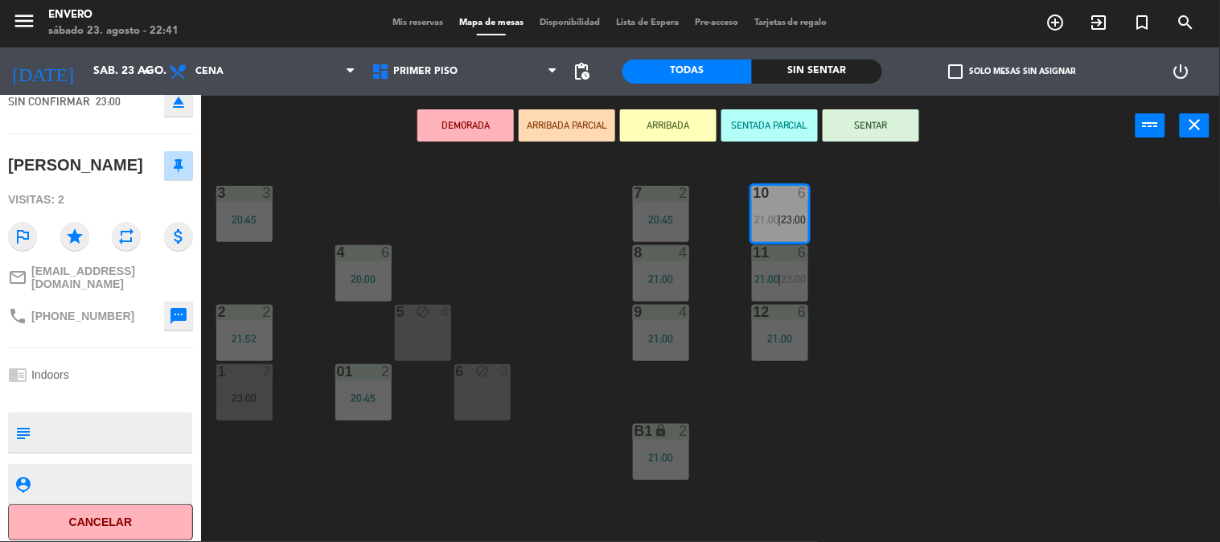
click at [264, 459] on div "3 3 20:45 7 2 20:45 10 6 21:00 | 23:00 4 6 20:00 8 4 21:00 11 6 21:00 | 23:00 2…" at bounding box center [716, 349] width 1007 height 385
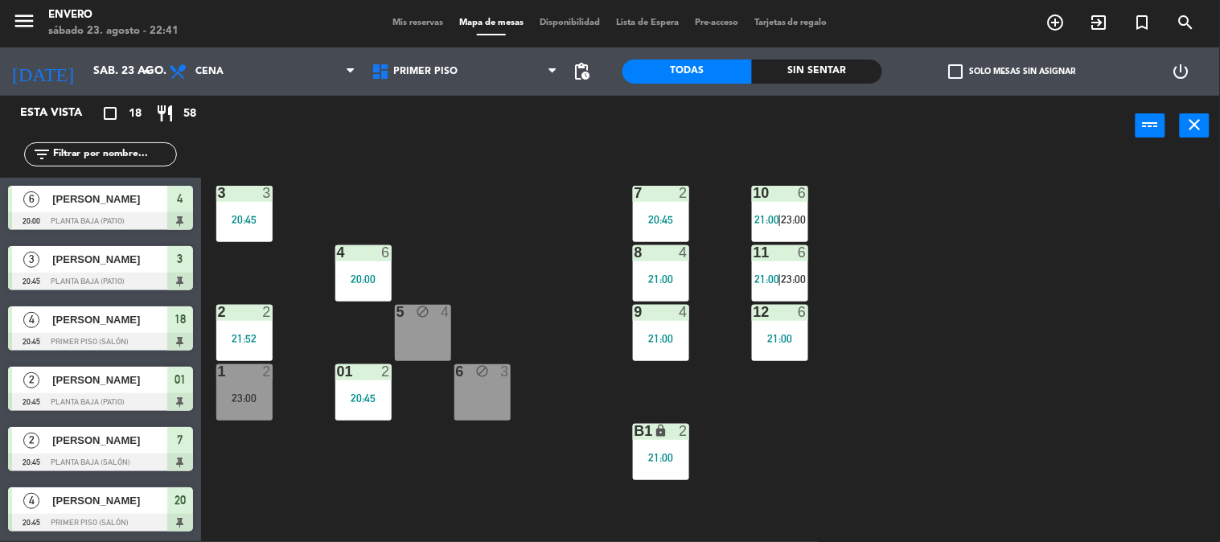
scroll to position [266, 0]
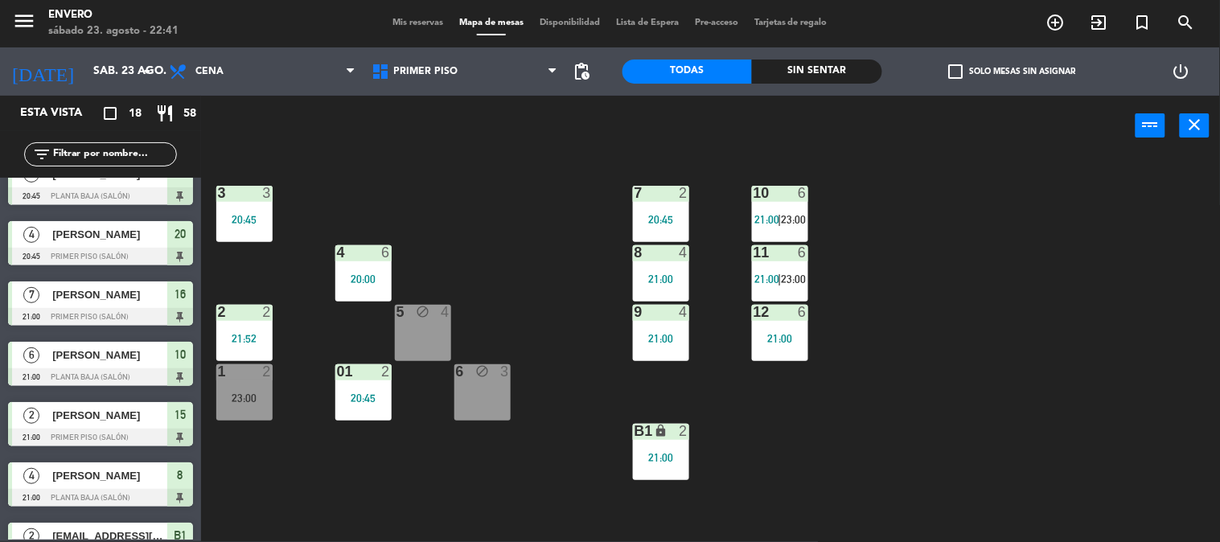
click at [408, 19] on span "Mis reservas" at bounding box center [417, 22] width 67 height 9
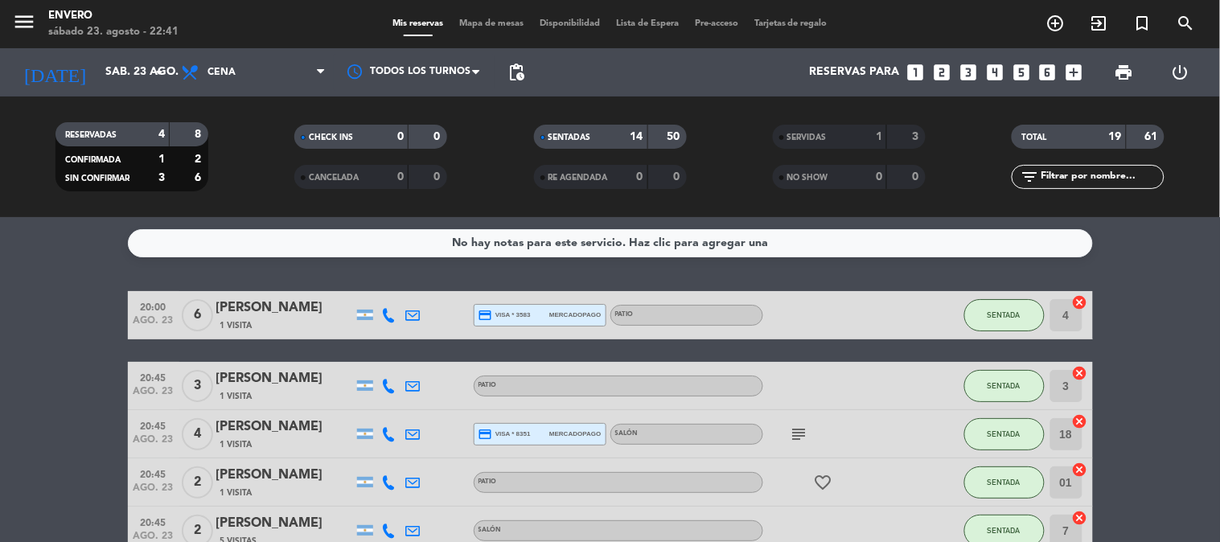
click at [799, 434] on icon "subject" at bounding box center [798, 433] width 19 height 19
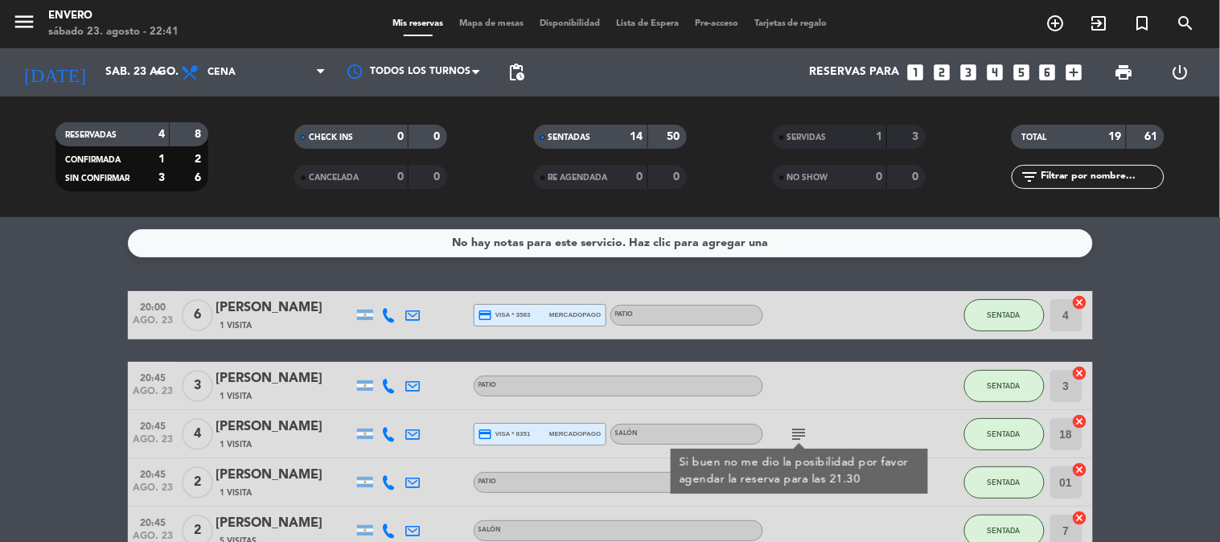
click at [798, 433] on icon "subject" at bounding box center [798, 433] width 19 height 19
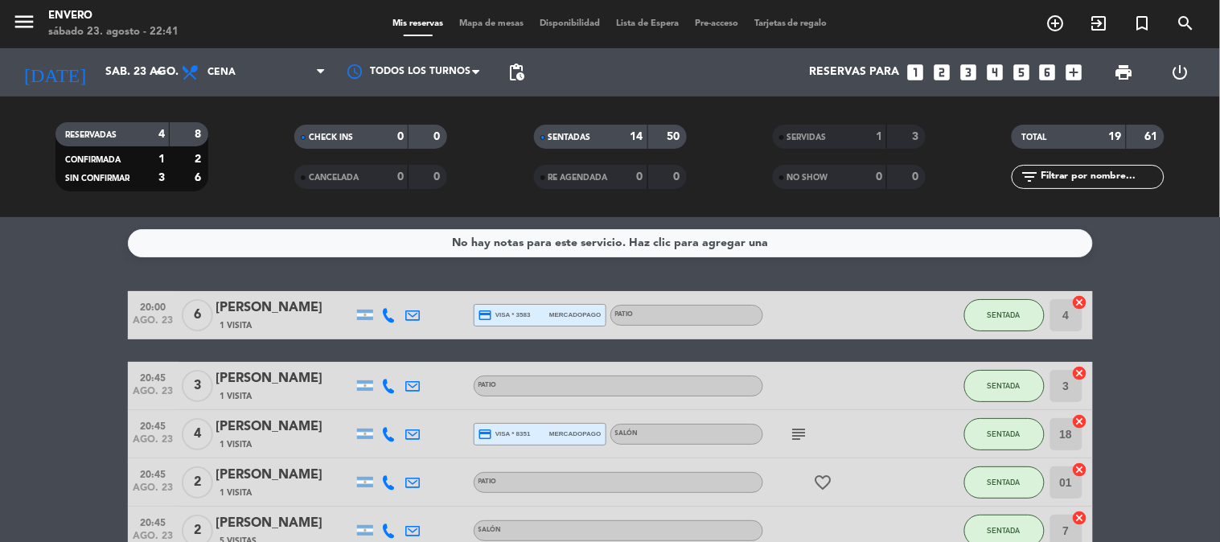
click at [487, 14] on div "menu Envero [DATE] 23. agosto - 22:41 Mis reservas Mapa de mesas Disponibilidad…" at bounding box center [610, 24] width 1220 height 48
click at [491, 21] on span "Mapa de mesas" at bounding box center [491, 23] width 80 height 9
